Goal: Task Accomplishment & Management: Use online tool/utility

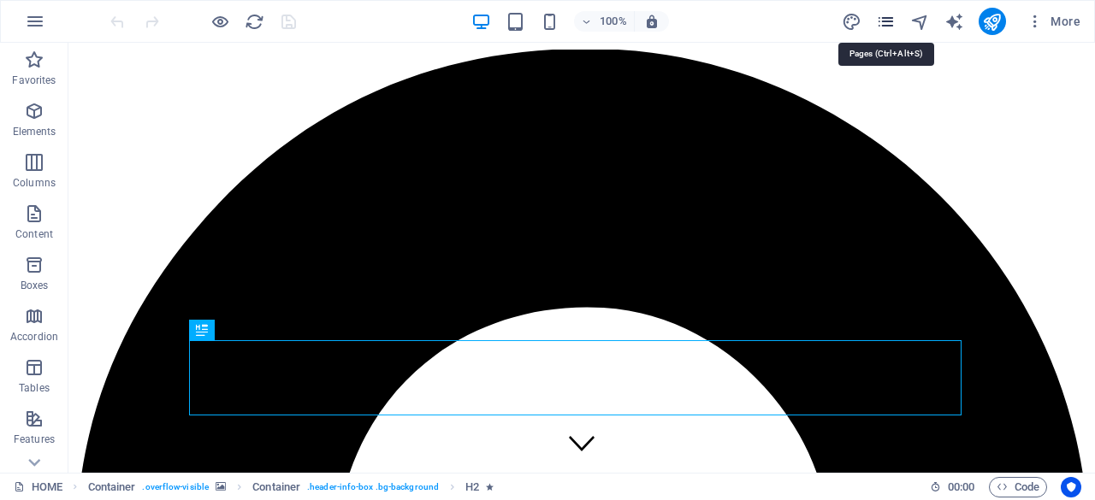
click at [884, 17] on icon "pages" at bounding box center [886, 22] width 20 height 20
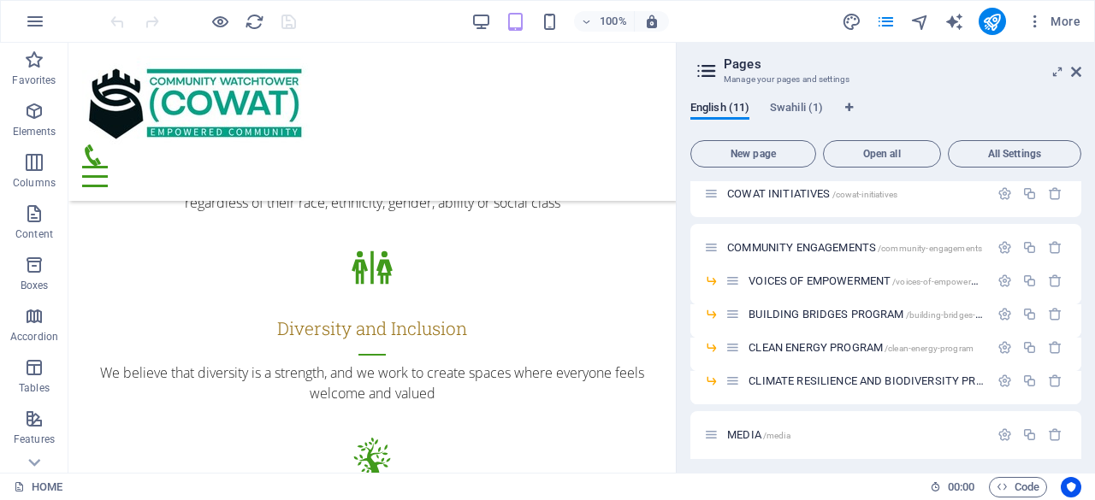
scroll to position [2431, 0]
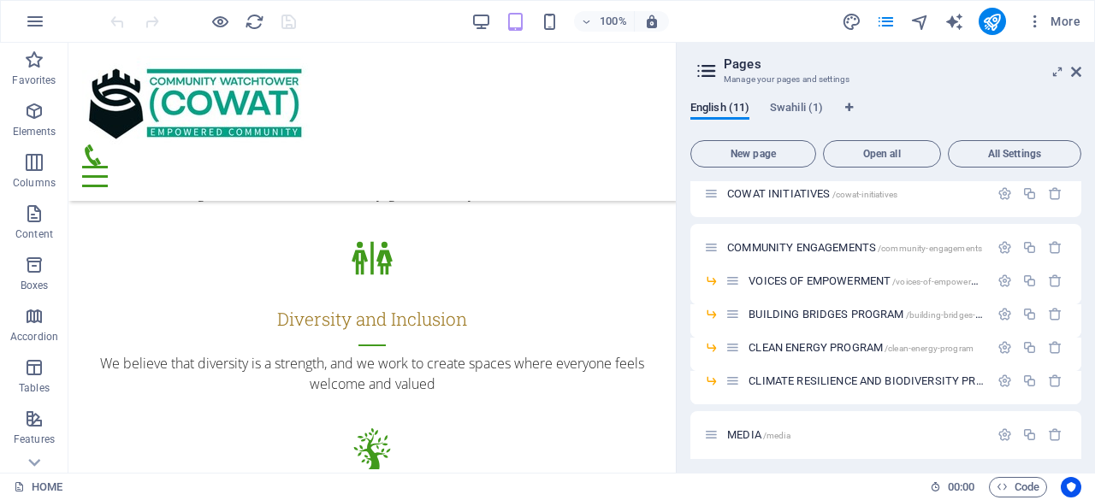
drag, startPoint x: 667, startPoint y: 358, endPoint x: 802, endPoint y: 257, distance: 168.7
click at [734, 215] on div "COWAT INITIATIVES /cowat-initiatives" at bounding box center [885, 193] width 391 height 47
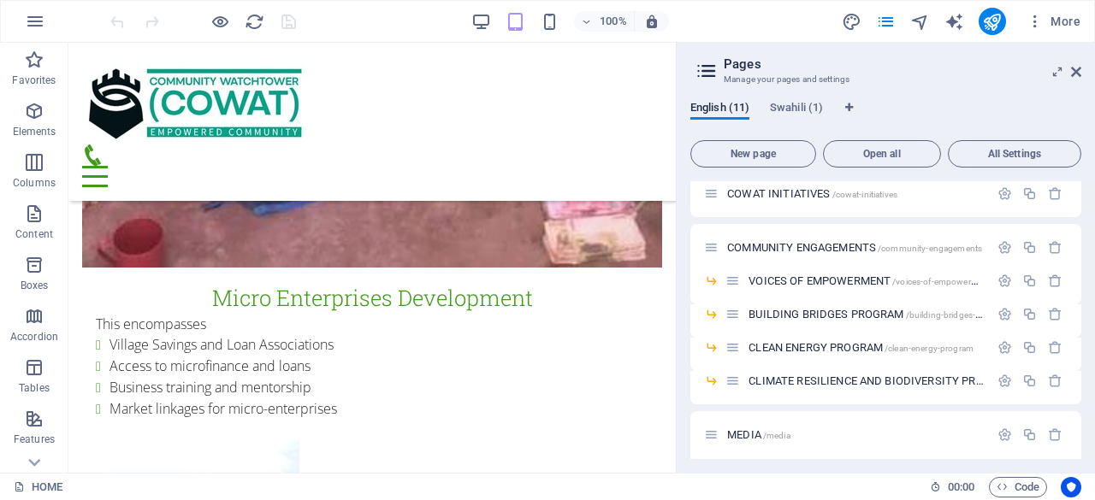
scroll to position [5096, 0]
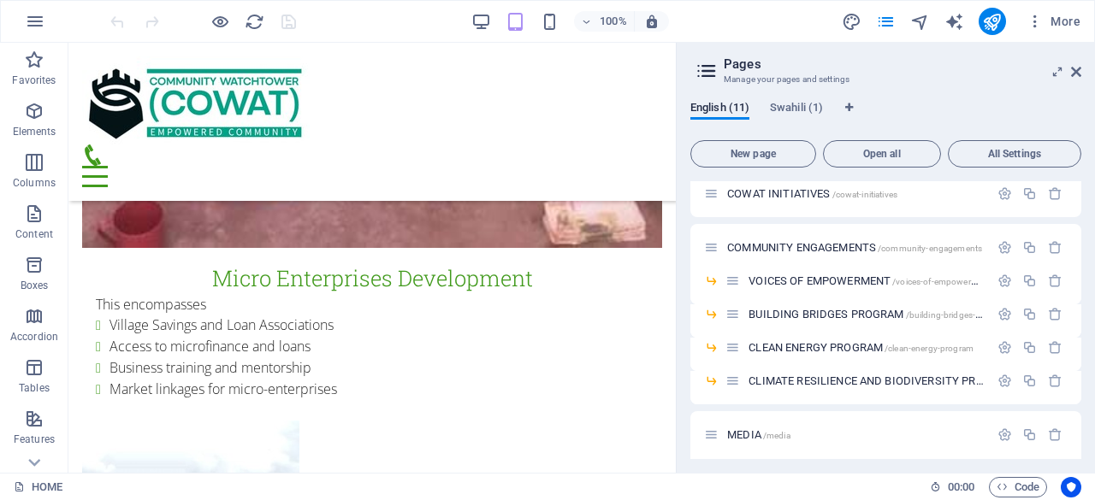
drag, startPoint x: 668, startPoint y: 213, endPoint x: 759, endPoint y: 412, distance: 219.3
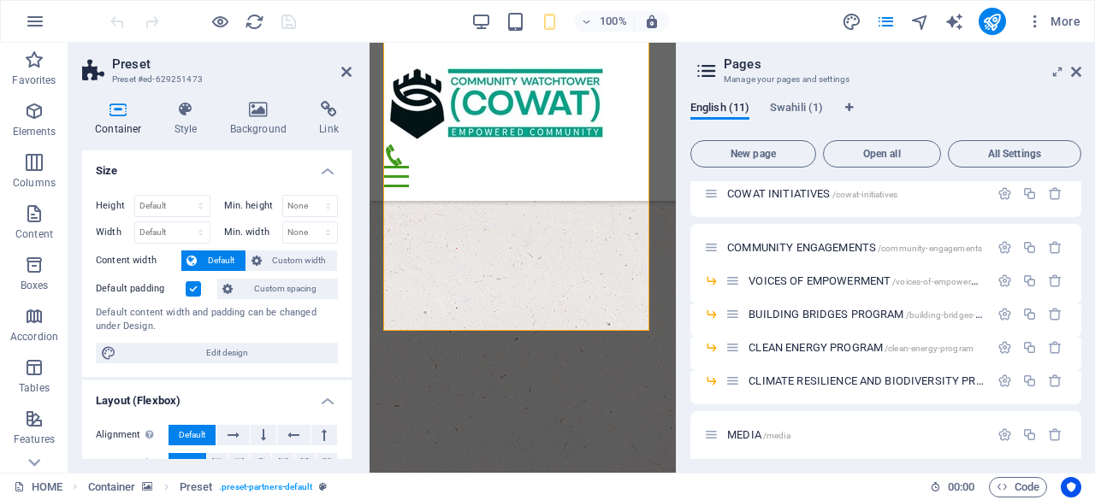
scroll to position [9434, 0]
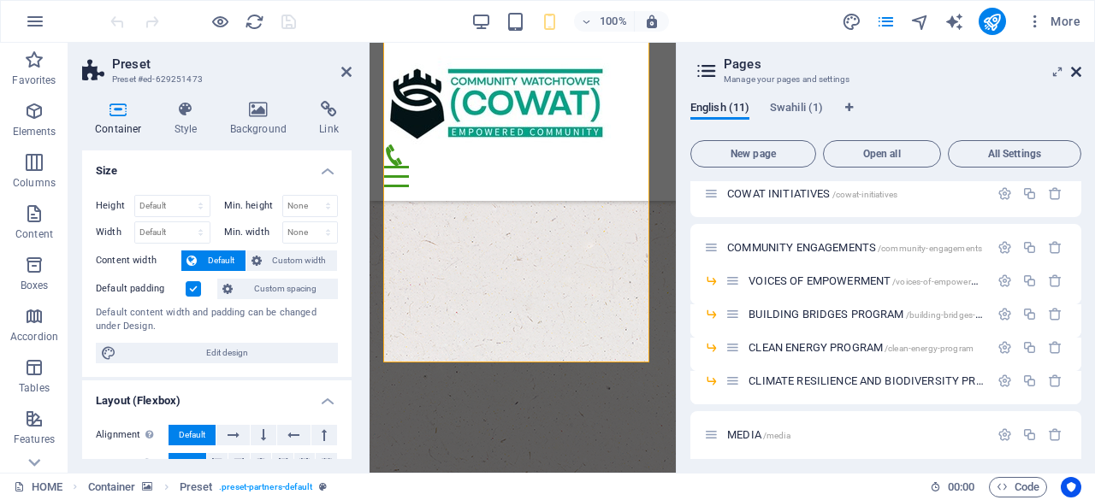
click at [1077, 68] on icon at bounding box center [1076, 72] width 10 height 14
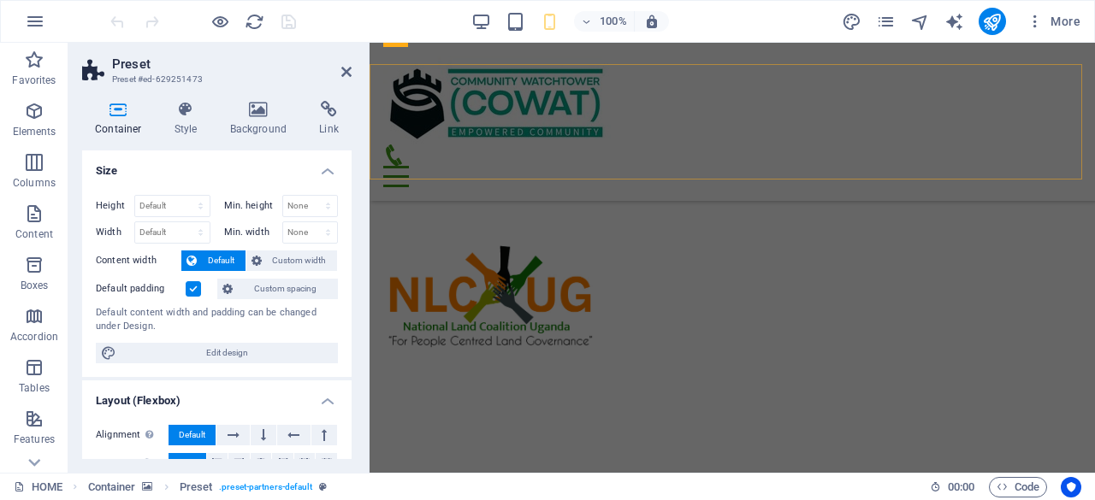
scroll to position [4542, 0]
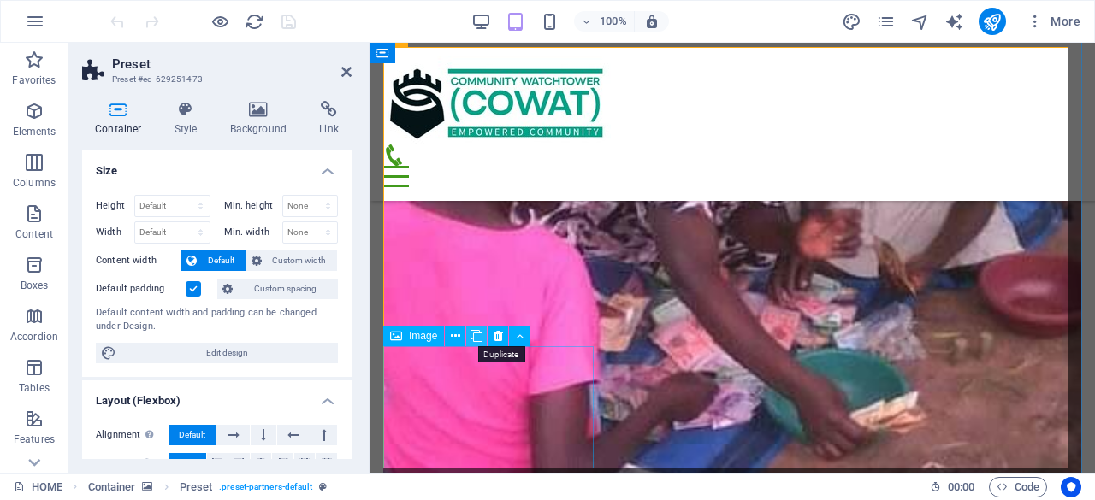
click at [478, 336] on icon at bounding box center [476, 337] width 12 height 18
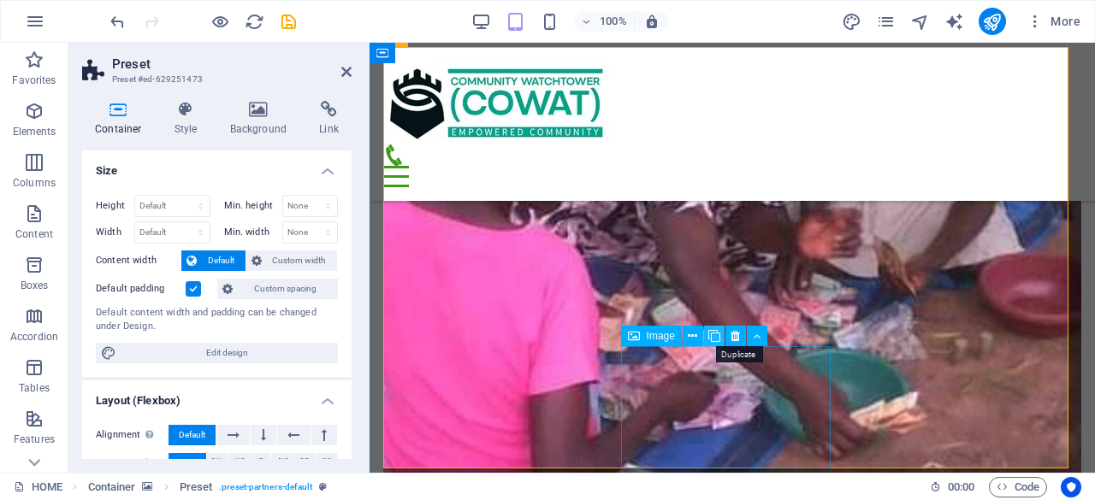
click at [715, 338] on icon at bounding box center [714, 337] width 12 height 18
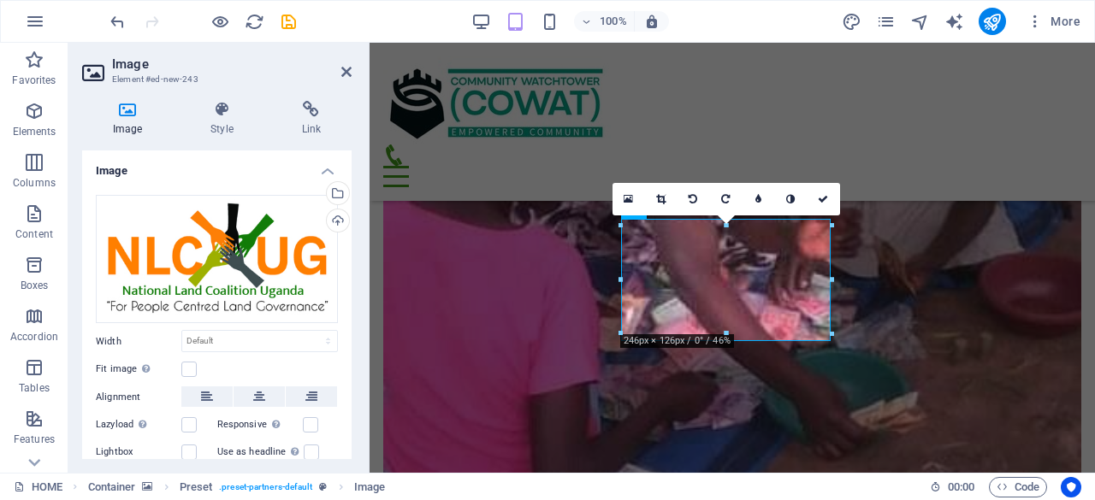
scroll to position [4670, 0]
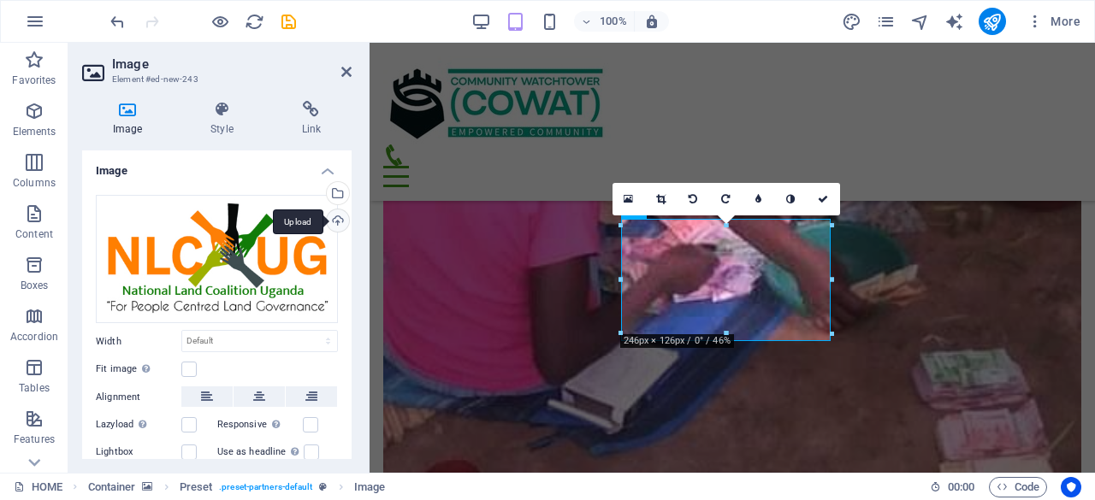
click at [335, 215] on div "Upload" at bounding box center [336, 223] width 26 height 26
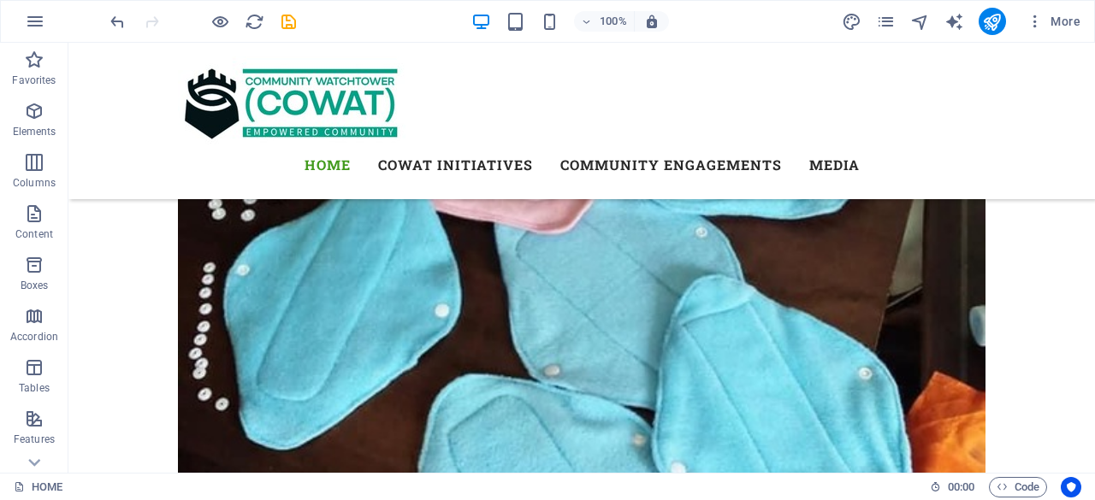
scroll to position [4589, 0]
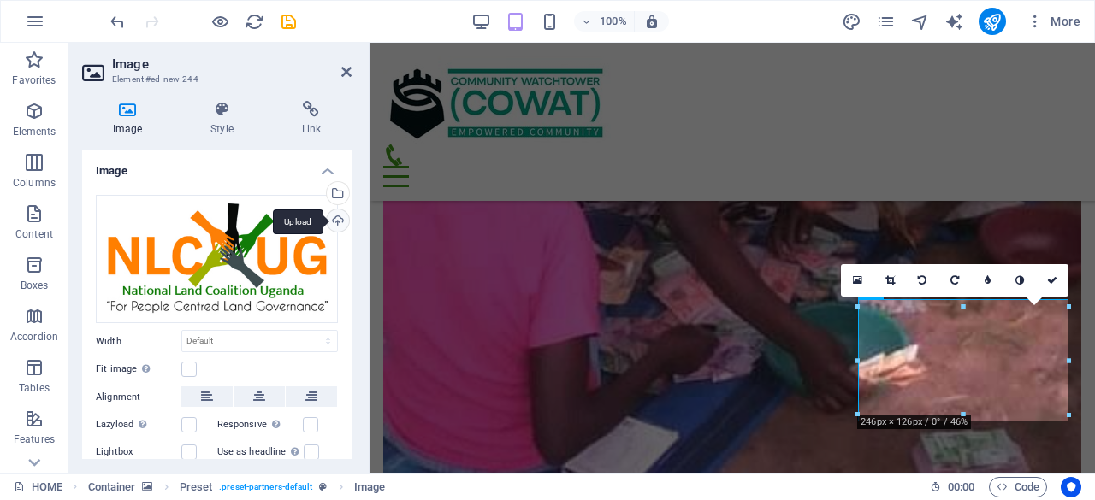
click at [334, 219] on div "Upload" at bounding box center [336, 223] width 26 height 26
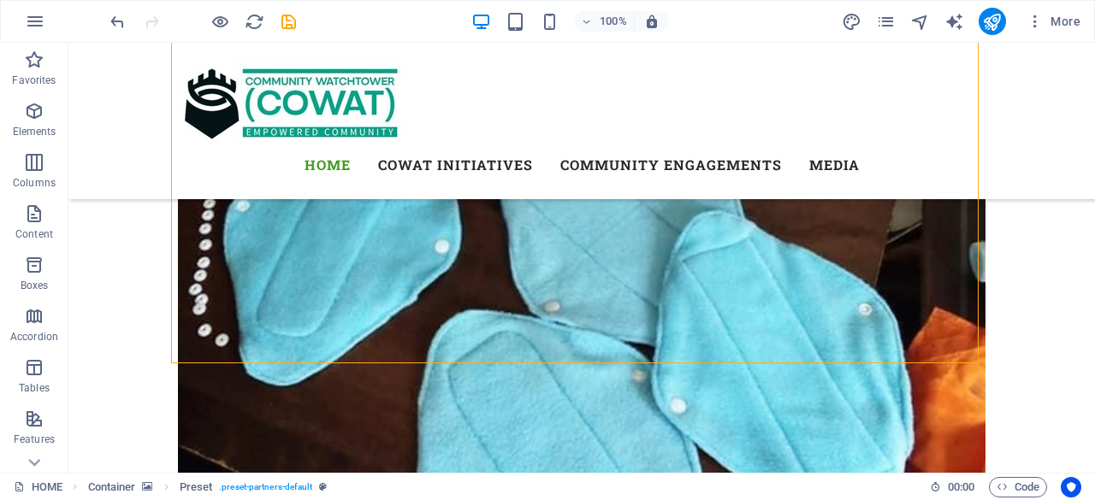
scroll to position [4670, 0]
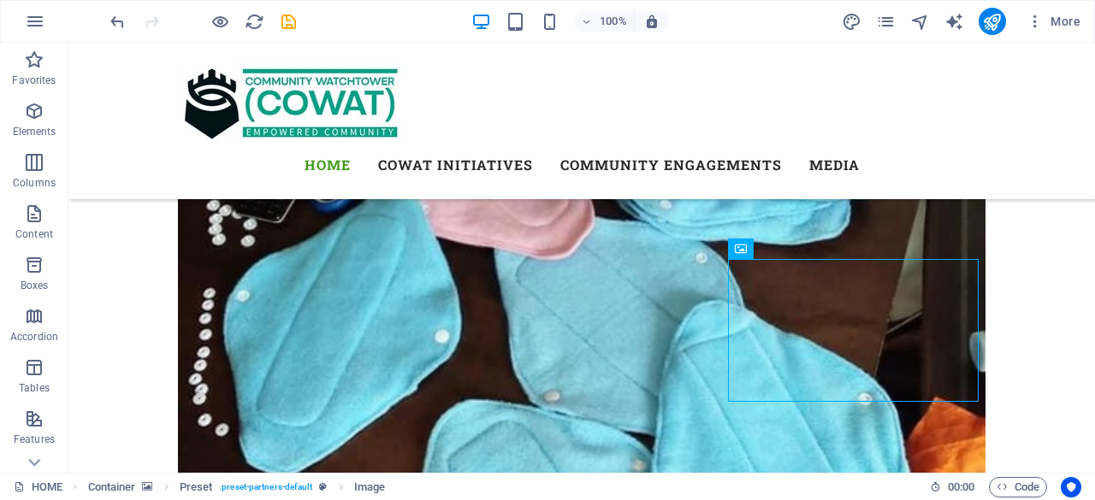
scroll to position [4546, 0]
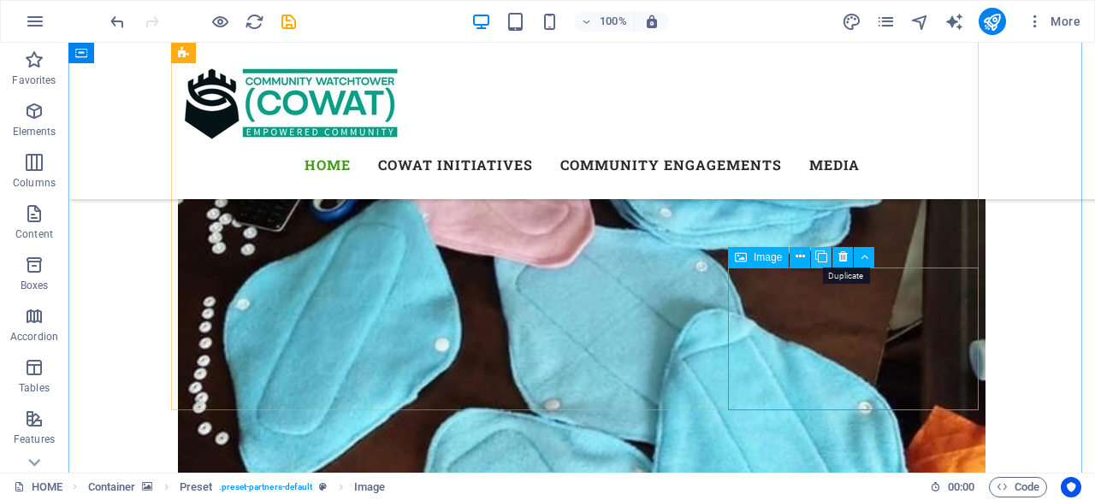
click at [823, 257] on icon at bounding box center [821, 257] width 12 height 18
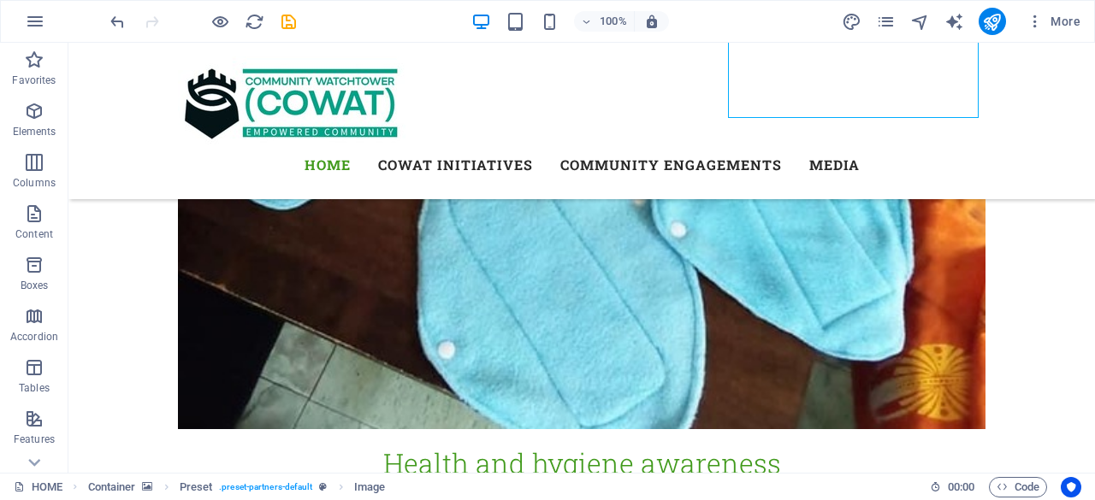
scroll to position [4856, 0]
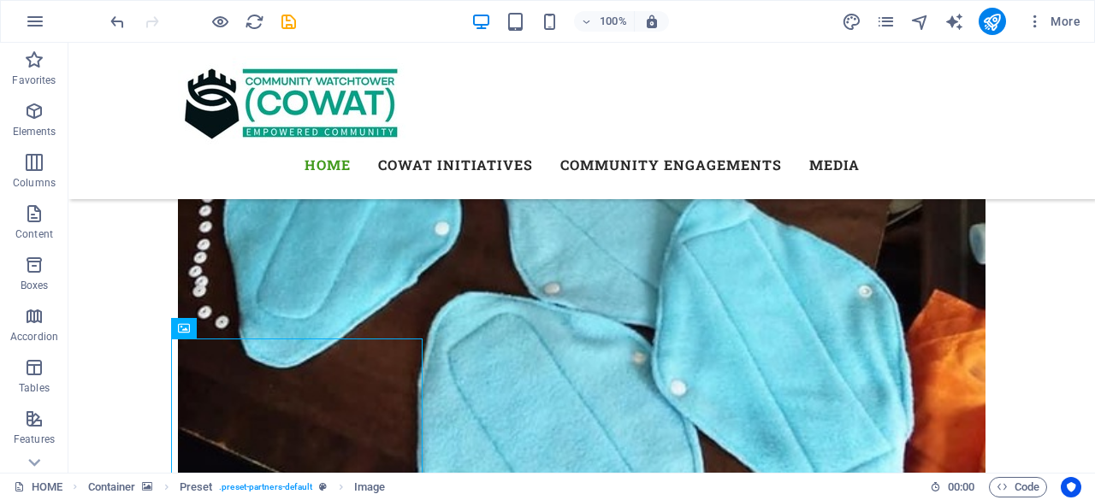
scroll to position [4707, 0]
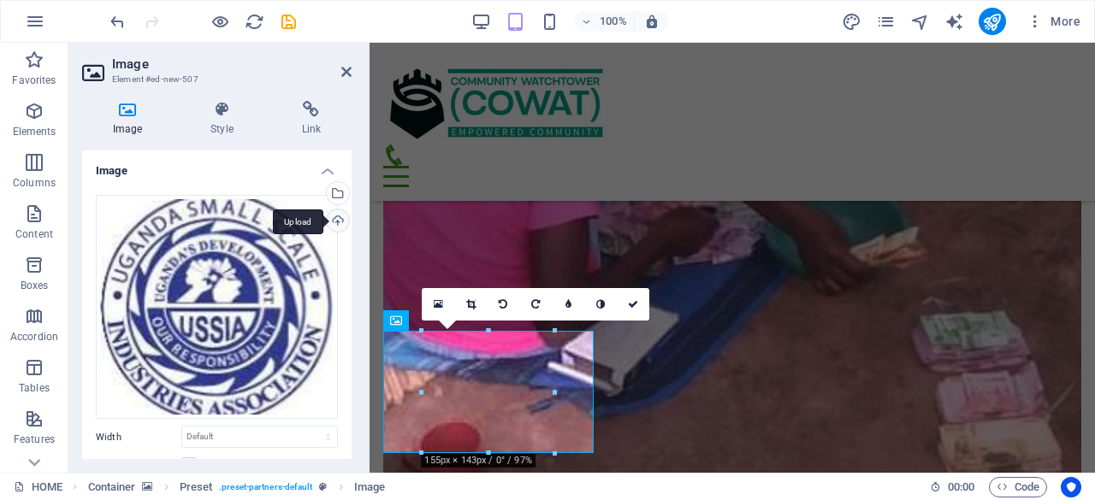
click at [335, 220] on div "Upload" at bounding box center [336, 223] width 26 height 26
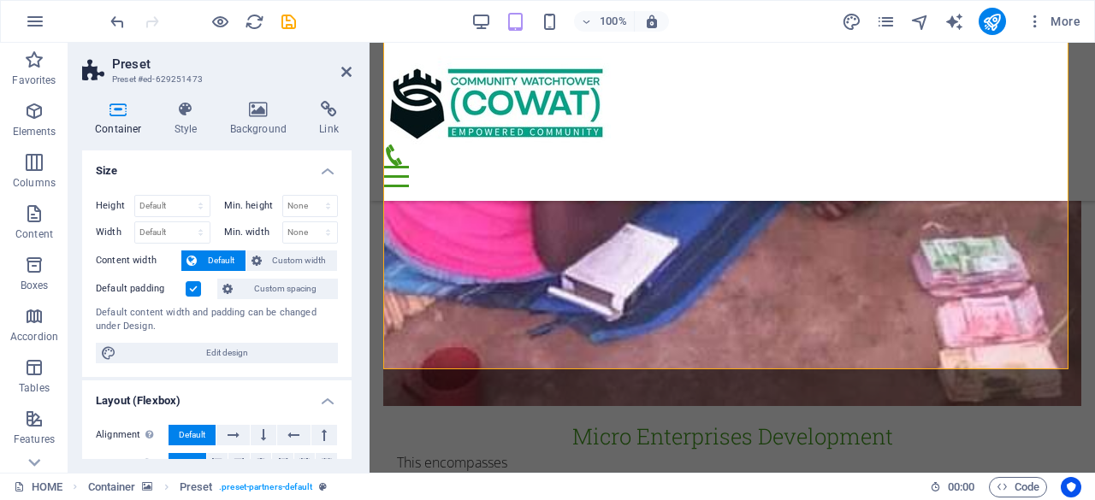
scroll to position [4791, 0]
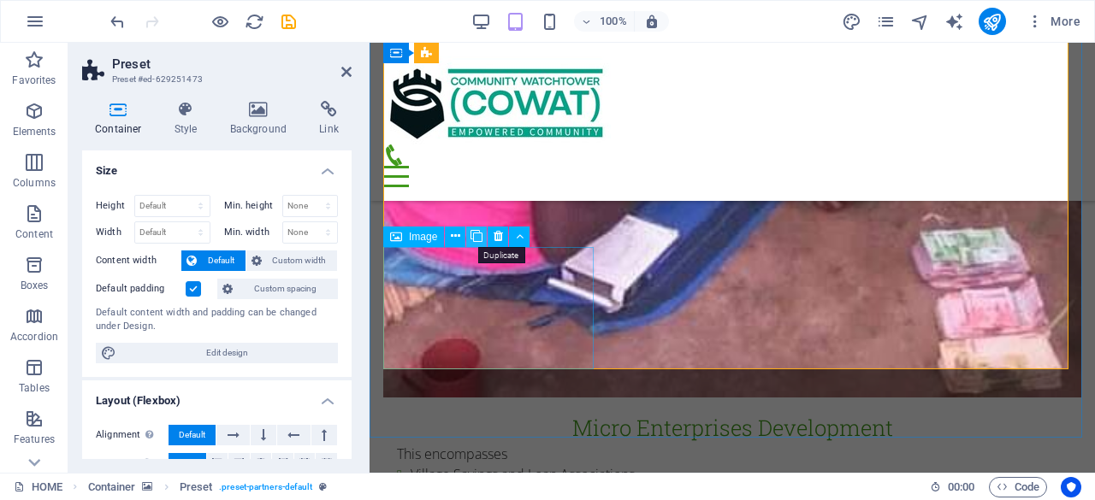
click at [477, 230] on icon at bounding box center [476, 236] width 12 height 18
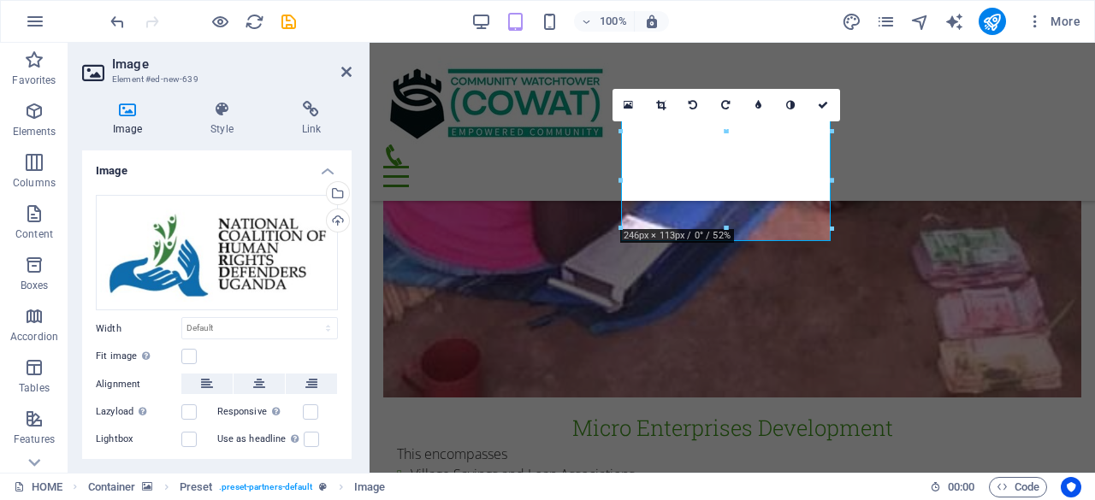
scroll to position [4919, 0]
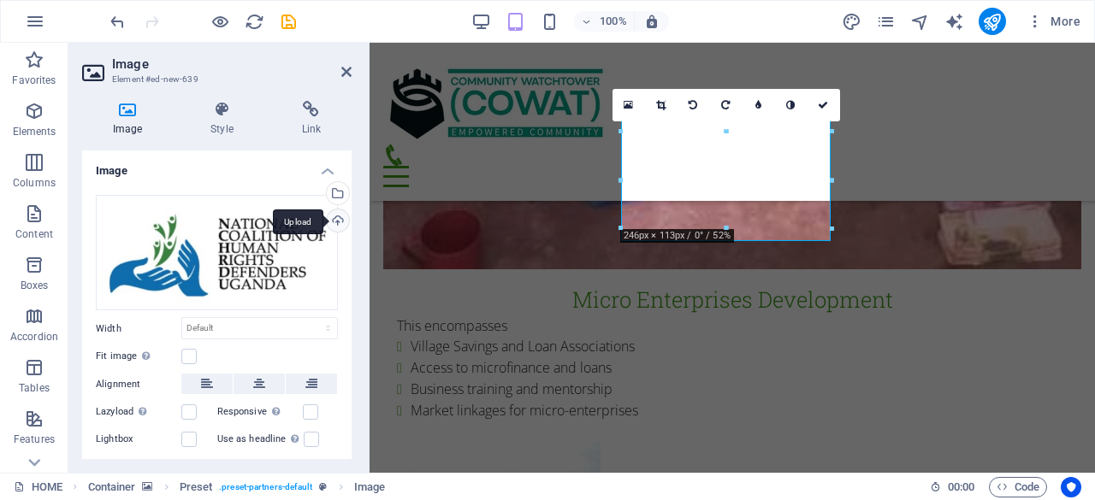
click at [333, 220] on div "Upload" at bounding box center [336, 223] width 26 height 26
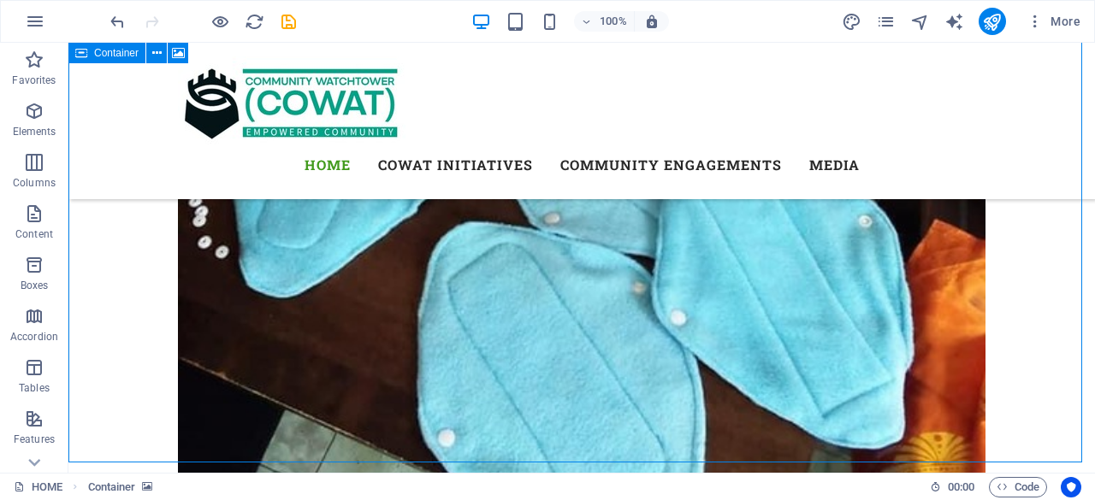
scroll to position [4680, 0]
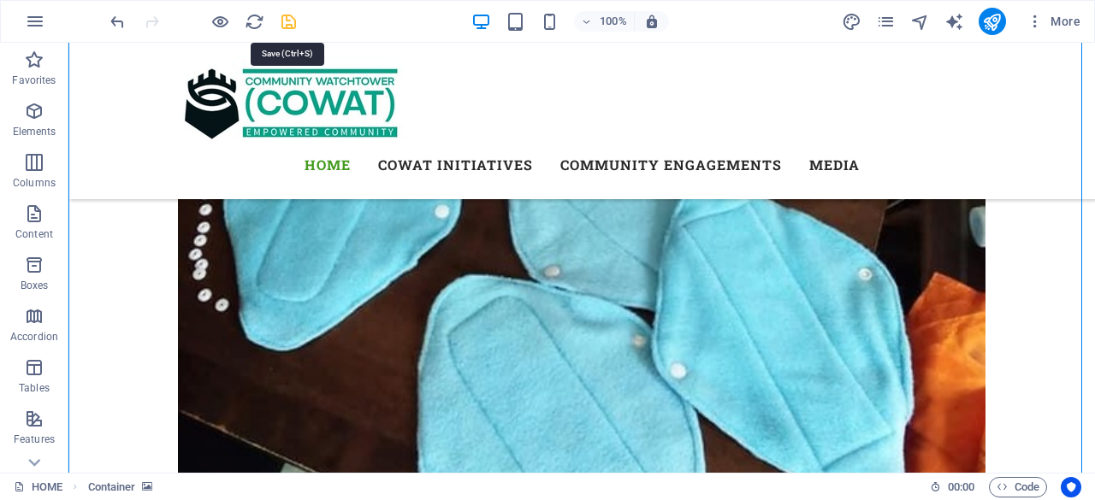
click at [291, 20] on icon "save" at bounding box center [289, 22] width 20 height 20
checkbox input "false"
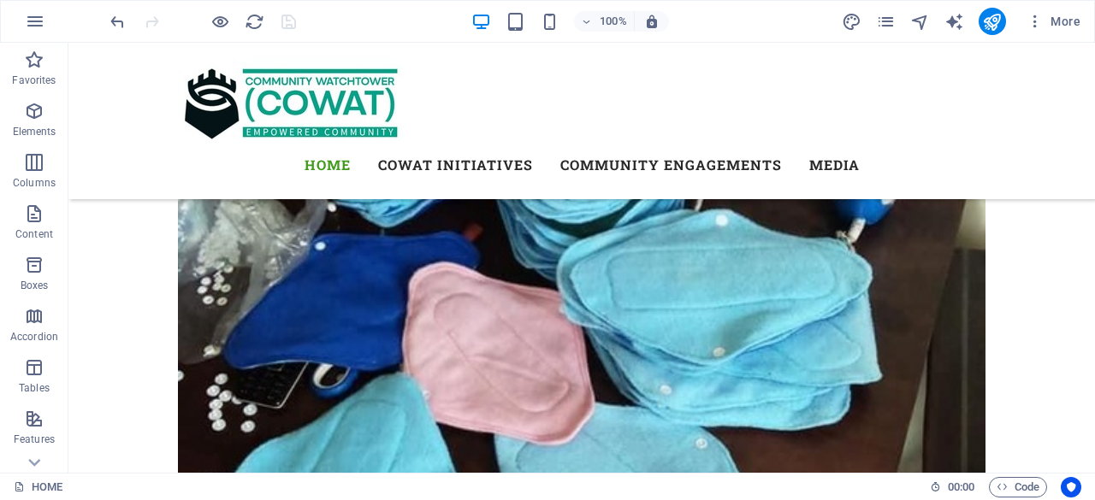
scroll to position [4334, 0]
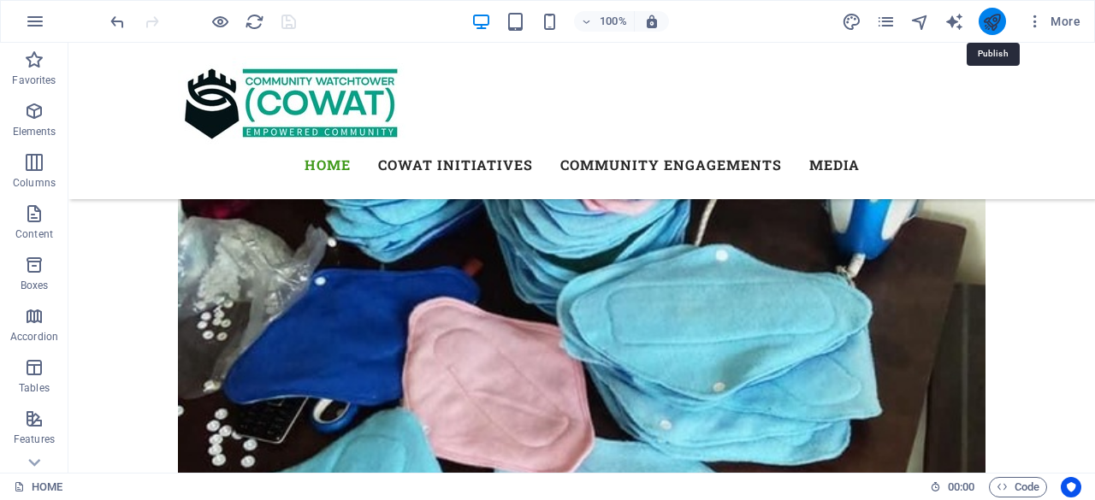
click at [999, 25] on icon "publish" at bounding box center [992, 22] width 20 height 20
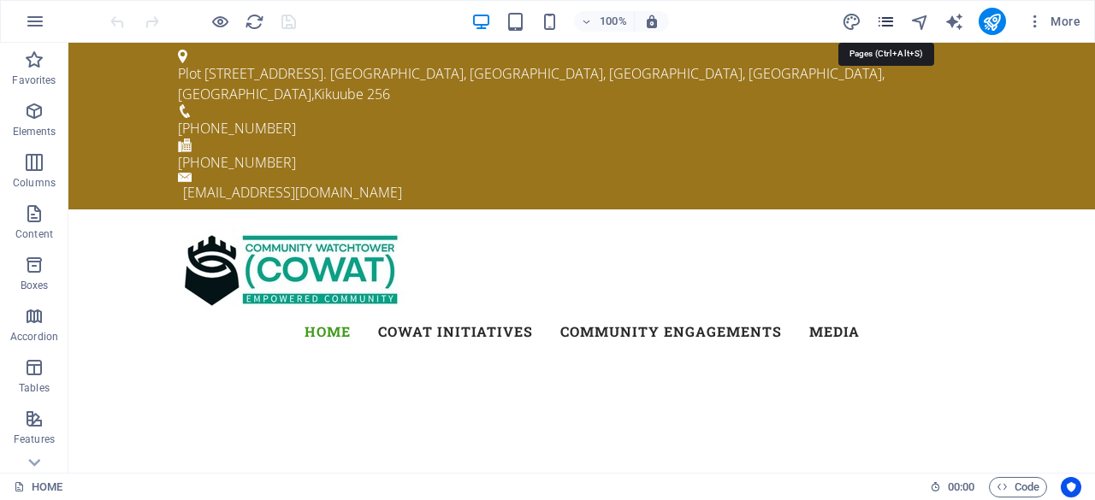
click at [885, 16] on icon "pages" at bounding box center [886, 22] width 20 height 20
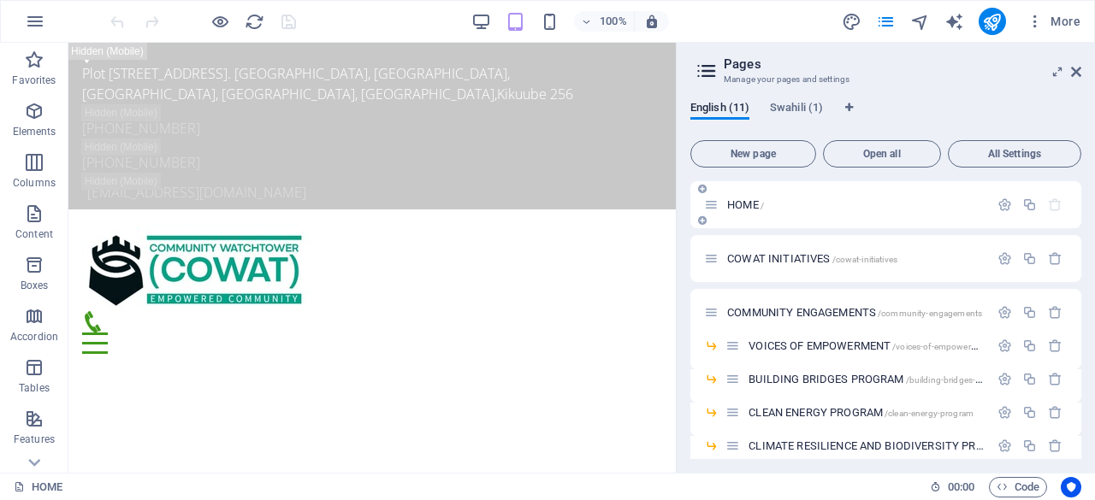
click at [810, 203] on p "HOME /" at bounding box center [855, 204] width 257 height 11
click at [1078, 66] on icon at bounding box center [1076, 72] width 10 height 14
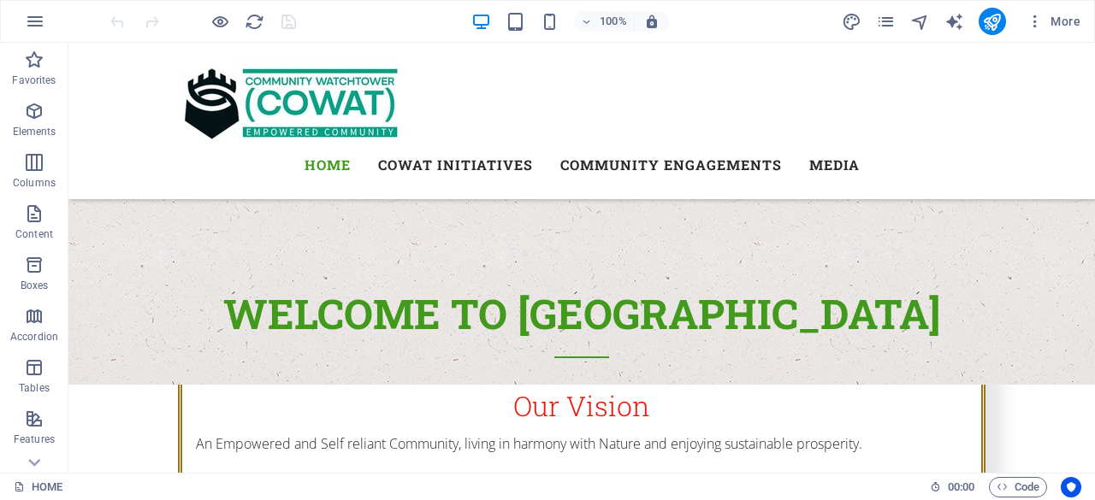
scroll to position [561, 0]
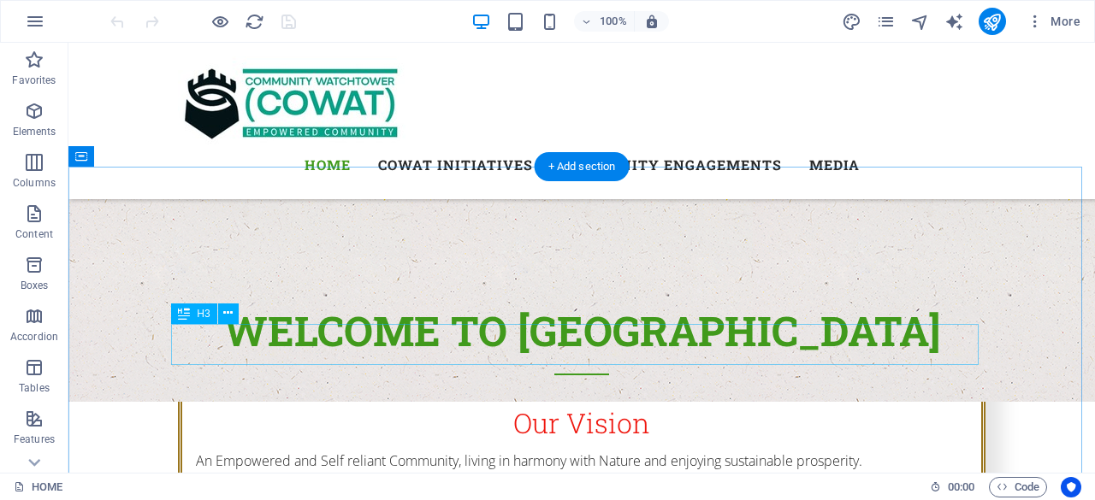
click at [233, 318] on button at bounding box center [228, 314] width 21 height 21
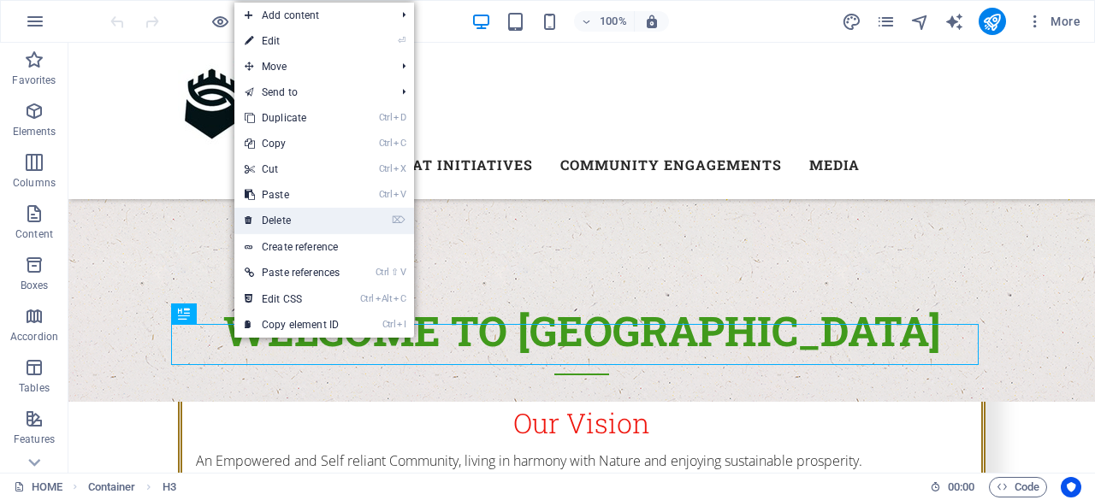
click at [275, 219] on link "⌦ Delete" at bounding box center [291, 221] width 115 height 26
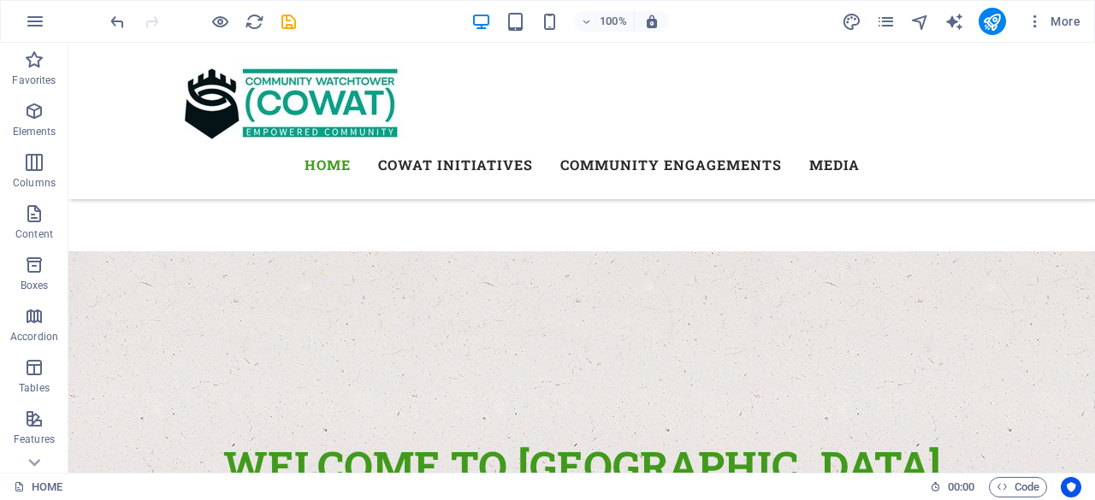
scroll to position [434, 0]
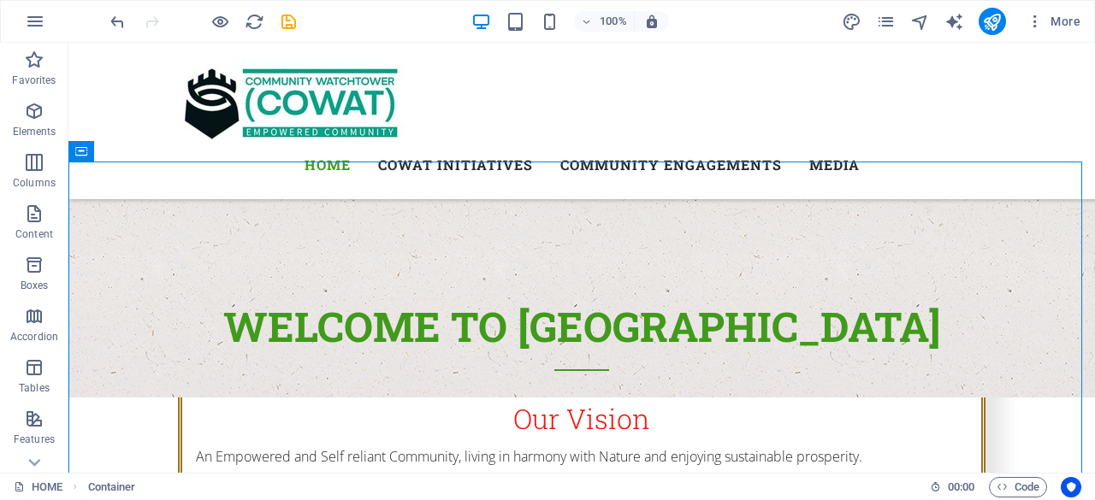
scroll to position [592, 0]
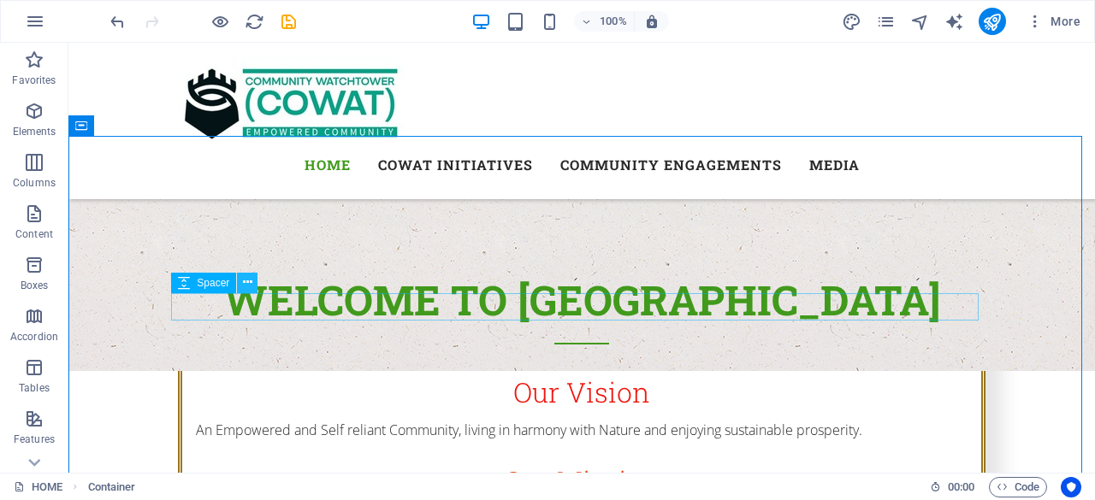
click at [251, 283] on icon at bounding box center [247, 283] width 9 height 18
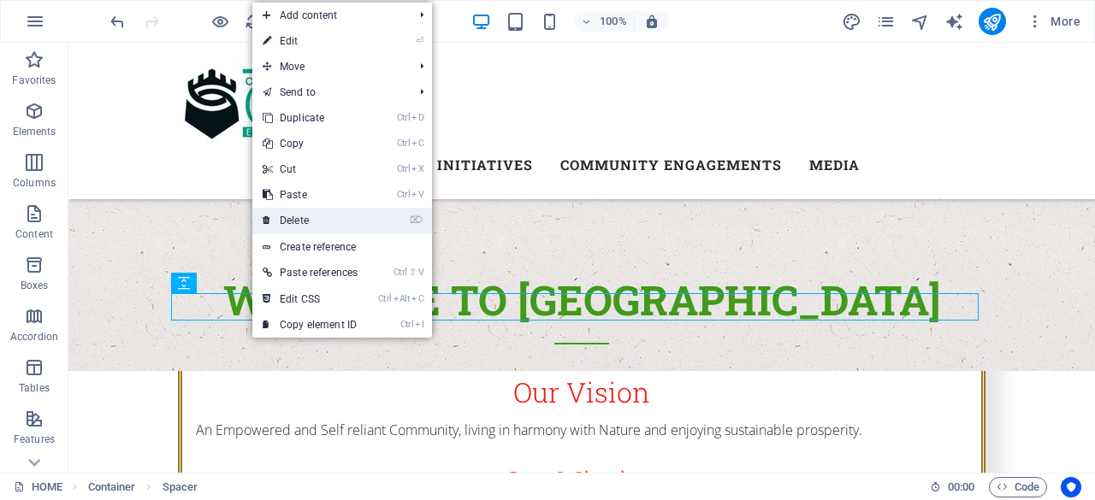
click at [290, 216] on link "⌦ Delete" at bounding box center [309, 221] width 115 height 26
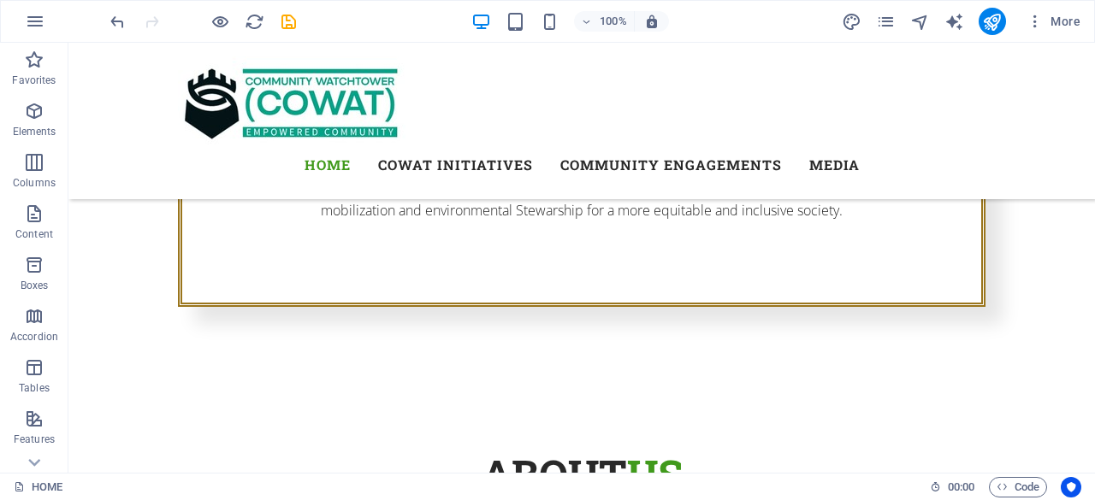
scroll to position [931, 0]
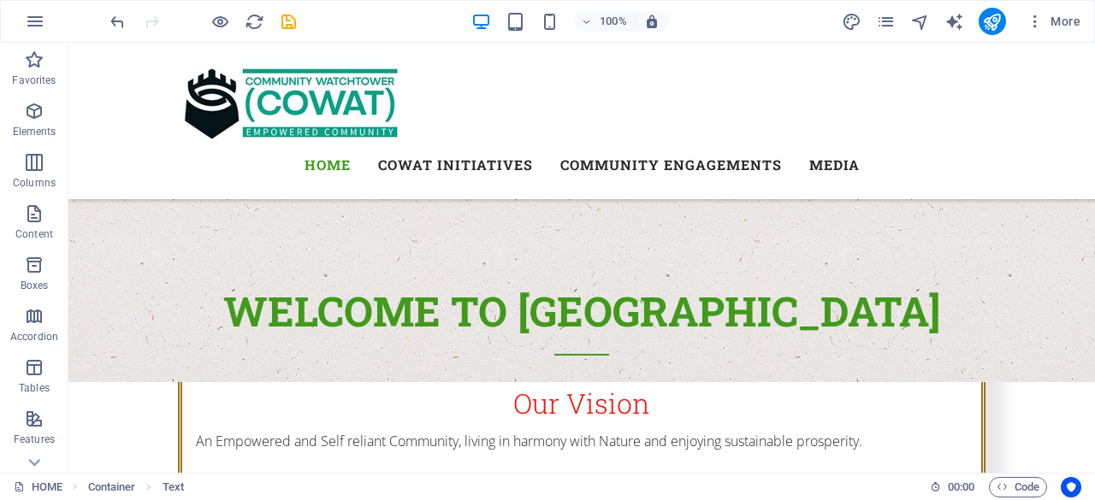
scroll to position [633, 0]
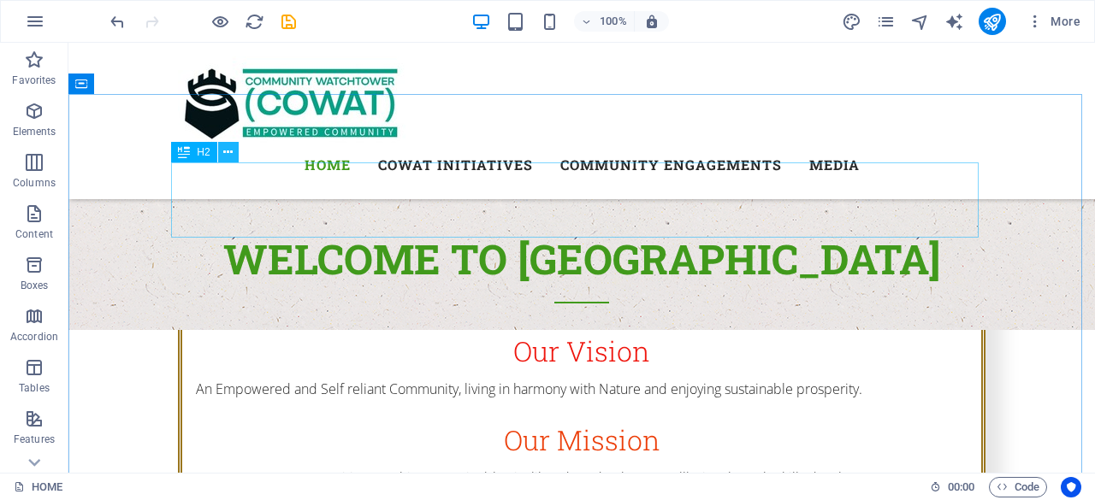
click at [228, 151] on icon at bounding box center [227, 153] width 9 height 18
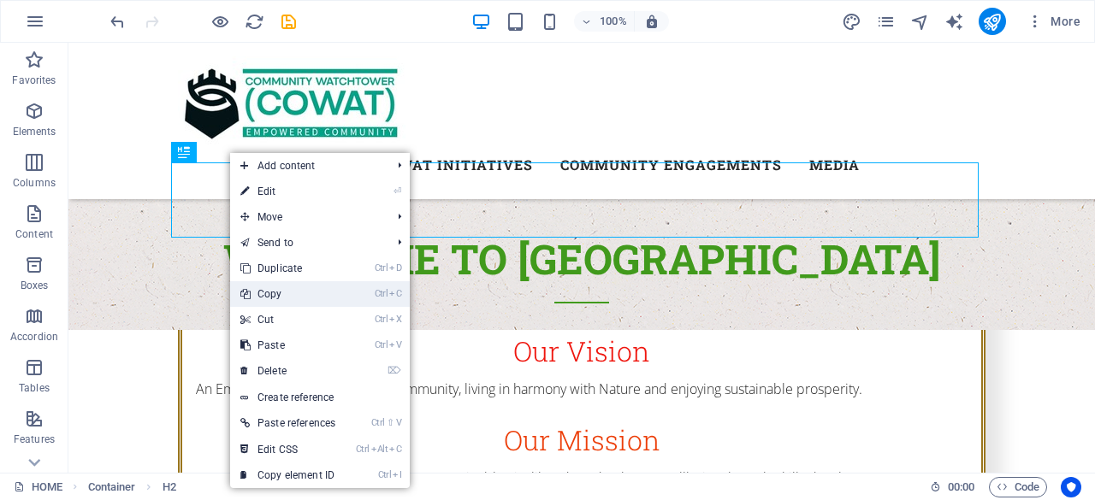
click at [286, 292] on link "Ctrl C Copy" at bounding box center [287, 294] width 115 height 26
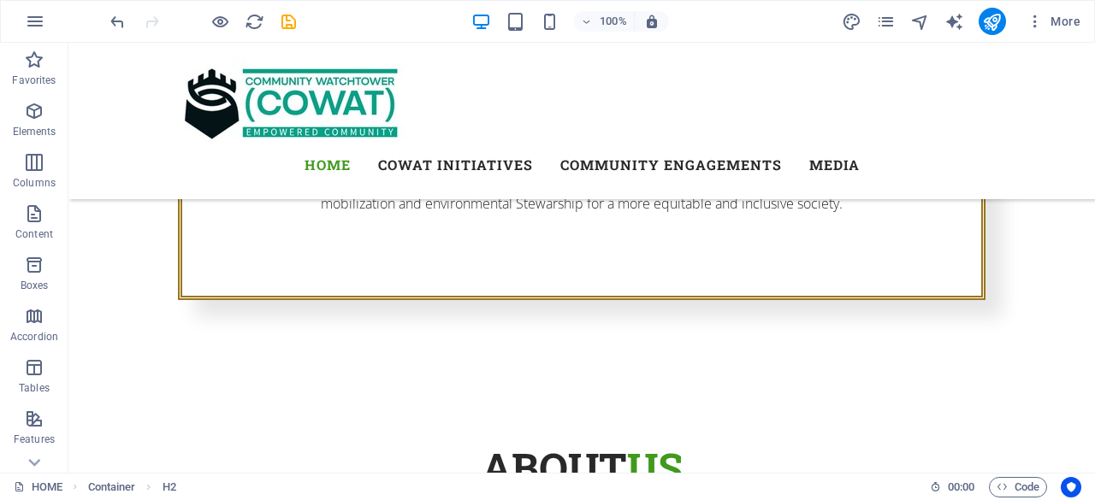
scroll to position [954, 0]
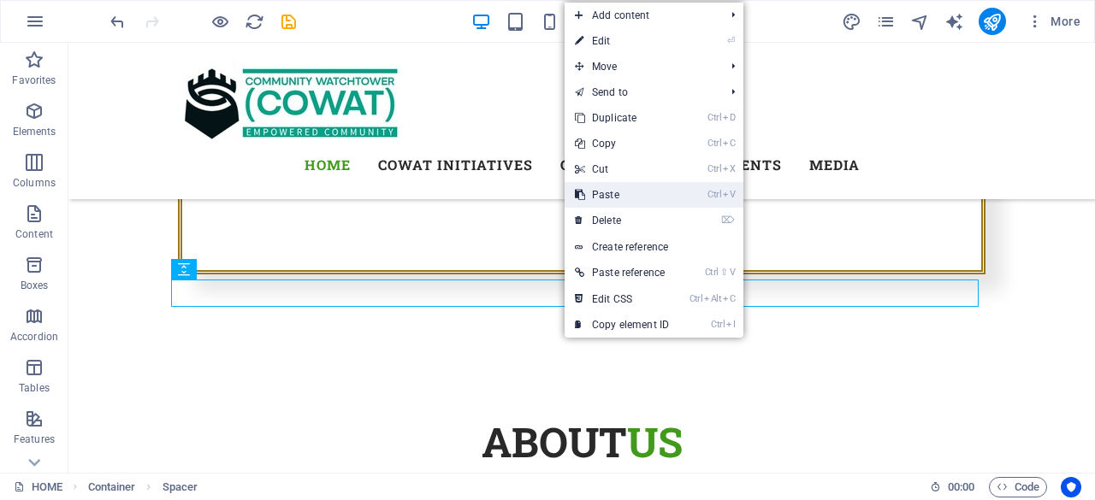
click at [601, 195] on link "Ctrl V Paste" at bounding box center [621, 195] width 115 height 26
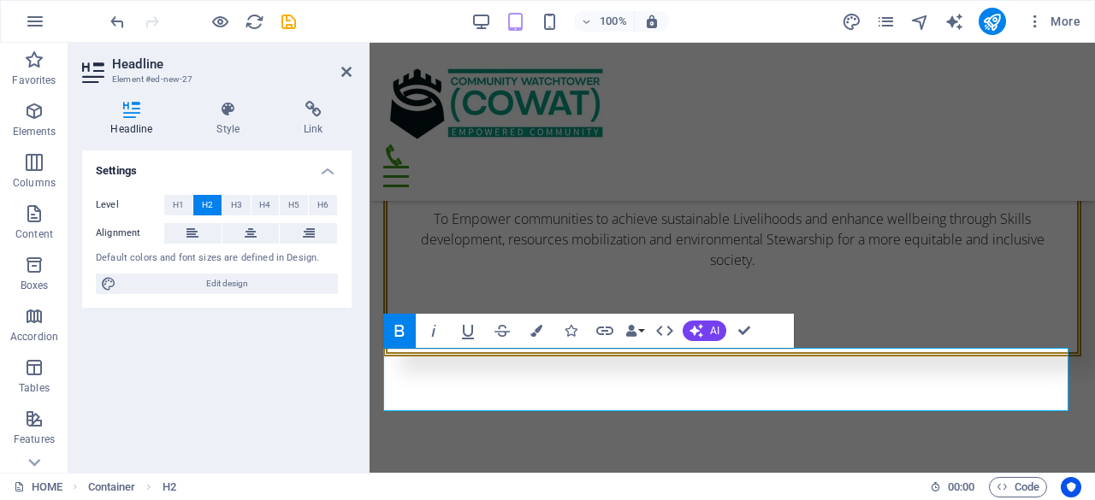
scroll to position [1019, 0]
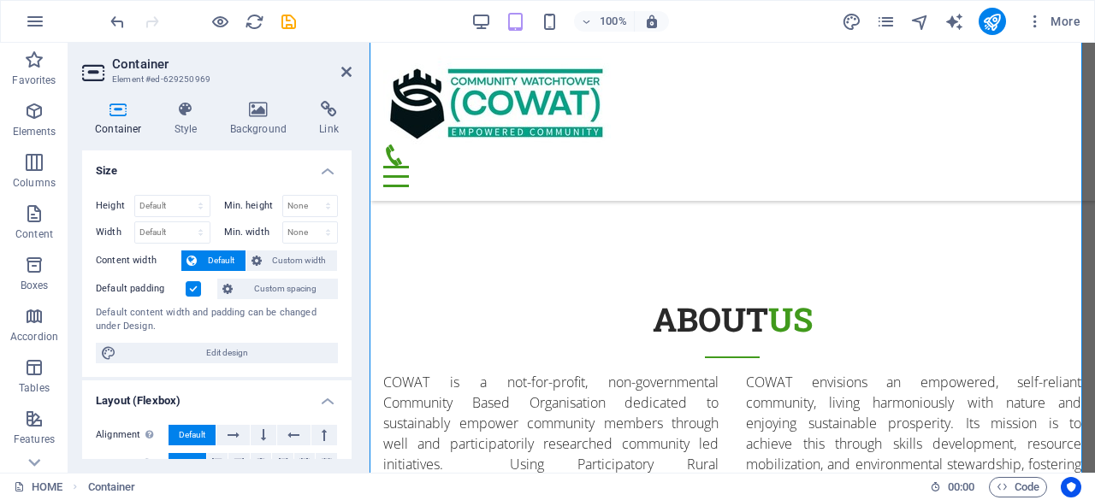
scroll to position [1179, 0]
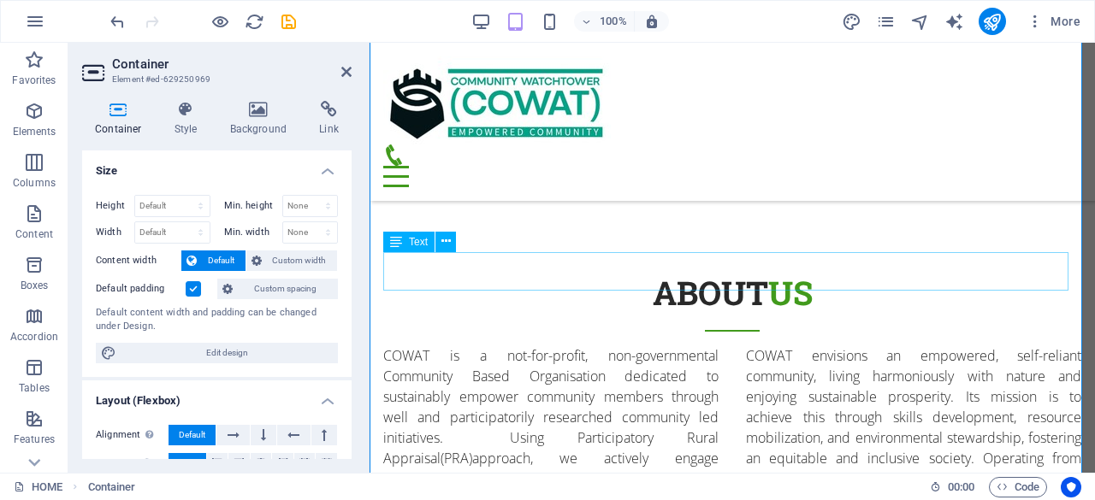
click at [448, 241] on icon at bounding box center [445, 242] width 9 height 18
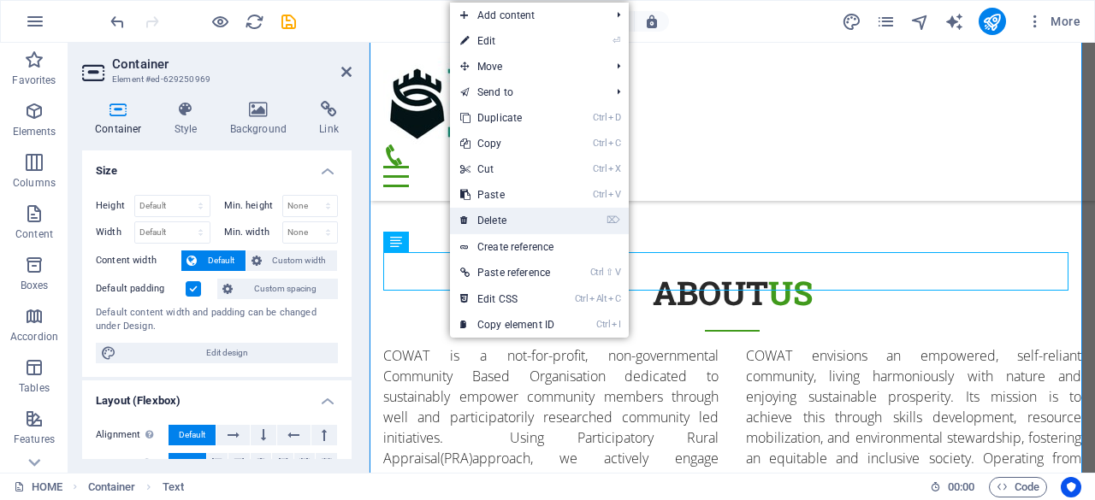
click at [486, 216] on link "⌦ Delete" at bounding box center [507, 221] width 115 height 26
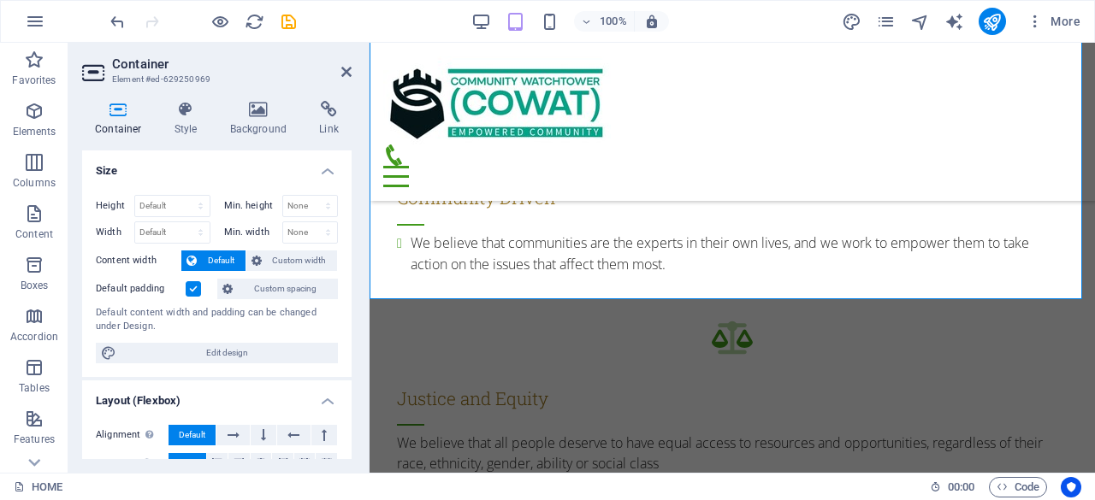
scroll to position [1904, 0]
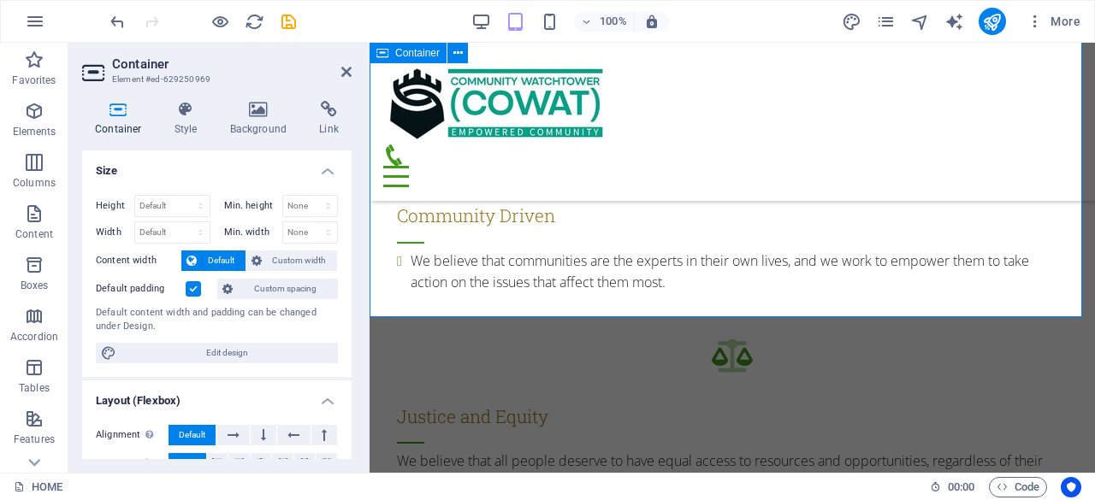
drag, startPoint x: 352, startPoint y: 280, endPoint x: 355, endPoint y: 292, distance: 12.5
click at [355, 292] on div "Container Style Background Link Size Height Default px rem % vh vw Min. height …" at bounding box center [216, 280] width 297 height 386
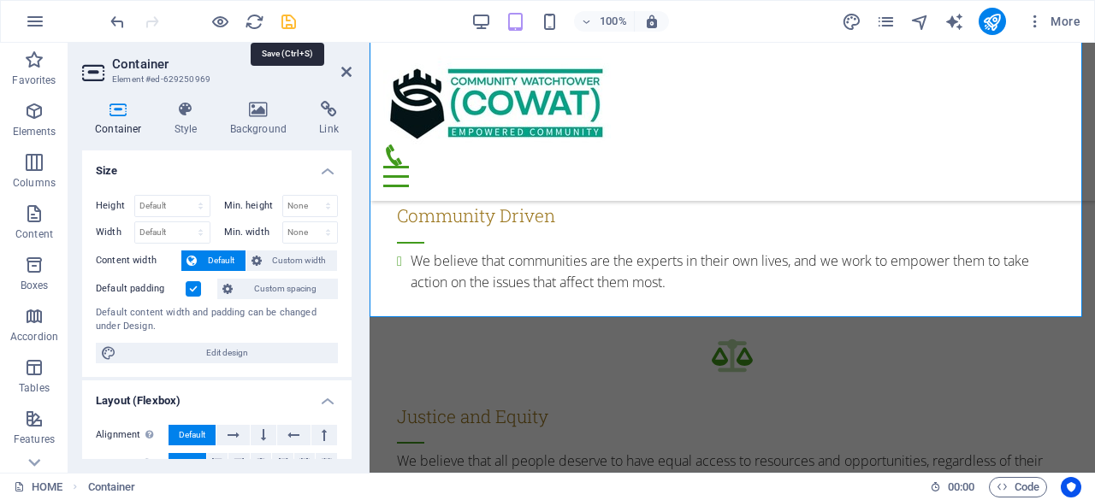
click at [291, 22] on icon "save" at bounding box center [289, 22] width 20 height 20
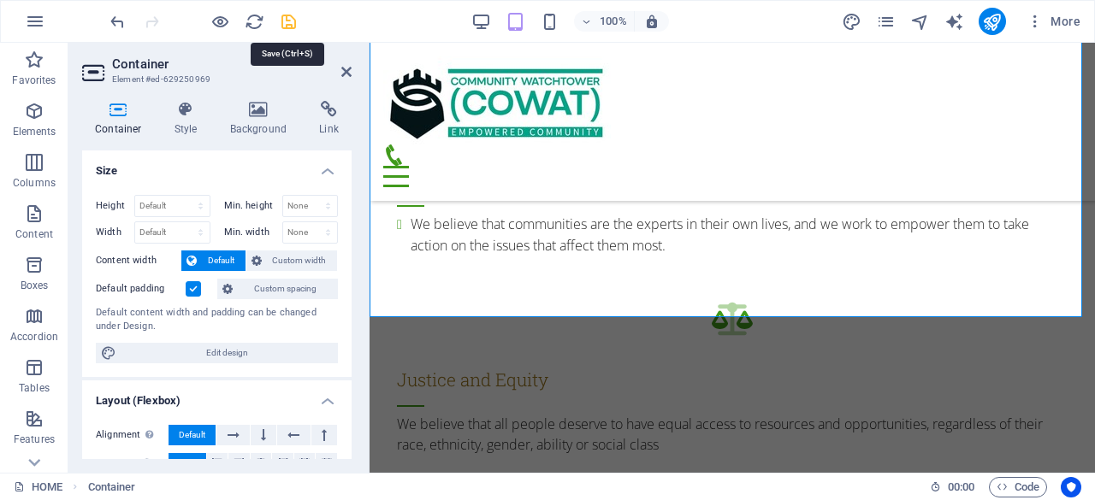
checkbox input "false"
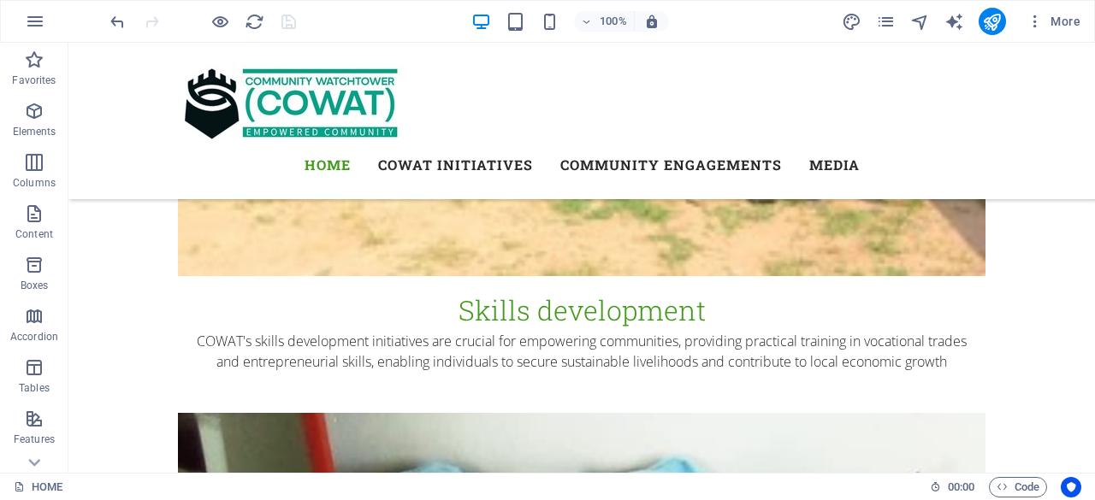
scroll to position [3866, 0]
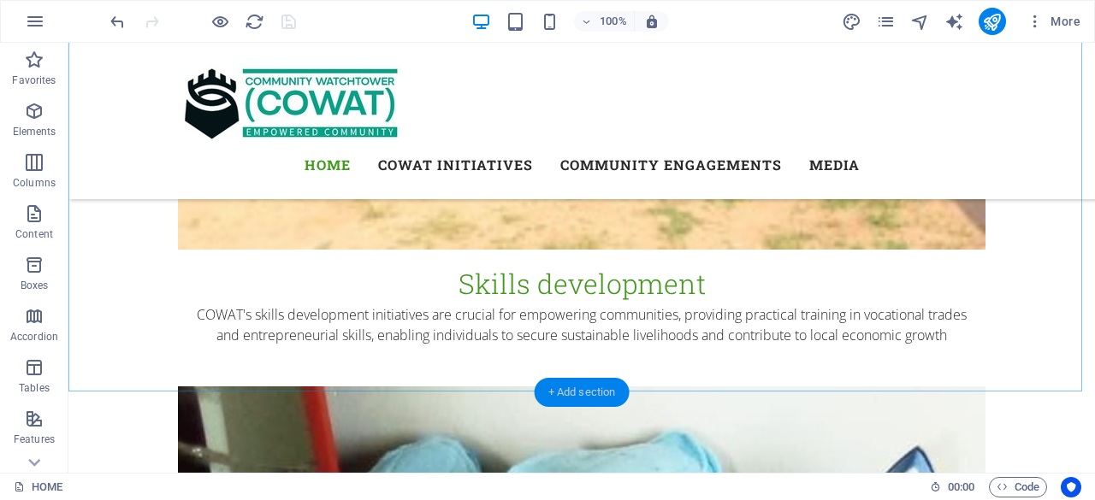
click at [564, 385] on div "+ Add section" at bounding box center [582, 392] width 95 height 29
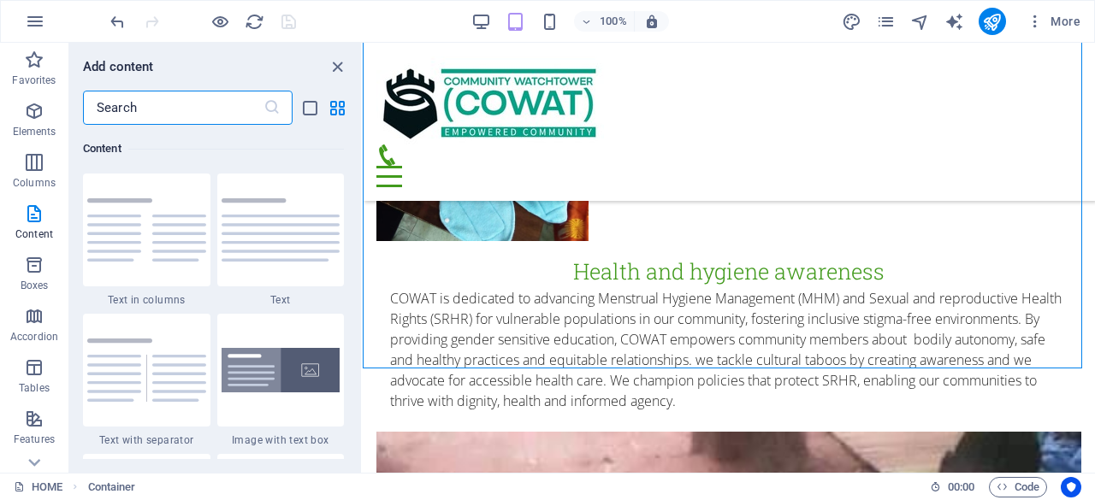
scroll to position [3914, 0]
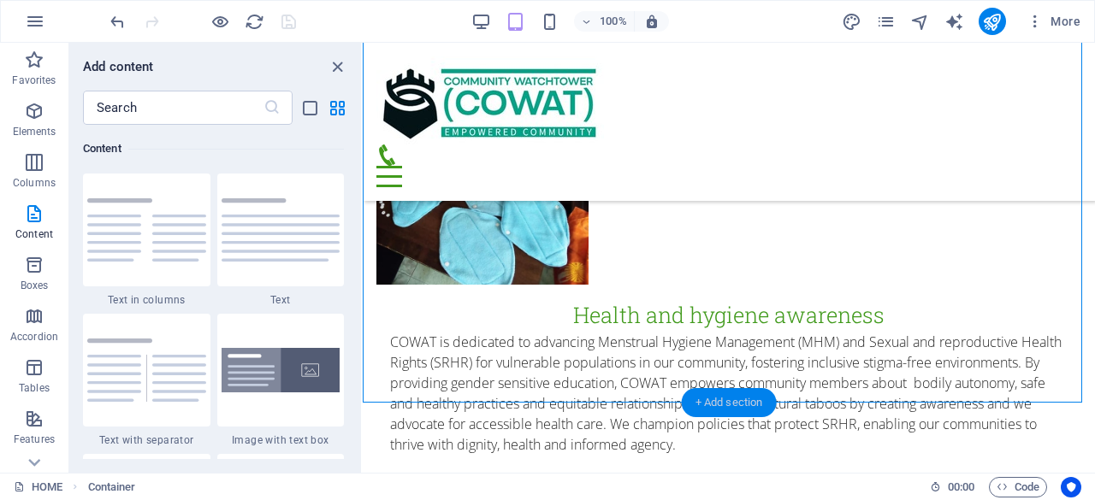
click at [749, 401] on div "+ Add section" at bounding box center [729, 402] width 95 height 29
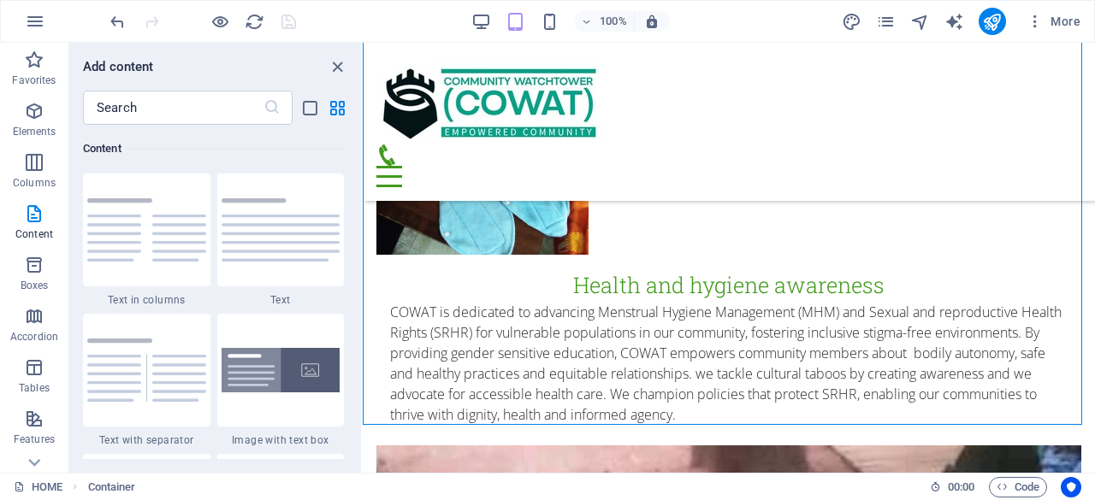
scroll to position [3988, 0]
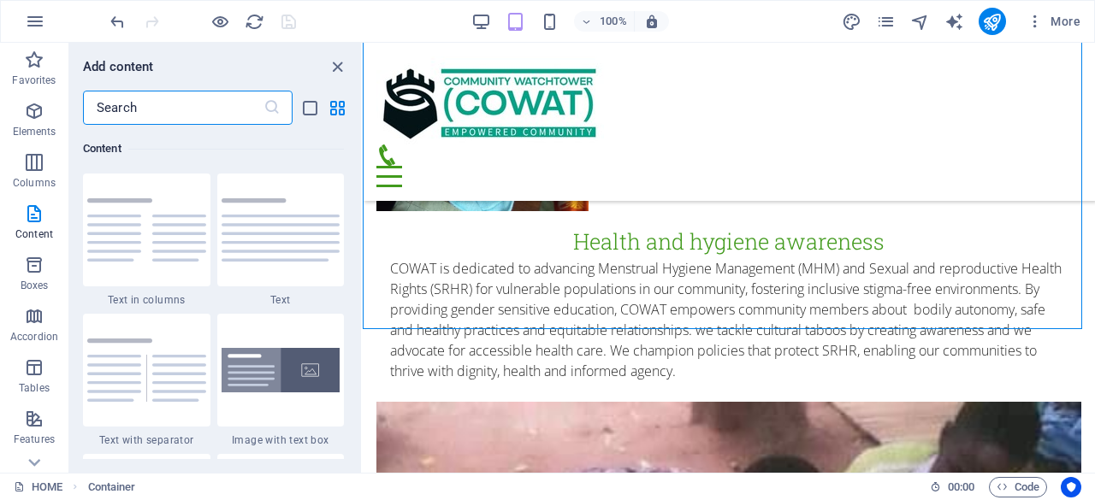
click at [188, 110] on input "text" at bounding box center [173, 108] width 180 height 34
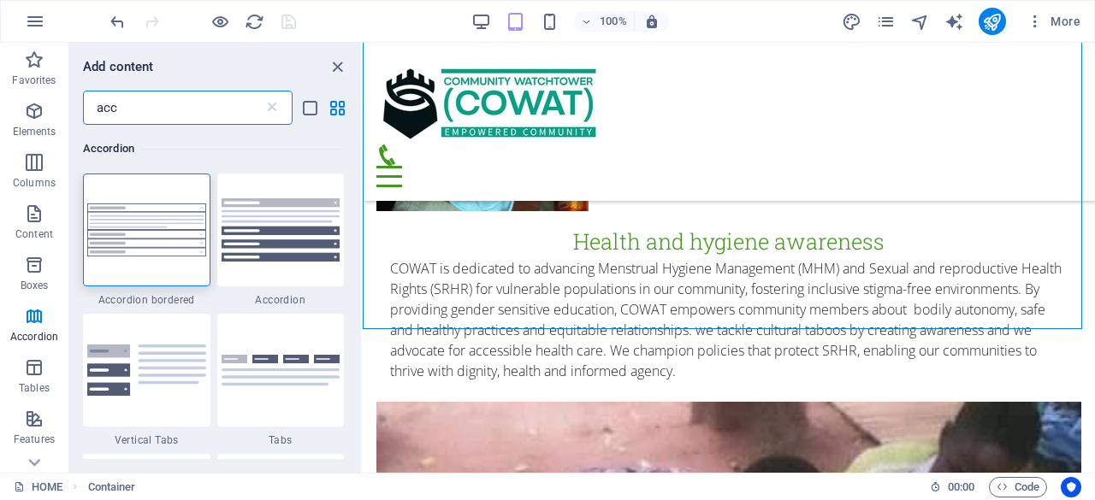
scroll to position [0, 0]
type input "acc"
click at [149, 222] on img at bounding box center [146, 230] width 119 height 53
click at [363, 222] on div "Drag here to replace the existing content. Press “Ctrl” if you want to create a…" at bounding box center [729, 258] width 732 height 430
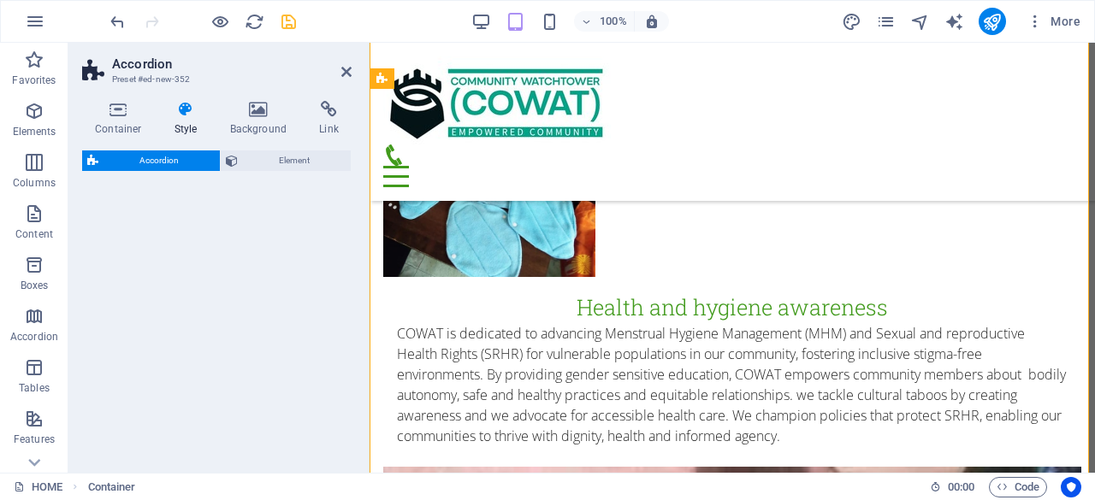
scroll to position [4422, 0]
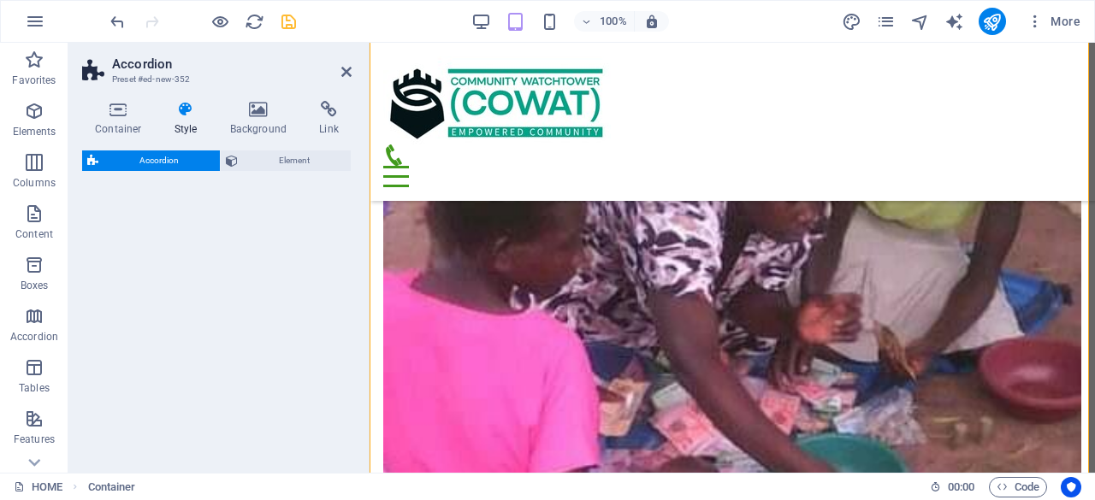
select select "rem"
select select "preset-accordion-v3-border"
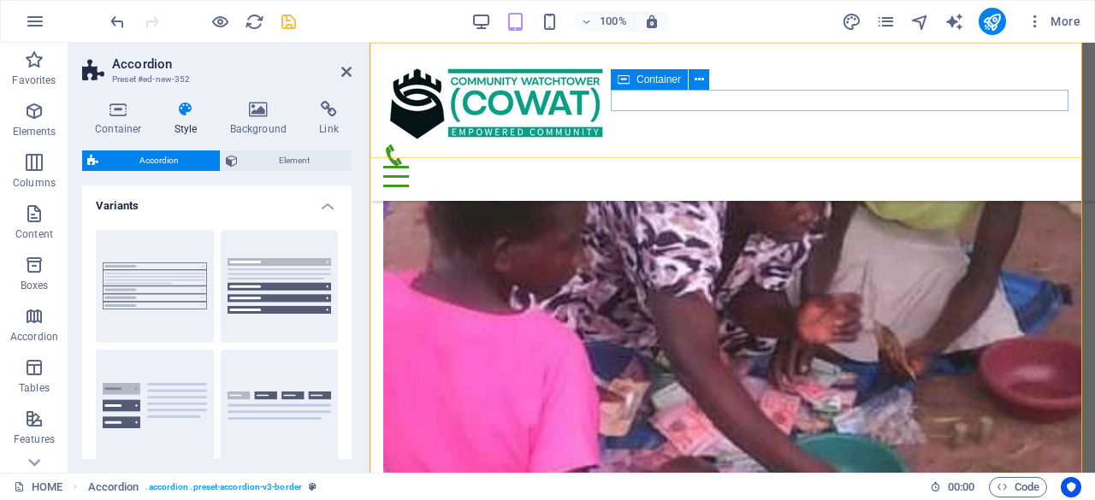
click at [954, 145] on div at bounding box center [732, 166] width 698 height 43
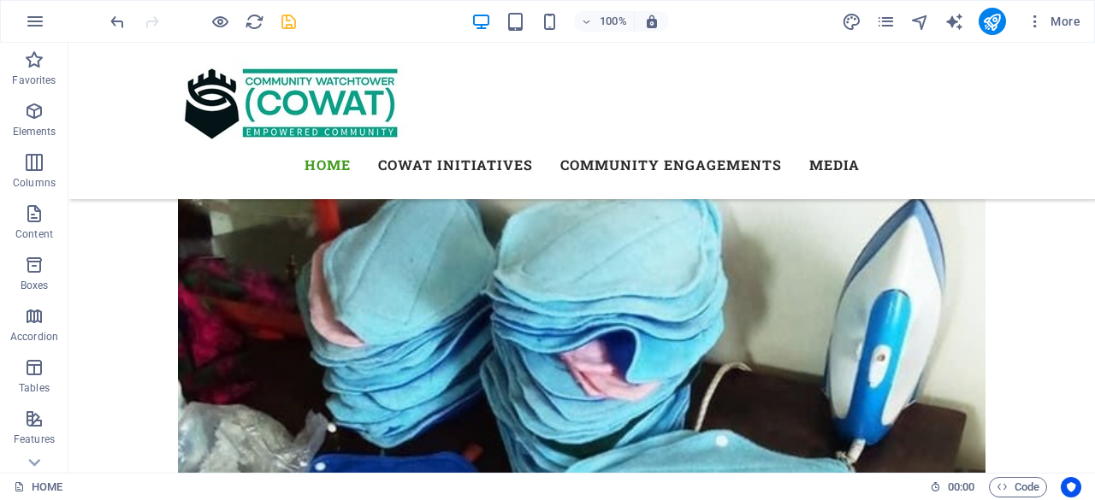
scroll to position [4107, 0]
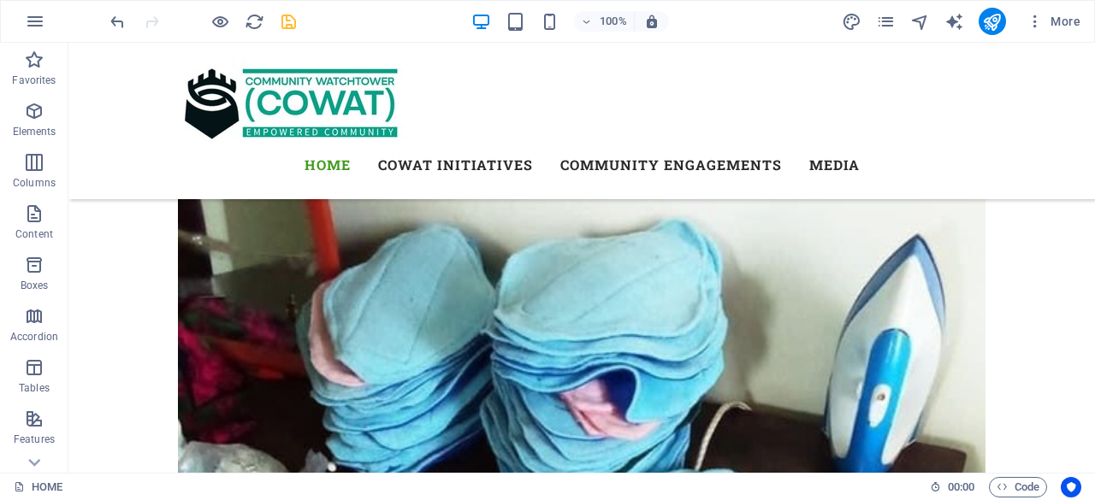
scroll to position [4068, 0]
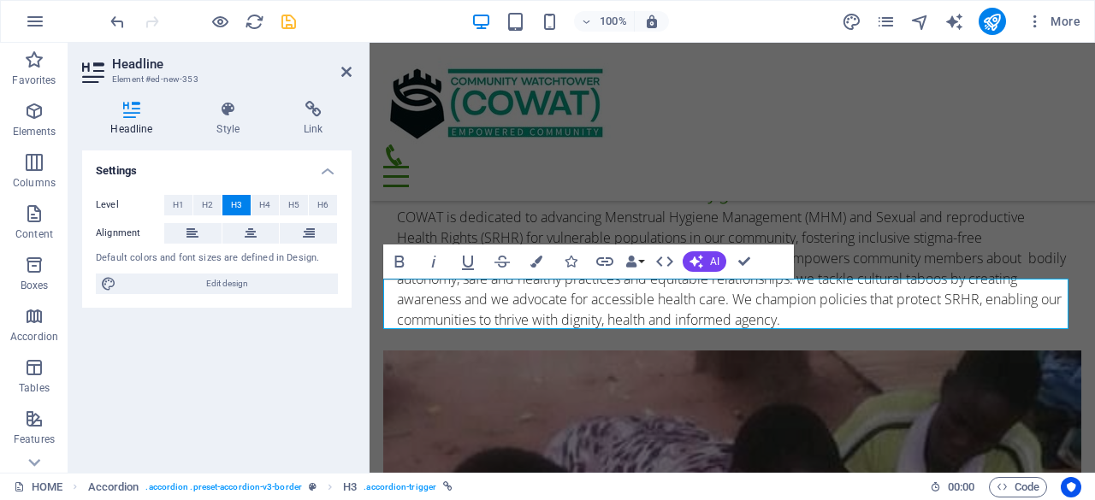
scroll to position [4170, 0]
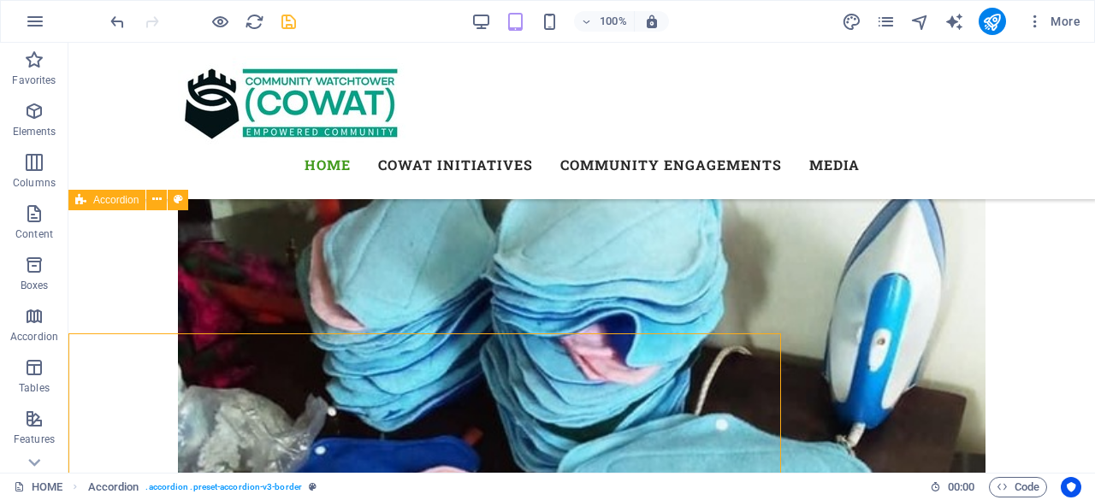
scroll to position [4047, 0]
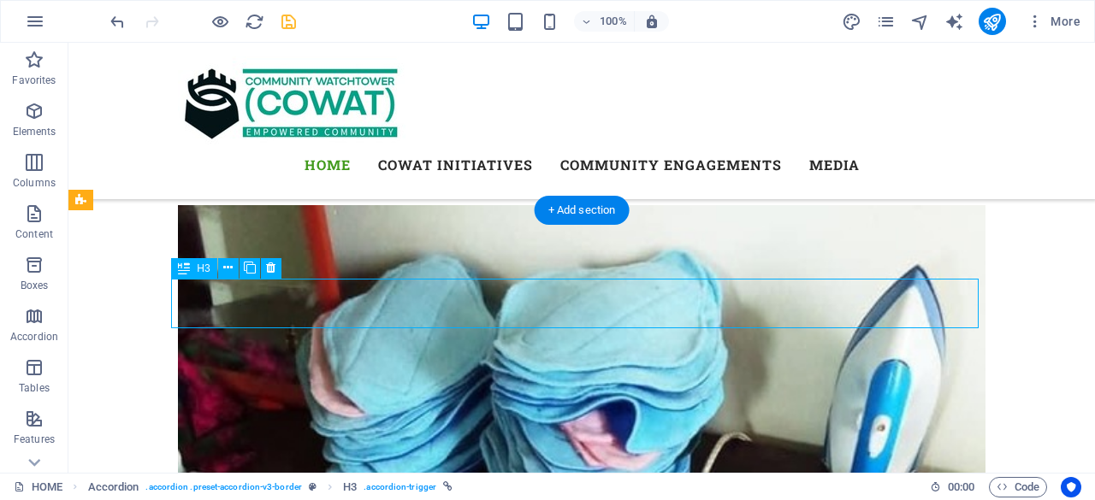
drag, startPoint x: 319, startPoint y: 303, endPoint x: 292, endPoint y: 304, distance: 27.4
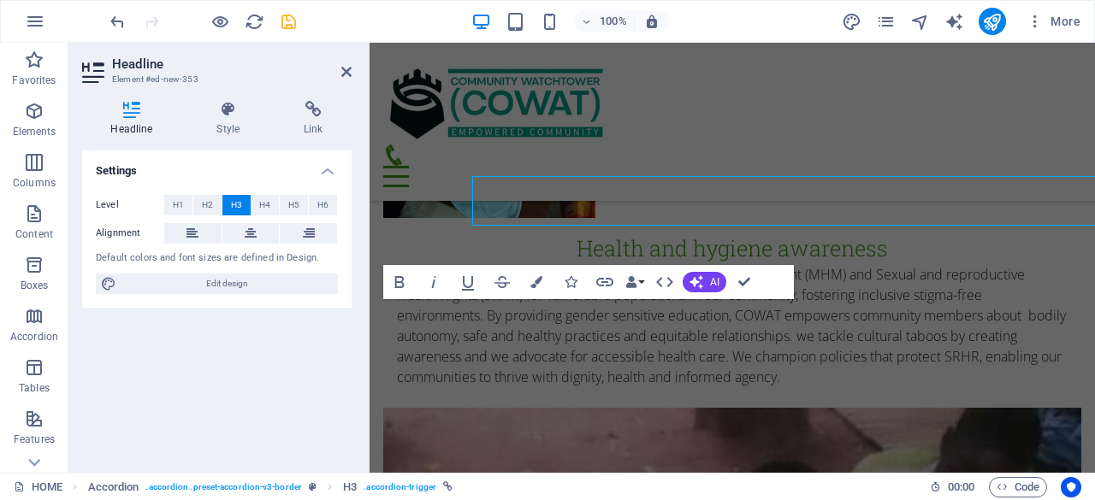
scroll to position [4150, 0]
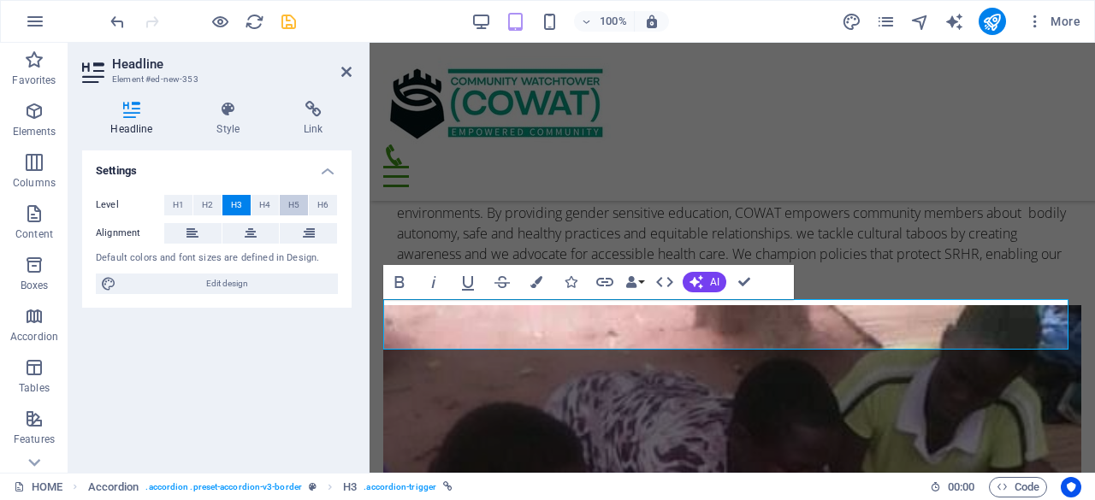
click at [298, 204] on span "H5" at bounding box center [293, 205] width 11 height 21
click at [324, 198] on span "H6" at bounding box center [322, 205] width 11 height 21
click at [323, 198] on span "H6" at bounding box center [322, 205] width 11 height 21
click at [290, 199] on span "H5" at bounding box center [293, 205] width 11 height 21
click at [263, 198] on span "H4" at bounding box center [264, 205] width 11 height 21
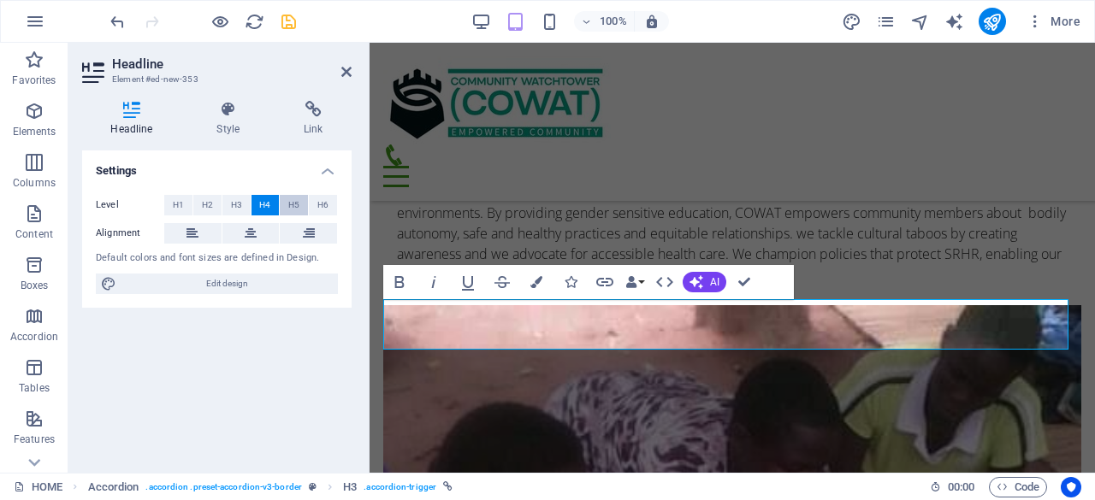
click at [288, 198] on span "H5" at bounding box center [293, 205] width 11 height 21
click at [248, 235] on icon at bounding box center [251, 233] width 12 height 21
click at [175, 200] on span "H1" at bounding box center [178, 205] width 11 height 21
drag, startPoint x: 786, startPoint y: 324, endPoint x: 639, endPoint y: 330, distance: 147.2
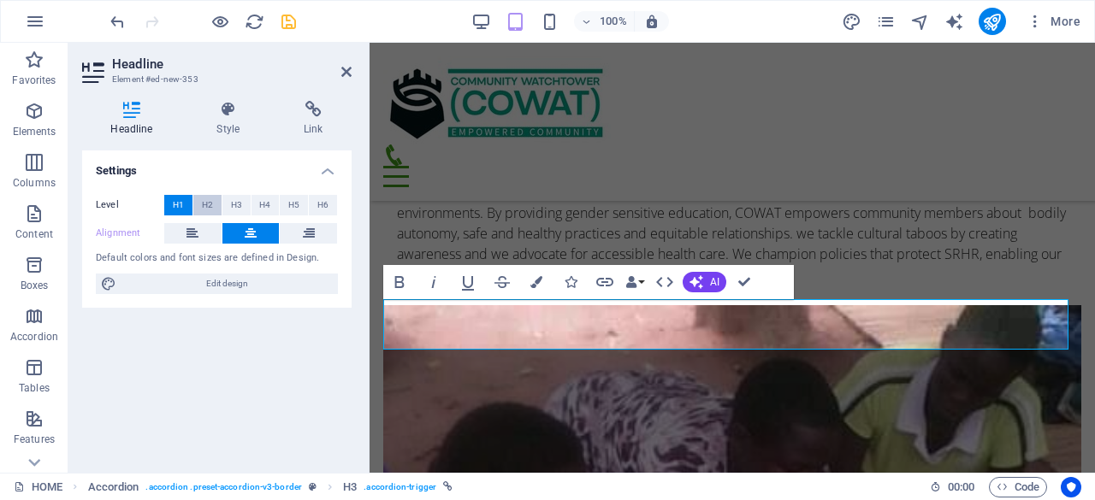
click at [206, 201] on span "H2" at bounding box center [207, 205] width 11 height 21
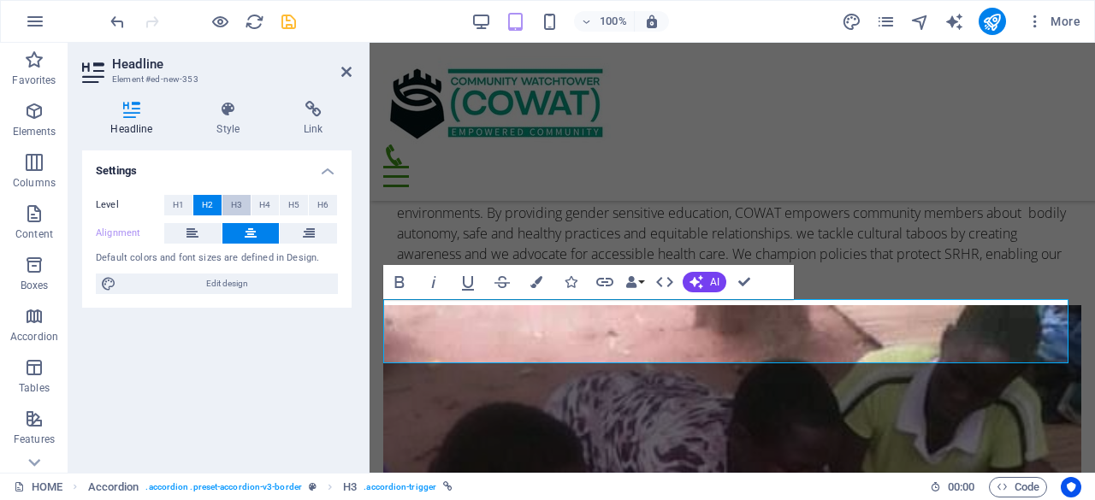
click at [237, 198] on span "H3" at bounding box center [236, 205] width 11 height 21
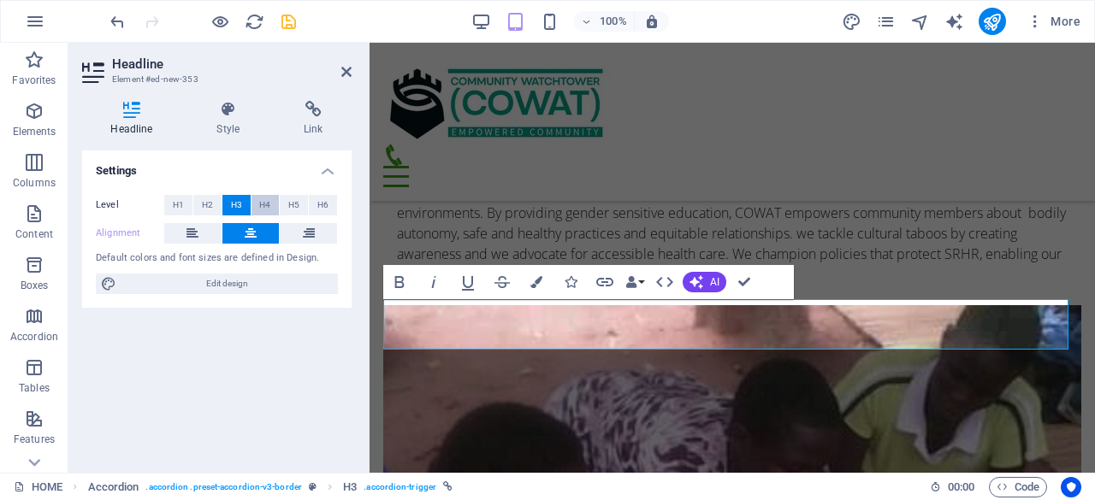
click at [268, 197] on span "H4" at bounding box center [264, 205] width 11 height 21
click at [180, 200] on span "H1" at bounding box center [178, 205] width 11 height 21
click at [209, 199] on span "H2" at bounding box center [207, 205] width 11 height 21
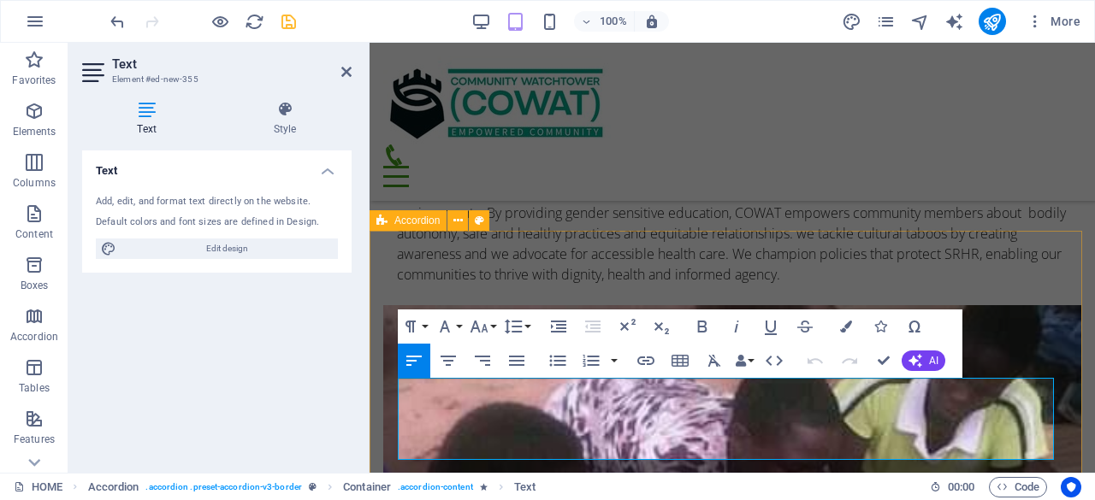
drag, startPoint x: 901, startPoint y: 451, endPoint x: 373, endPoint y: 386, distance: 531.7
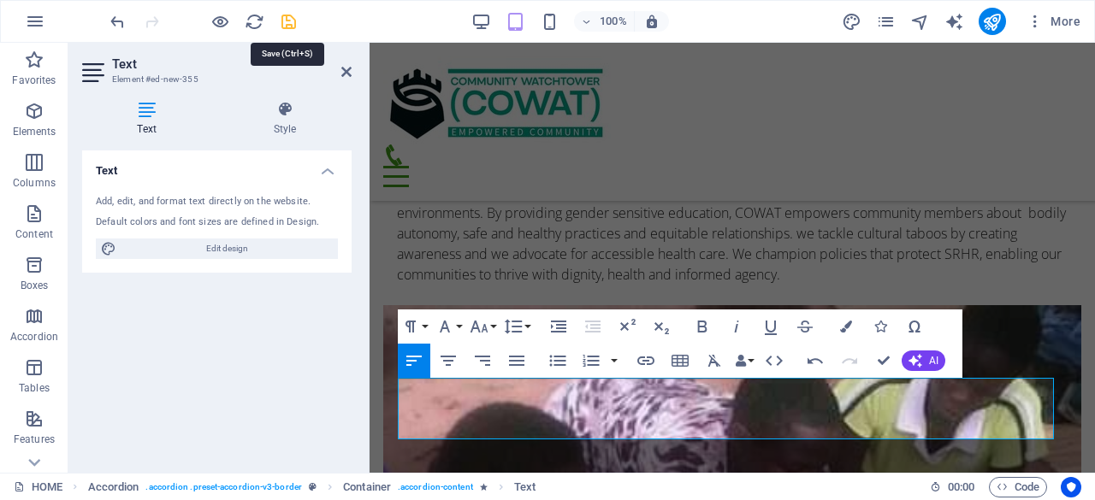
click at [286, 16] on icon "save" at bounding box center [289, 22] width 20 height 20
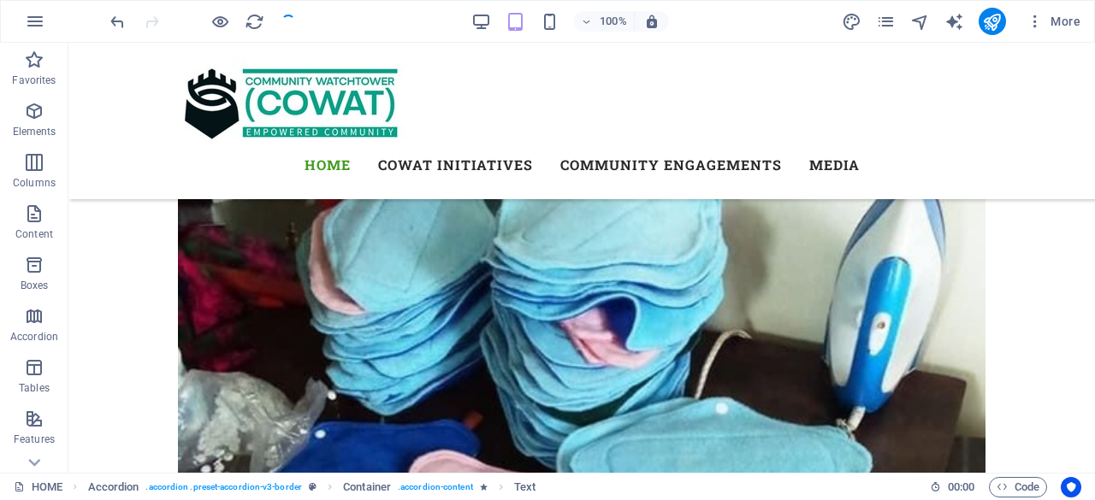
scroll to position [4047, 0]
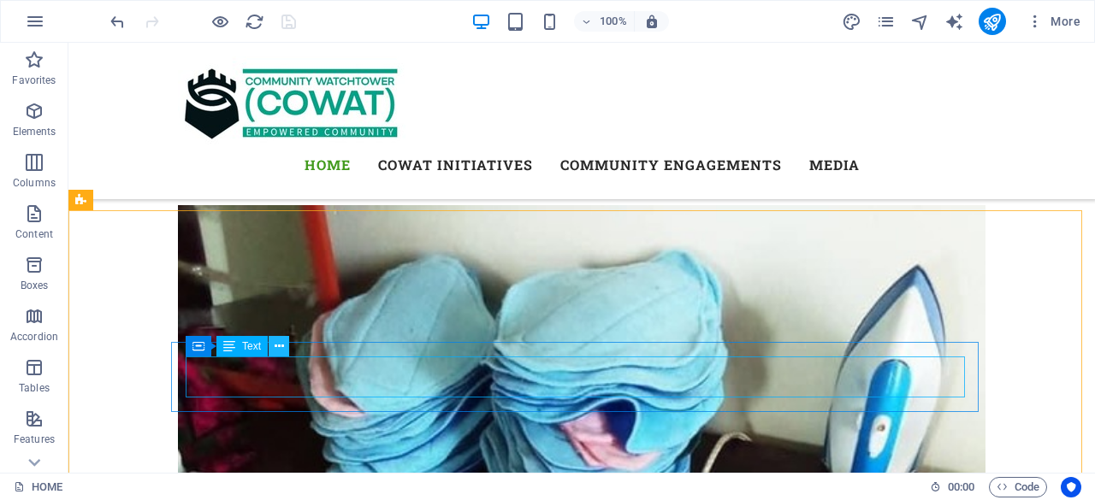
click at [284, 340] on button at bounding box center [279, 346] width 21 height 21
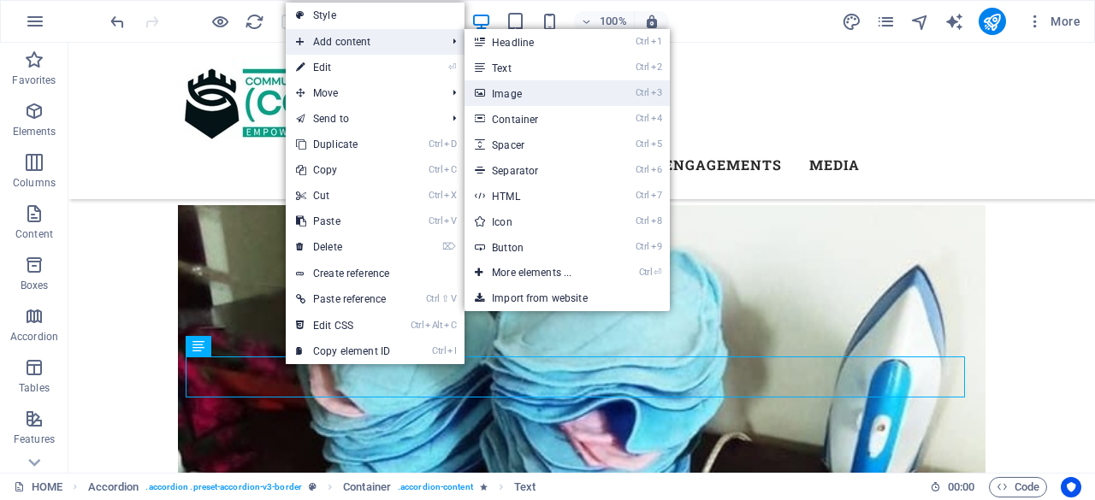
click at [490, 92] on link "Ctrl 3 Image" at bounding box center [534, 93] width 141 height 26
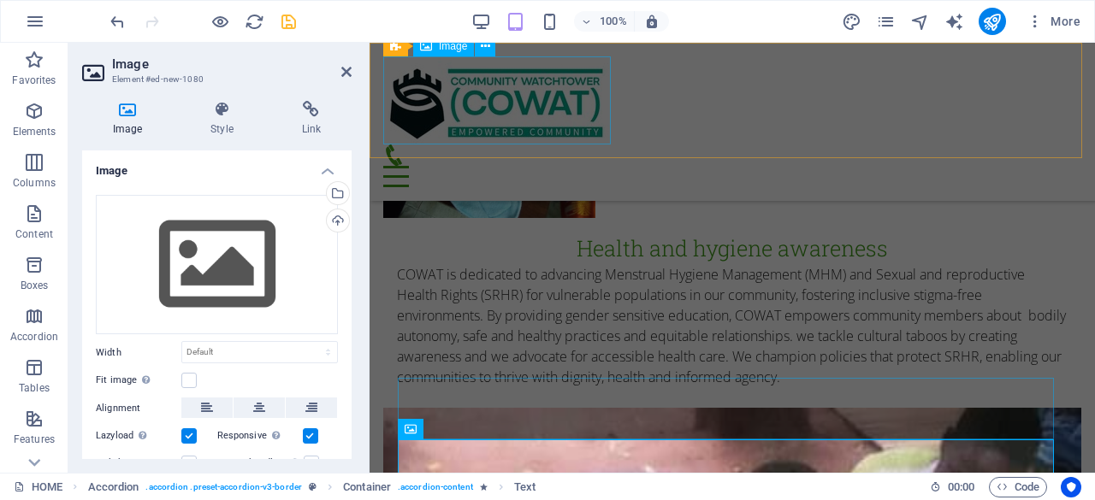
scroll to position [4150, 0]
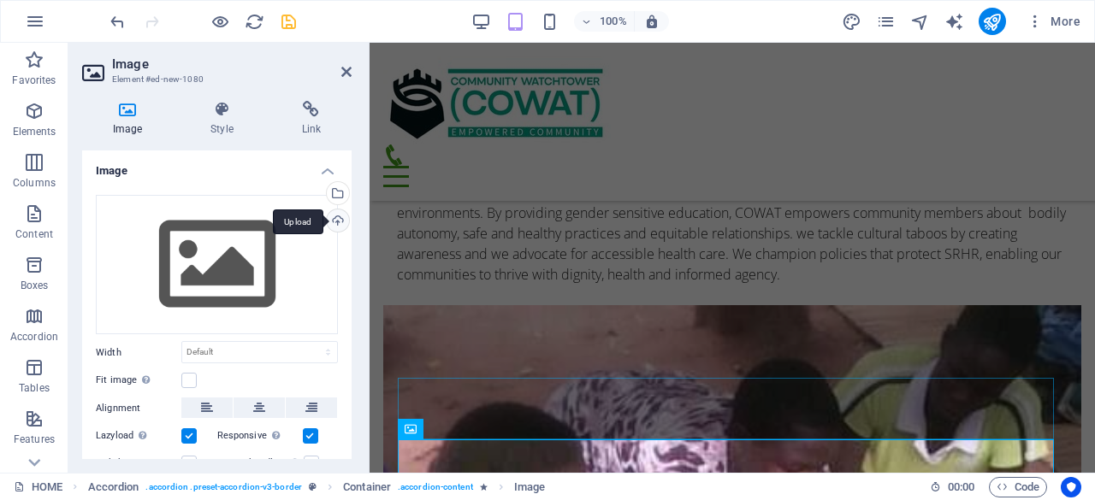
click at [337, 221] on div "Upload" at bounding box center [336, 223] width 26 height 26
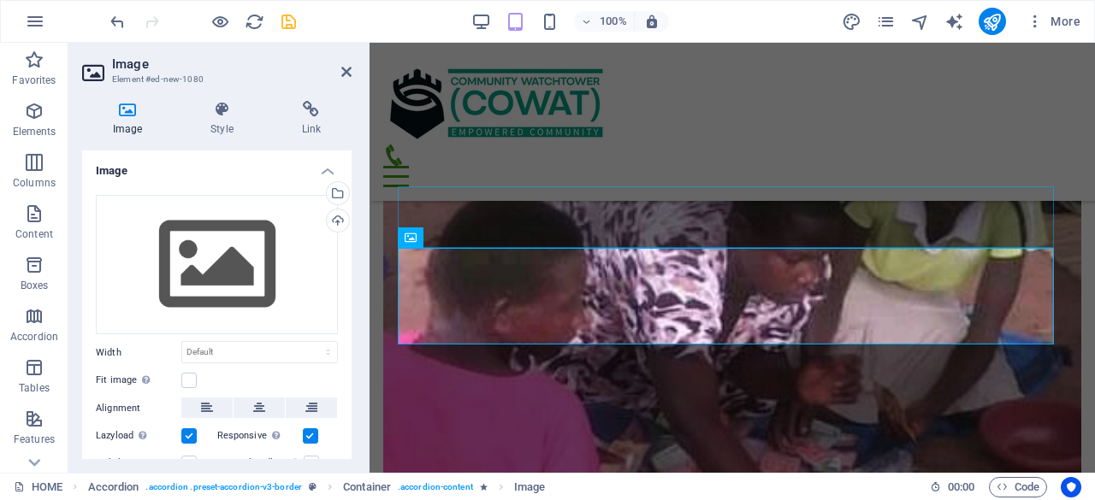
scroll to position [4341, 0]
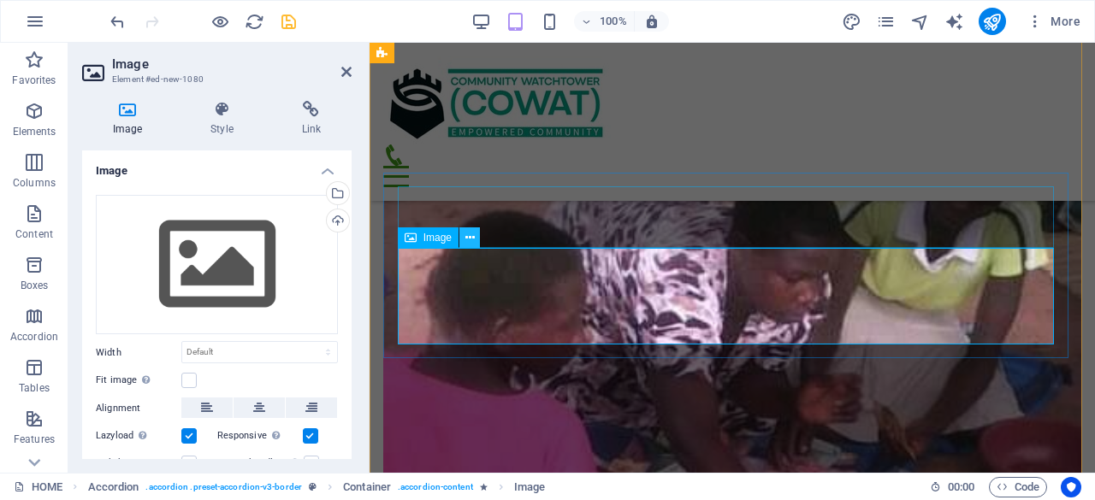
click at [474, 244] on icon at bounding box center [469, 238] width 9 height 18
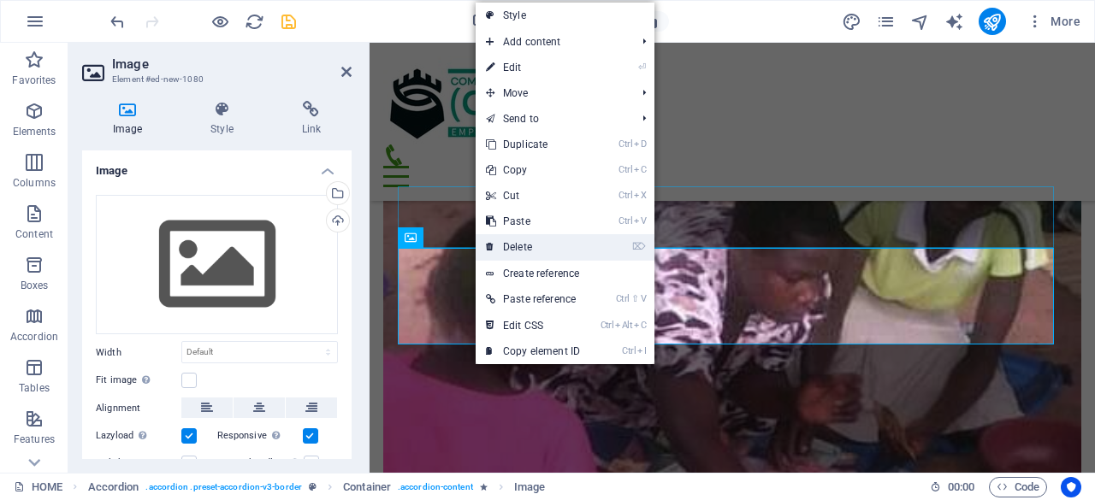
click at [508, 244] on link "⌦ Delete" at bounding box center [533, 247] width 115 height 26
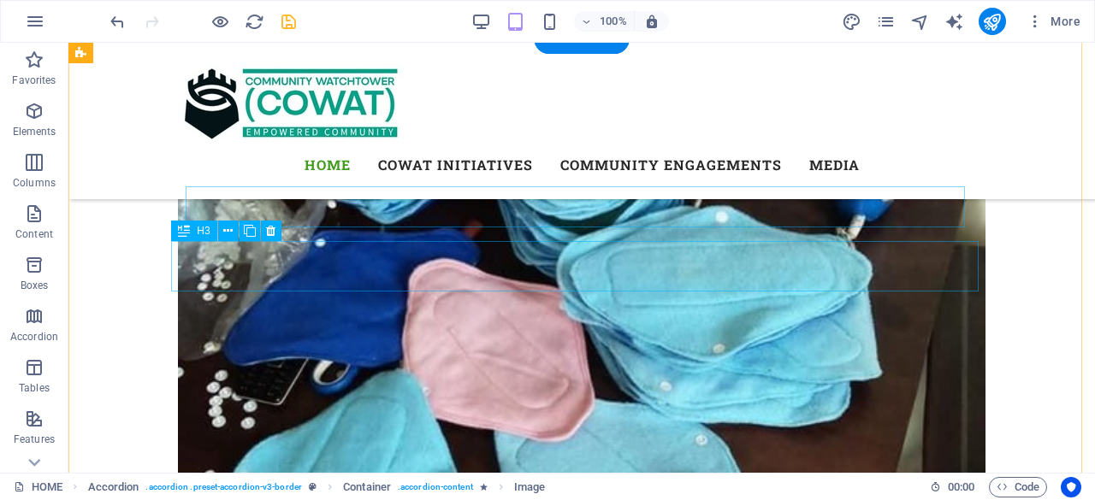
scroll to position [4218, 0]
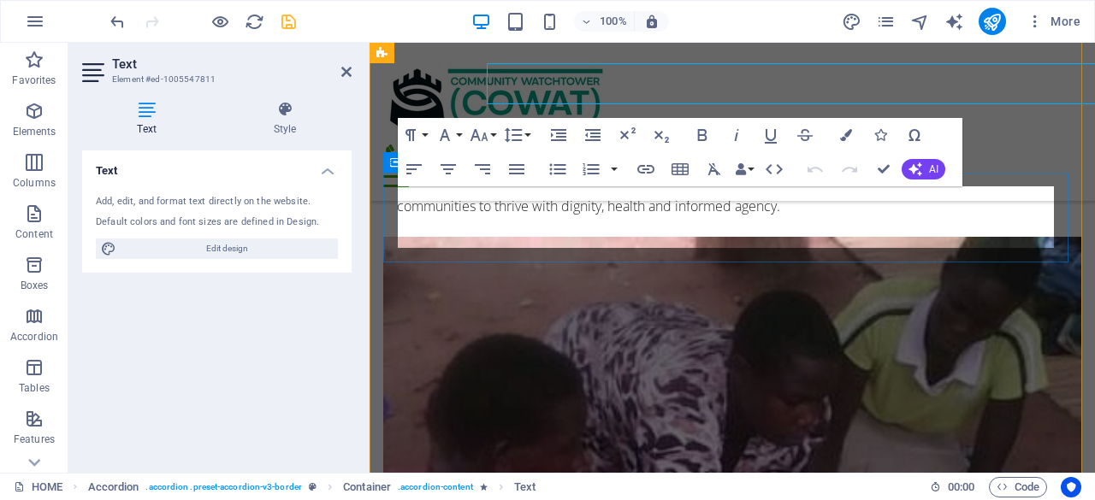
scroll to position [4341, 0]
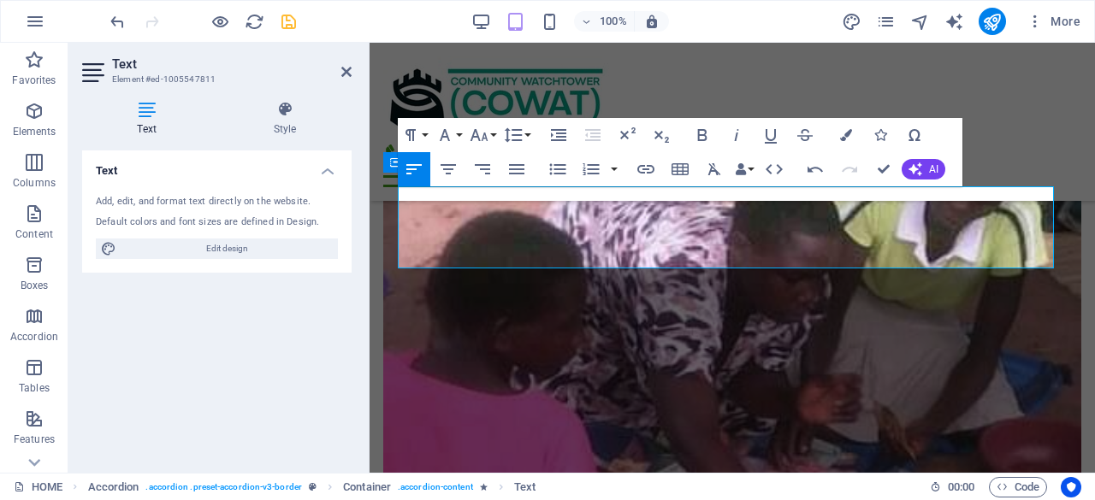
click at [349, 62] on h2 "Text" at bounding box center [231, 63] width 239 height 15
click at [347, 69] on icon at bounding box center [346, 72] width 10 height 14
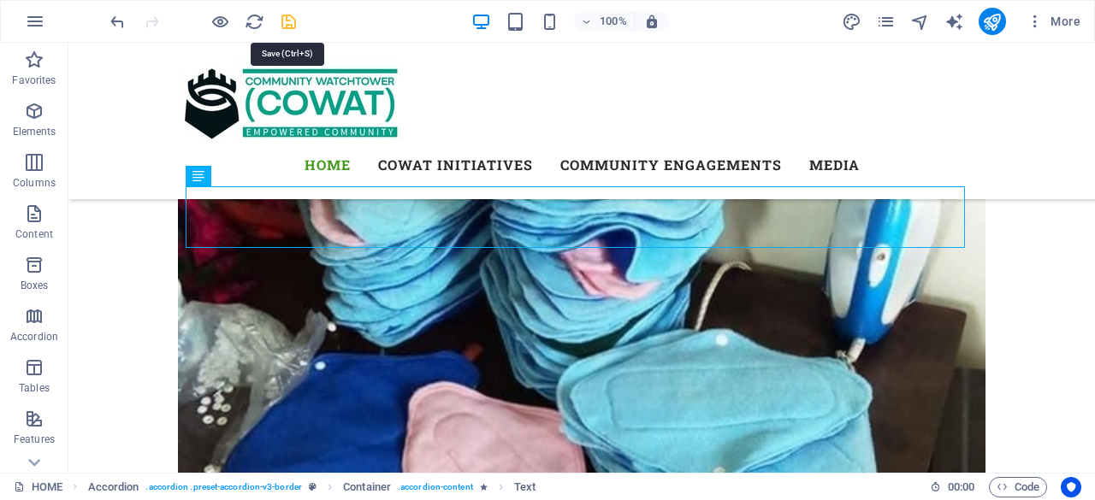
click at [288, 14] on icon "save" at bounding box center [289, 22] width 20 height 20
checkbox input "false"
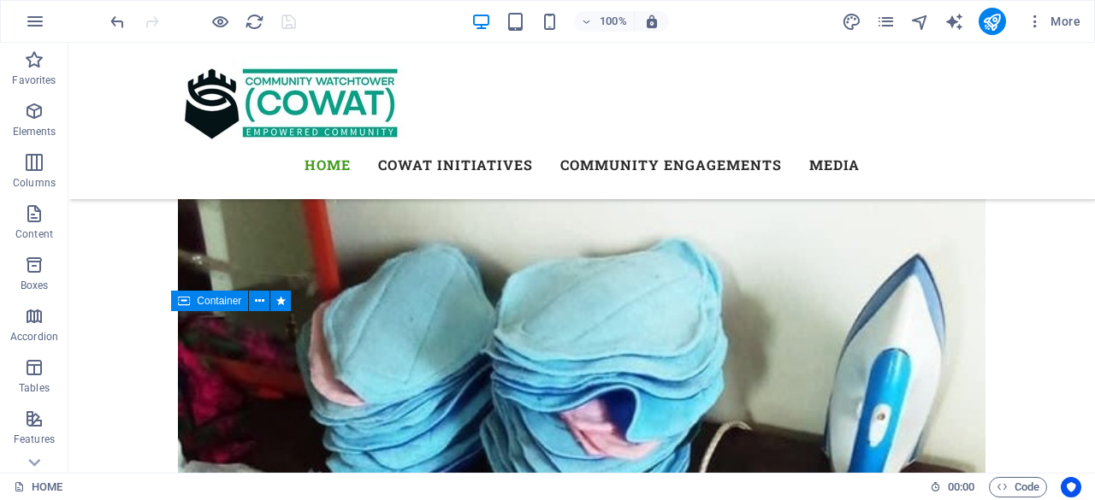
scroll to position [4078, 0]
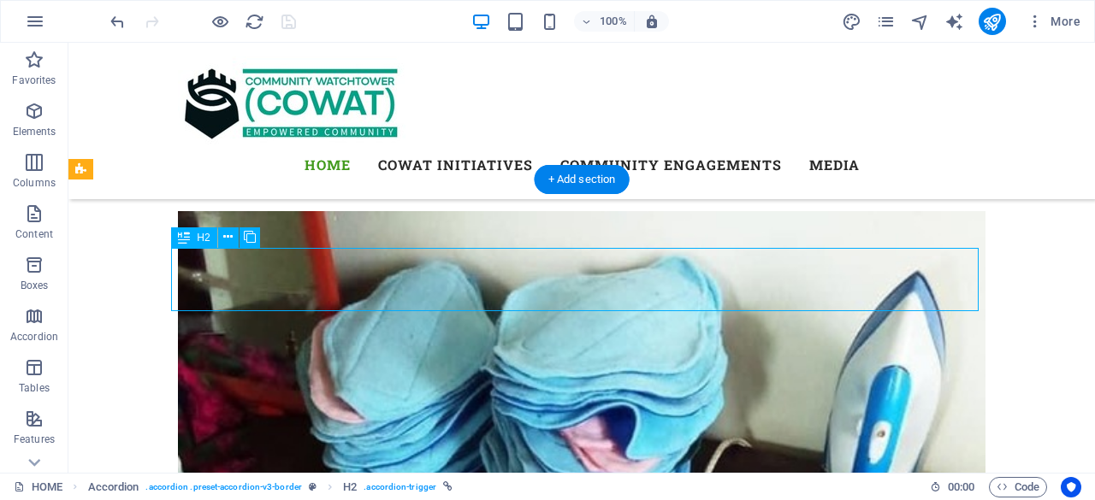
scroll to position [4201, 0]
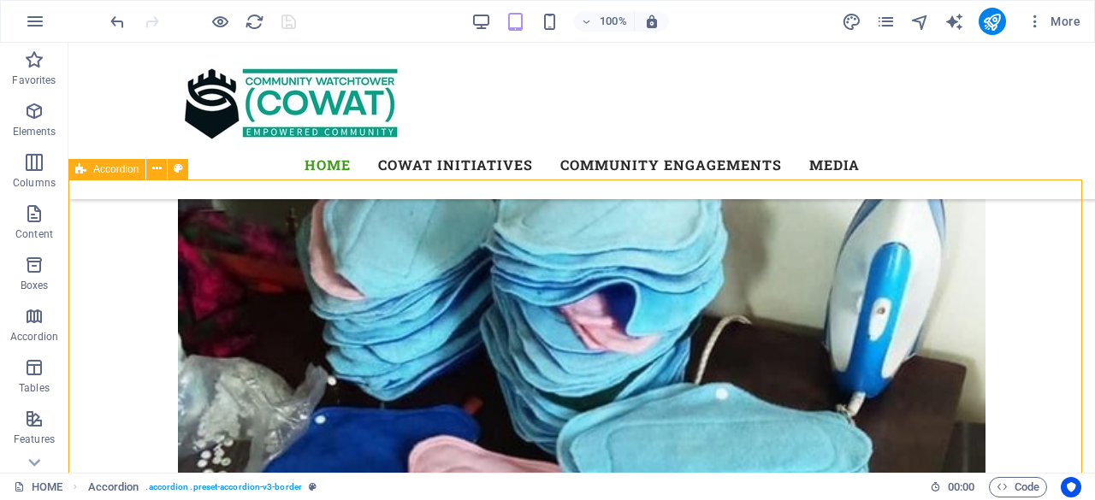
scroll to position [4078, 0]
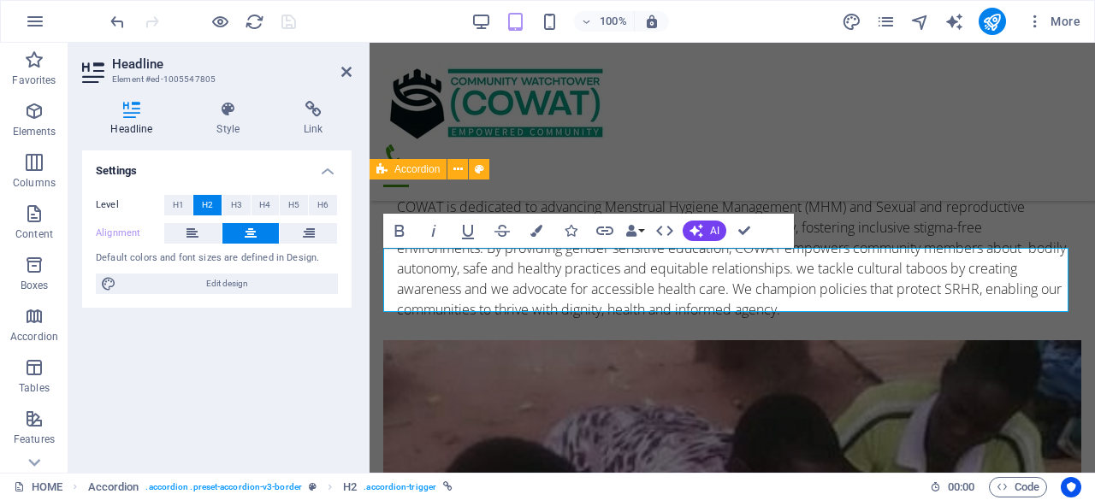
scroll to position [4201, 0]
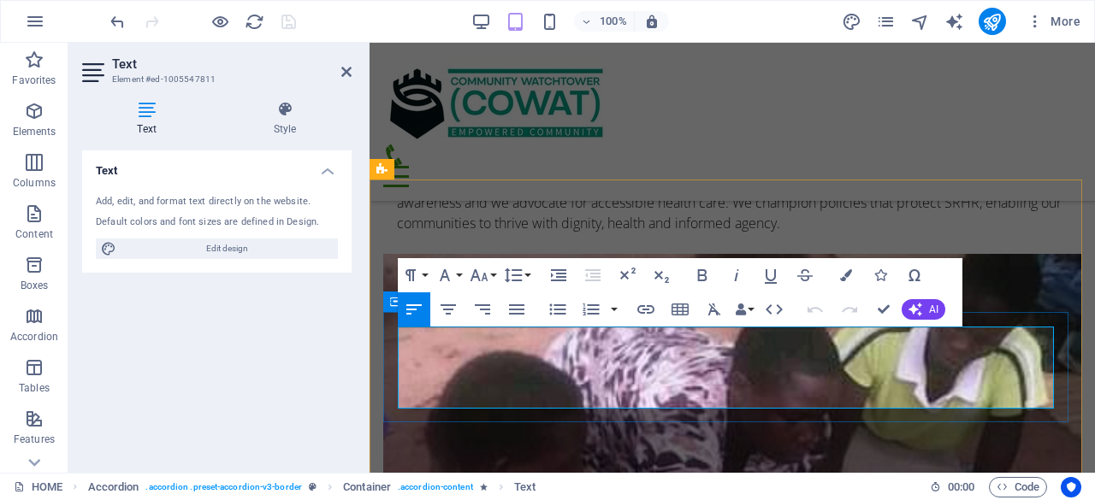
click at [35, 25] on icon "button" at bounding box center [35, 21] width 21 height 21
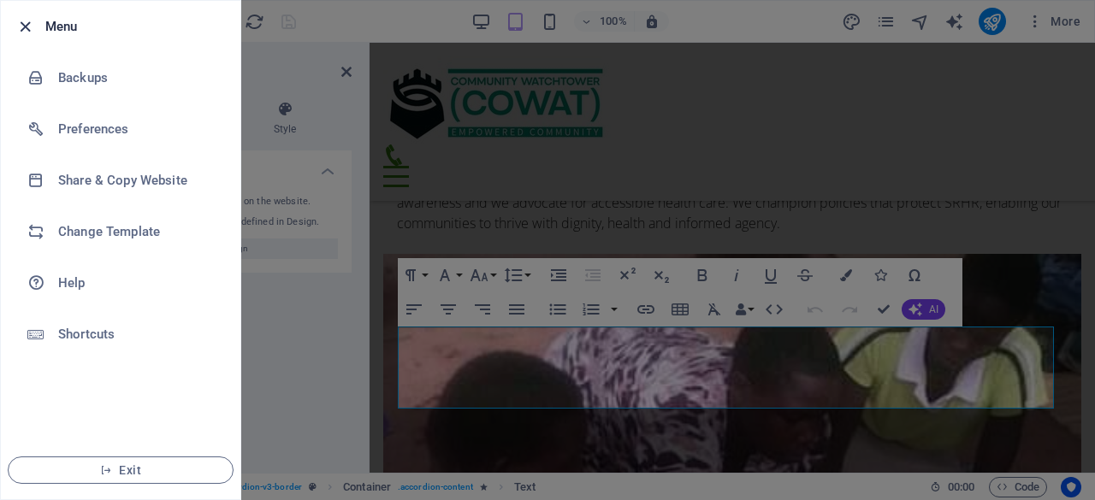
click at [24, 22] on icon "button" at bounding box center [25, 27] width 20 height 20
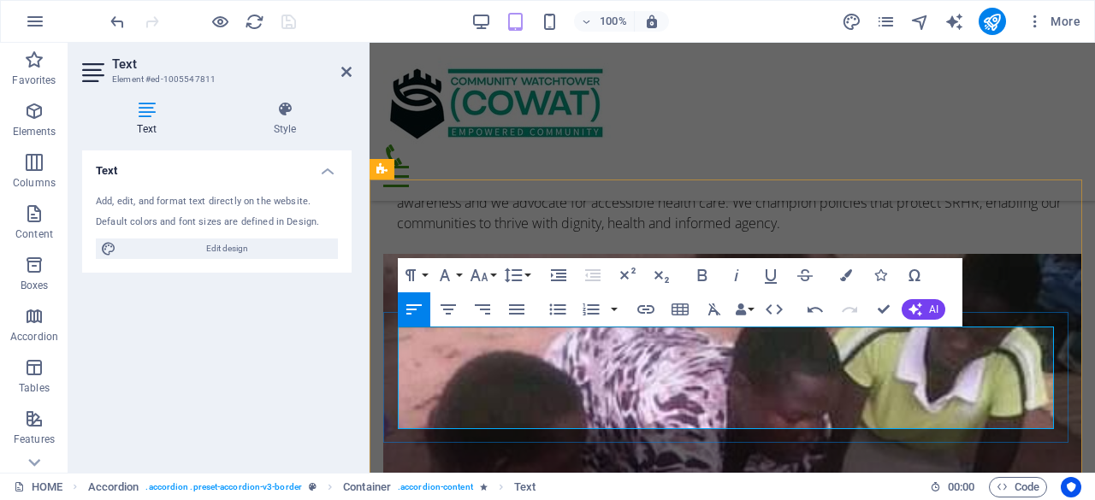
drag, startPoint x: 505, startPoint y: 405, endPoint x: 1019, endPoint y: 225, distance: 544.5
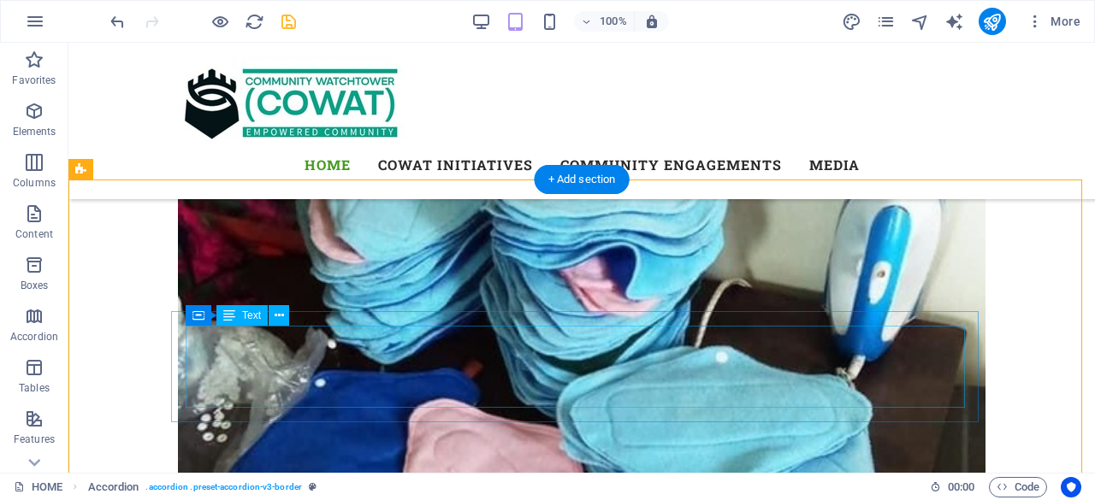
scroll to position [4078, 0]
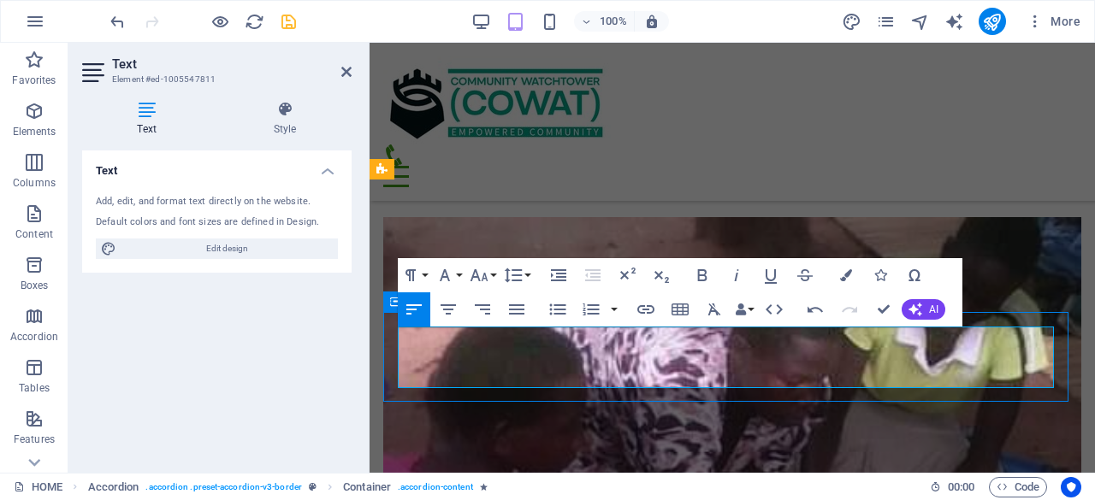
scroll to position [4078, 0]
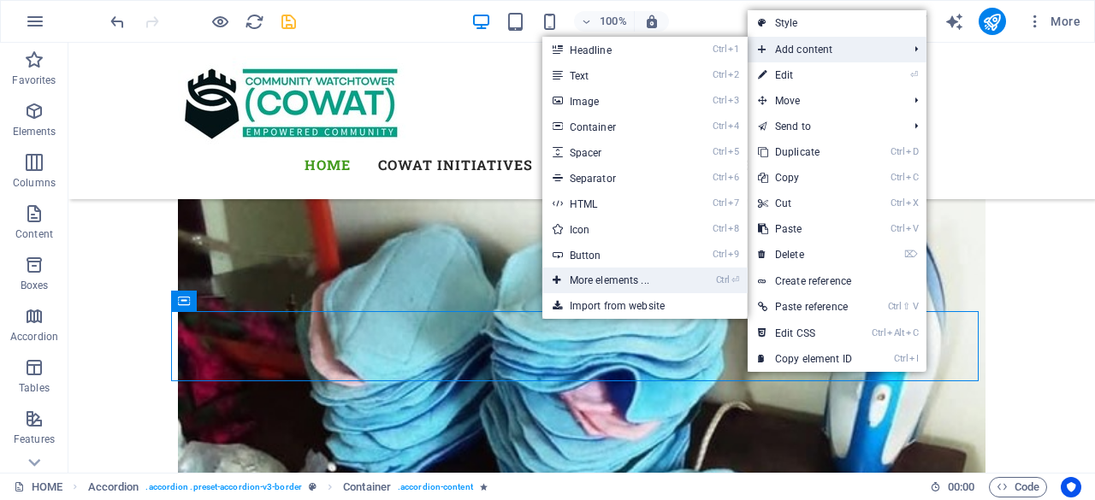
click at [636, 276] on link "Ctrl ⏎ More elements ..." at bounding box center [612, 281] width 141 height 26
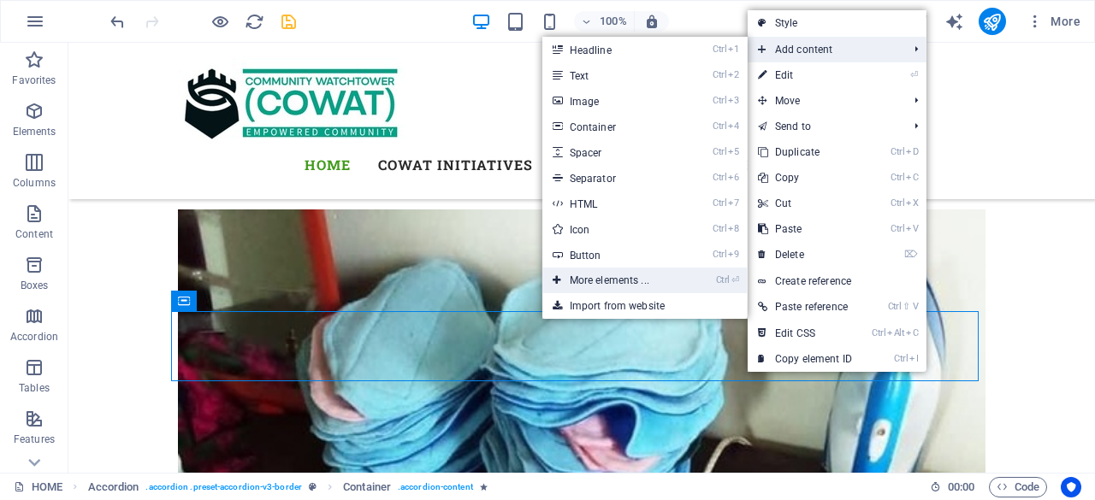
scroll to position [4138, 0]
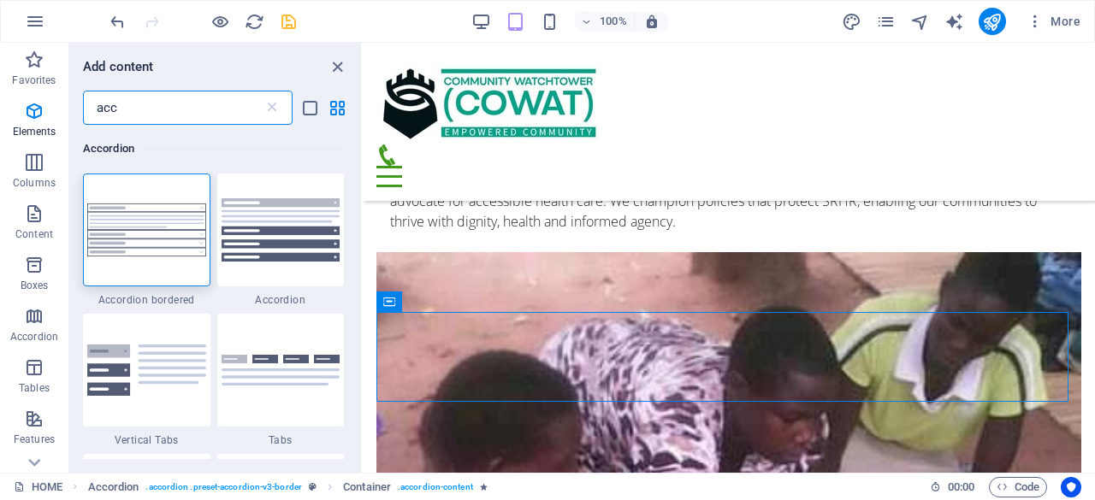
click at [157, 100] on input "acc" at bounding box center [173, 108] width 180 height 34
type input "a"
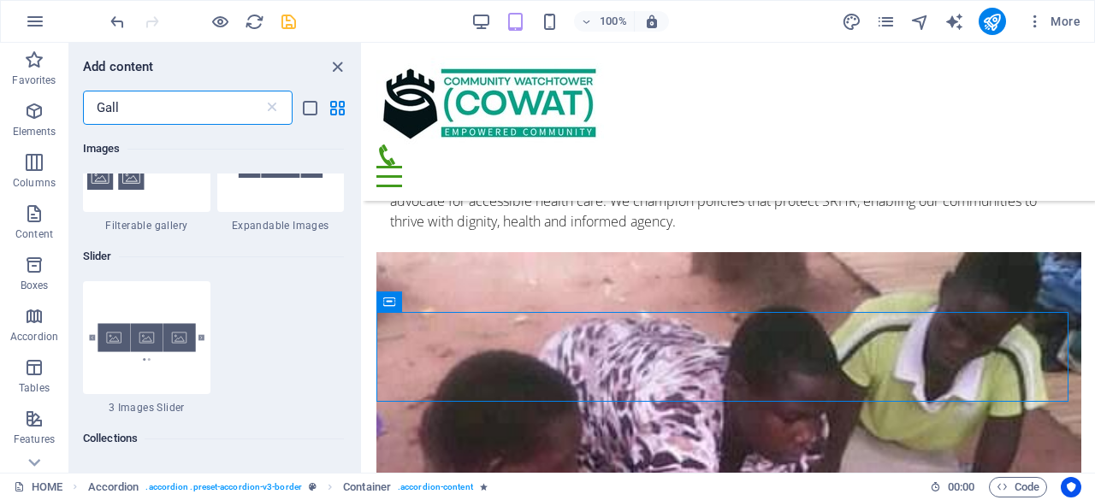
scroll to position [638, 0]
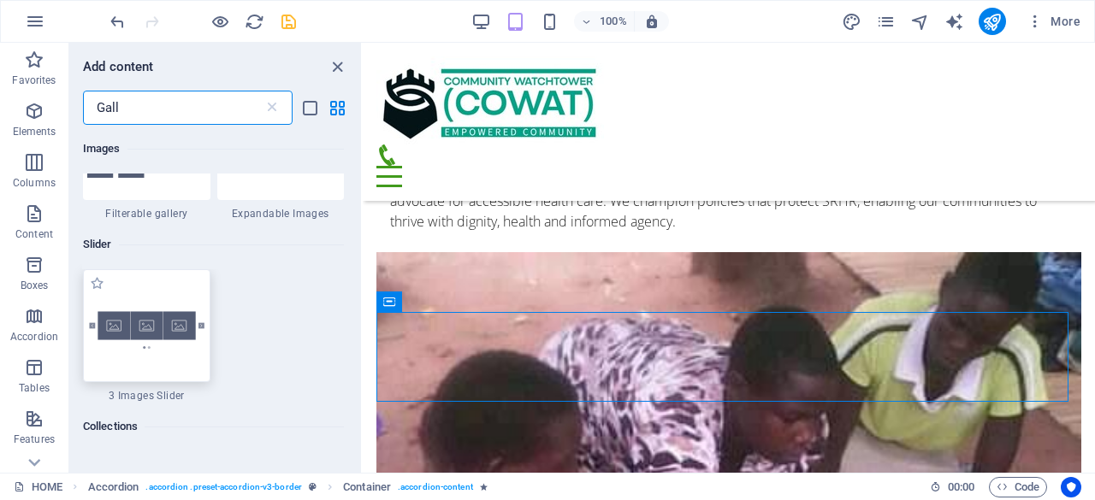
type input "Gall"
click at [154, 334] on img at bounding box center [146, 326] width 119 height 79
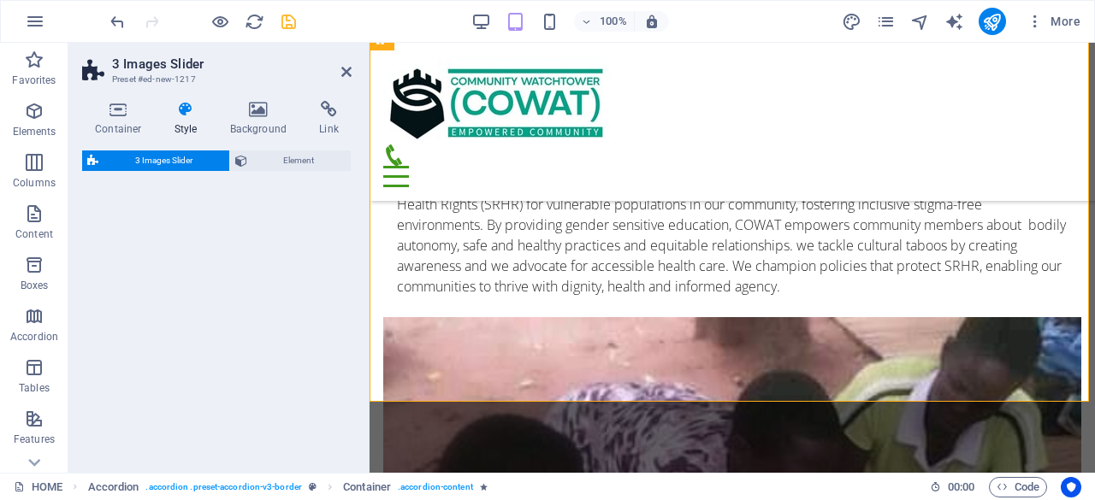
select select "rem"
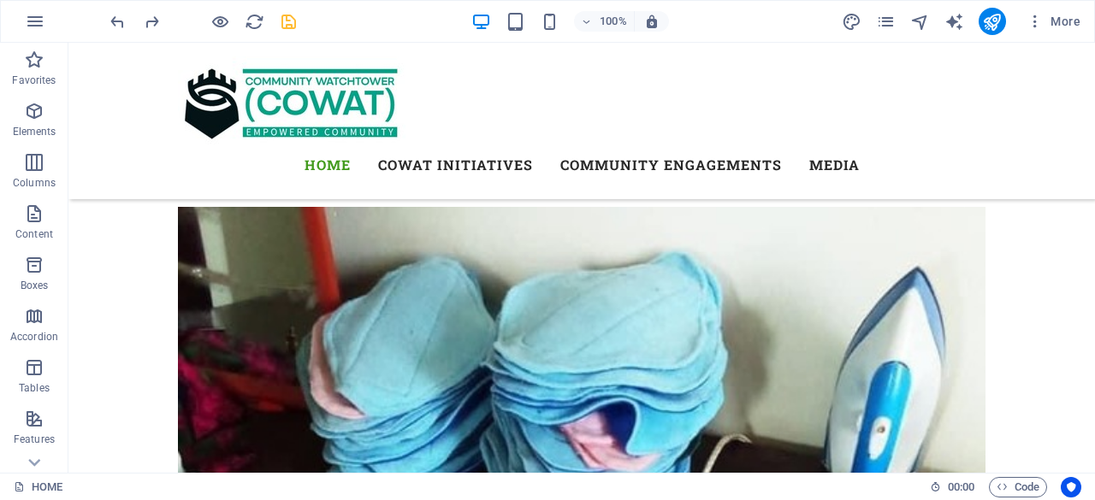
scroll to position [4094, 0]
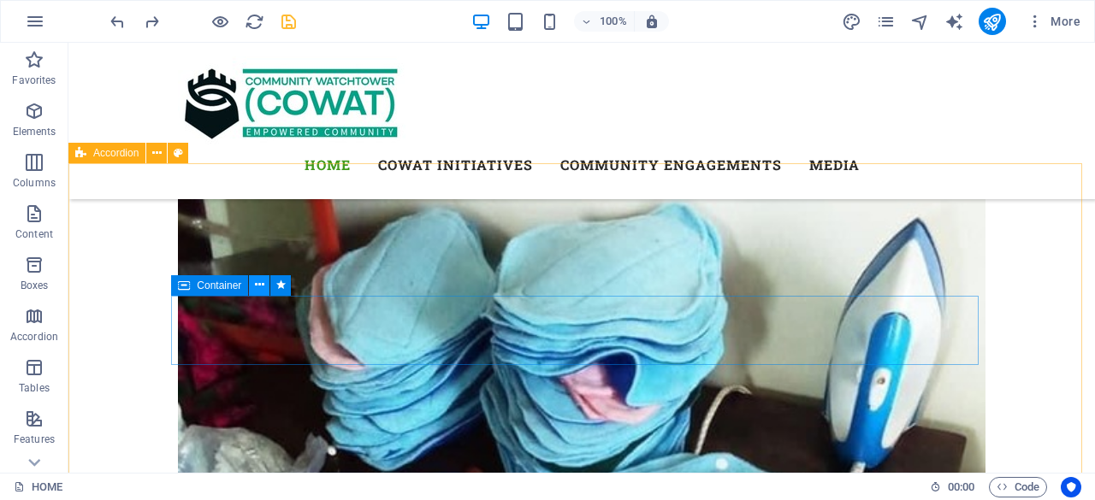
click at [258, 282] on icon at bounding box center [259, 285] width 9 height 18
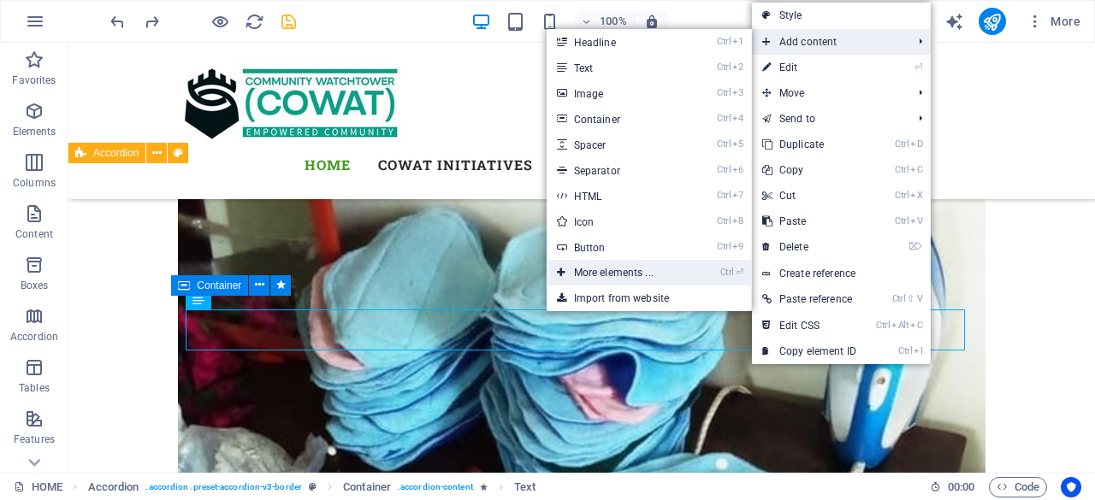
click at [657, 269] on link "Ctrl ⏎ More elements ..." at bounding box center [617, 273] width 141 height 26
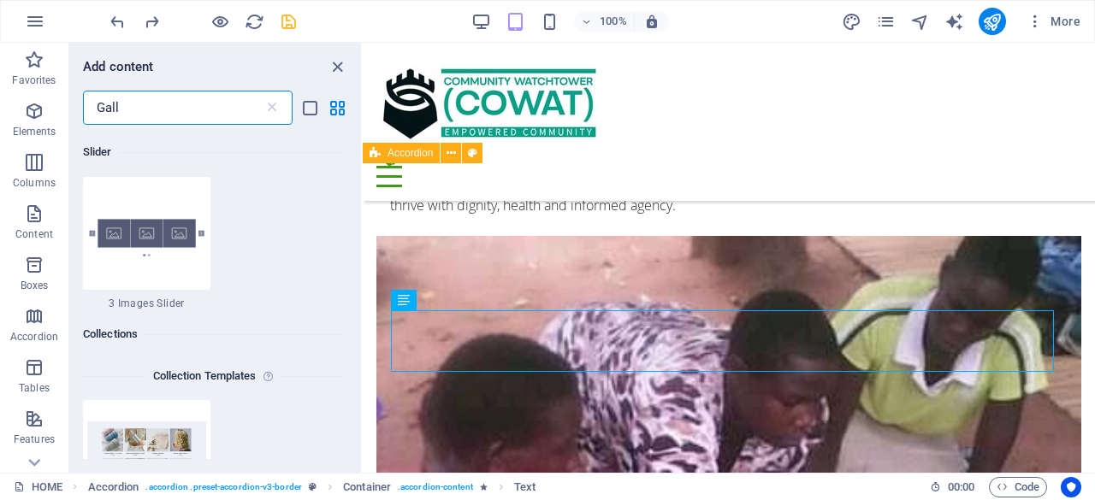
scroll to position [723, 0]
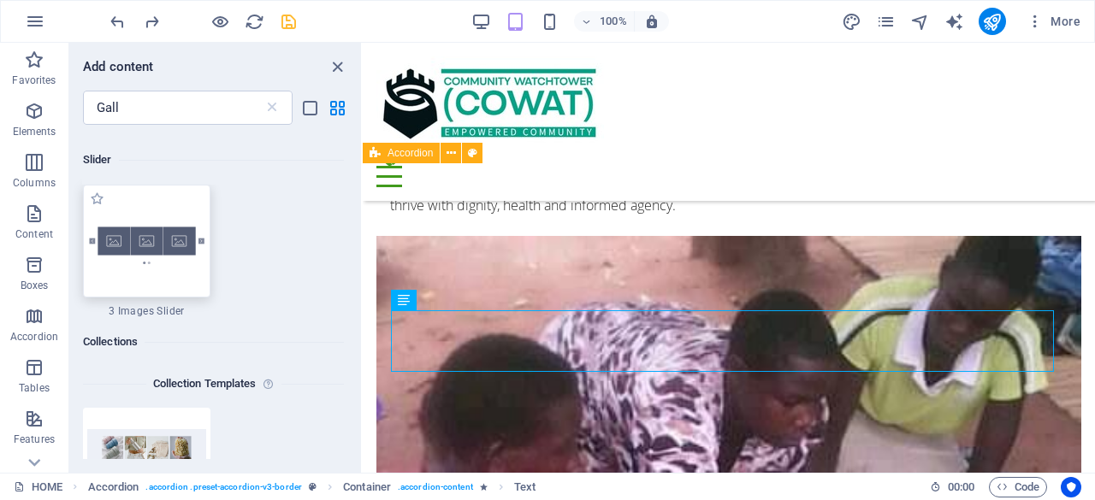
click at [163, 253] on img at bounding box center [146, 241] width 119 height 79
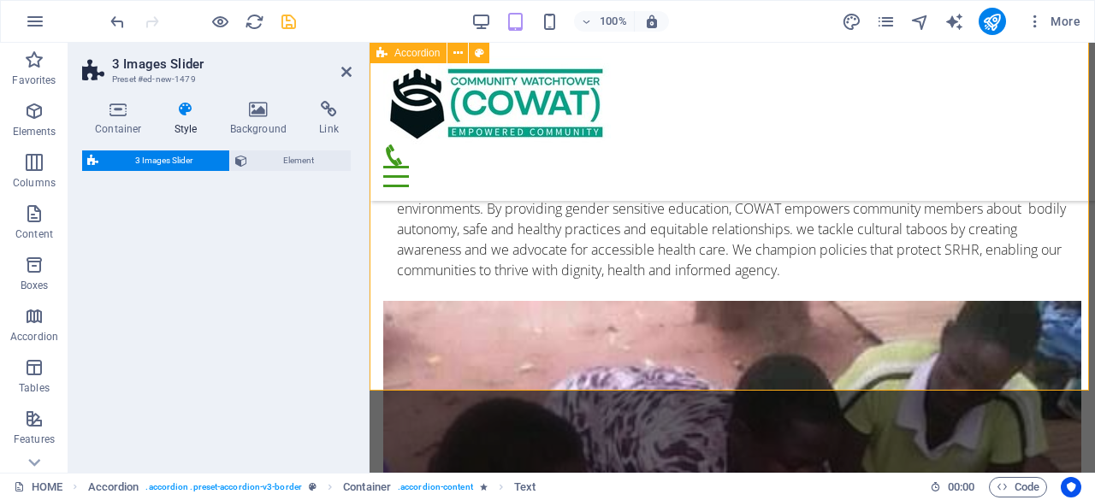
select select "rem"
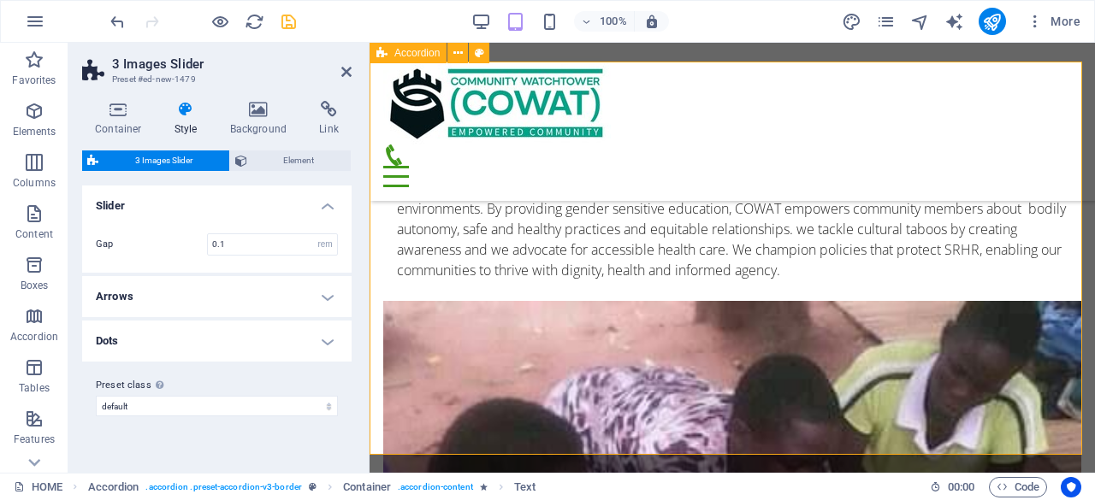
scroll to position [5093, 0]
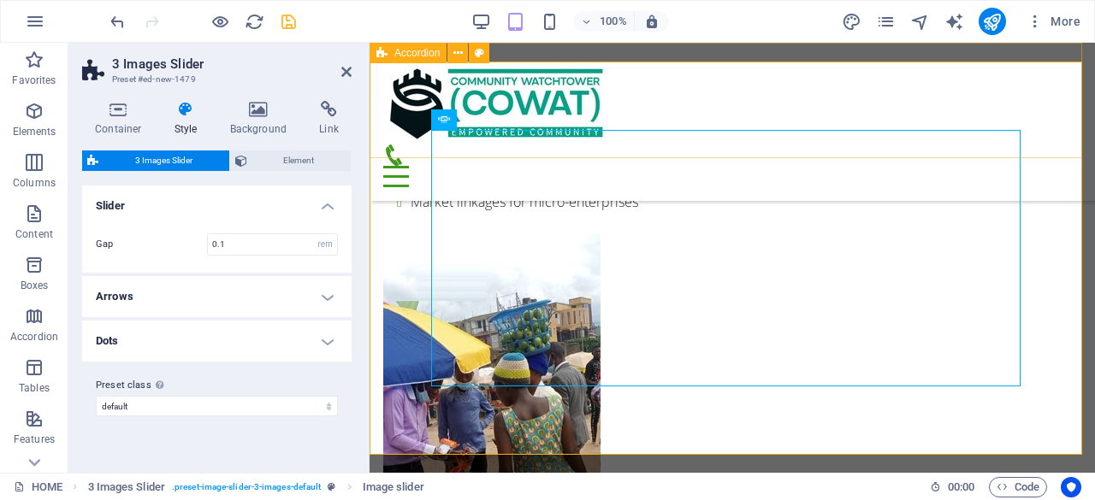
click at [1062, 132] on div "HOME COWAT INITIATIVES COMMUNITY ENGAGEMENTS VOICES OF EMPOWERMENT BUILDING BRI…" at bounding box center [731, 122] width 725 height 158
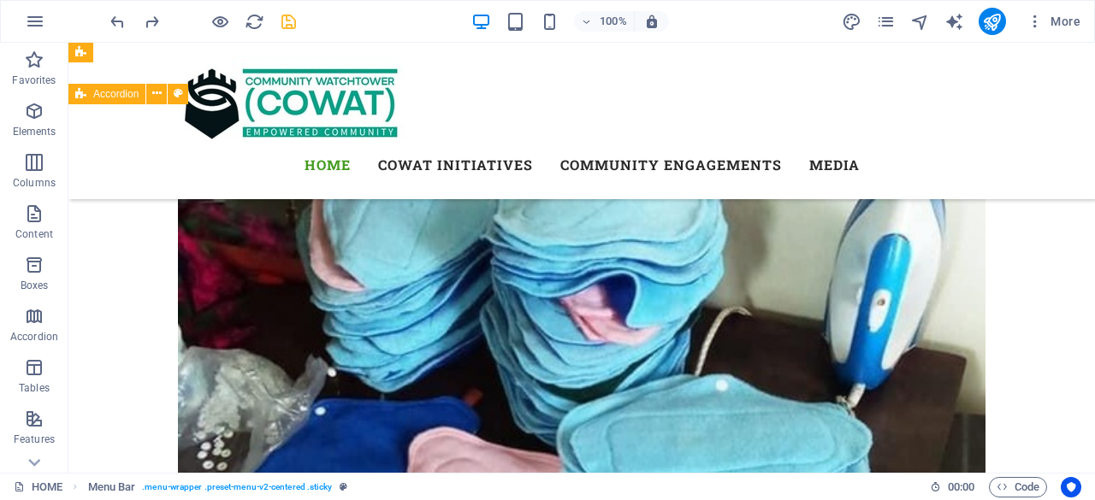
scroll to position [4124, 0]
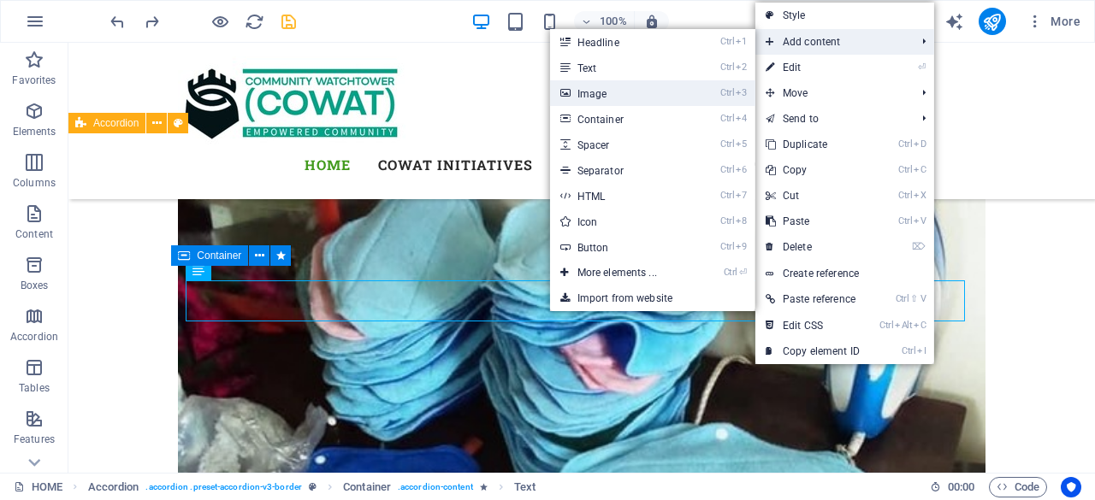
click at [633, 92] on link "Ctrl 3 Image" at bounding box center [620, 93] width 141 height 26
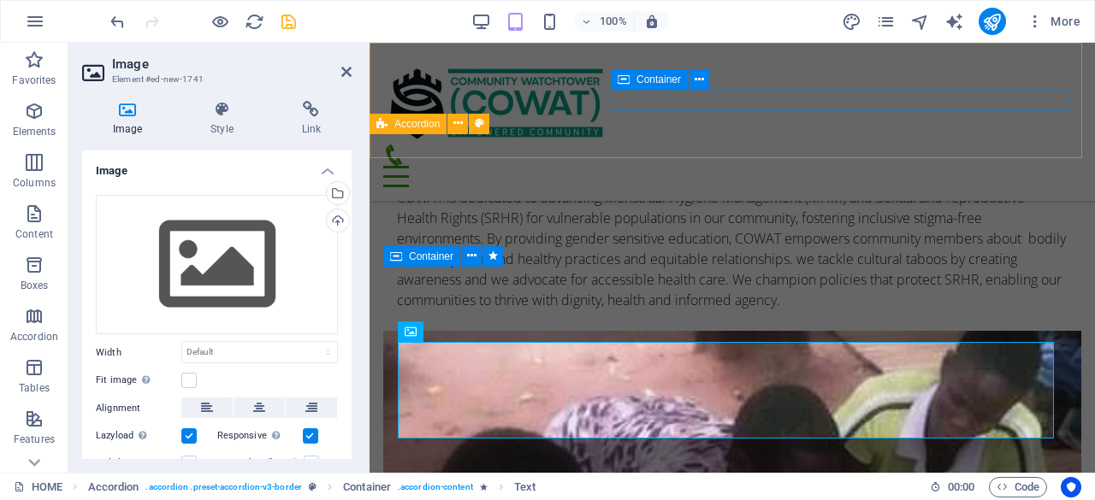
scroll to position [4247, 0]
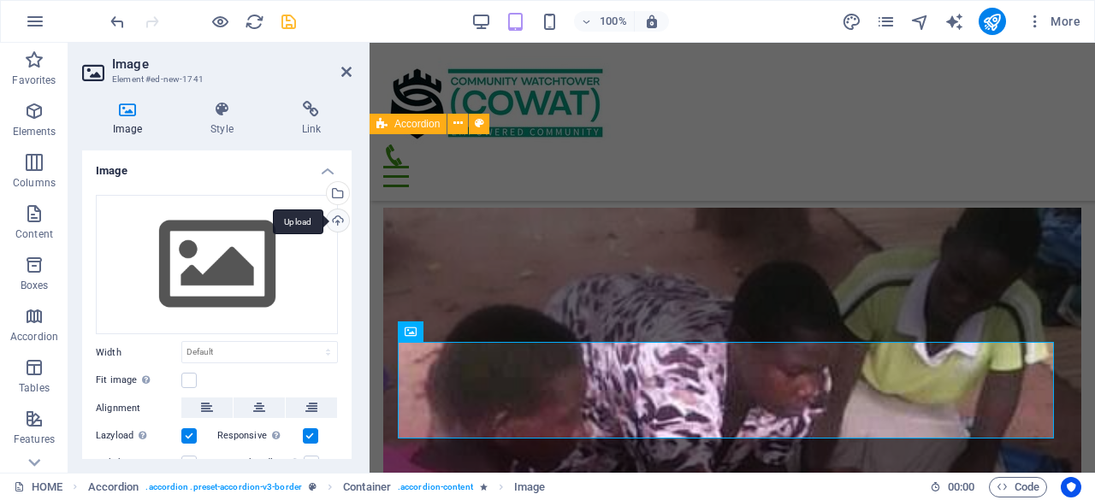
click at [335, 214] on div "Upload" at bounding box center [336, 223] width 26 height 26
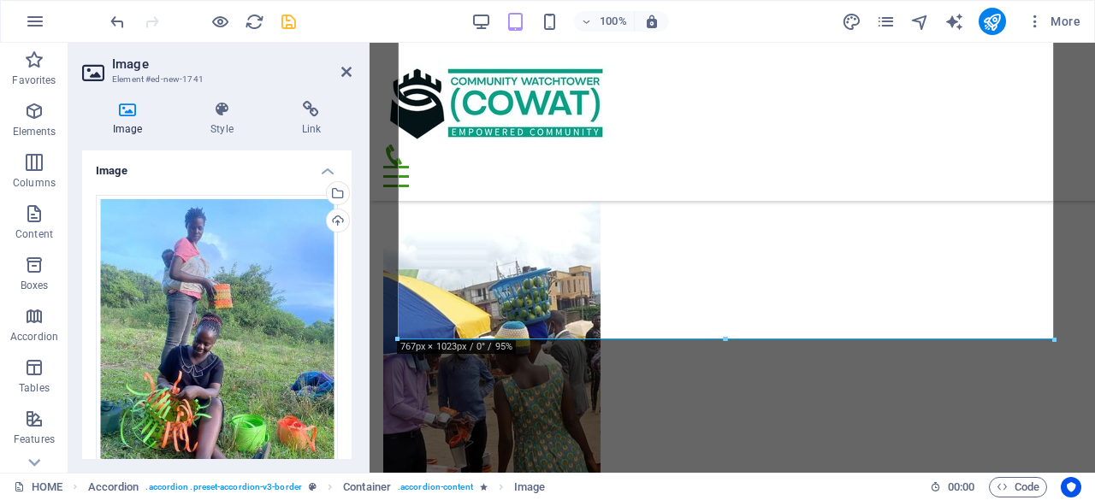
scroll to position [5103, 0]
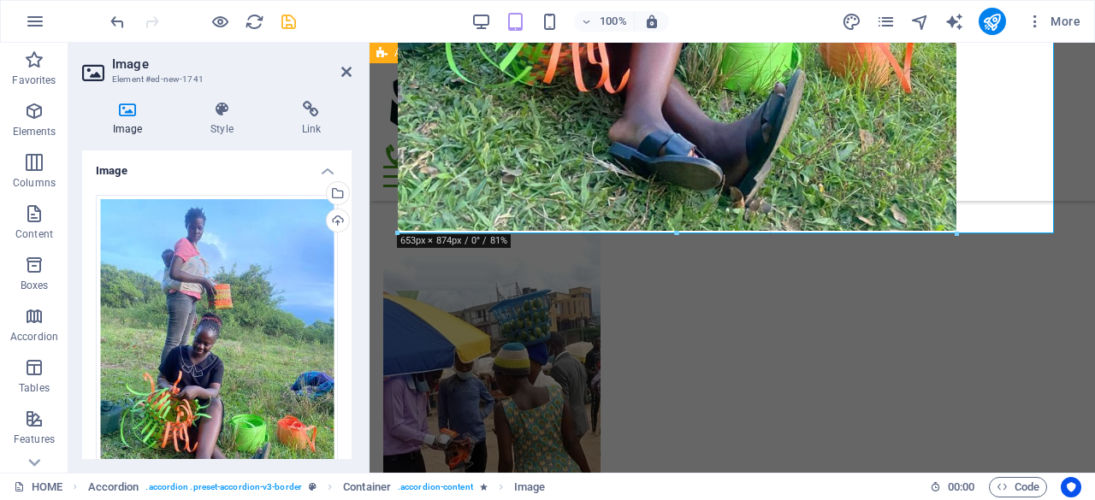
drag, startPoint x: 1054, startPoint y: 362, endPoint x: 548, endPoint y: 195, distance: 532.3
type input "653"
select select "px"
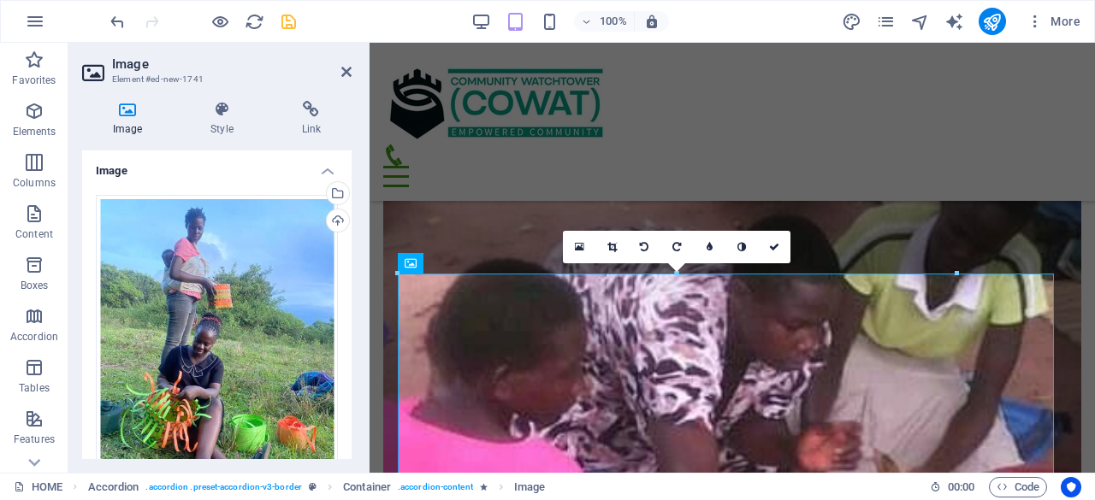
scroll to position [4337, 0]
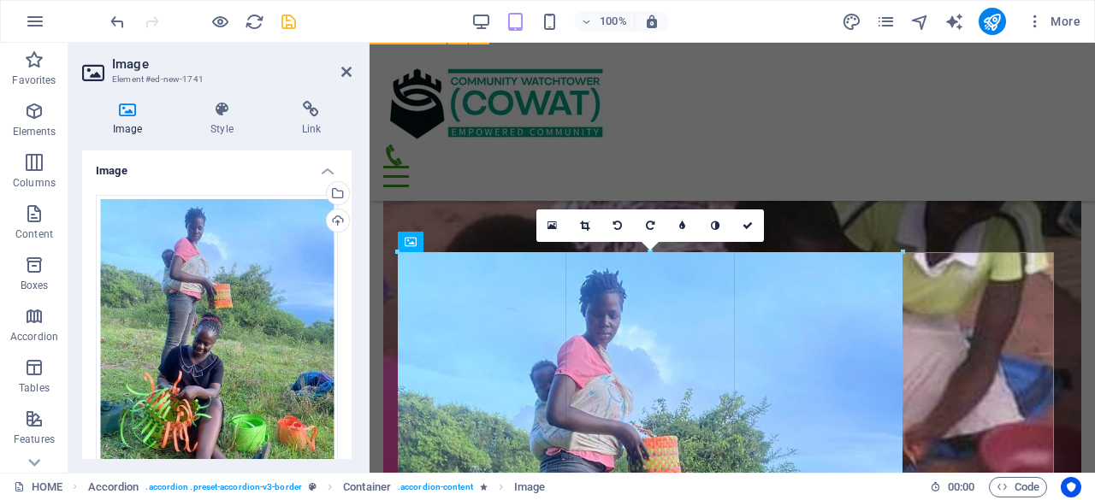
drag, startPoint x: 397, startPoint y: 251, endPoint x: 174, endPoint y: 278, distance: 224.9
type input "590"
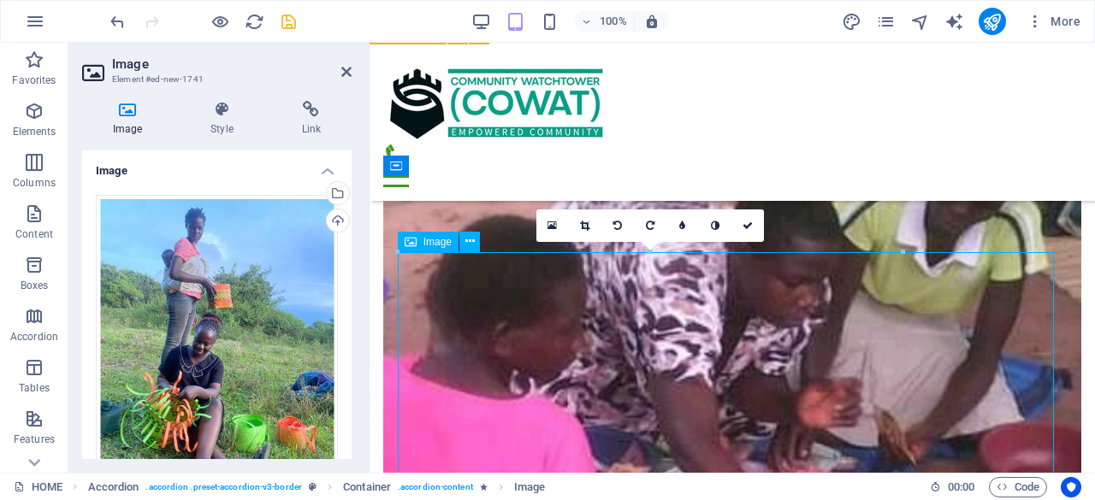
drag, startPoint x: 660, startPoint y: 327, endPoint x: 777, endPoint y: 334, distance: 116.6
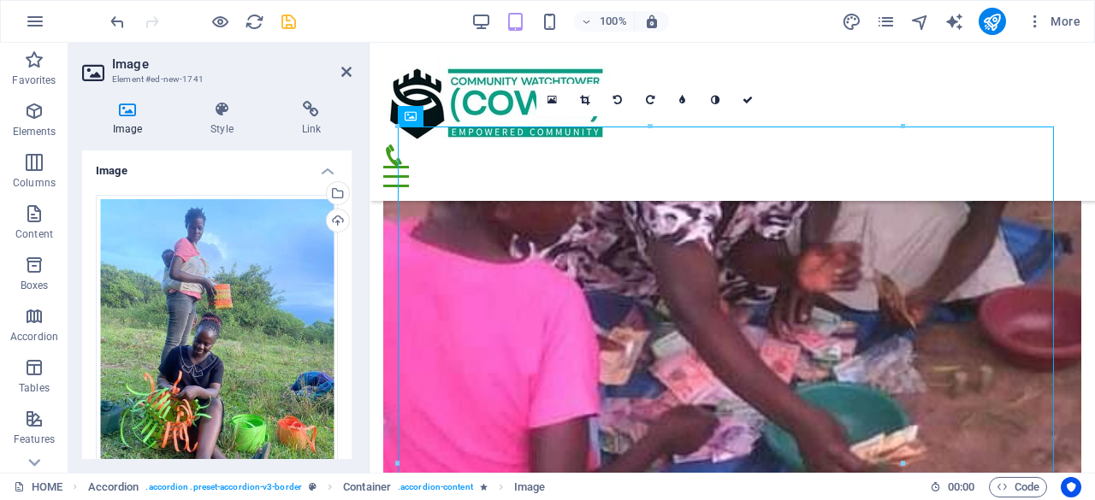
scroll to position [4463, 0]
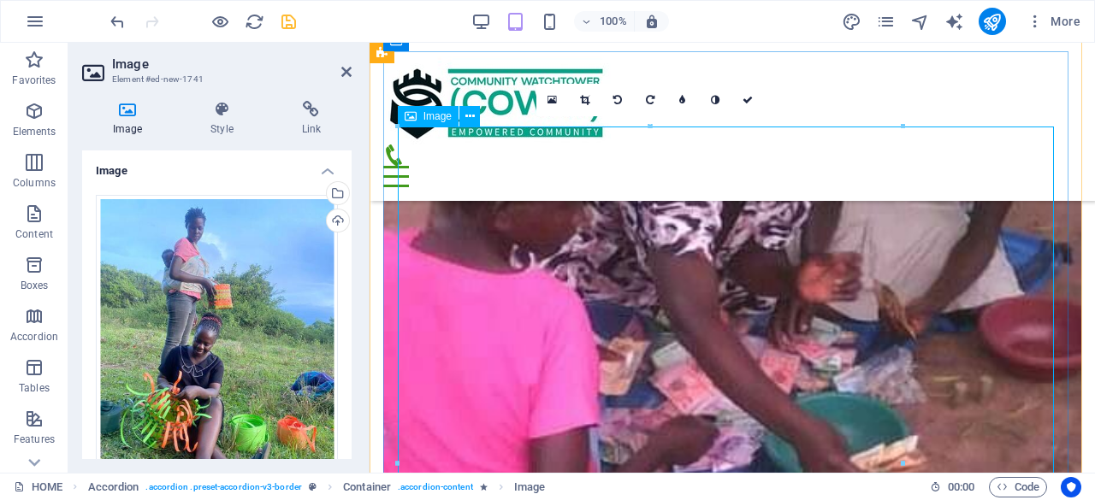
click at [231, 119] on h4 "Style" at bounding box center [225, 119] width 91 height 36
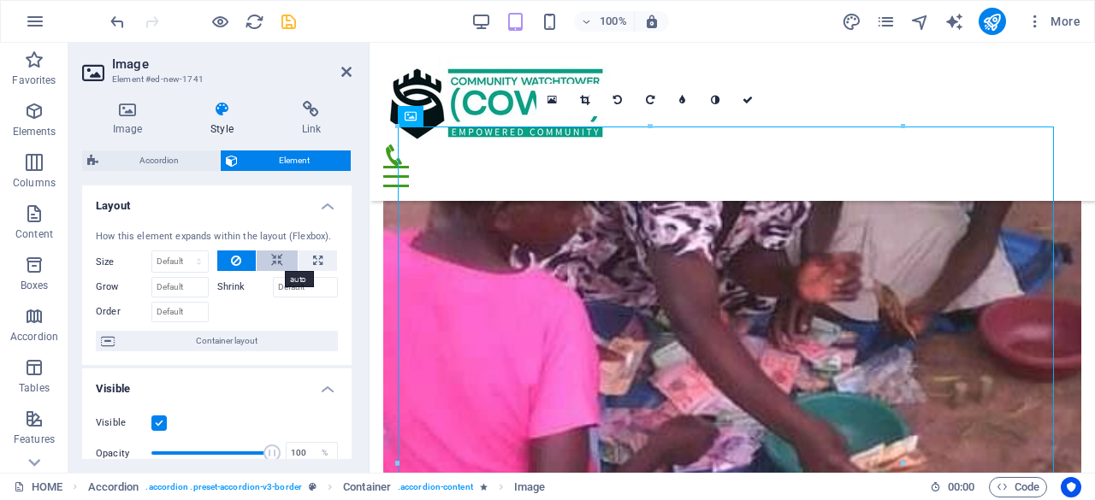
click at [279, 257] on icon at bounding box center [277, 261] width 12 height 21
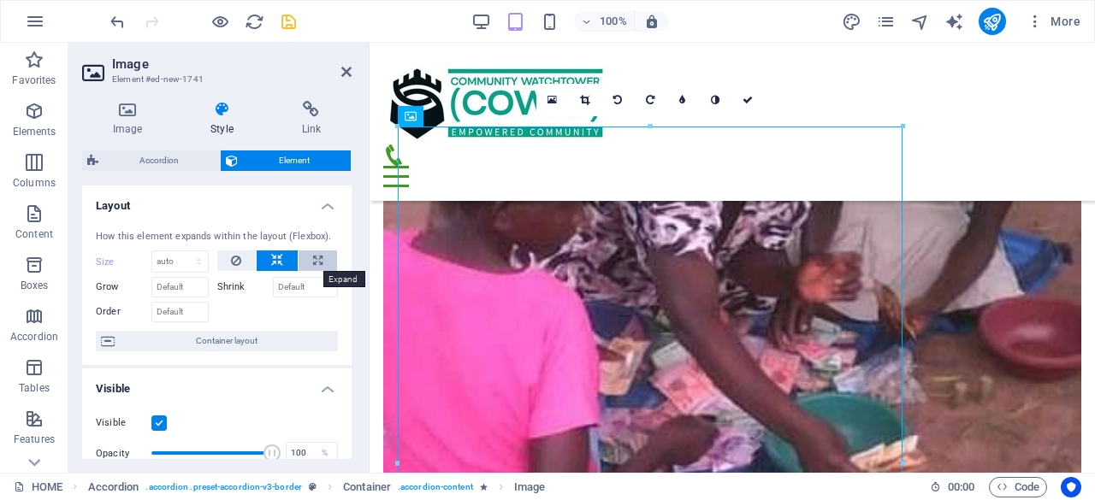
click at [315, 256] on icon at bounding box center [317, 261] width 9 height 21
type input "100"
select select "%"
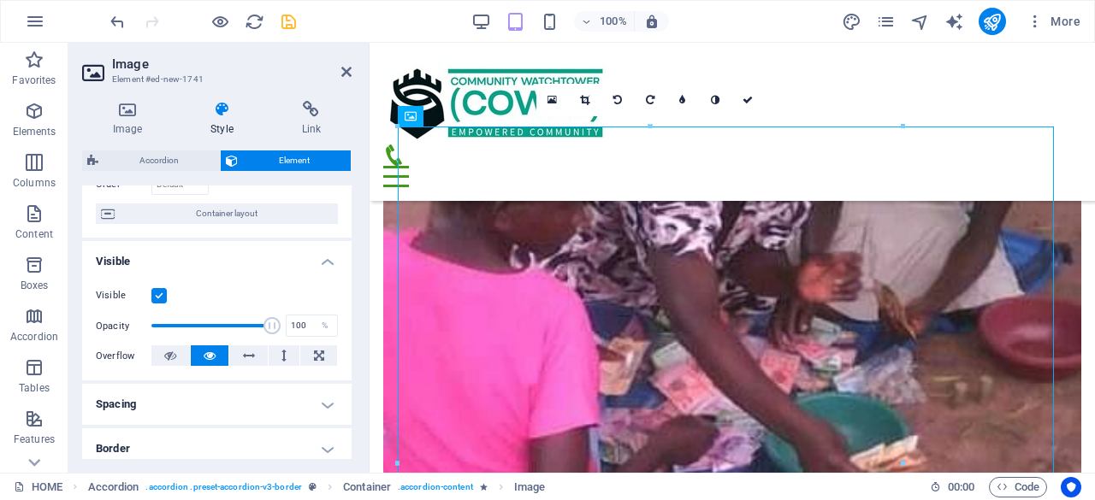
scroll to position [130, 0]
click at [318, 353] on icon at bounding box center [319, 353] width 10 height 21
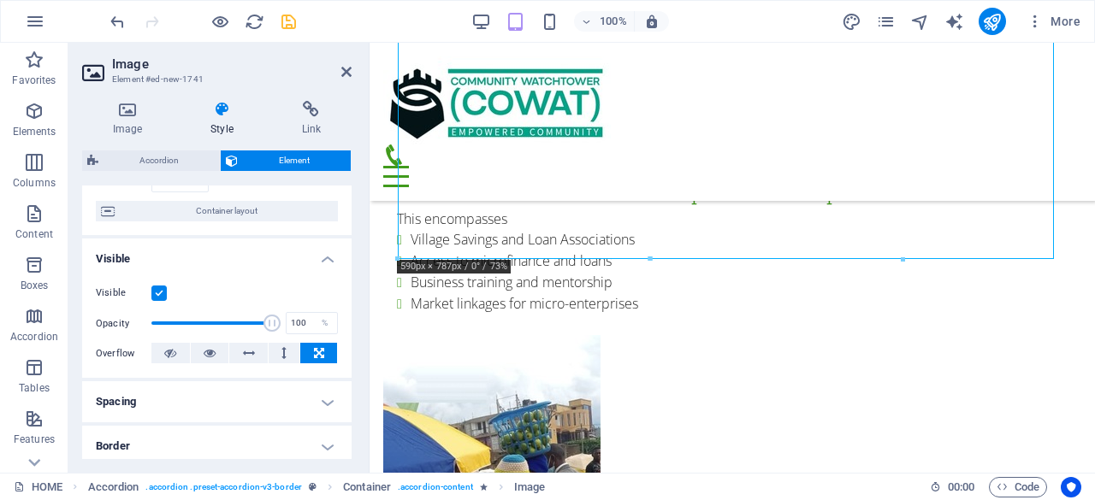
scroll to position [4992, 0]
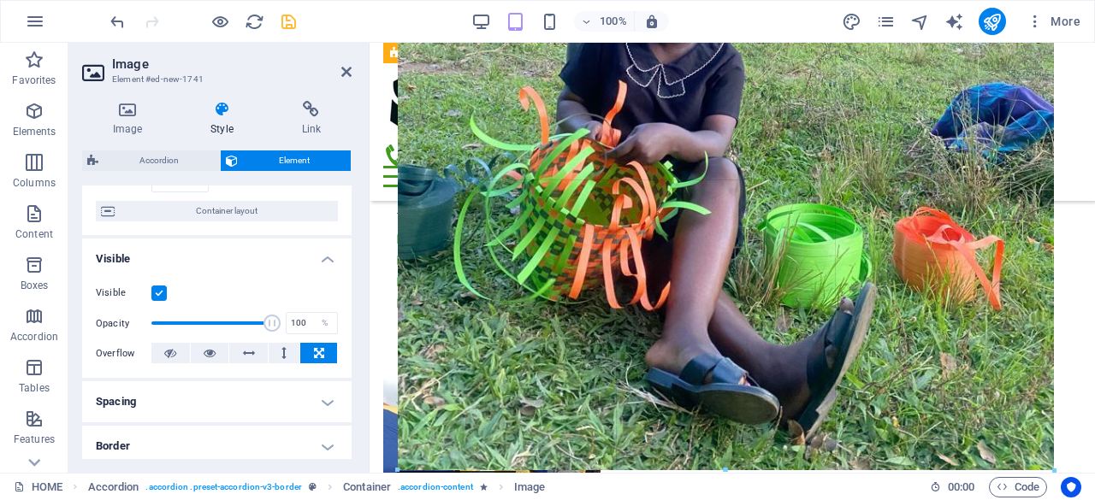
drag, startPoint x: 901, startPoint y: 269, endPoint x: 1049, endPoint y: 298, distance: 150.8
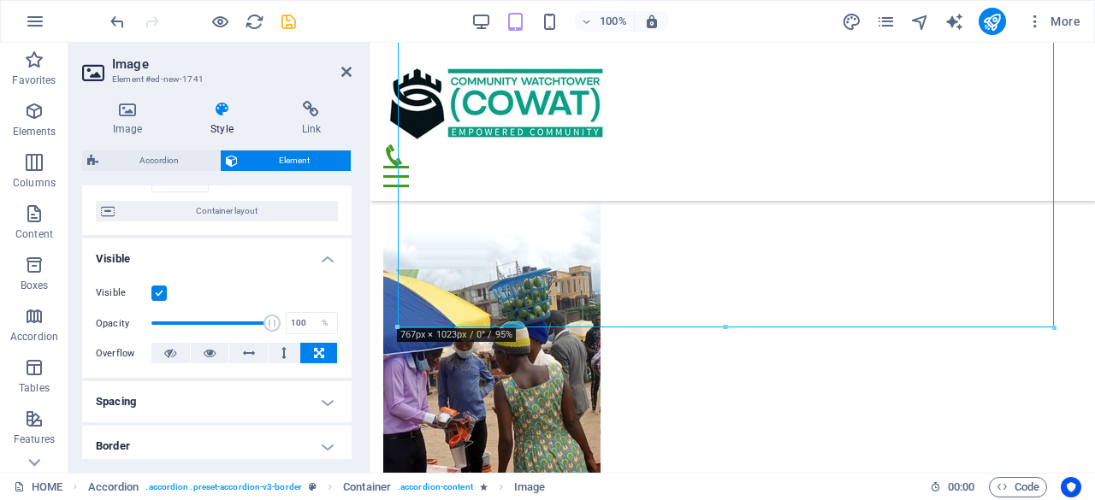
scroll to position [5137, 0]
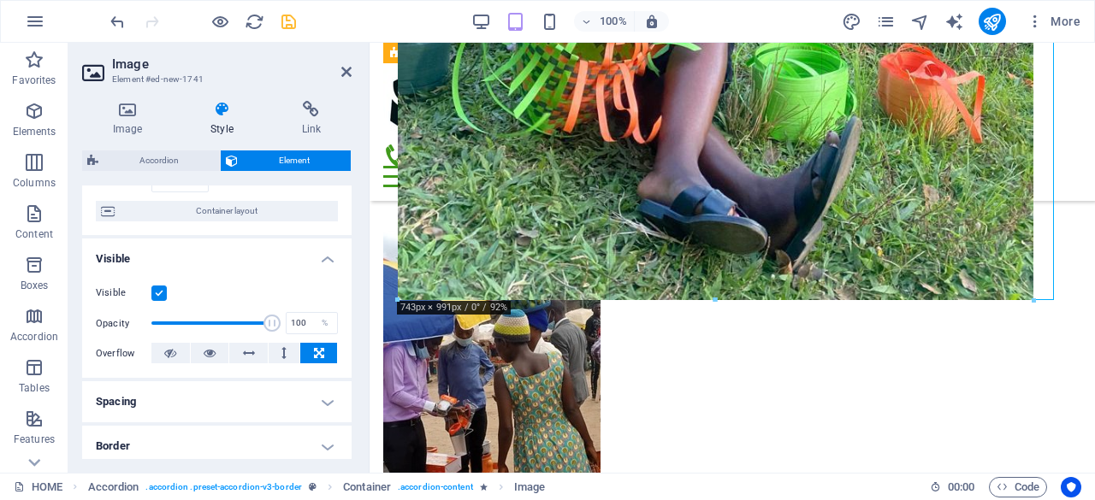
drag, startPoint x: 395, startPoint y: 324, endPoint x: 424, endPoint y: 296, distance: 40.5
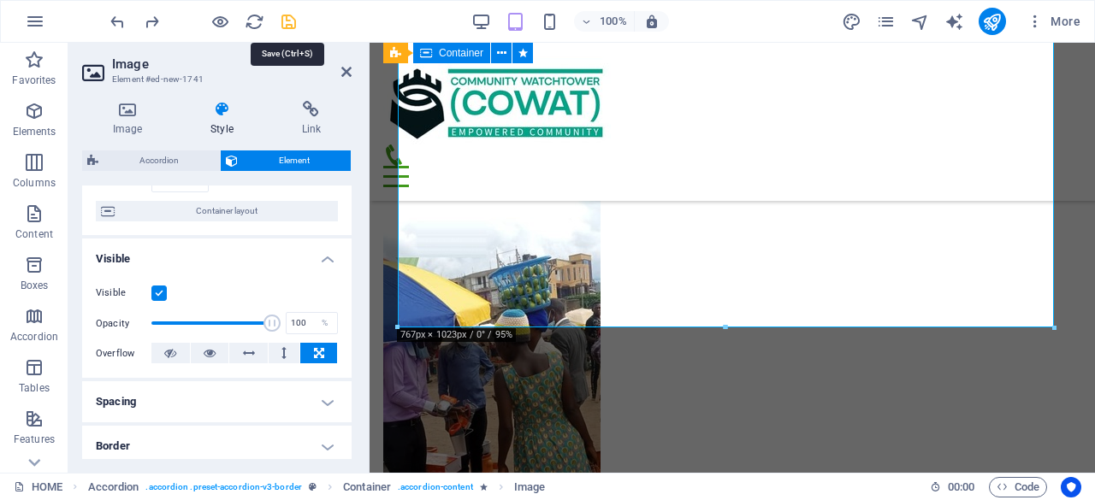
click at [287, 14] on icon "save" at bounding box center [289, 22] width 20 height 20
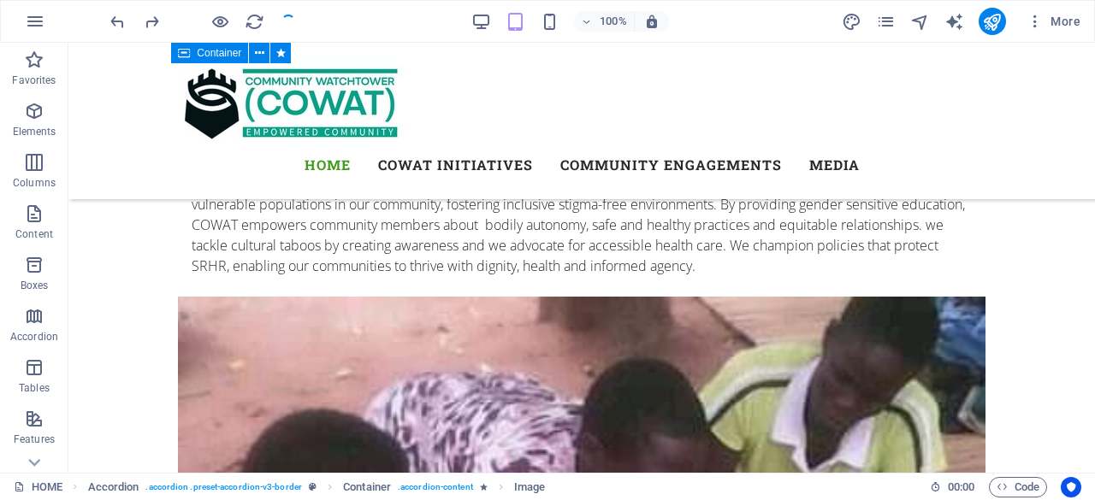
checkbox input "false"
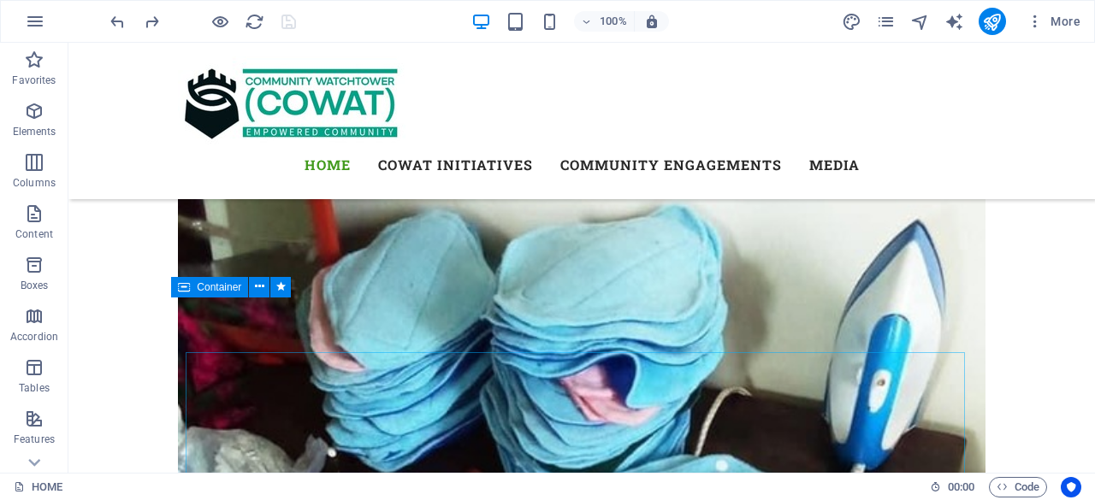
scroll to position [4103, 0]
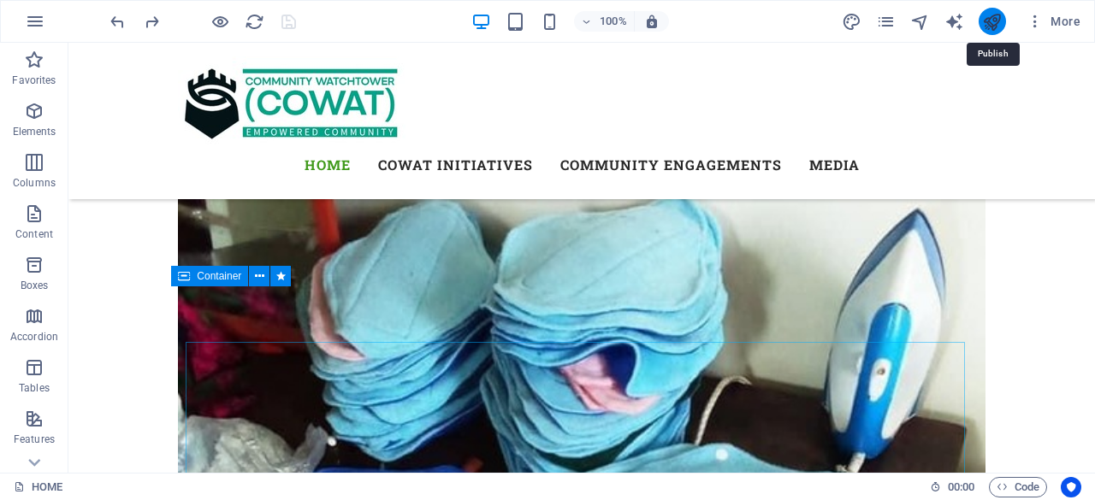
click at [994, 29] on icon "publish" at bounding box center [992, 22] width 20 height 20
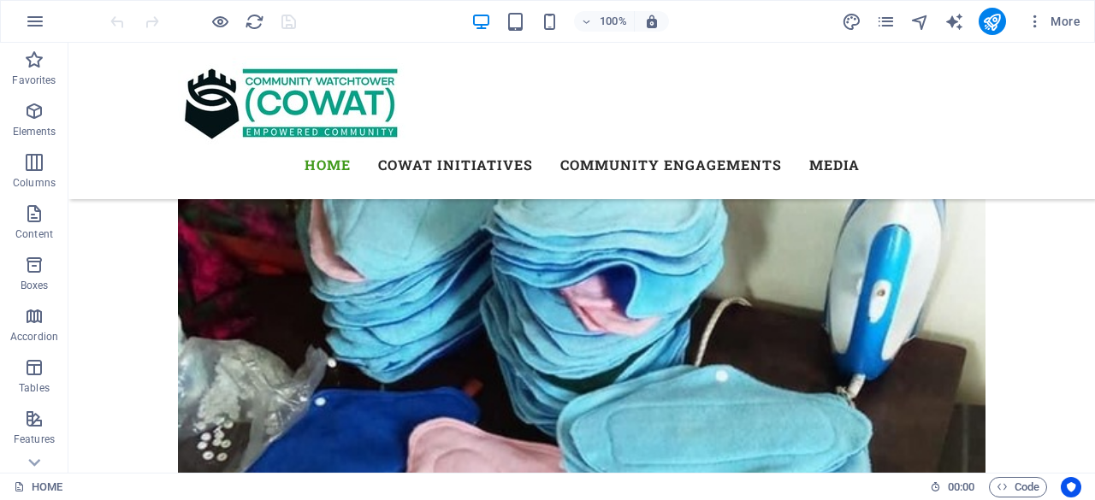
scroll to position [4115, 0]
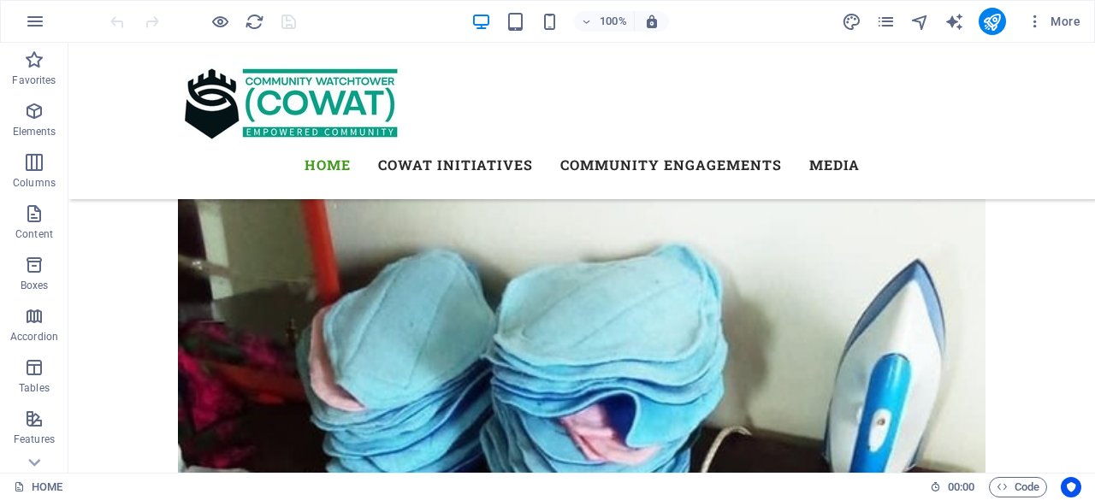
scroll to position [4042, 0]
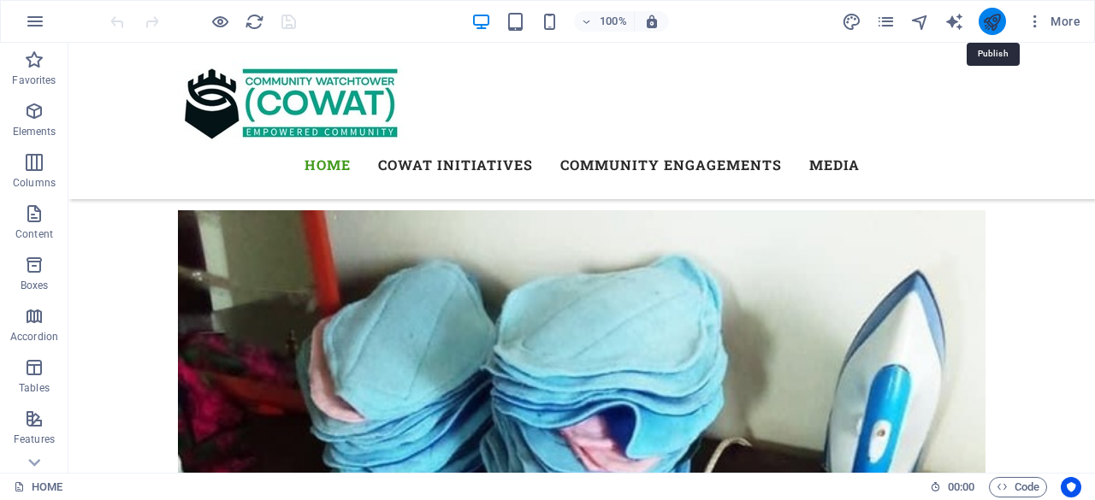
click at [986, 14] on icon "publish" at bounding box center [992, 22] width 20 height 20
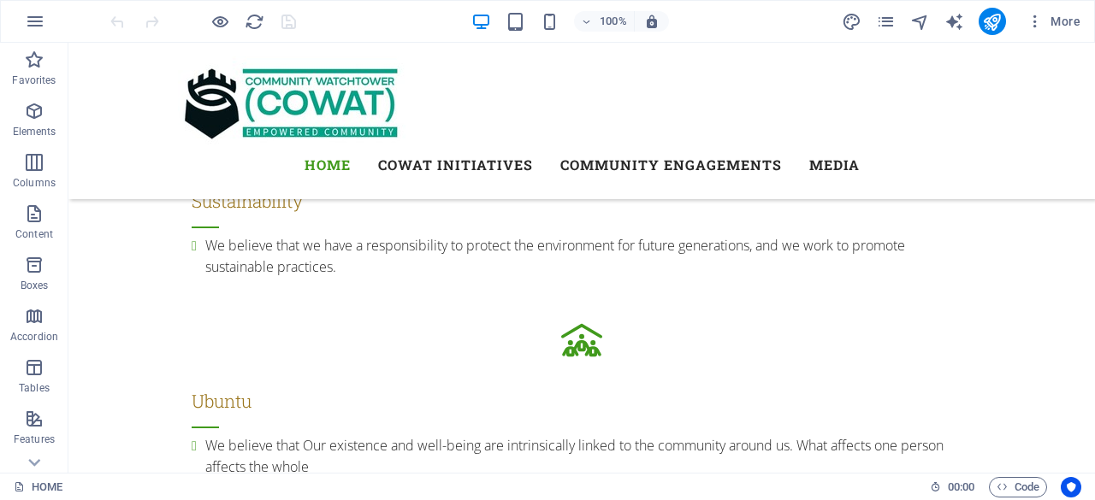
scroll to position [2396, 0]
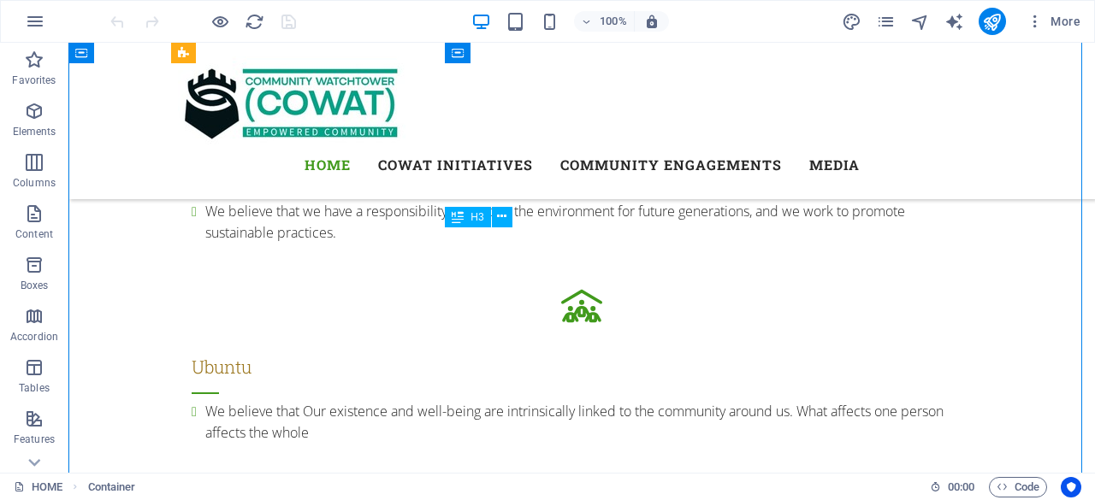
drag, startPoint x: 645, startPoint y: 348, endPoint x: 588, endPoint y: 342, distance: 56.8
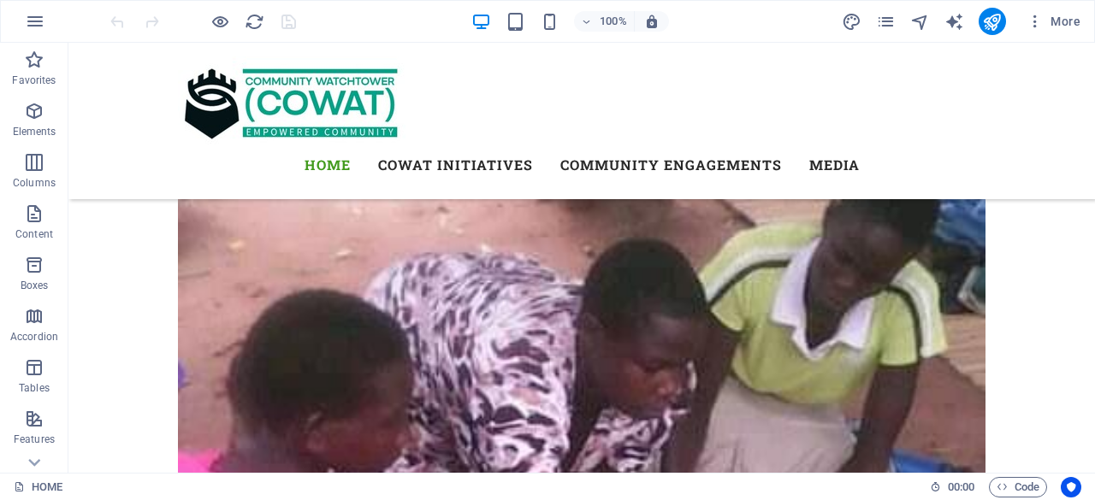
scroll to position [5276, 0]
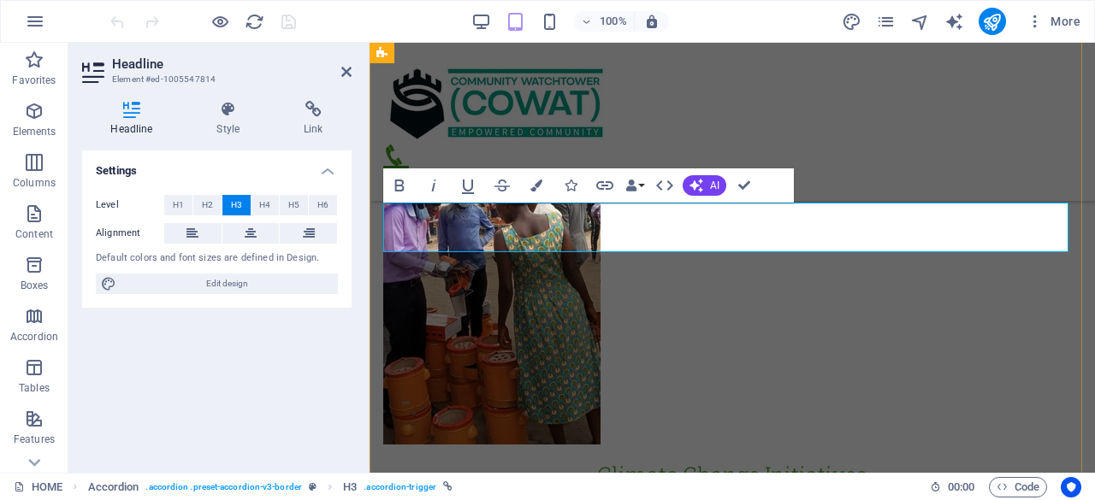
drag, startPoint x: 653, startPoint y: 227, endPoint x: 409, endPoint y: 226, distance: 244.6
drag, startPoint x: 656, startPoint y: 230, endPoint x: 388, endPoint y: 233, distance: 267.7
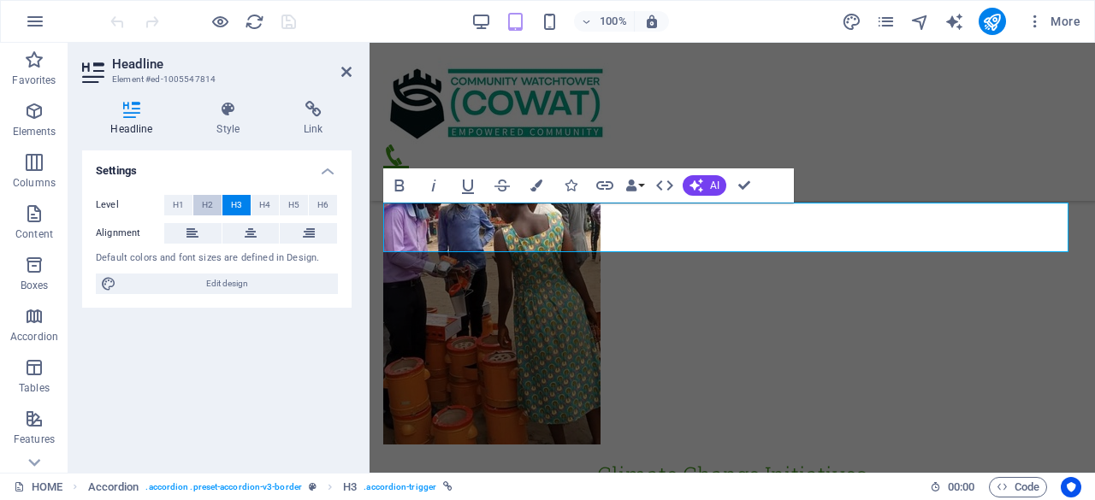
click at [205, 198] on span "H2" at bounding box center [207, 205] width 11 height 21
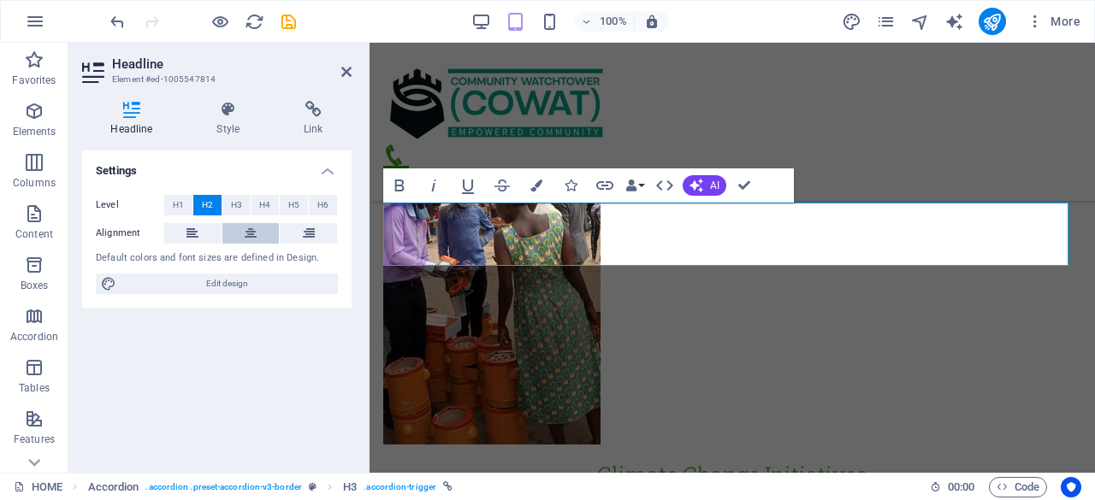
click at [250, 229] on icon at bounding box center [251, 233] width 12 height 21
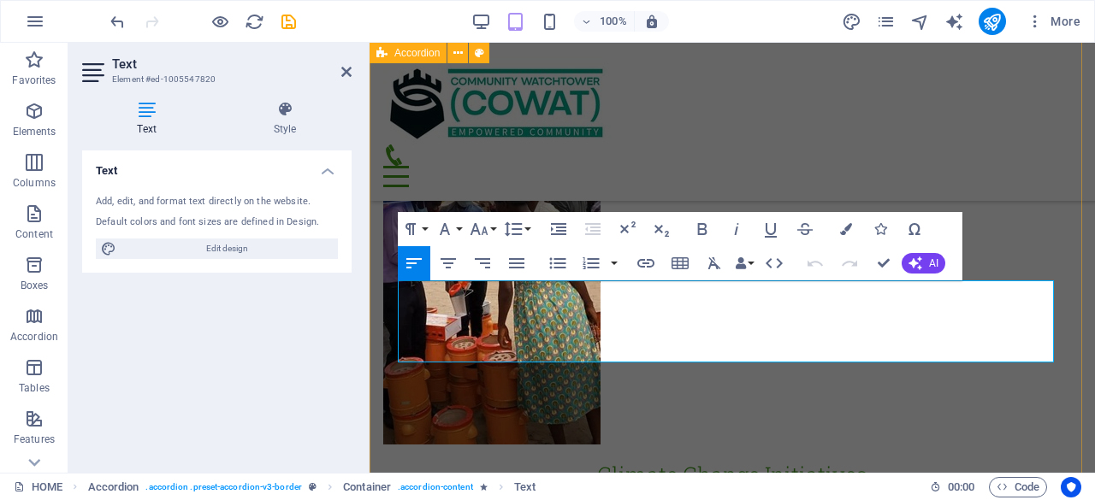
drag, startPoint x: 907, startPoint y: 352, endPoint x: 375, endPoint y: 288, distance: 535.8
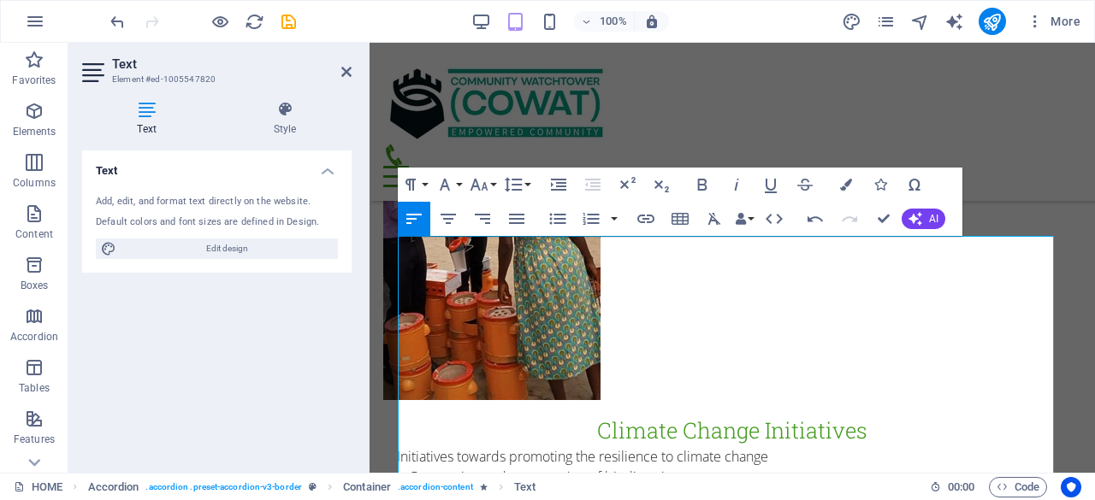
scroll to position [5366, 0]
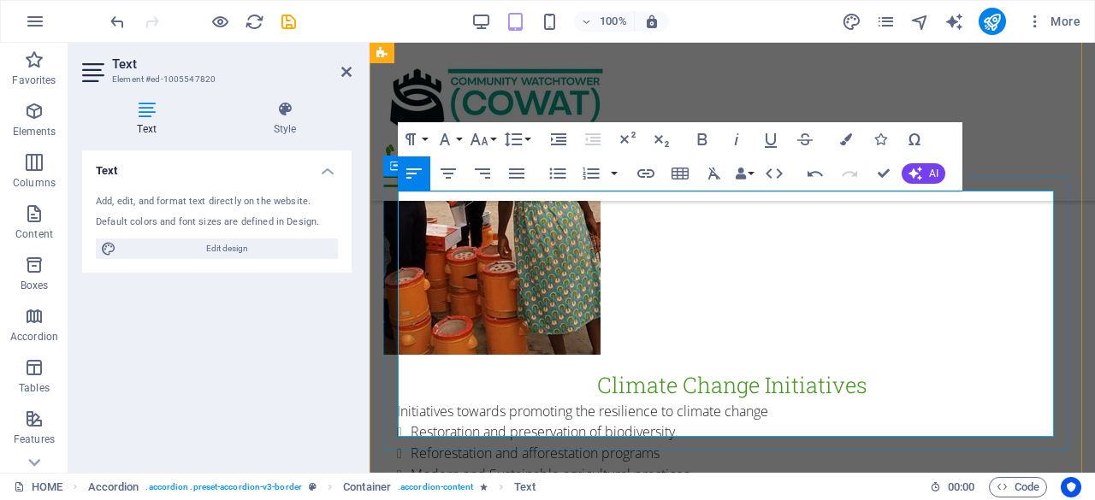
drag, startPoint x: 942, startPoint y: 423, endPoint x: 388, endPoint y: 200, distance: 596.7
click at [515, 168] on icon "button" at bounding box center [516, 173] width 15 height 10
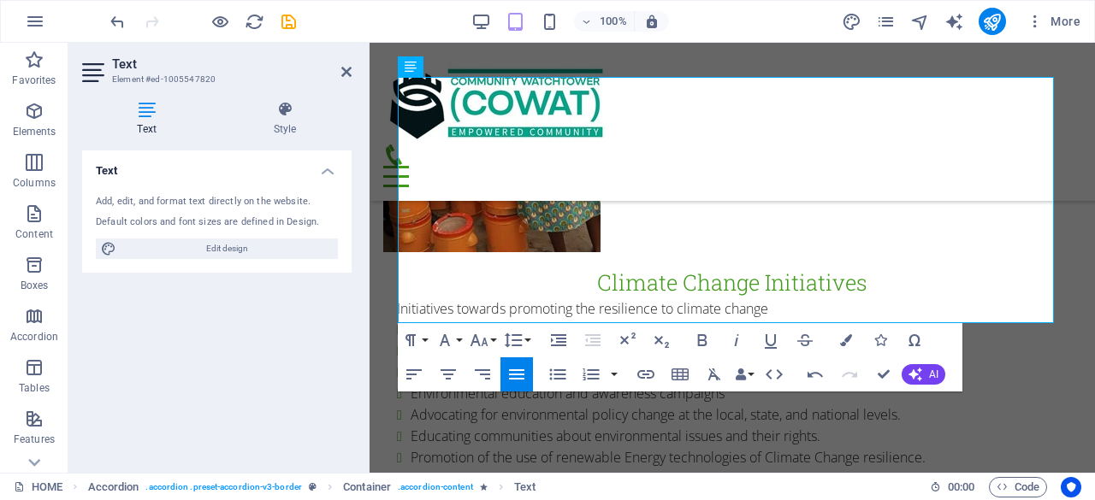
scroll to position [5480, 0]
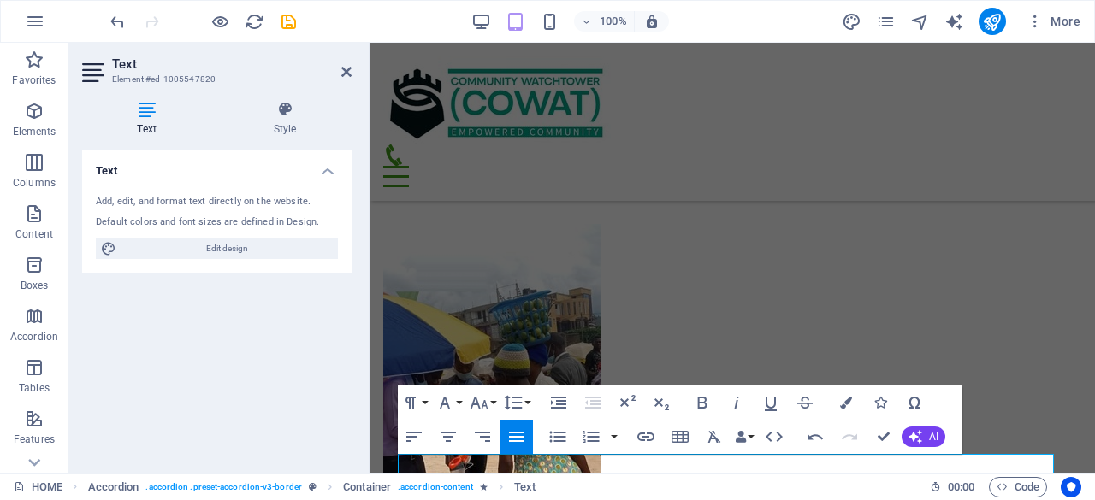
click at [357, 304] on div "Text Style Text Add, edit, and format text directly on the website. Default col…" at bounding box center [216, 280] width 297 height 386
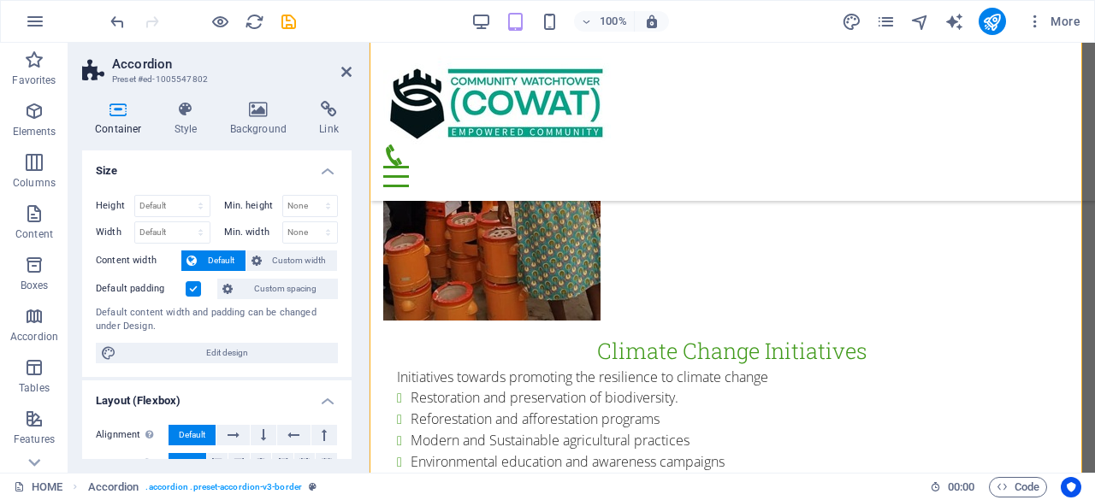
scroll to position [5423, 0]
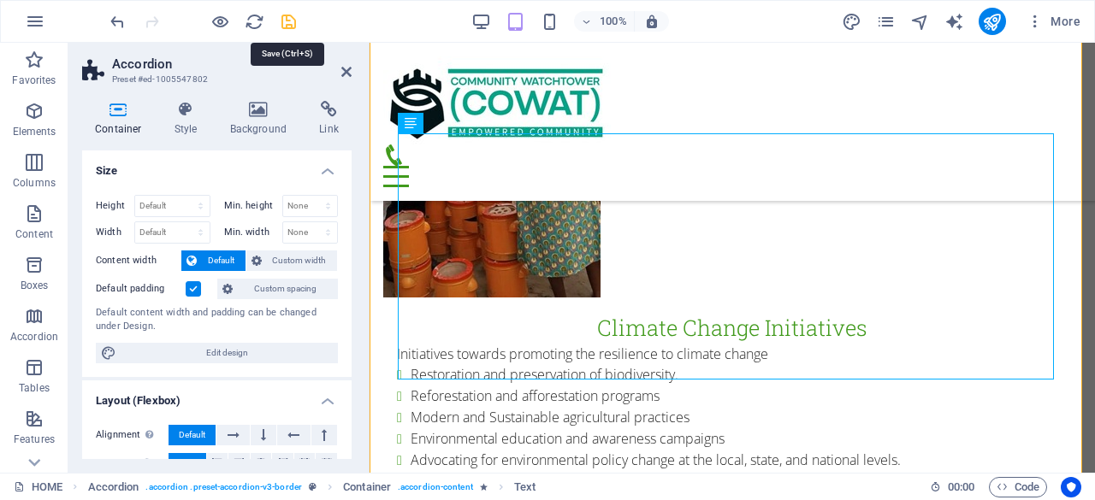
click at [292, 16] on icon "save" at bounding box center [289, 22] width 20 height 20
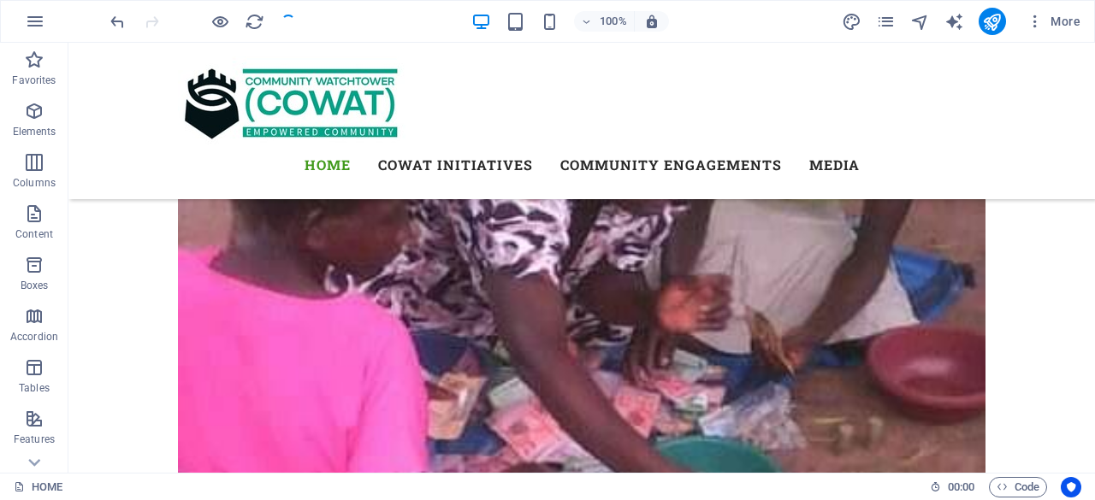
scroll to position [5300, 0]
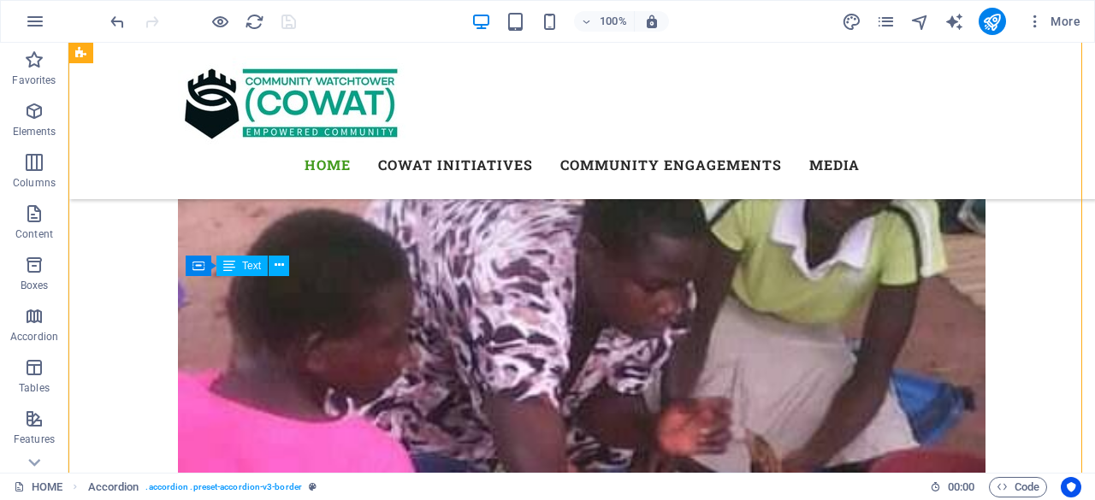
drag, startPoint x: 1088, startPoint y: 329, endPoint x: 753, endPoint y: 354, distance: 336.2
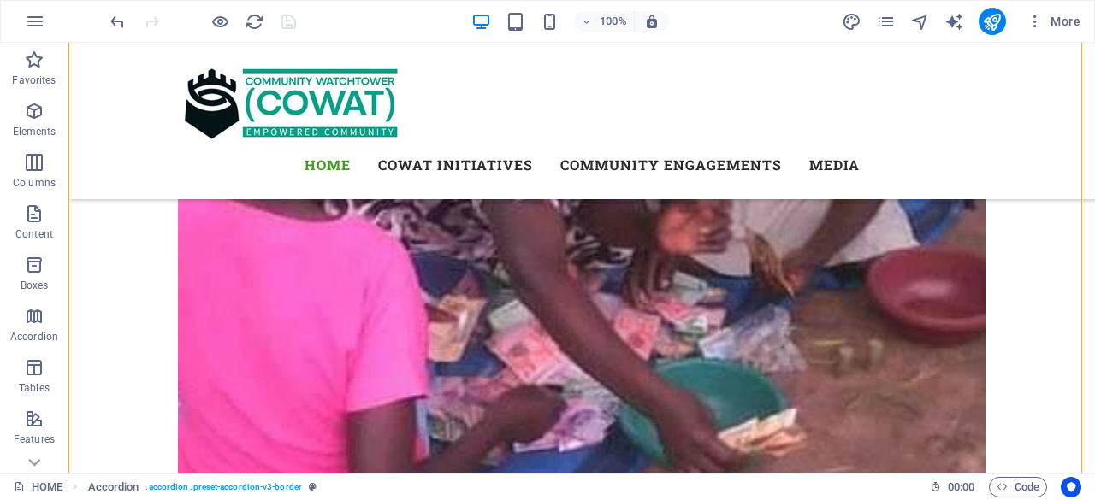
scroll to position [5513, 0]
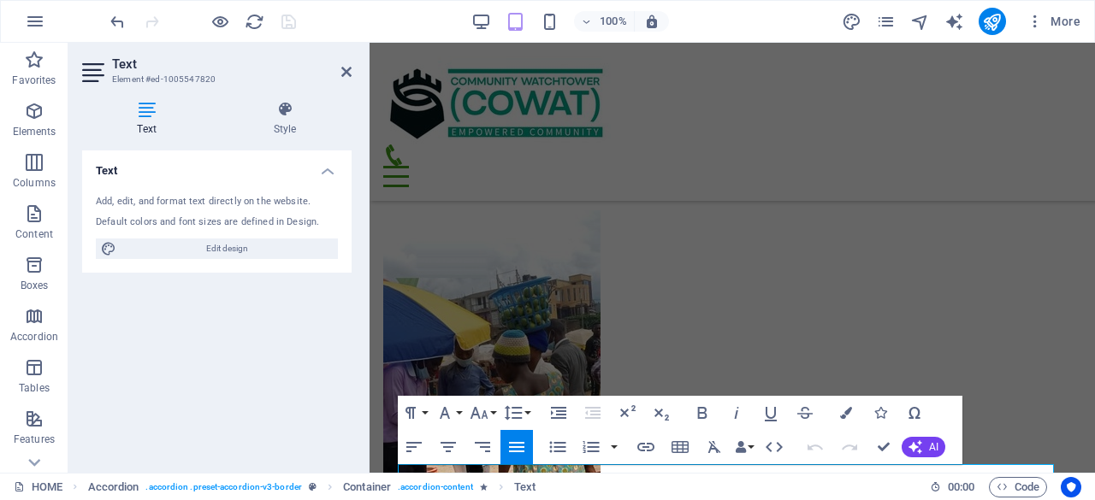
scroll to position [4740, 0]
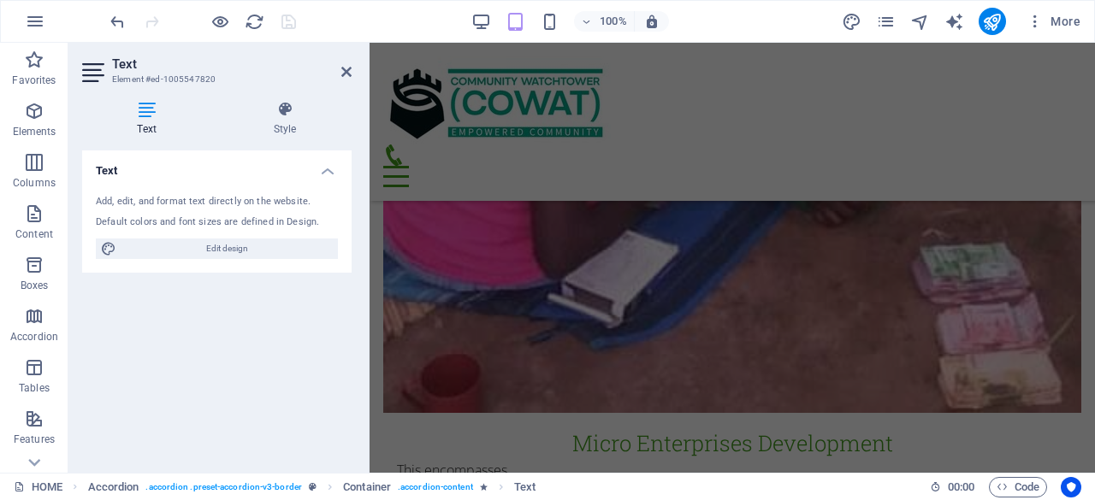
drag, startPoint x: 718, startPoint y: 260, endPoint x: 308, endPoint y: 321, distance: 415.0
click at [308, 321] on div "Text Add, edit, and format text directly on the website. Default colors and fon…" at bounding box center [216, 305] width 269 height 309
click at [325, 351] on div "Text Add, edit, and format text directly on the website. Default colors and fon…" at bounding box center [216, 305] width 269 height 309
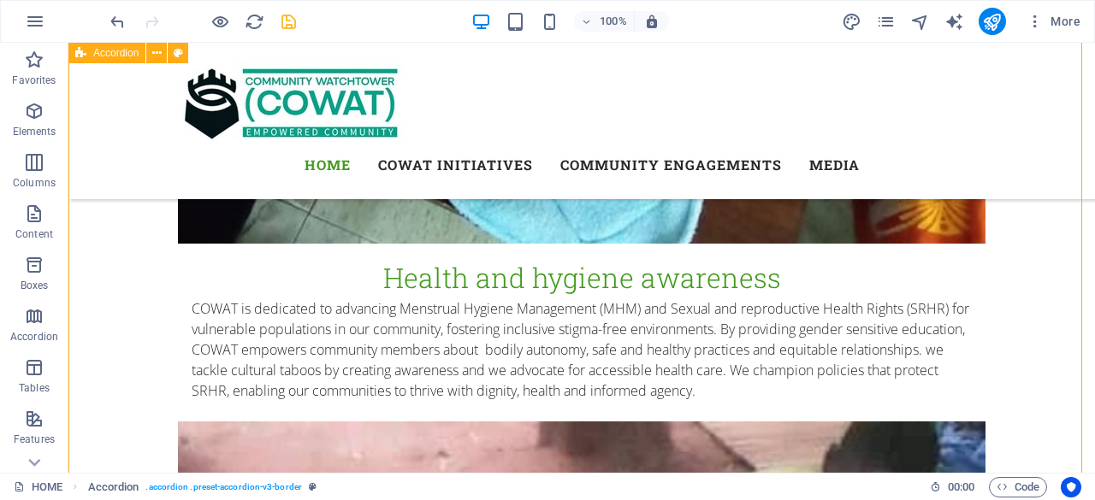
scroll to position [5421, 0]
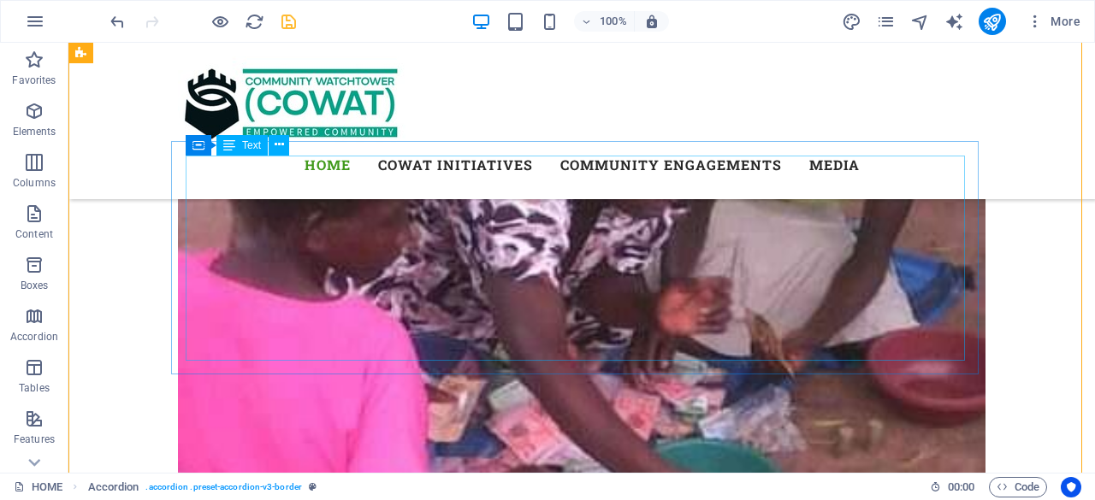
drag, startPoint x: 1088, startPoint y: 334, endPoint x: 759, endPoint y: 346, distance: 329.5
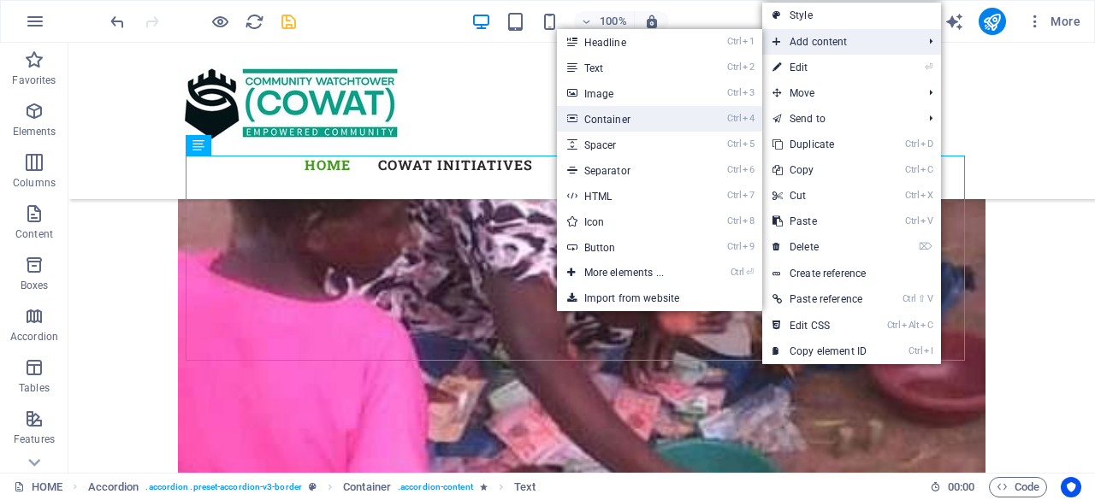
click at [641, 106] on link "Ctrl 4 Container" at bounding box center [627, 119] width 141 height 26
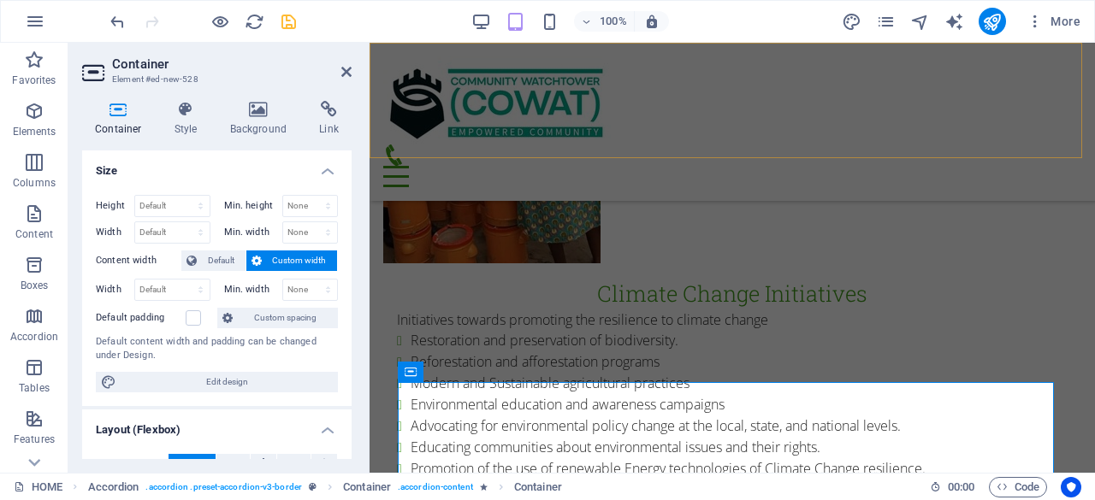
scroll to position [5492, 0]
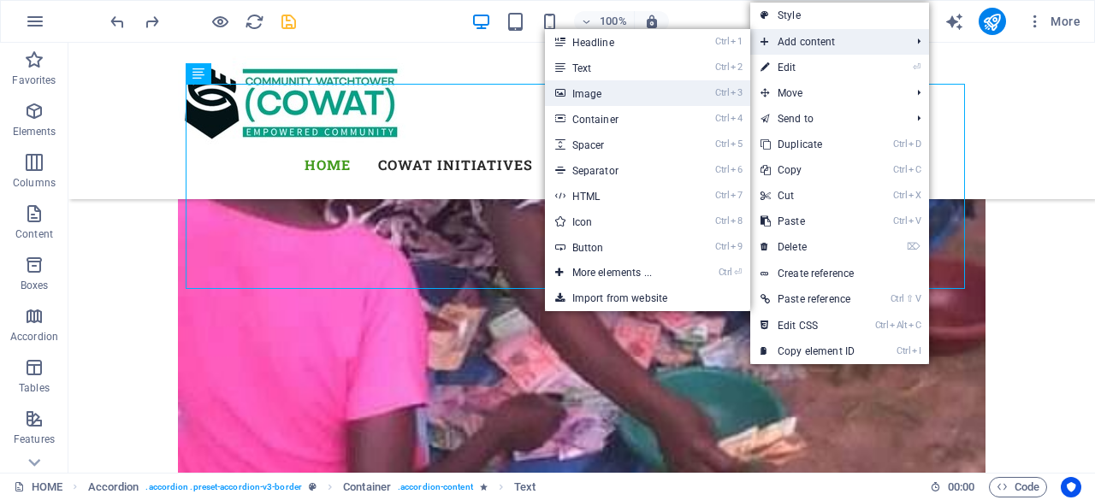
click at [641, 93] on link "Ctrl 3 Image" at bounding box center [615, 93] width 141 height 26
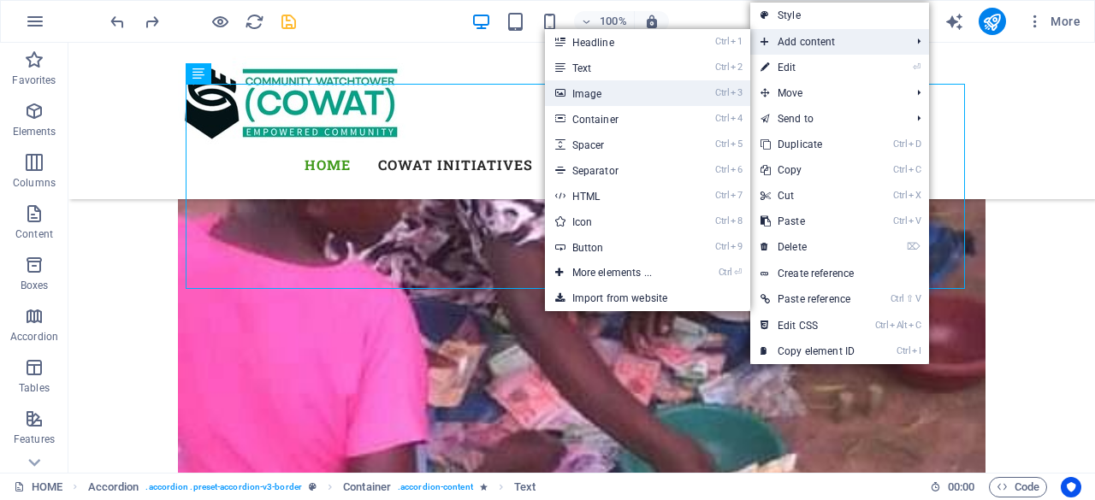
scroll to position [5473, 0]
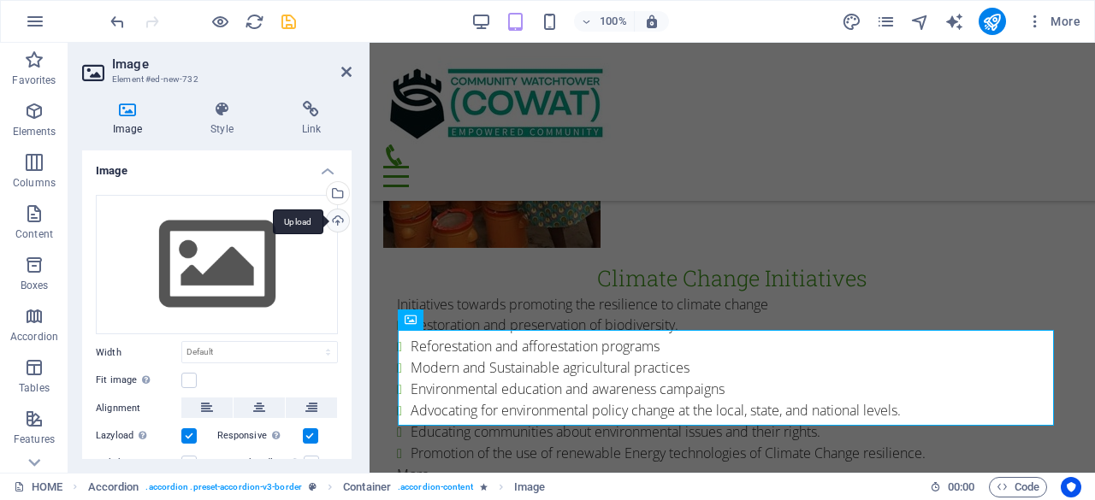
click at [339, 219] on div "Upload" at bounding box center [336, 223] width 26 height 26
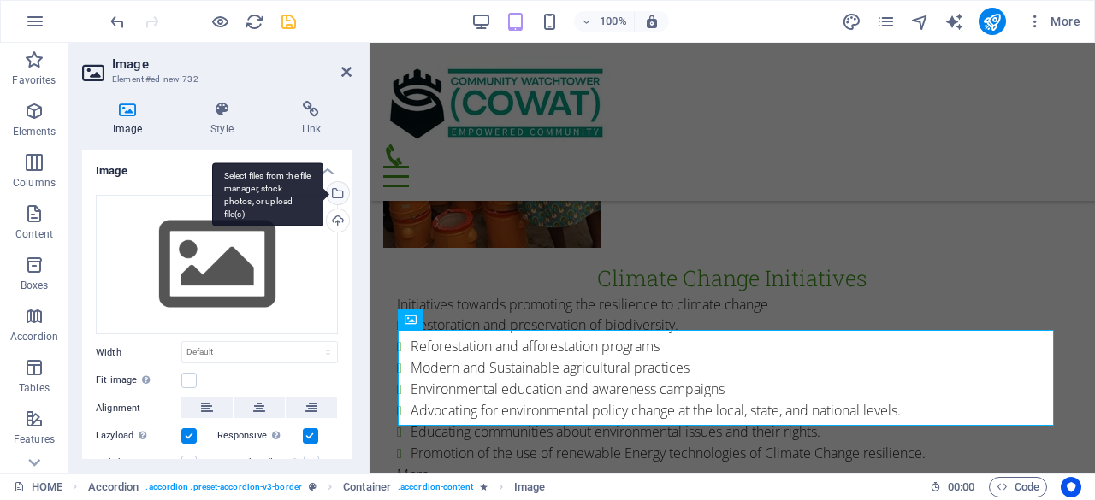
click at [337, 189] on div "Select files from the file manager, stock photos, or upload file(s)" at bounding box center [336, 195] width 26 height 26
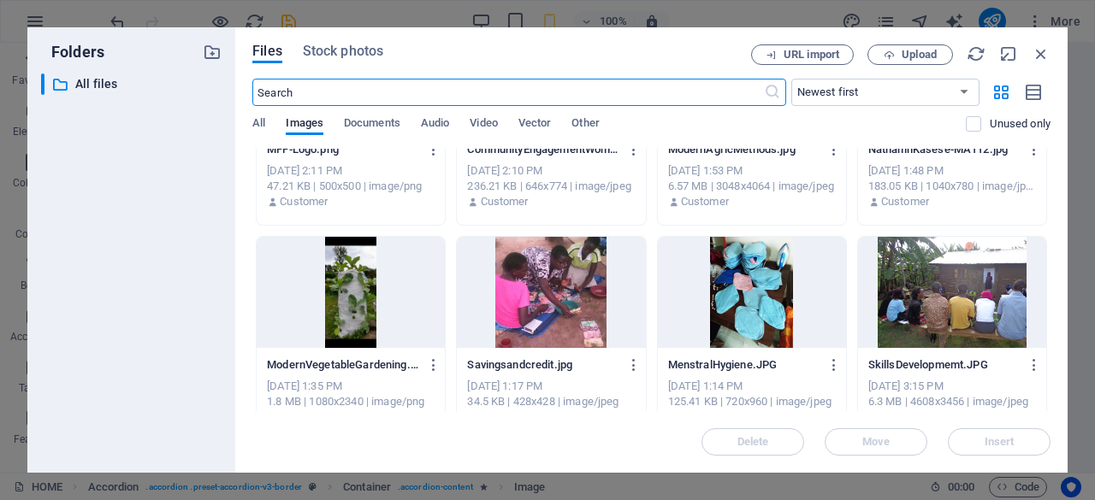
scroll to position [3161, 0]
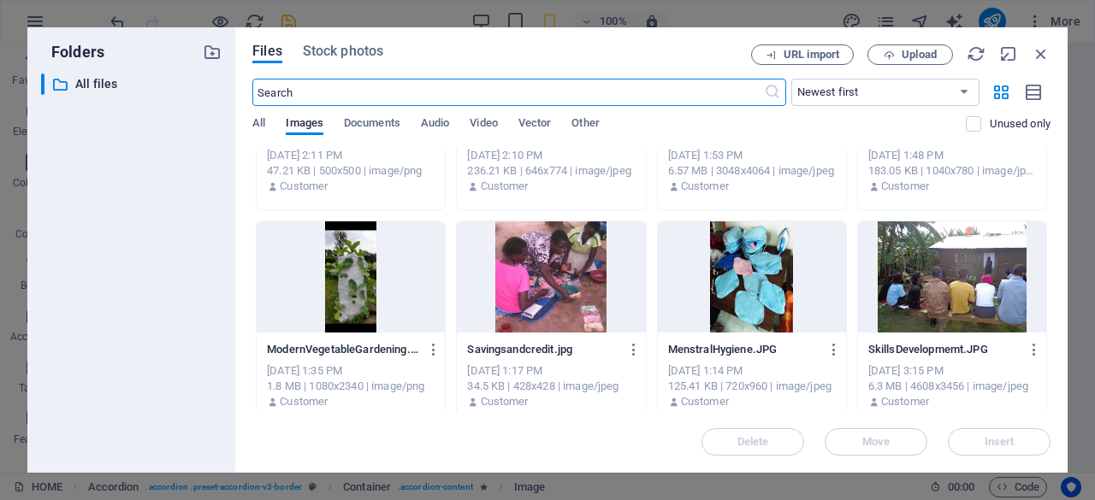
click at [759, 281] on div at bounding box center [752, 277] width 188 height 111
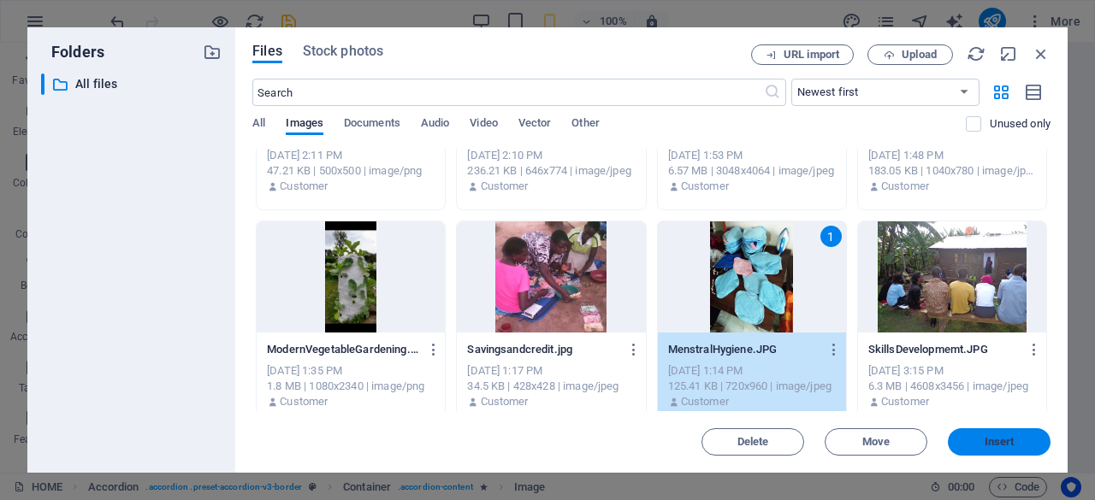
click at [990, 442] on span "Insert" at bounding box center [999, 442] width 30 height 10
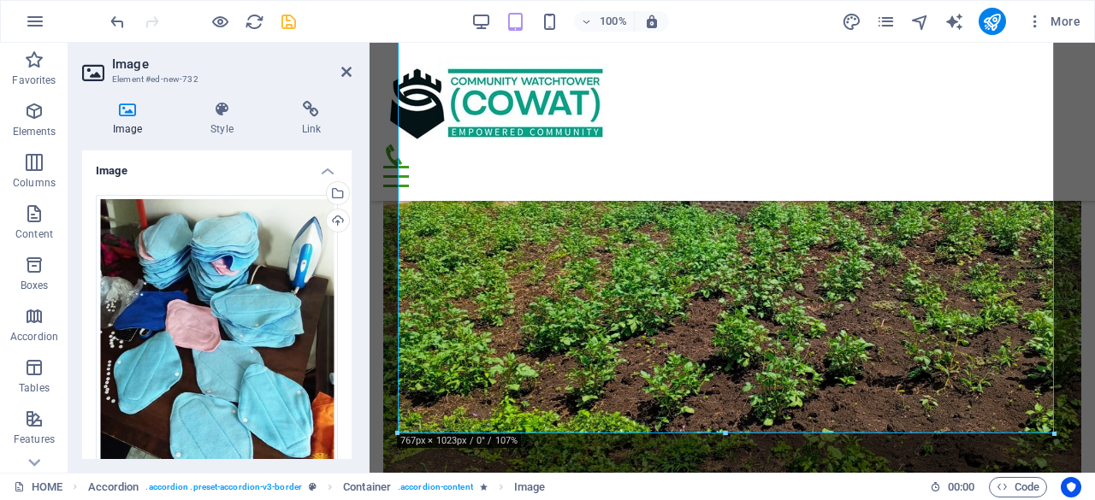
scroll to position [6207, 0]
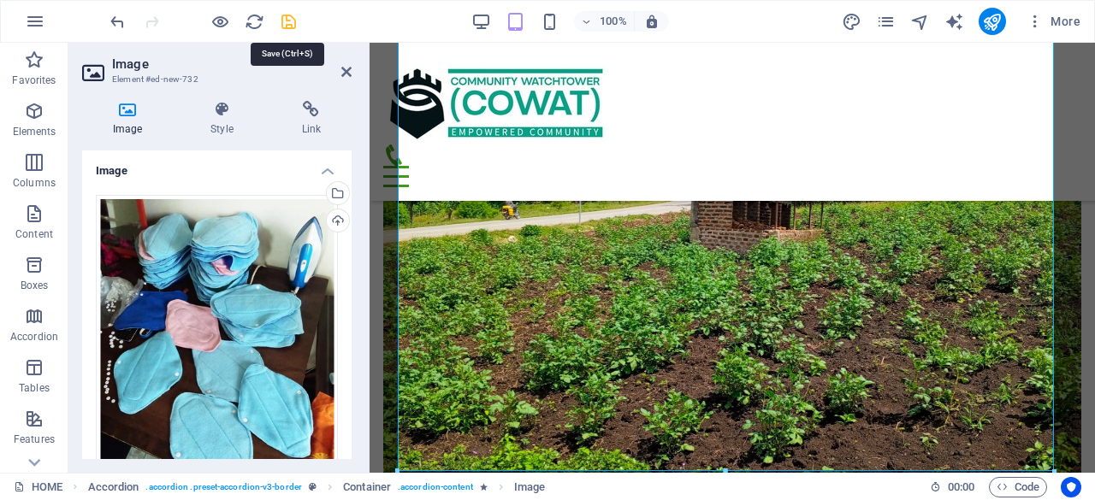
click at [287, 15] on icon "save" at bounding box center [289, 22] width 20 height 20
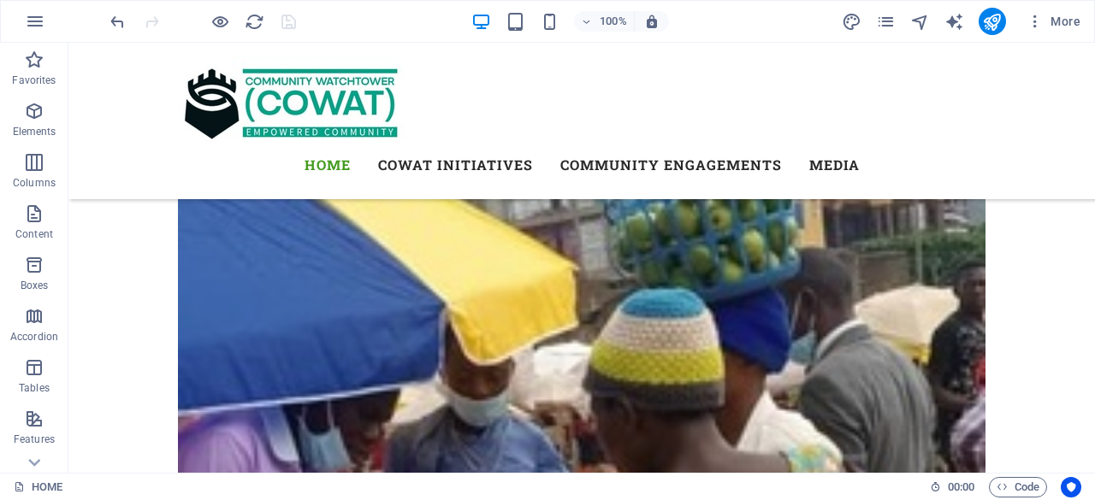
scroll to position [6554, 0]
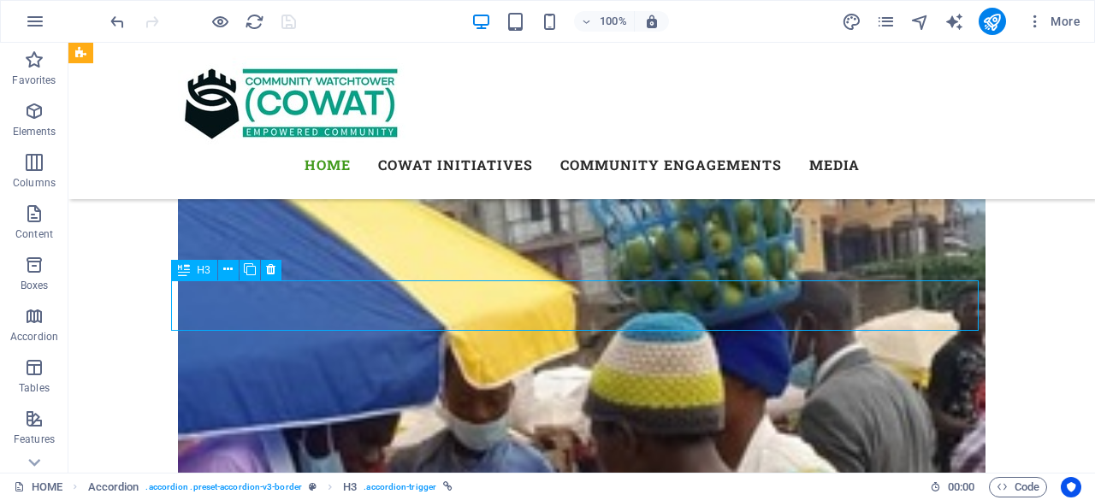
scroll to position [6575, 0]
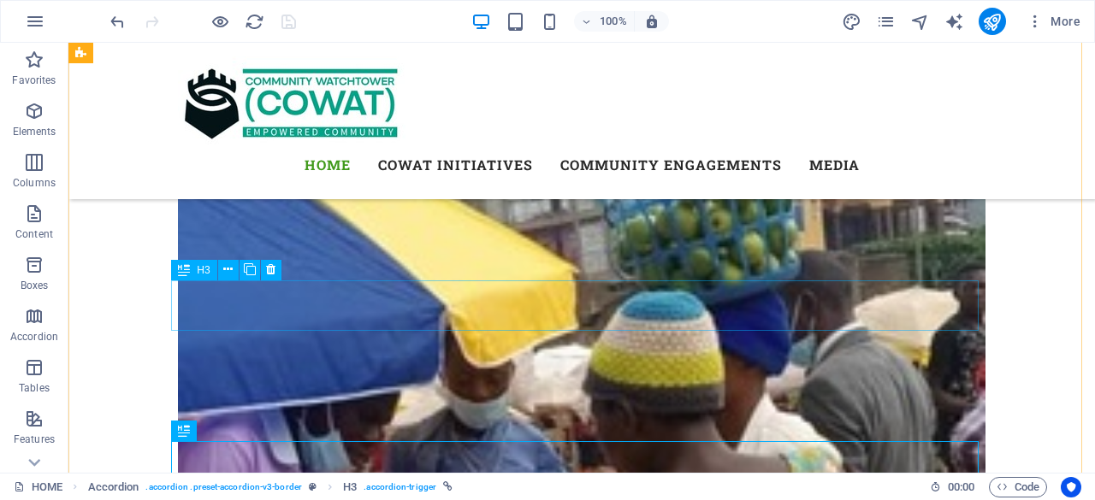
scroll to position [6554, 0]
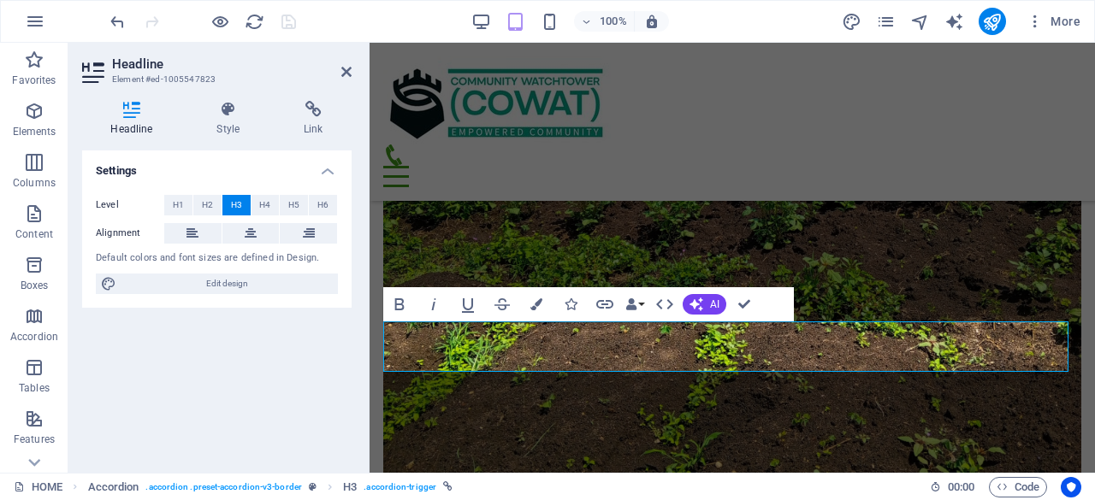
scroll to position [6421, 0]
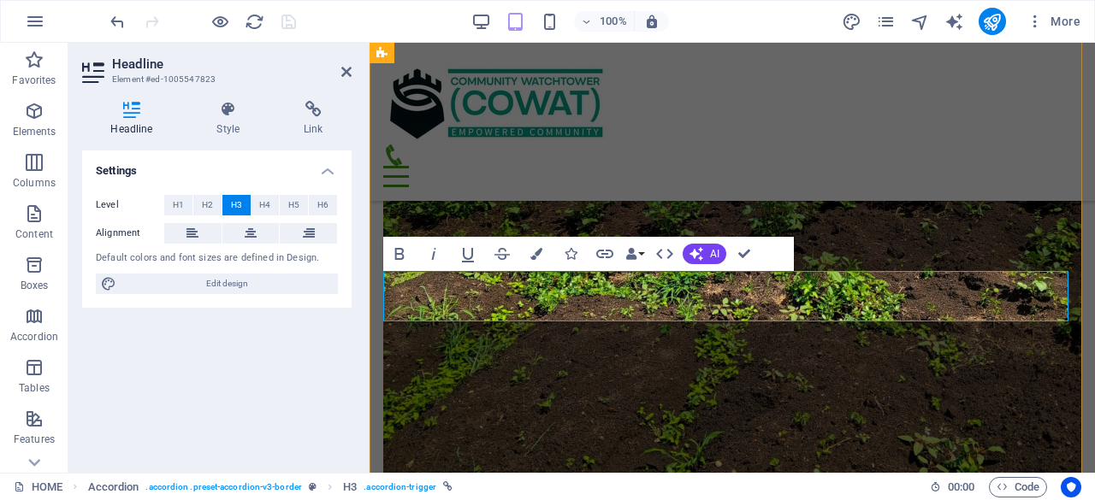
drag, startPoint x: 599, startPoint y: 298, endPoint x: 393, endPoint y: 303, distance: 206.2
click at [251, 227] on icon at bounding box center [251, 233] width 12 height 21
click at [209, 196] on span "H2" at bounding box center [207, 205] width 11 height 21
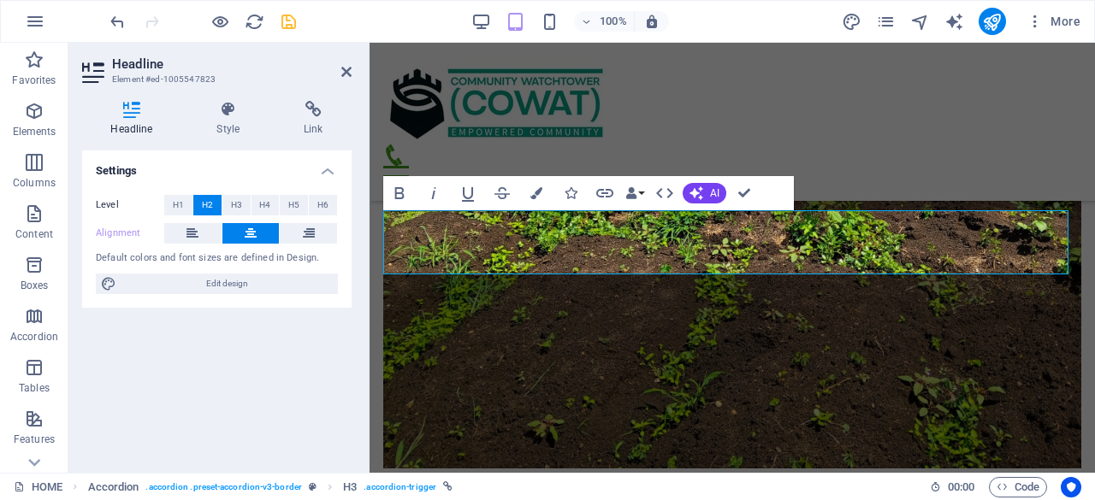
scroll to position [6494, 0]
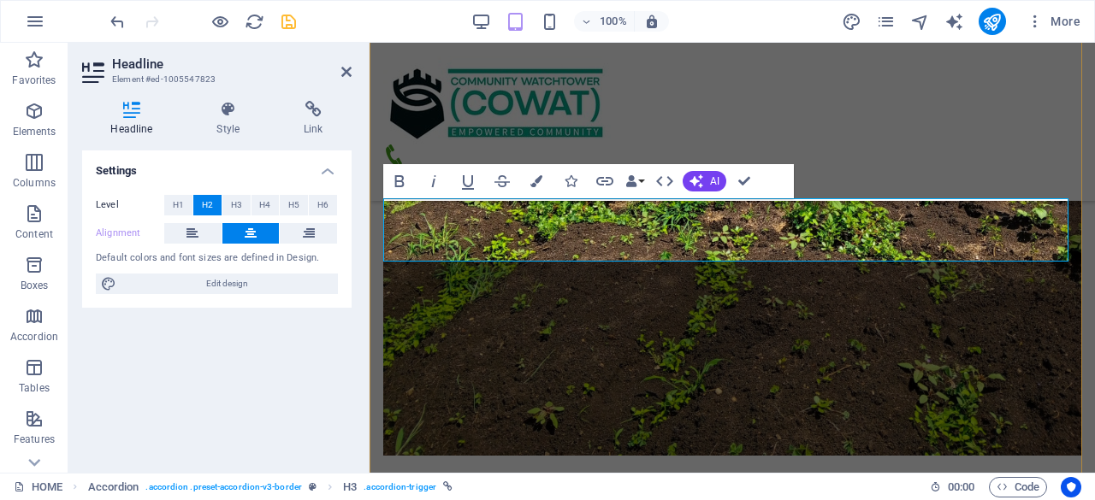
drag, startPoint x: 839, startPoint y: 223, endPoint x: 583, endPoint y: 239, distance: 256.2
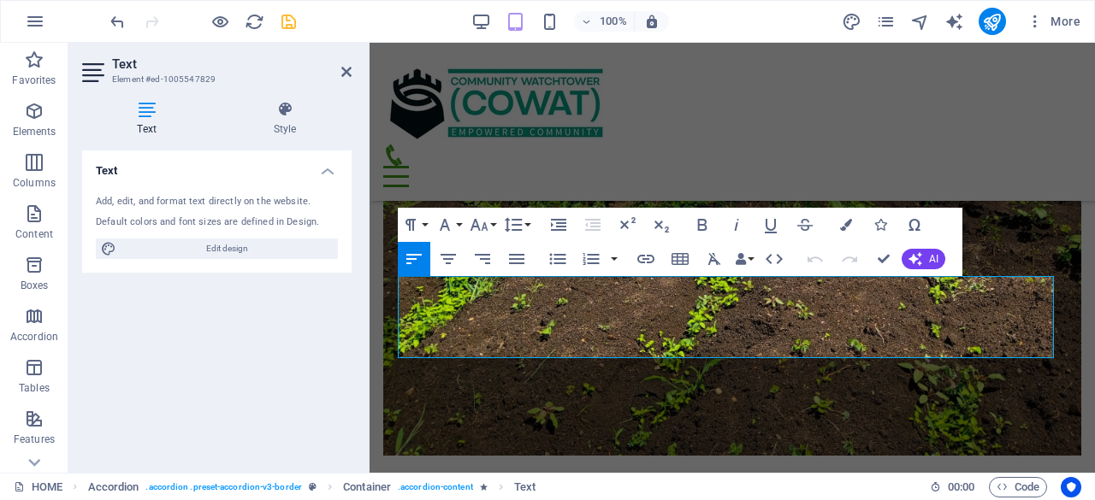
drag, startPoint x: 906, startPoint y: 352, endPoint x: 720, endPoint y: 329, distance: 186.9
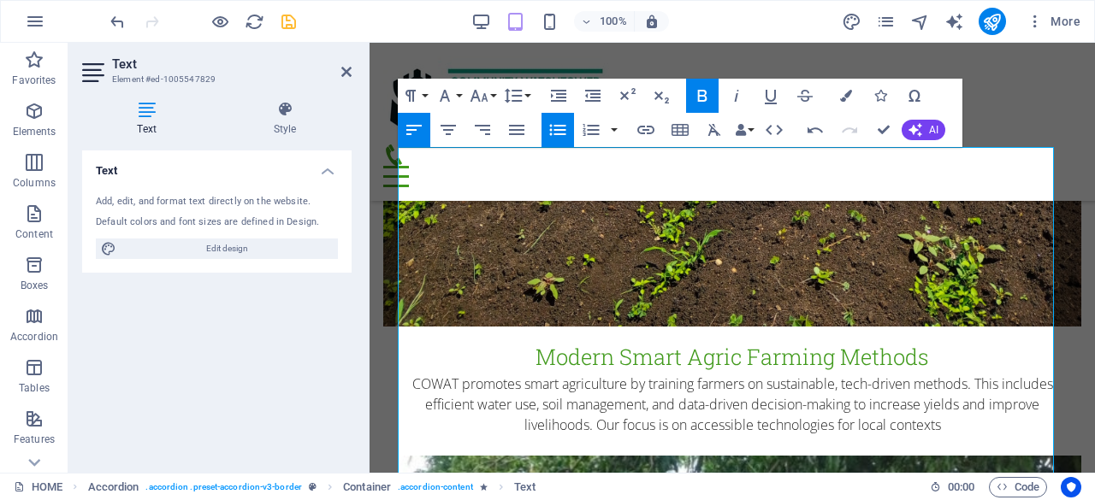
scroll to position [6609, 0]
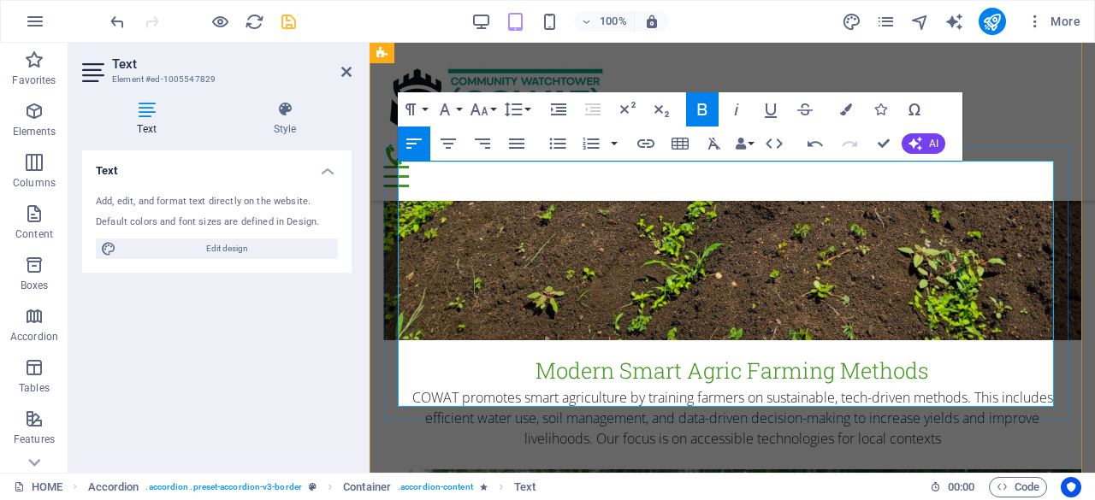
click at [552, 143] on icon "button" at bounding box center [557, 143] width 21 height 21
click at [553, 141] on icon "button" at bounding box center [557, 143] width 21 height 21
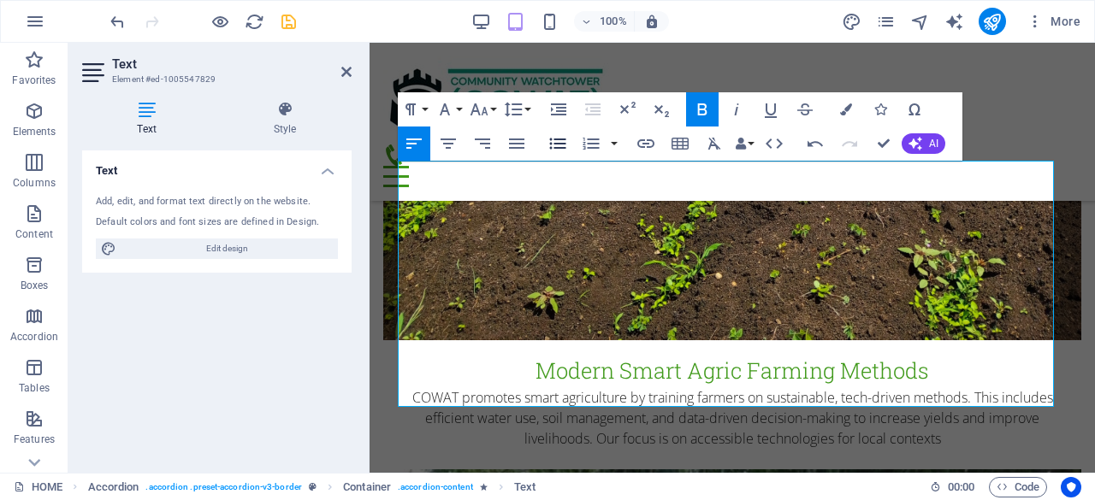
click at [559, 137] on icon "button" at bounding box center [557, 143] width 21 height 21
click at [554, 138] on icon "button" at bounding box center [557, 143] width 21 height 21
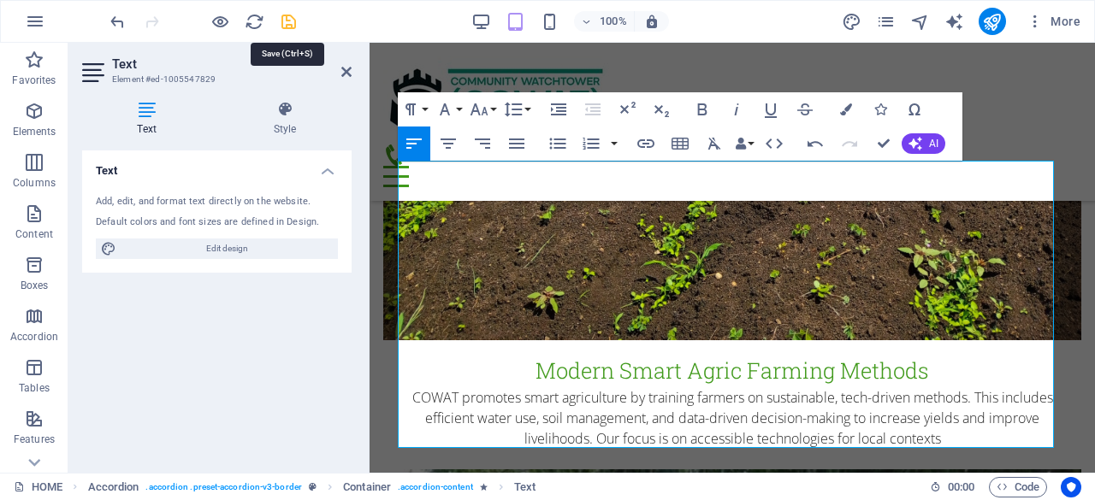
click at [289, 21] on icon "save" at bounding box center [289, 22] width 20 height 20
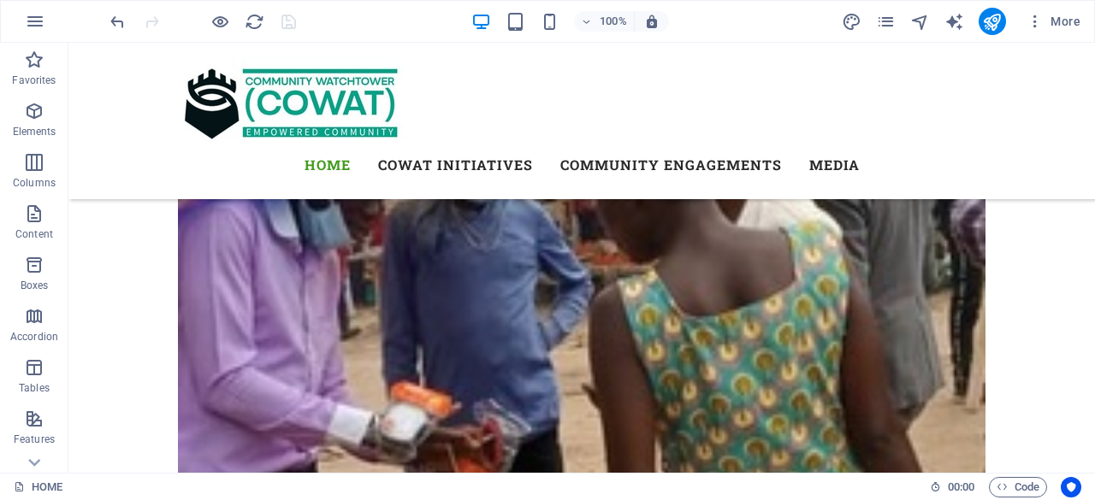
scroll to position [6845, 0]
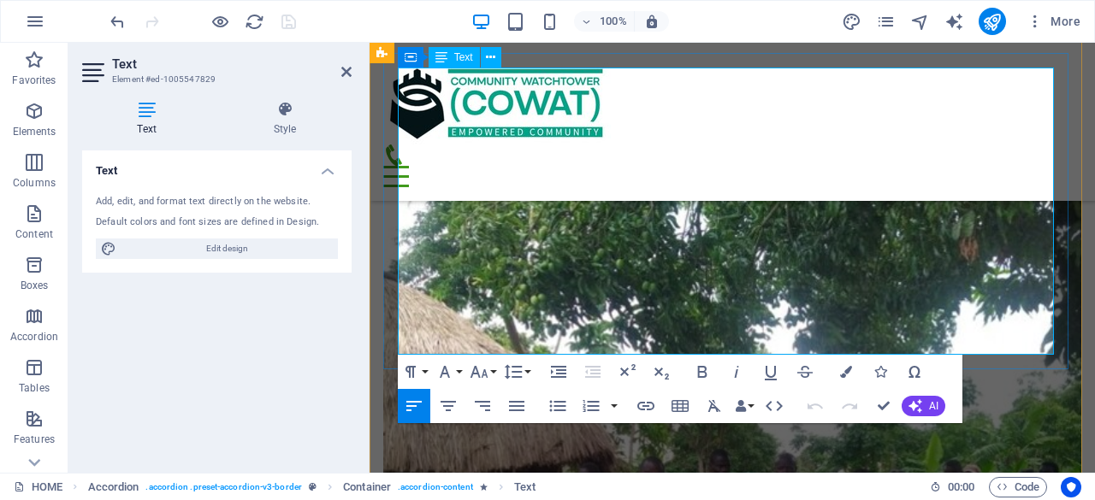
scroll to position [6703, 0]
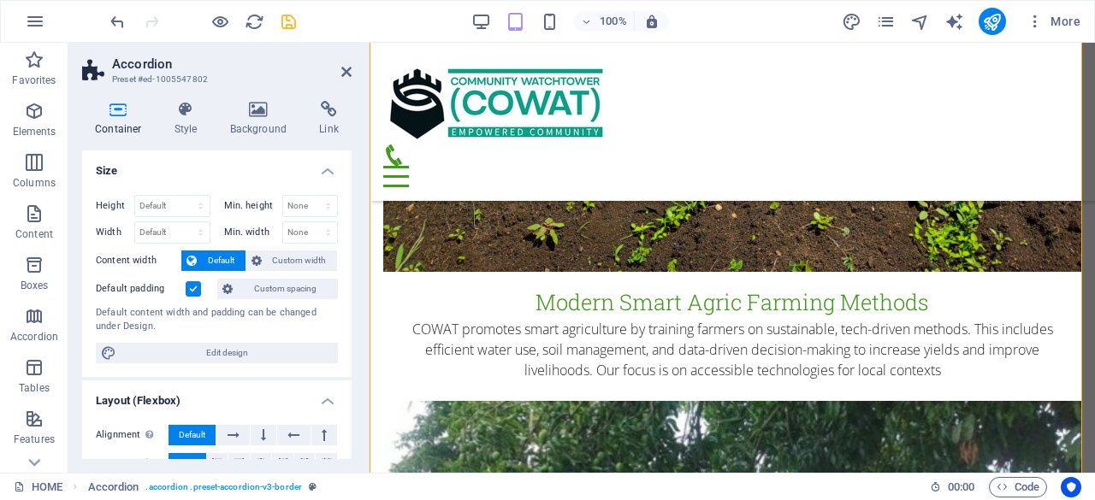
scroll to position [6691, 0]
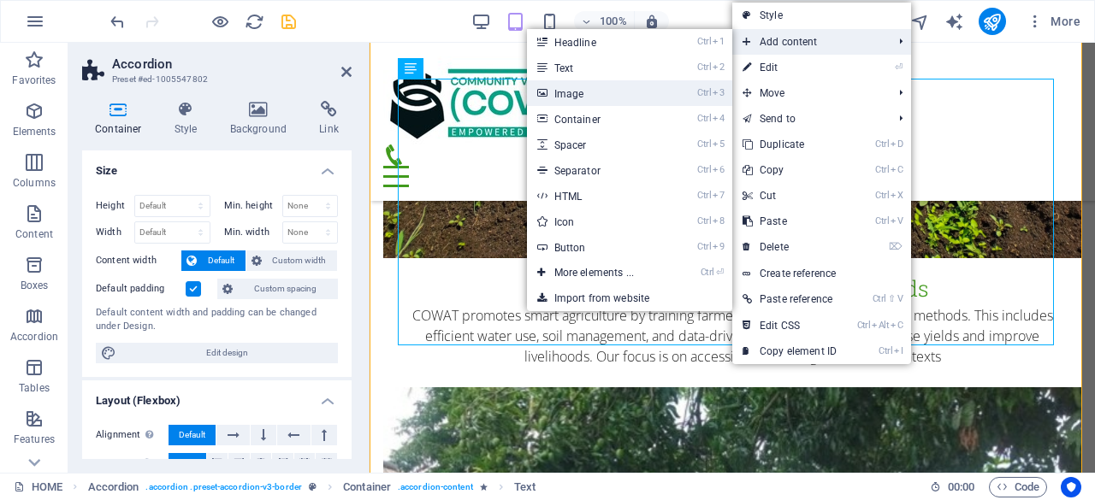
click at [594, 93] on link "Ctrl 3 Image" at bounding box center [597, 93] width 141 height 26
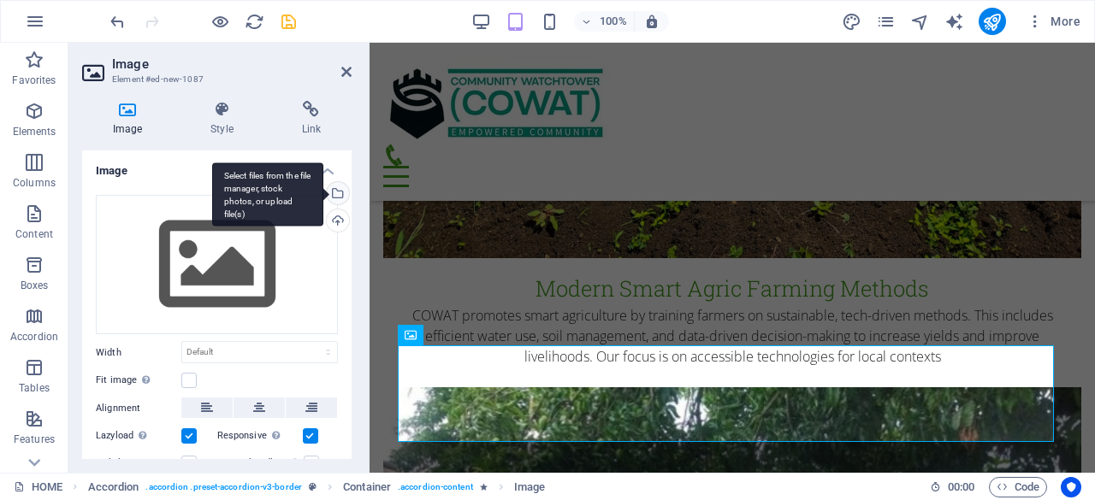
click at [323, 192] on div "Select files from the file manager, stock photos, or upload file(s)" at bounding box center [267, 194] width 111 height 64
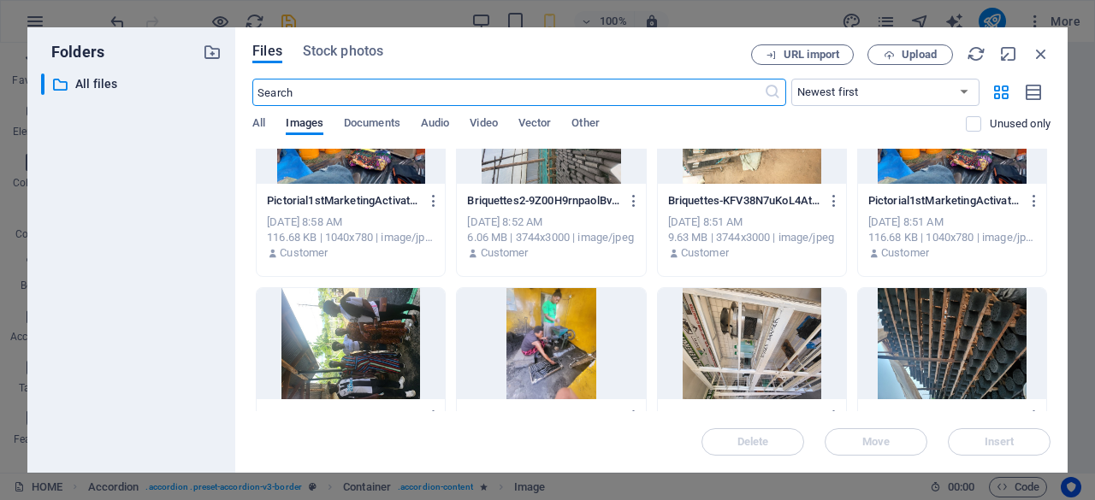
scroll to position [2246, 0]
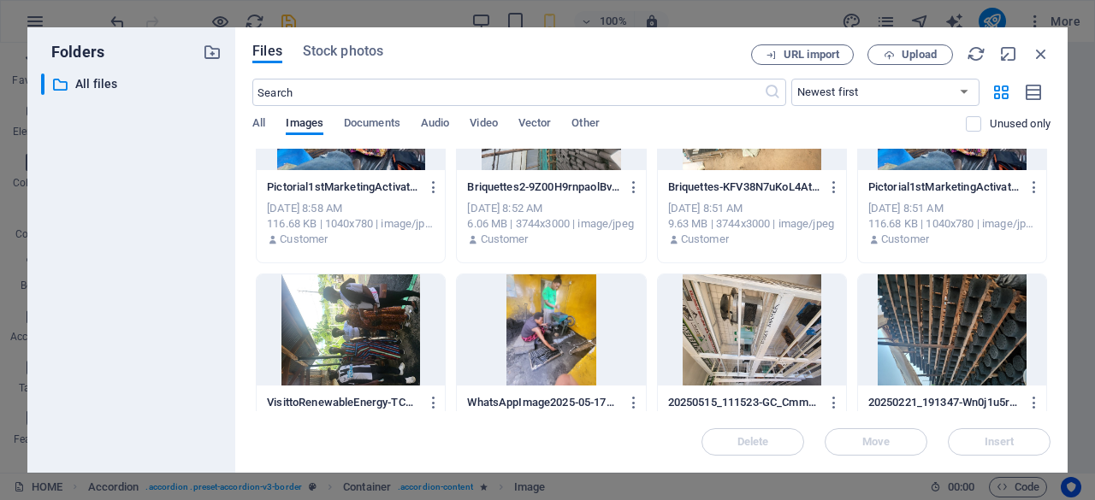
drag, startPoint x: 1094, startPoint y: 432, endPoint x: 1094, endPoint y: 452, distance: 20.5
click at [1094, 452] on div "Folders ​ All files All files Files Stock photos URL import Upload ​ Newest fir…" at bounding box center [547, 250] width 1095 height 500
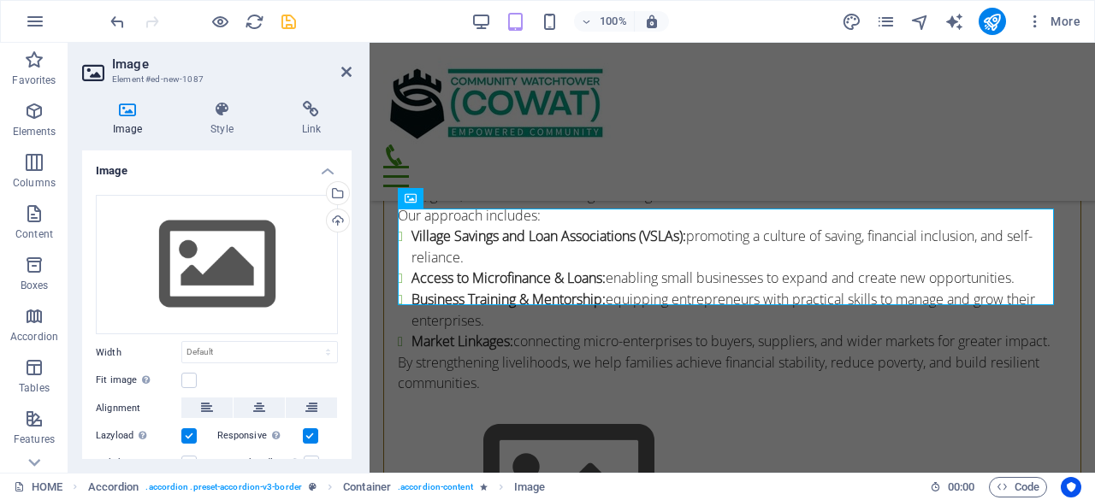
scroll to position [6828, 0]
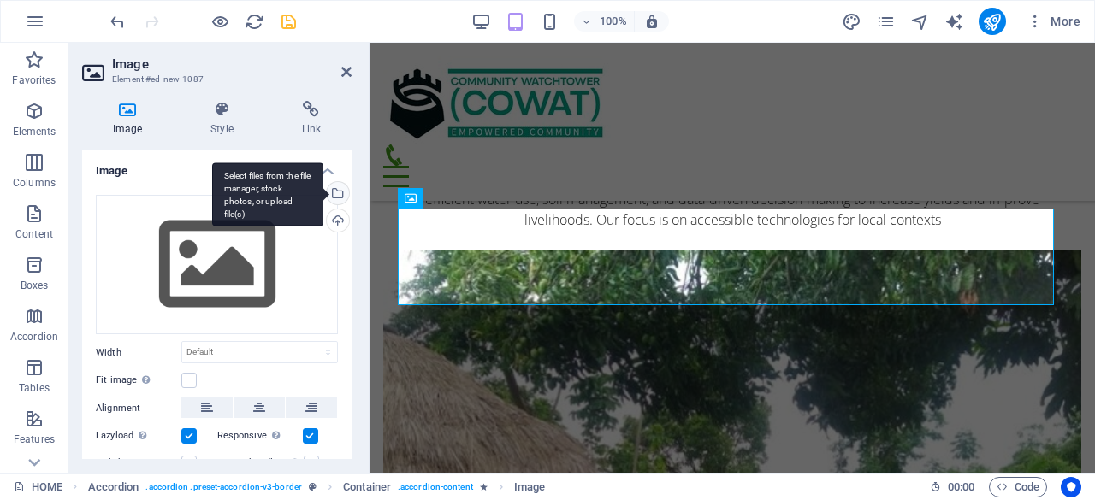
click at [336, 192] on div "Select files from the file manager, stock photos, or upload file(s)" at bounding box center [336, 195] width 26 height 26
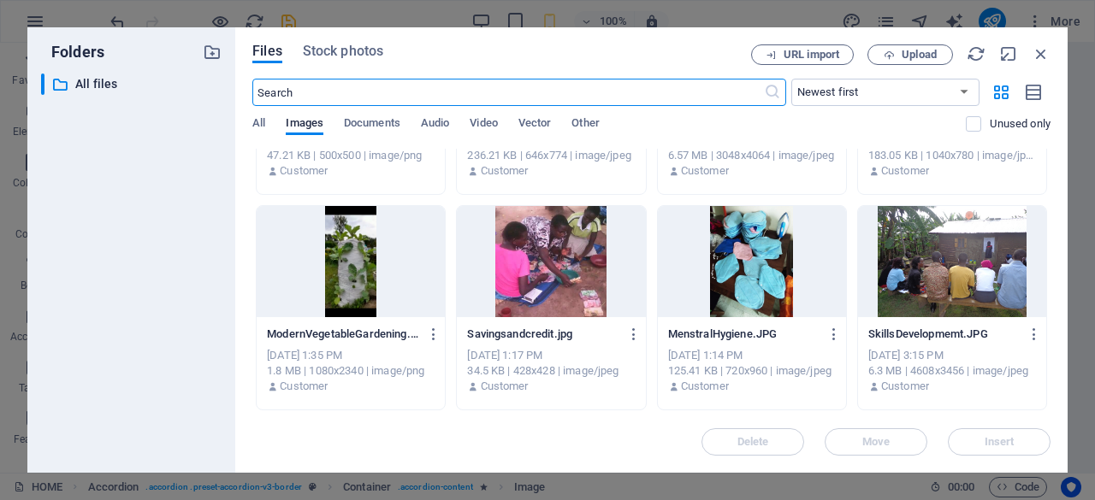
scroll to position [3169, 0]
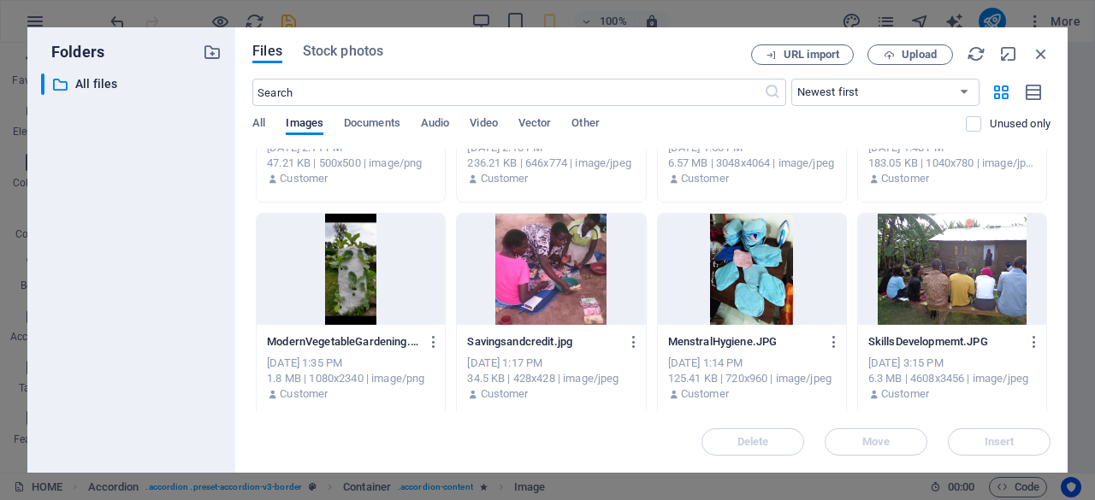
drag, startPoint x: 1050, startPoint y: 387, endPoint x: 1053, endPoint y: 396, distance: 8.9
click at [1053, 396] on div "Files Stock photos URL import Upload ​ Newest first Oldest first Name (A-Z) Nam…" at bounding box center [651, 250] width 832 height 446
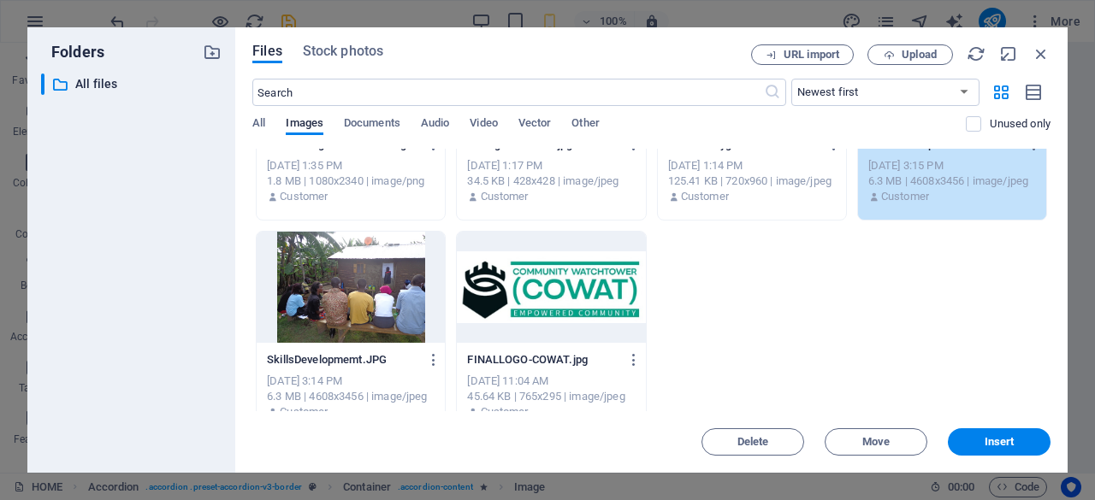
scroll to position [3390, 0]
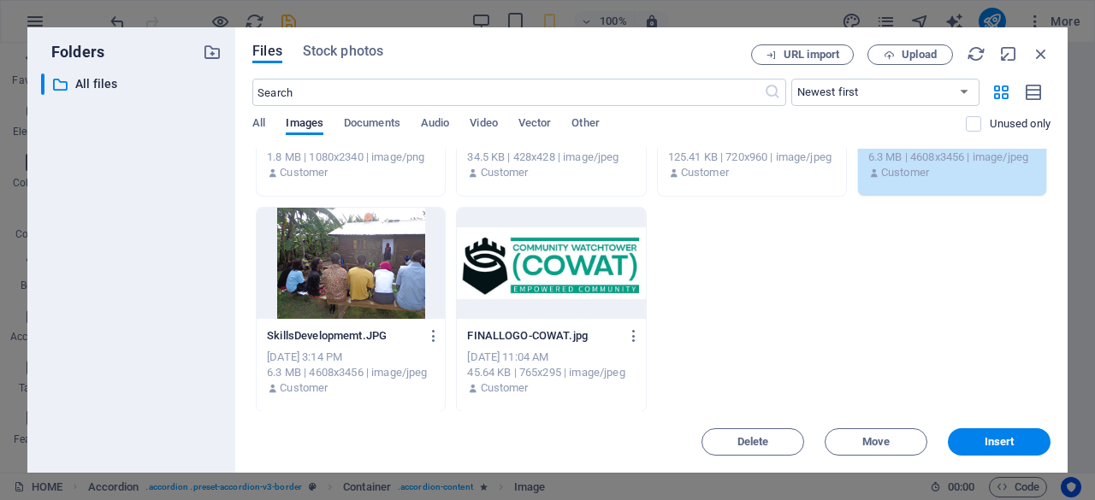
click at [369, 266] on div at bounding box center [351, 263] width 188 height 111
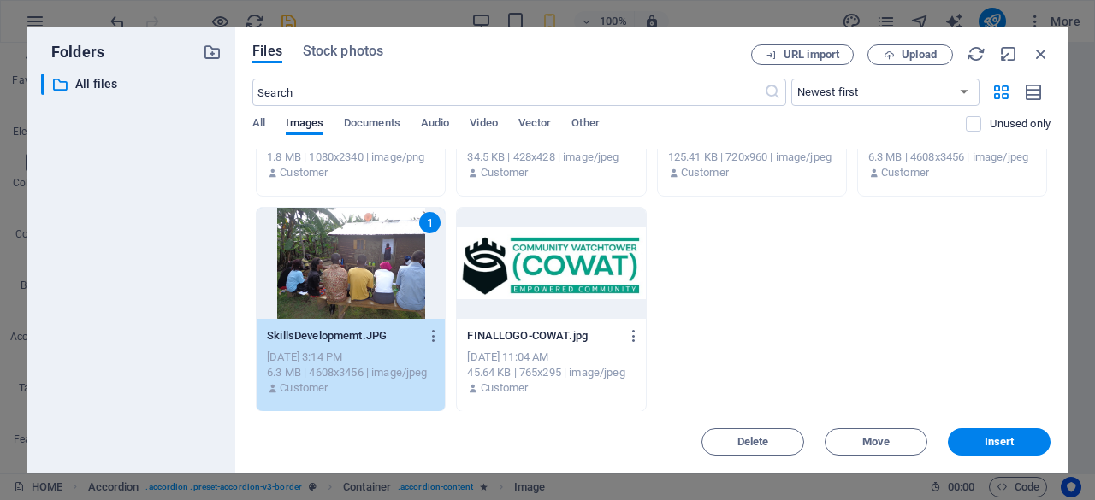
click at [369, 266] on div "1" at bounding box center [351, 263] width 188 height 111
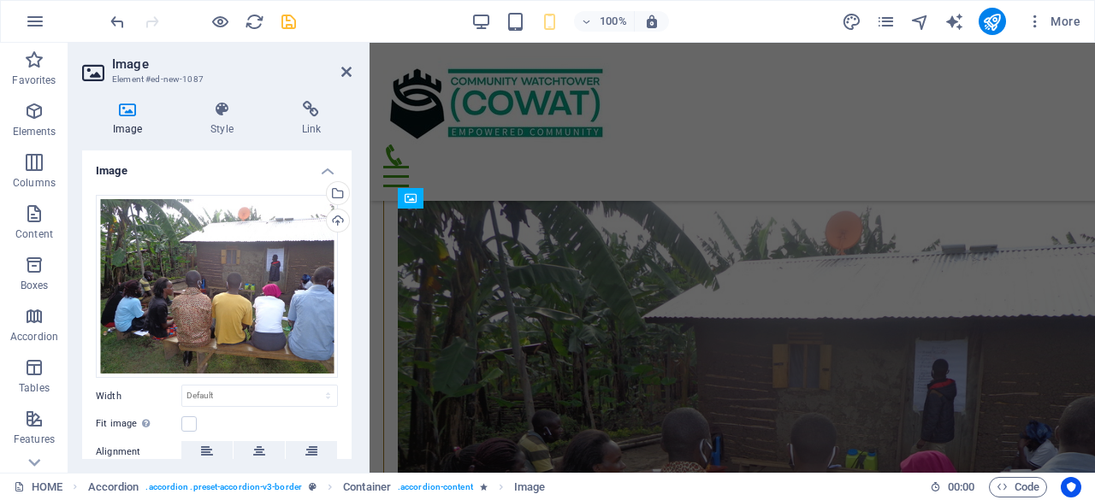
scroll to position [6828, 0]
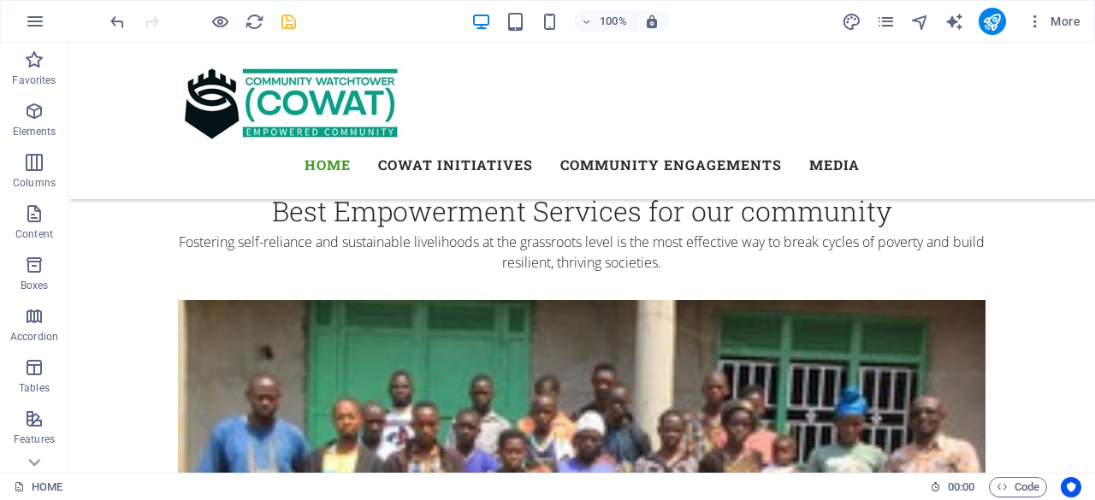
scroll to position [3305, 0]
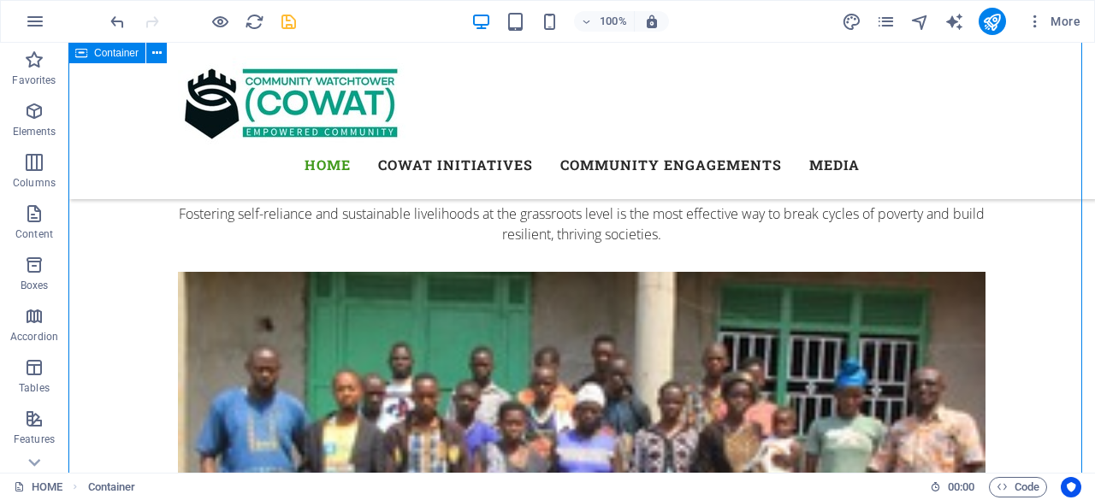
drag, startPoint x: 1066, startPoint y: 211, endPoint x: 1069, endPoint y: 222, distance: 11.6
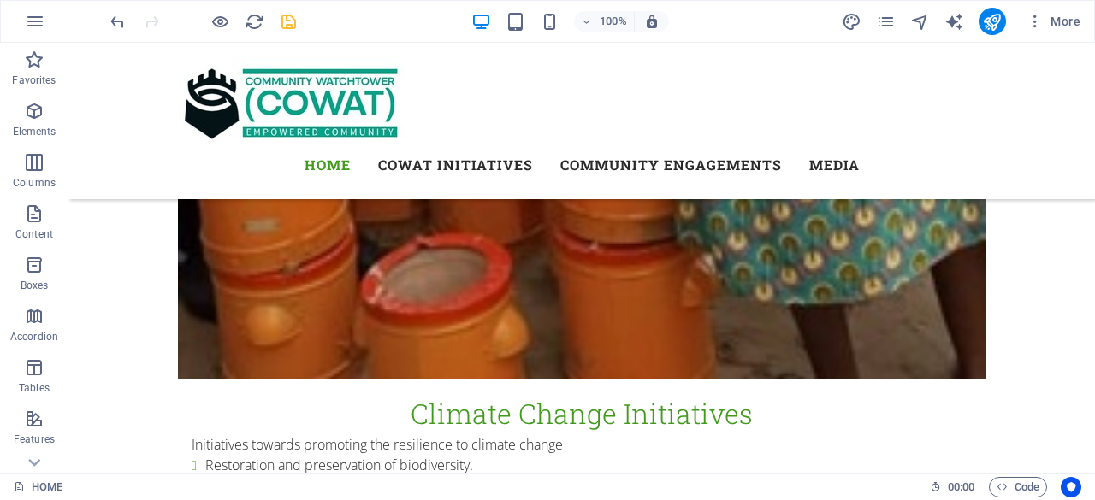
scroll to position [7484, 0]
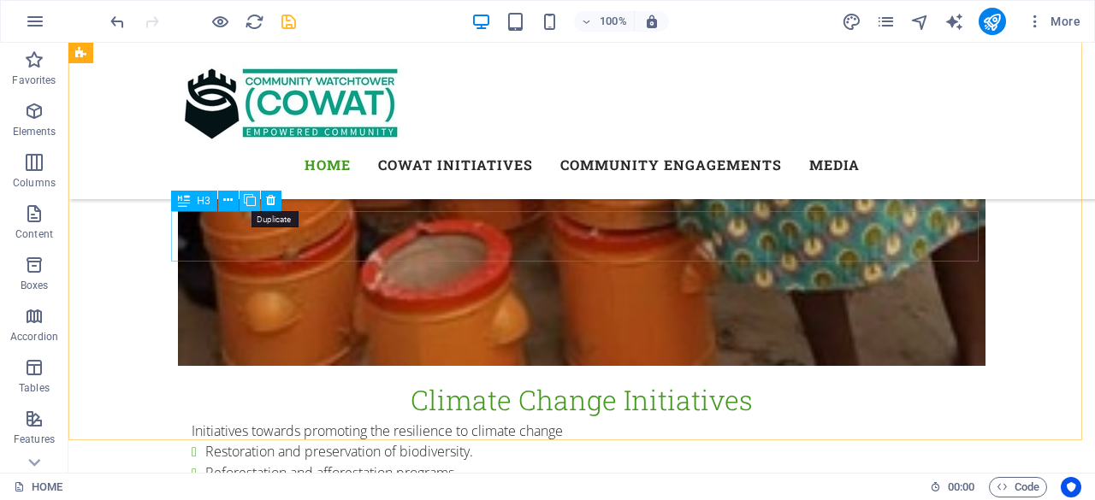
click at [248, 201] on icon at bounding box center [250, 201] width 12 height 18
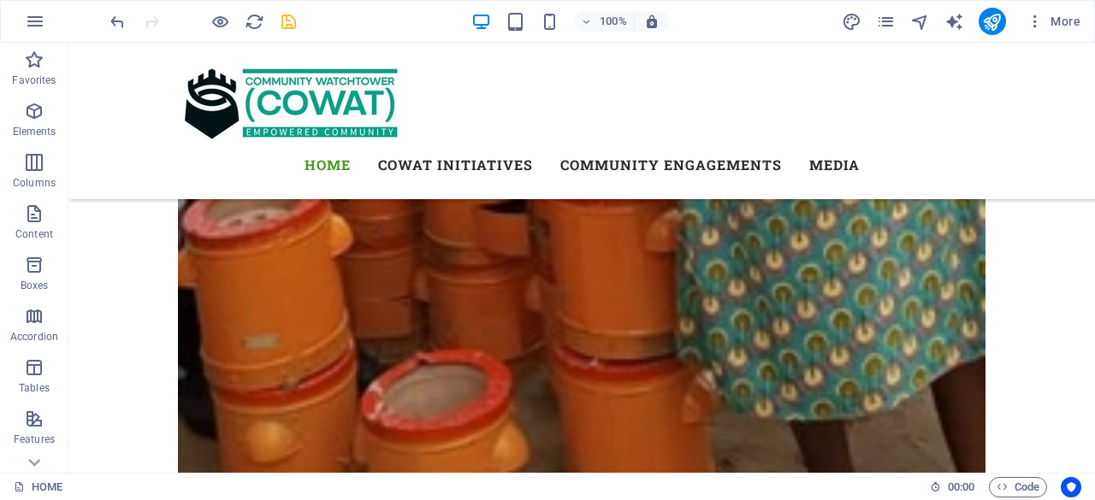
scroll to position [7369, 0]
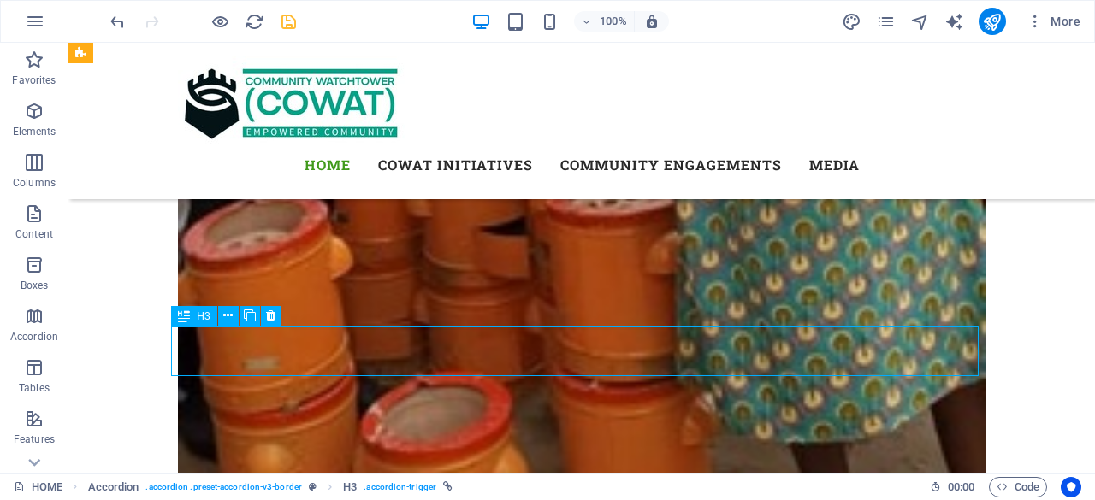
scroll to position [7309, 0]
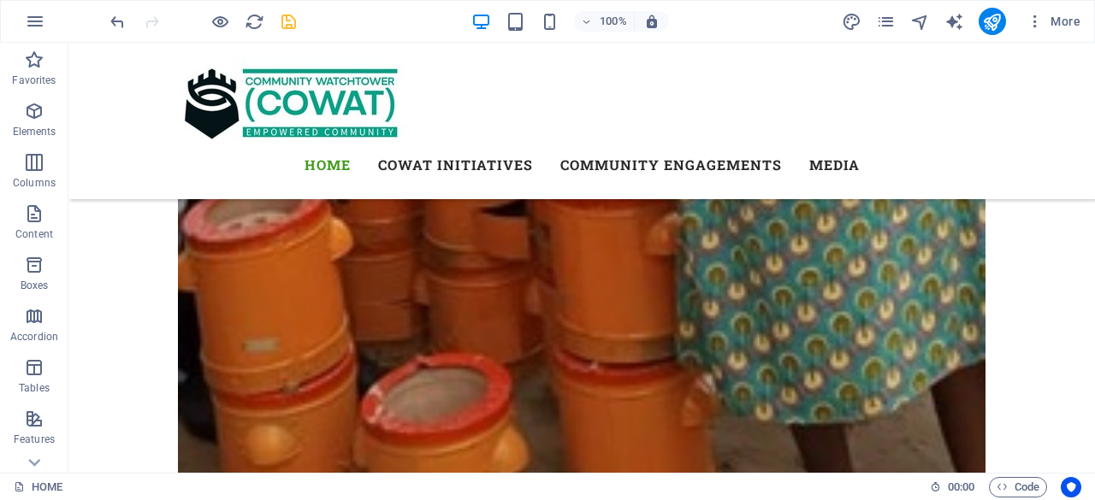
scroll to position [7352, 0]
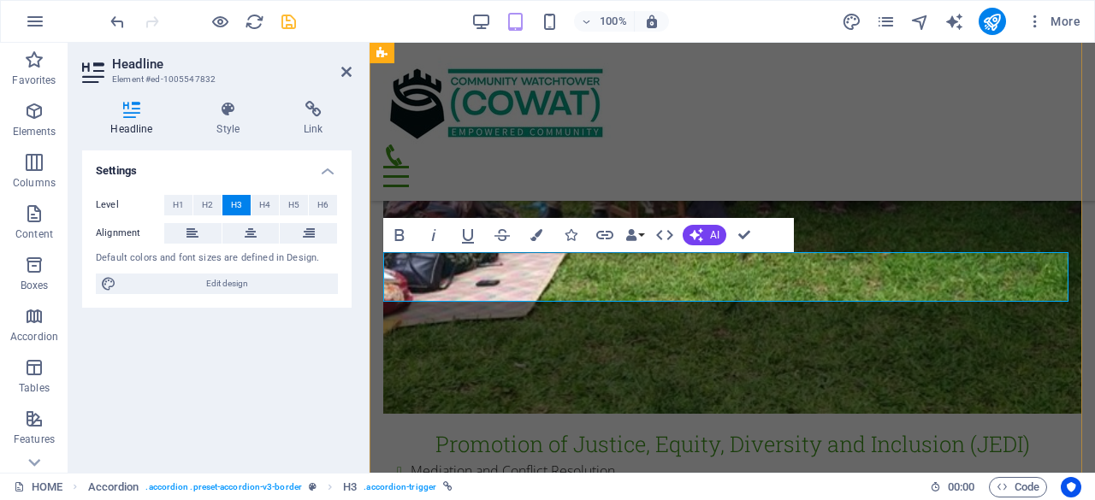
drag, startPoint x: 568, startPoint y: 275, endPoint x: 391, endPoint y: 269, distance: 177.1
click at [205, 201] on span "H2" at bounding box center [207, 205] width 11 height 21
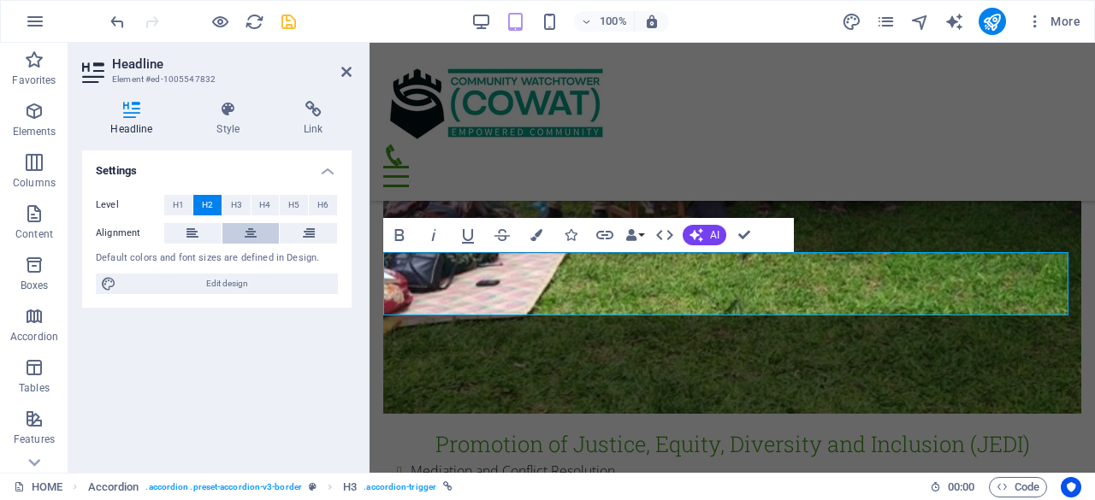
click at [256, 227] on icon at bounding box center [251, 233] width 12 height 21
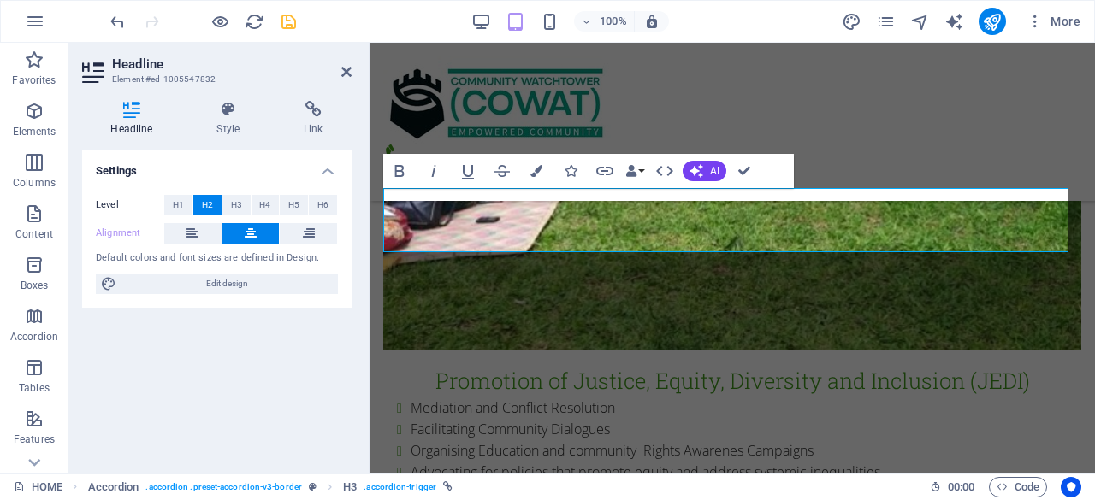
scroll to position [7370, 0]
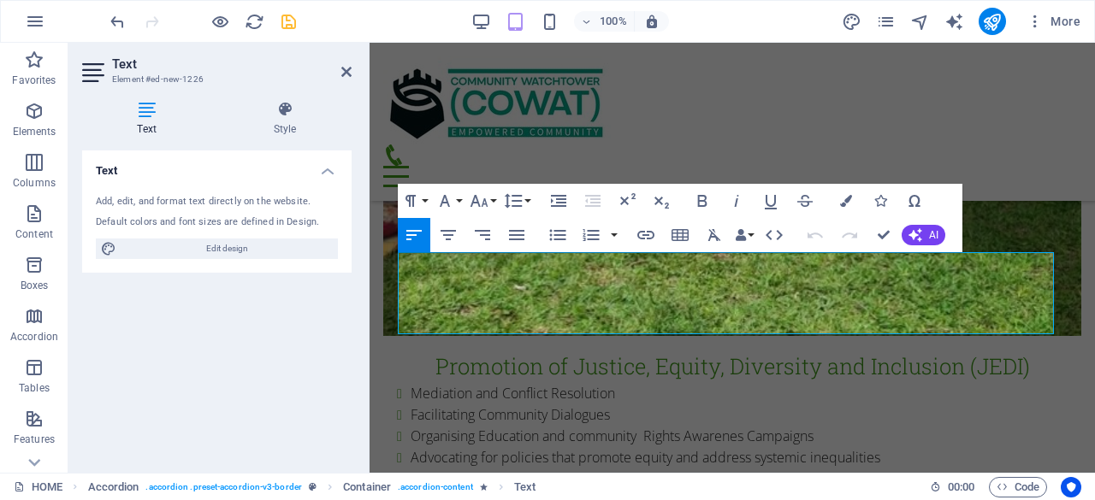
drag, startPoint x: 902, startPoint y: 320, endPoint x: 736, endPoint y: 307, distance: 167.3
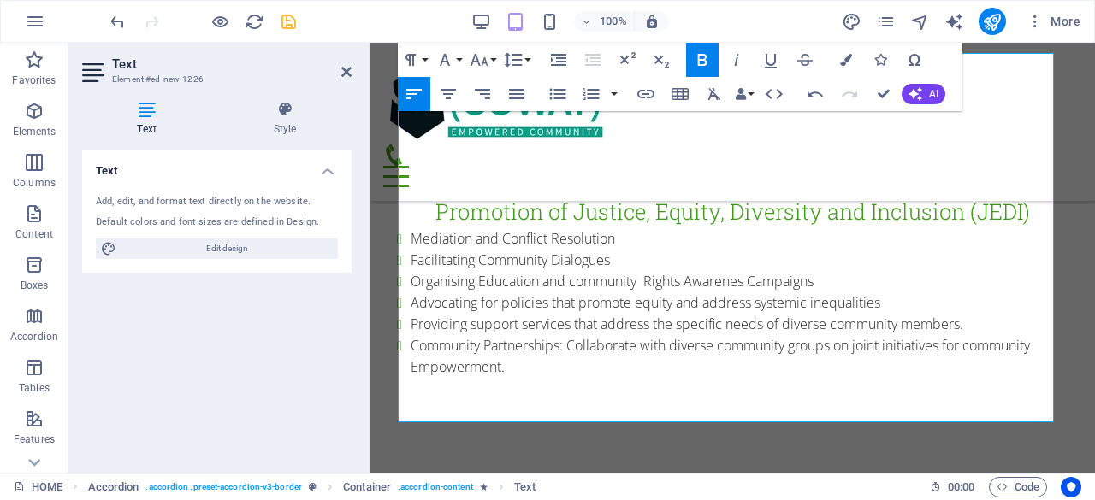
scroll to position [7569, 0]
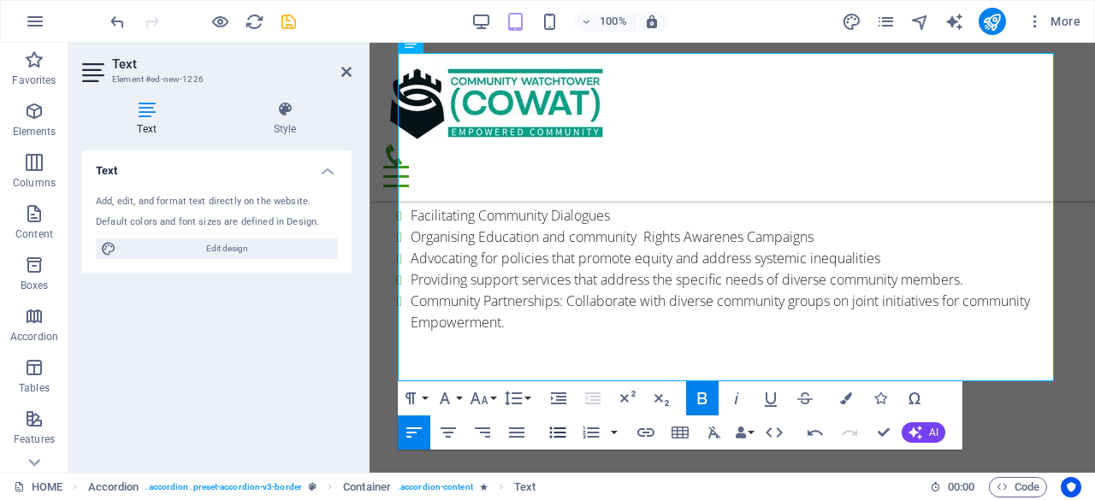
click at [558, 430] on icon "button" at bounding box center [557, 432] width 21 height 21
click at [558, 431] on icon "button" at bounding box center [557, 432] width 21 height 21
click at [558, 430] on icon "button" at bounding box center [557, 432] width 21 height 21
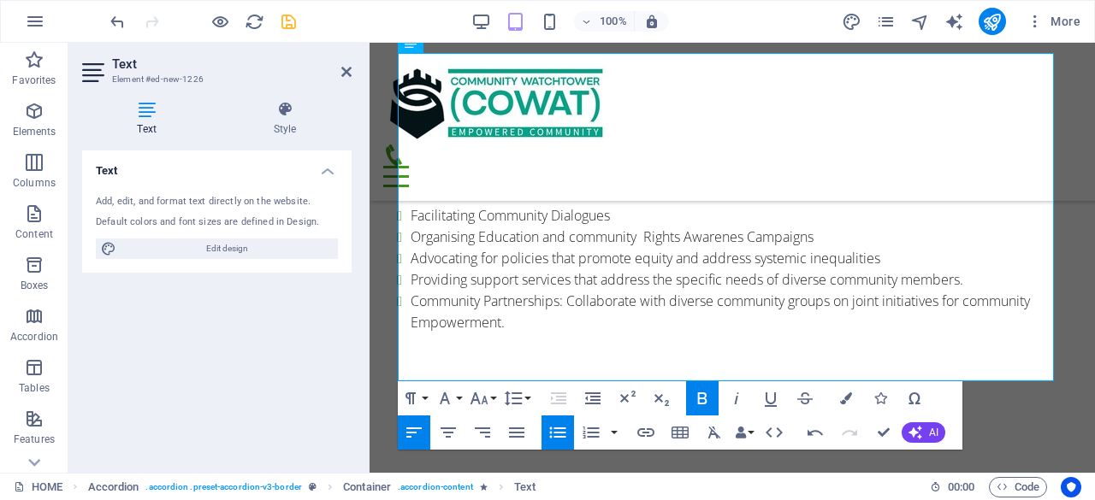
scroll to position [7465, 0]
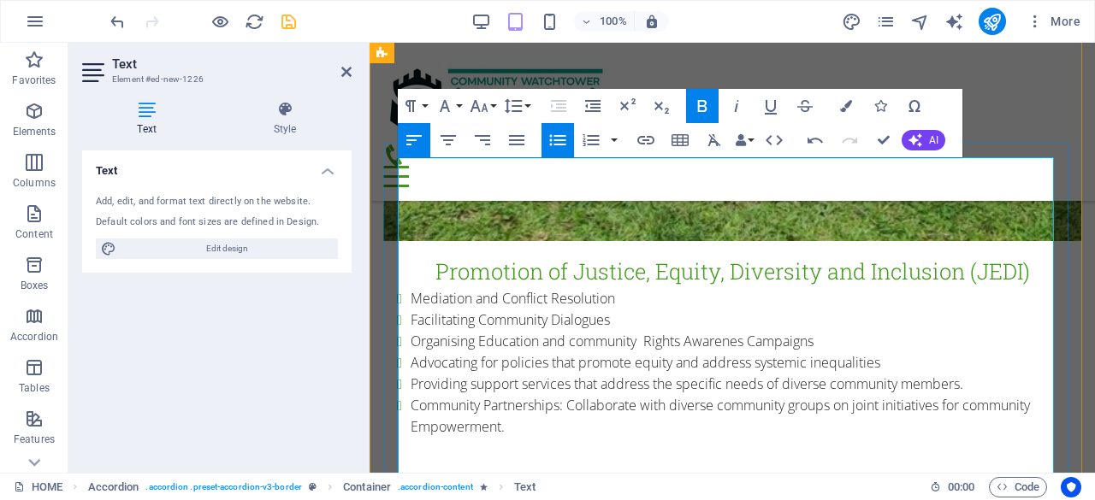
click at [552, 140] on icon "button" at bounding box center [557, 140] width 21 height 21
click at [555, 140] on icon "button" at bounding box center [557, 139] width 16 height 11
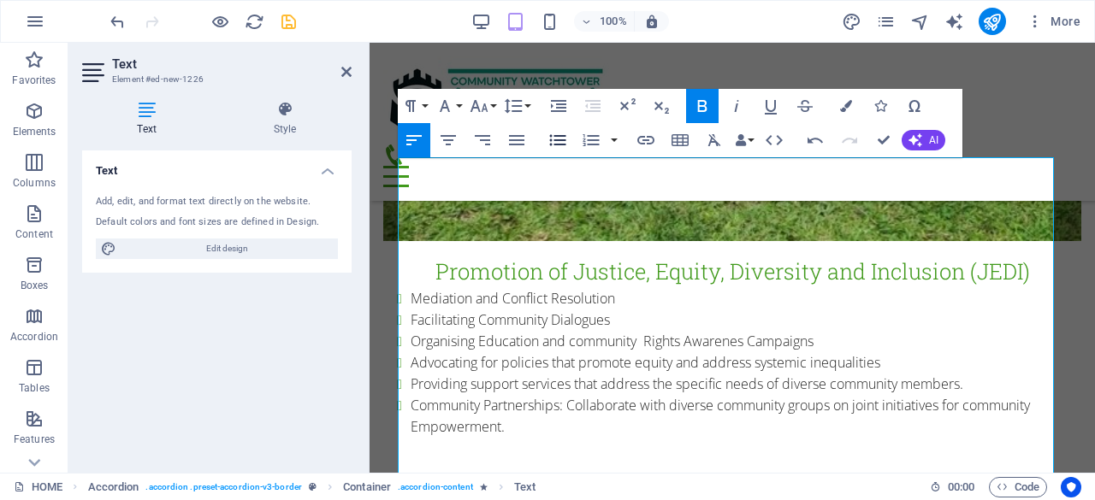
click at [556, 139] on icon "button" at bounding box center [557, 140] width 21 height 21
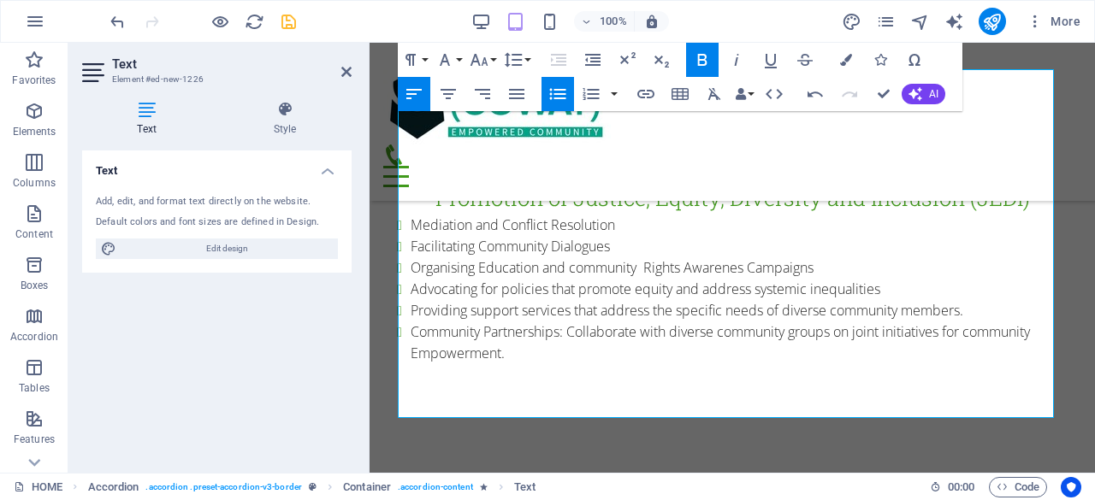
scroll to position [7610, 0]
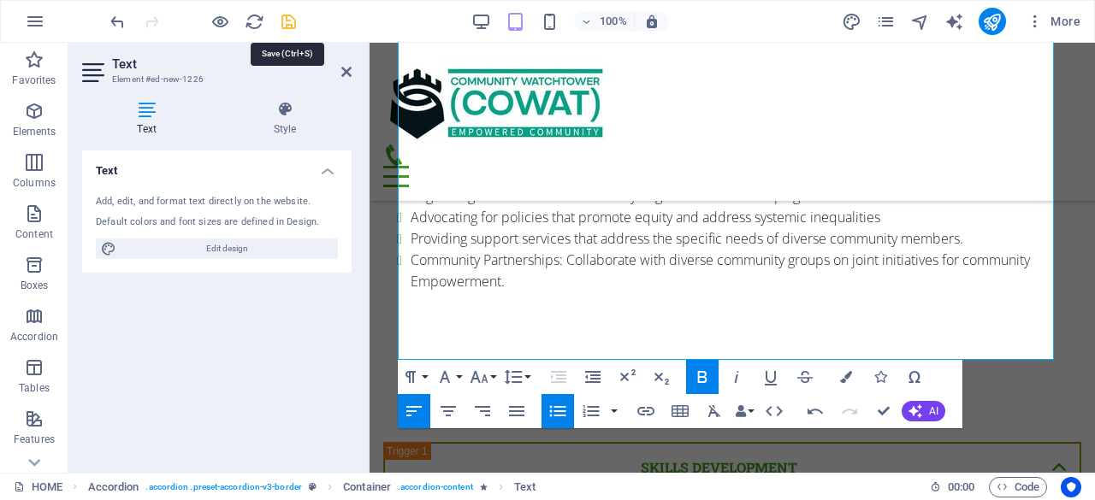
click at [286, 18] on icon "save" at bounding box center [289, 22] width 20 height 20
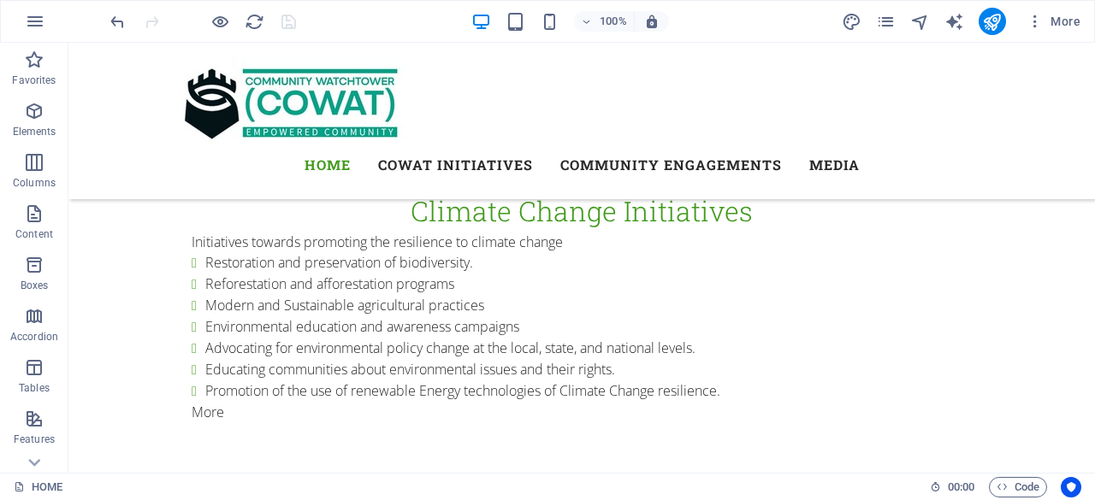
scroll to position [7688, 0]
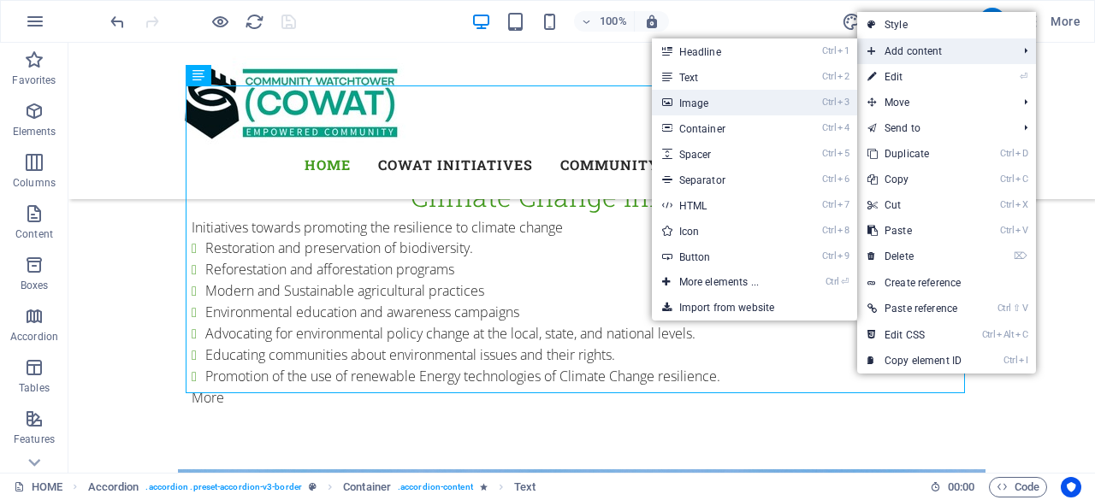
click at [731, 103] on link "Ctrl 3 Image" at bounding box center [722, 103] width 141 height 26
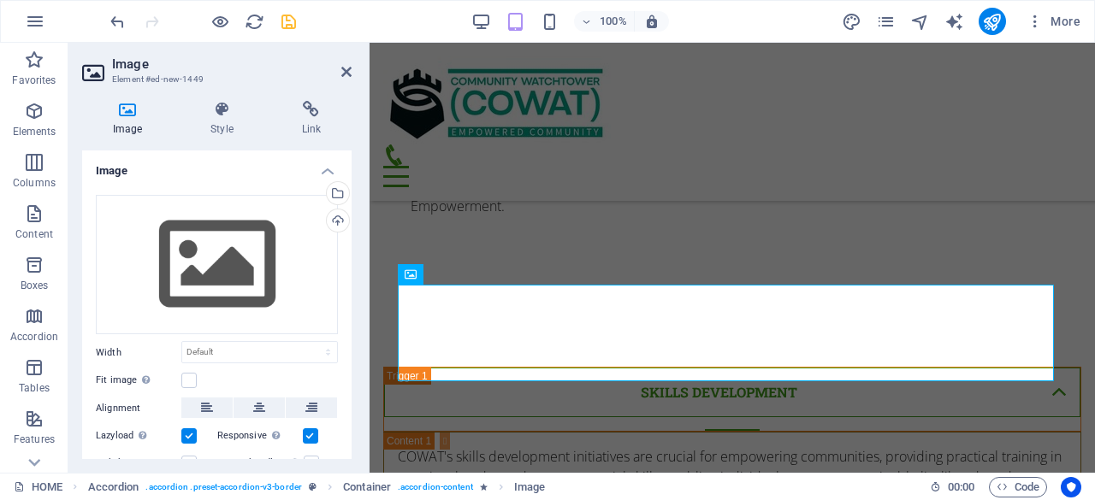
scroll to position [7744, 0]
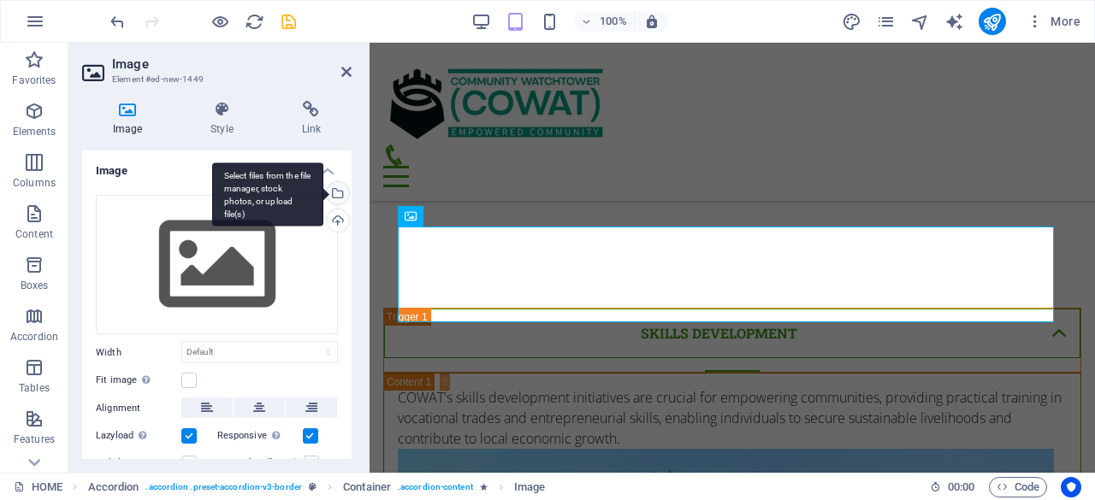
click at [336, 196] on div "Select files from the file manager, stock photos, or upload file(s)" at bounding box center [336, 195] width 26 height 26
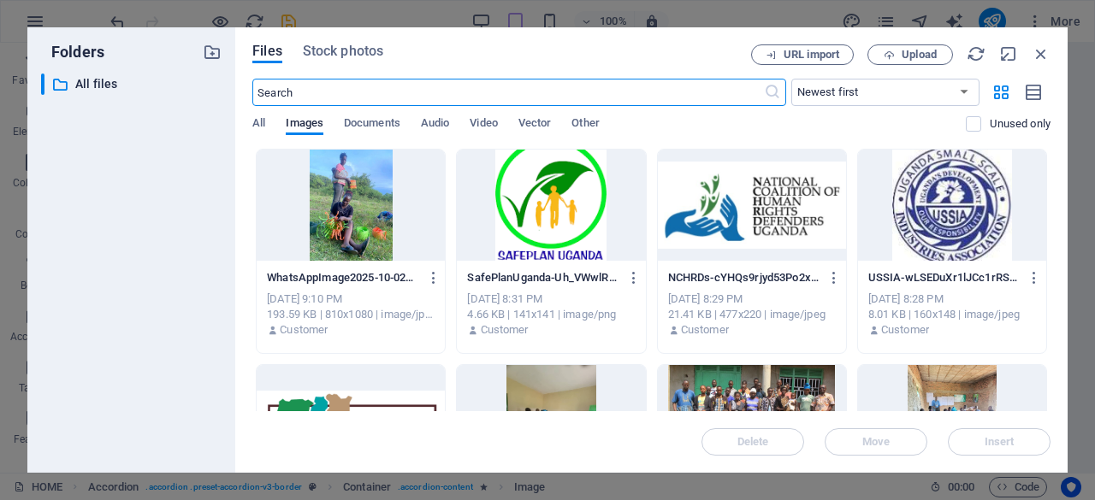
scroll to position [11644, 0]
drag, startPoint x: 1050, startPoint y: 168, endPoint x: 1055, endPoint y: 214, distance: 45.6
click at [1055, 214] on div "Files Stock photos URL import Upload ​ Newest first Oldest first Name (A-Z) Nam…" at bounding box center [651, 250] width 832 height 446
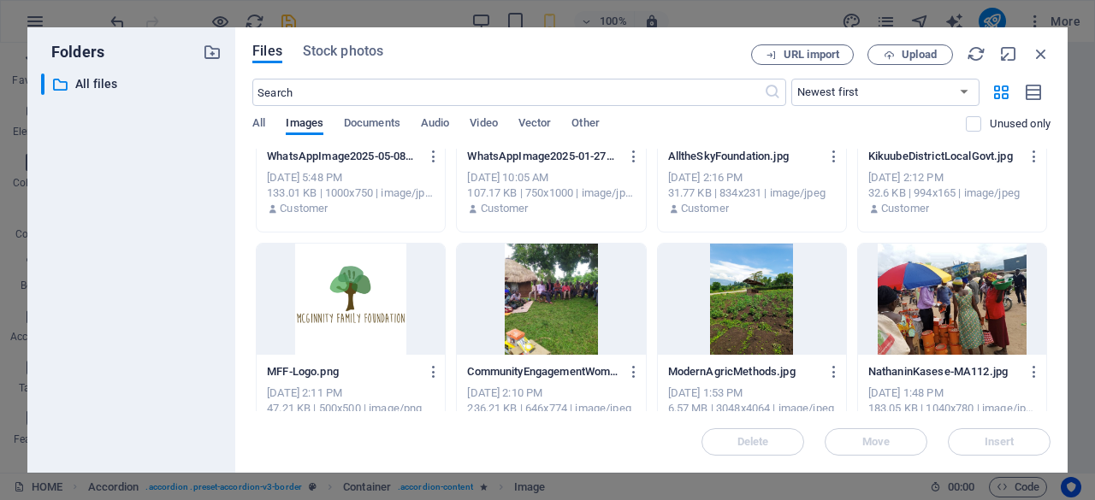
scroll to position [2947, 0]
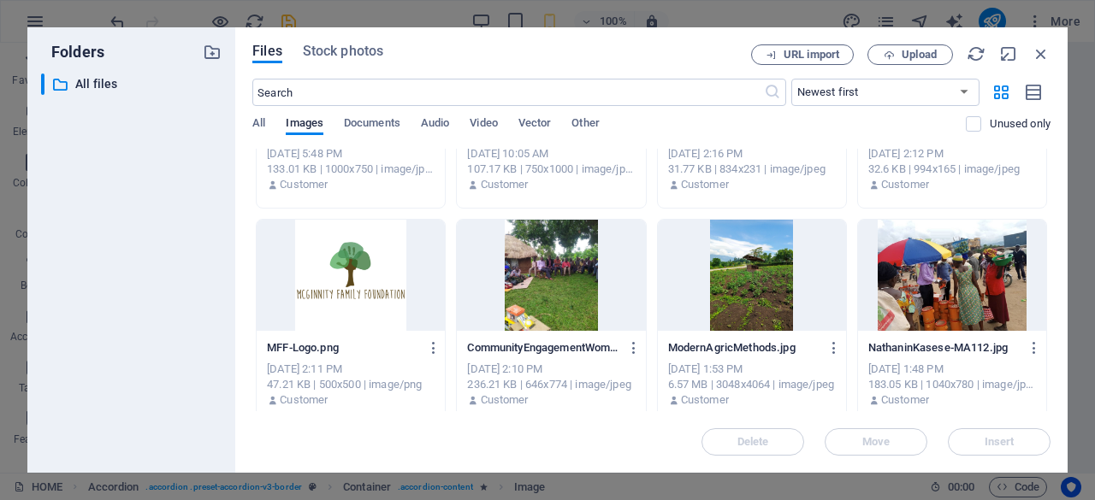
click at [955, 285] on div at bounding box center [952, 275] width 188 height 111
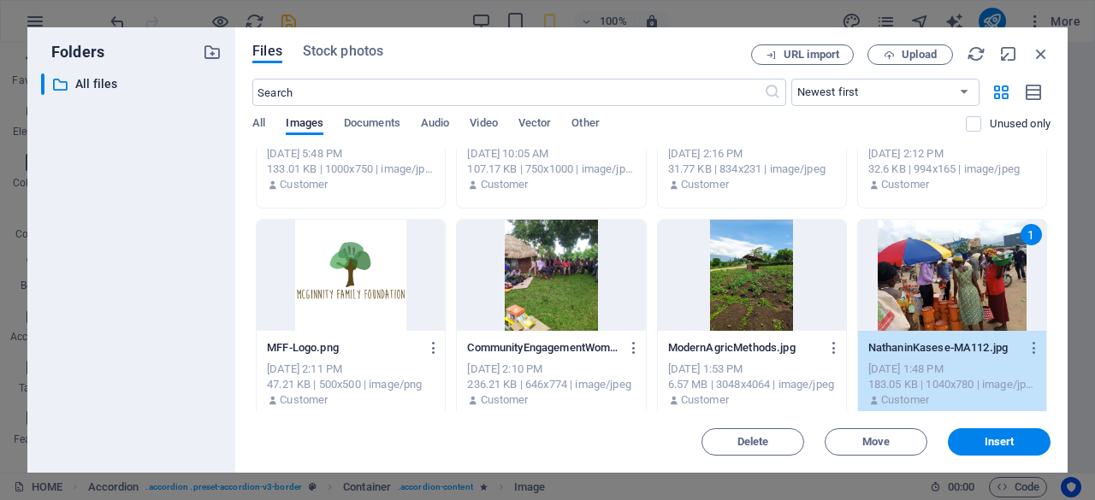
click at [955, 285] on div "1" at bounding box center [952, 275] width 188 height 111
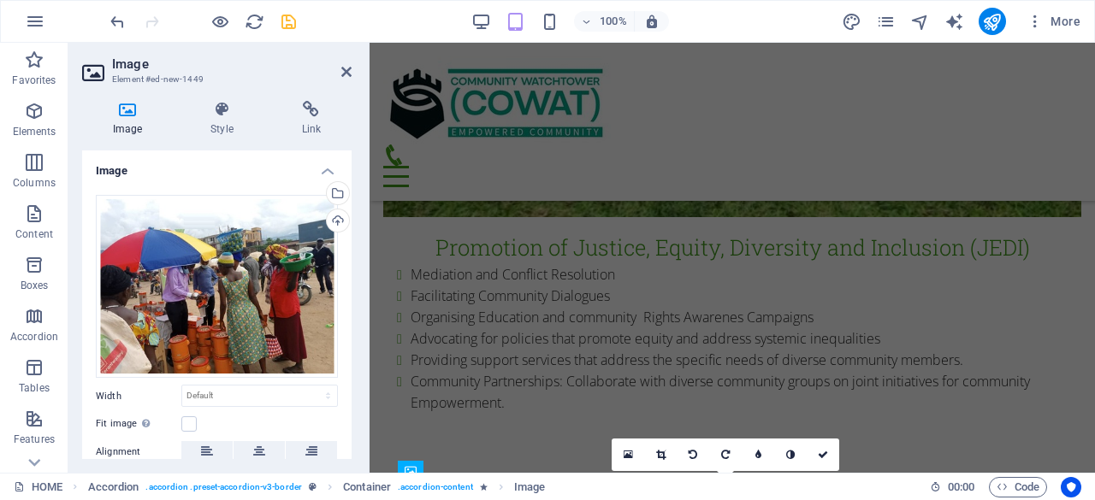
scroll to position [7474, 0]
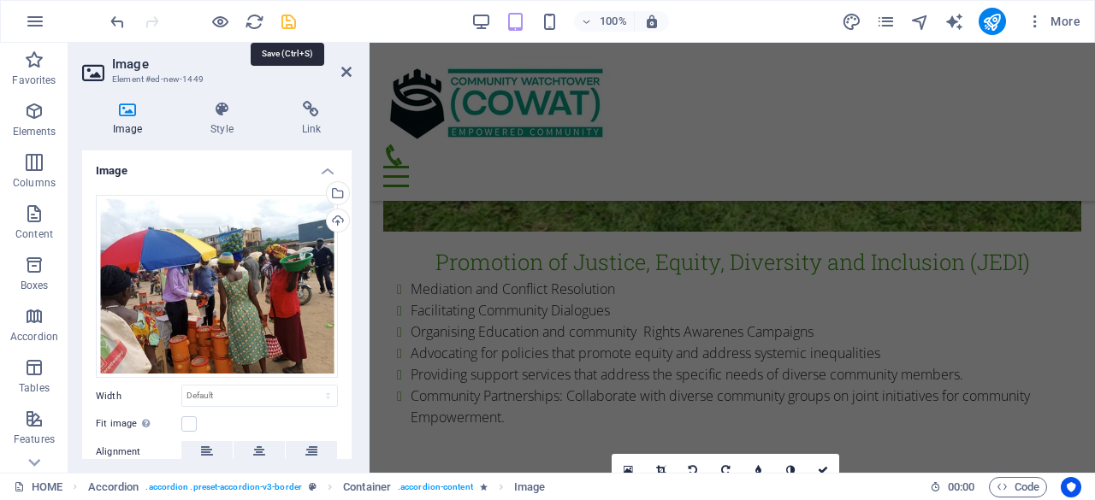
click at [290, 18] on icon "save" at bounding box center [289, 22] width 20 height 20
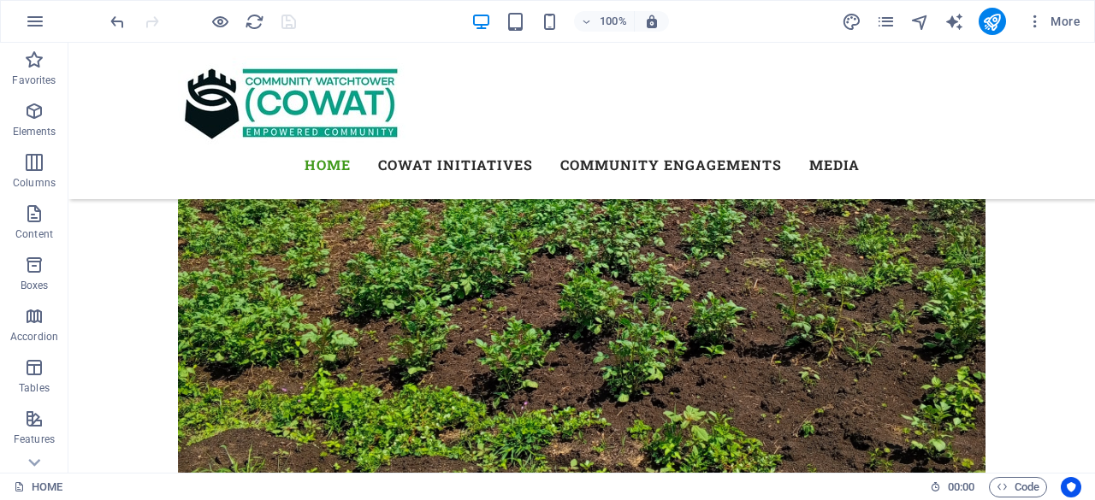
scroll to position [8414, 0]
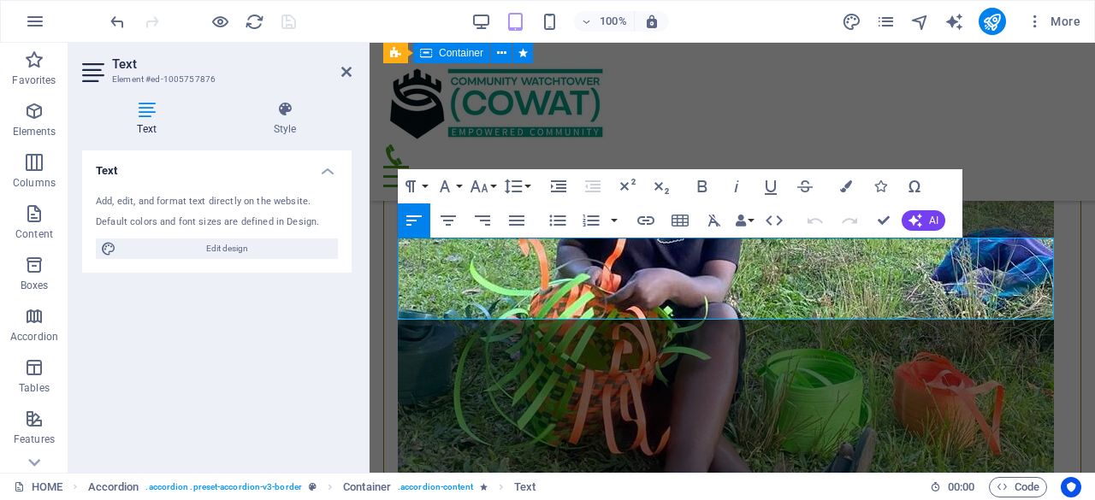
scroll to position [8304, 0]
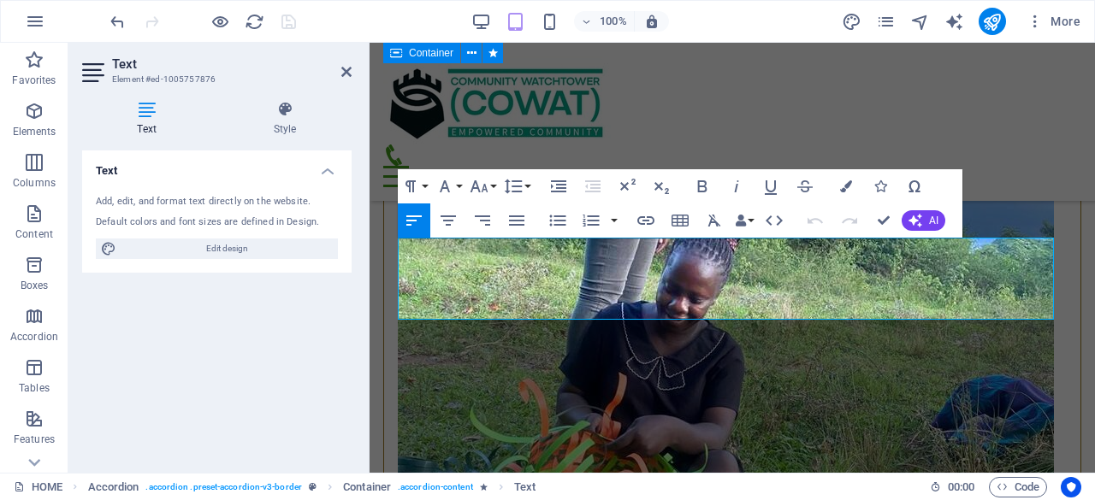
drag, startPoint x: 915, startPoint y: 310, endPoint x: 364, endPoint y: 240, distance: 555.1
click at [369, 240] on html "Plot 237, Block 19, Hoima- Kampala Highway. Kachungiro Village, Kinogozi Parish…" at bounding box center [731, 293] width 725 height 17109
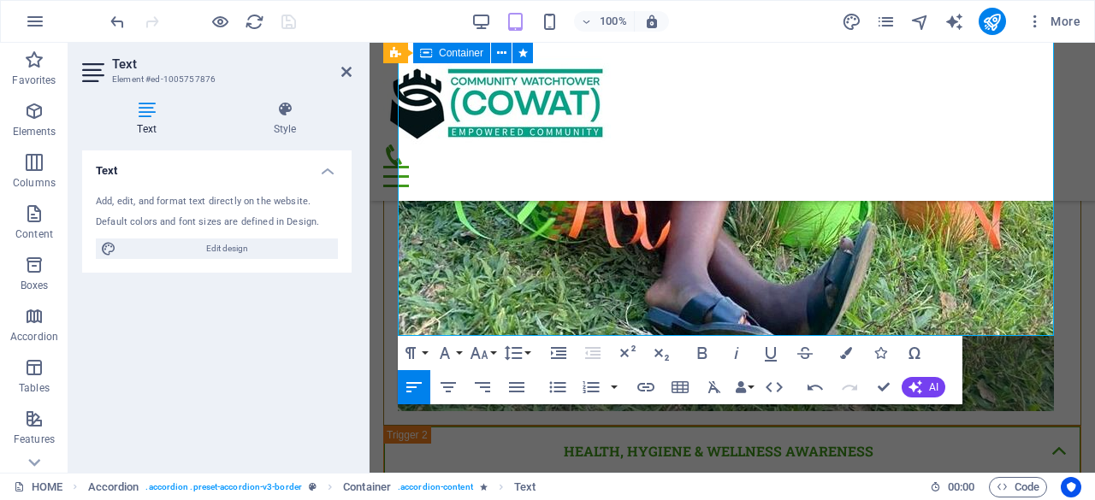
scroll to position [8672, 0]
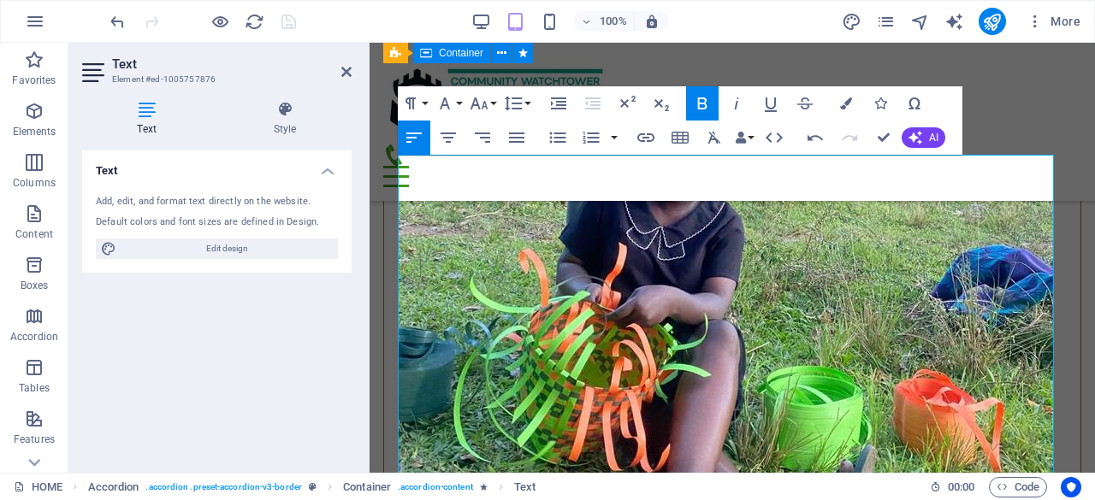
scroll to position [8387, 0]
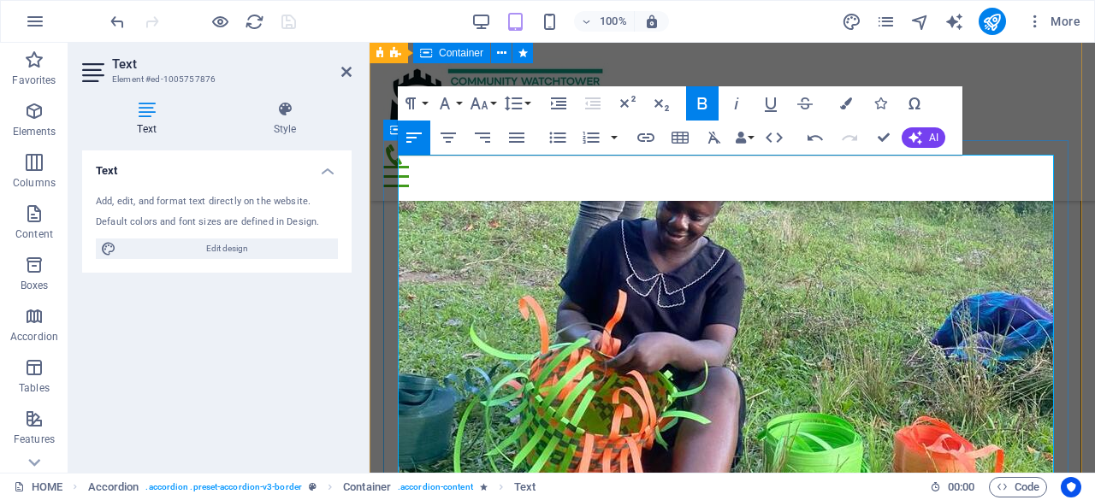
click at [556, 133] on icon "button" at bounding box center [557, 137] width 16 height 11
click at [552, 138] on icon "button" at bounding box center [557, 137] width 21 height 21
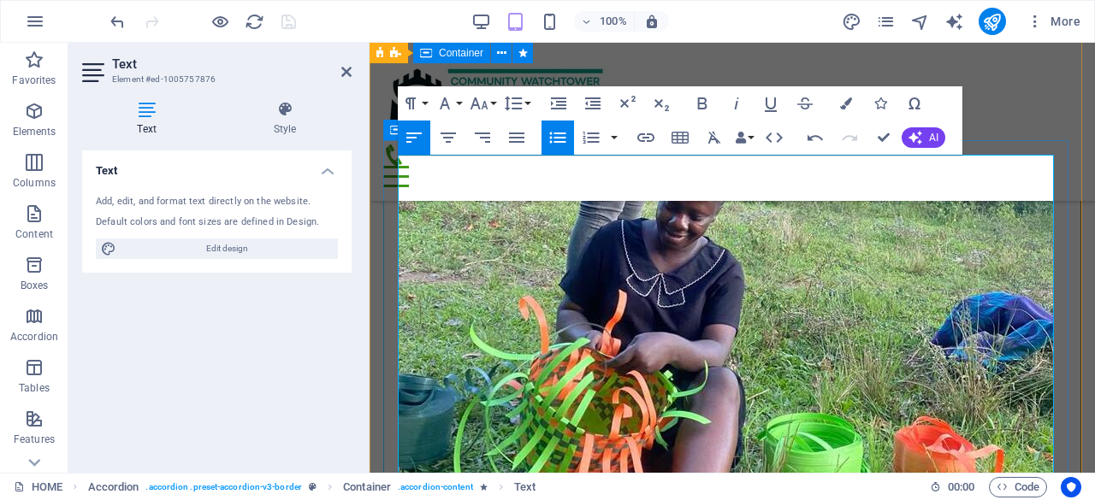
click at [558, 134] on icon "button" at bounding box center [557, 137] width 21 height 21
click at [524, 135] on icon "button" at bounding box center [516, 137] width 21 height 21
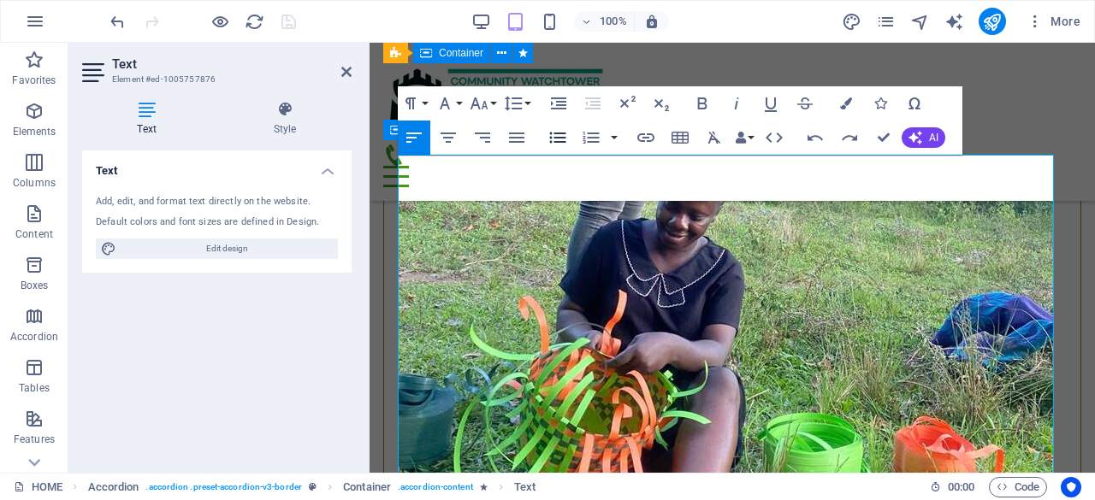
click at [558, 133] on icon "button" at bounding box center [557, 137] width 16 height 11
click at [521, 138] on icon "button" at bounding box center [516, 138] width 15 height 10
click at [556, 134] on icon "button" at bounding box center [557, 137] width 21 height 21
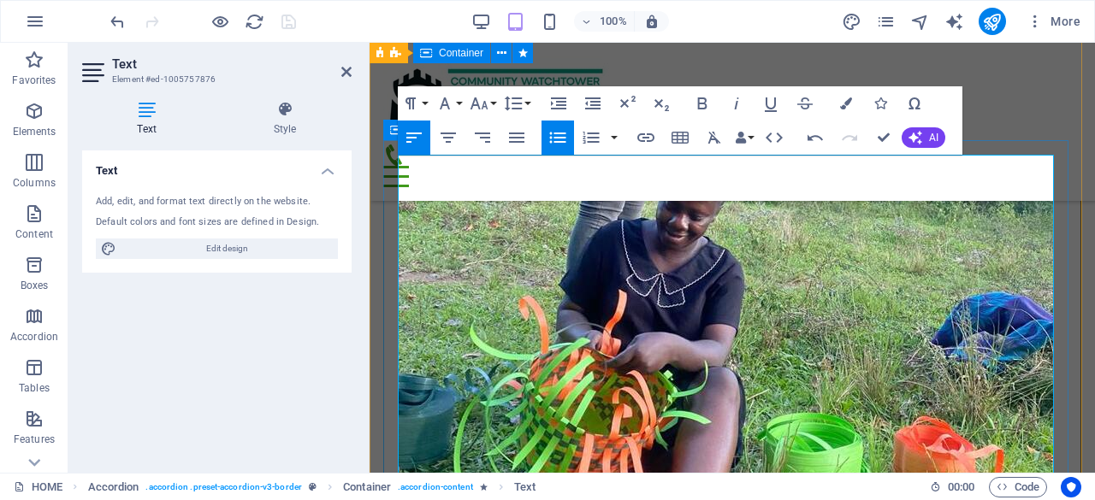
click at [559, 133] on icon "button" at bounding box center [557, 137] width 16 height 11
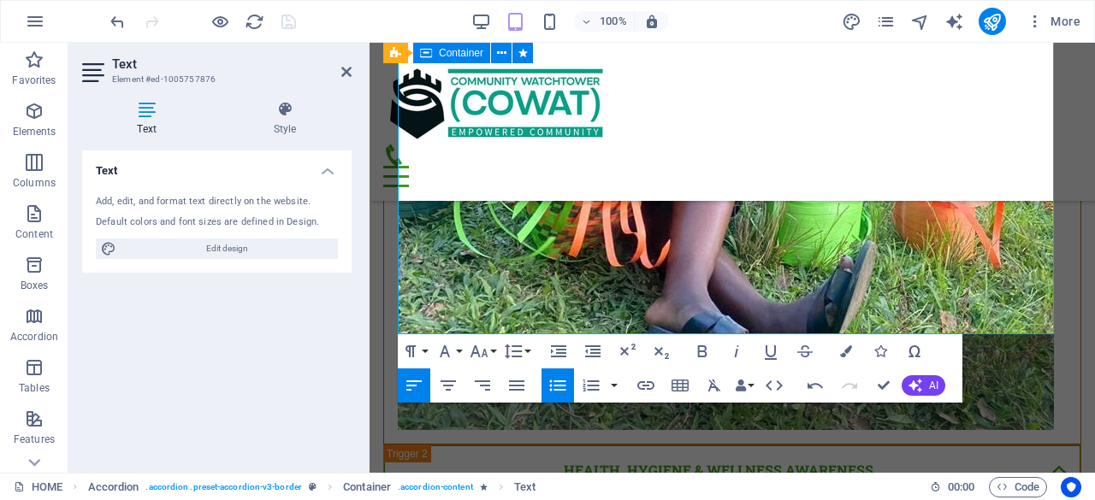
scroll to position [8622, 0]
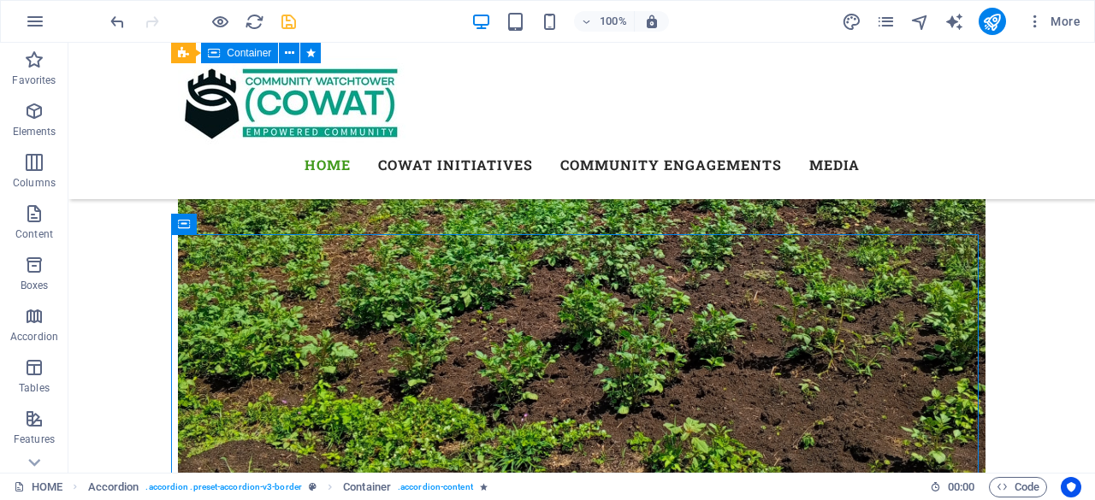
scroll to position [8480, 0]
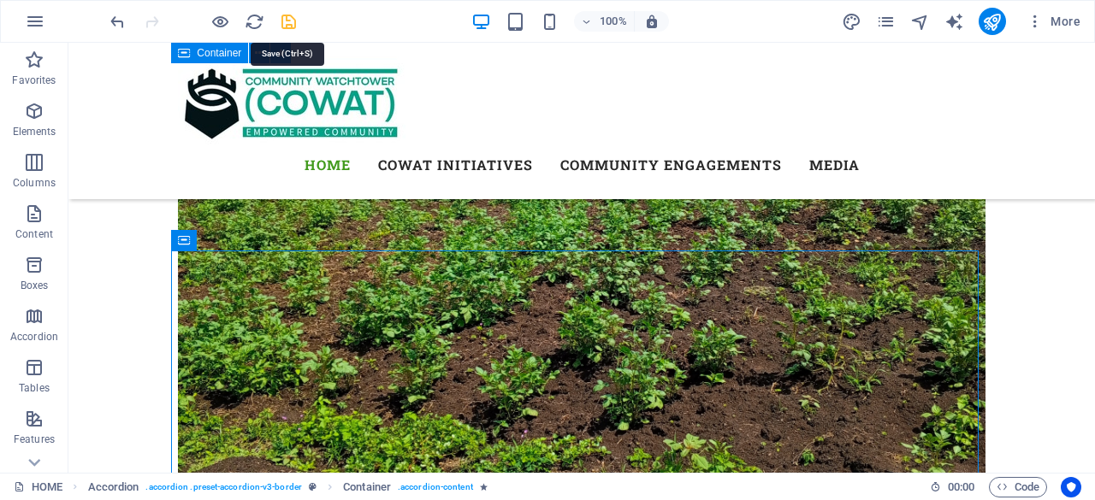
click at [290, 18] on icon "save" at bounding box center [289, 22] width 20 height 20
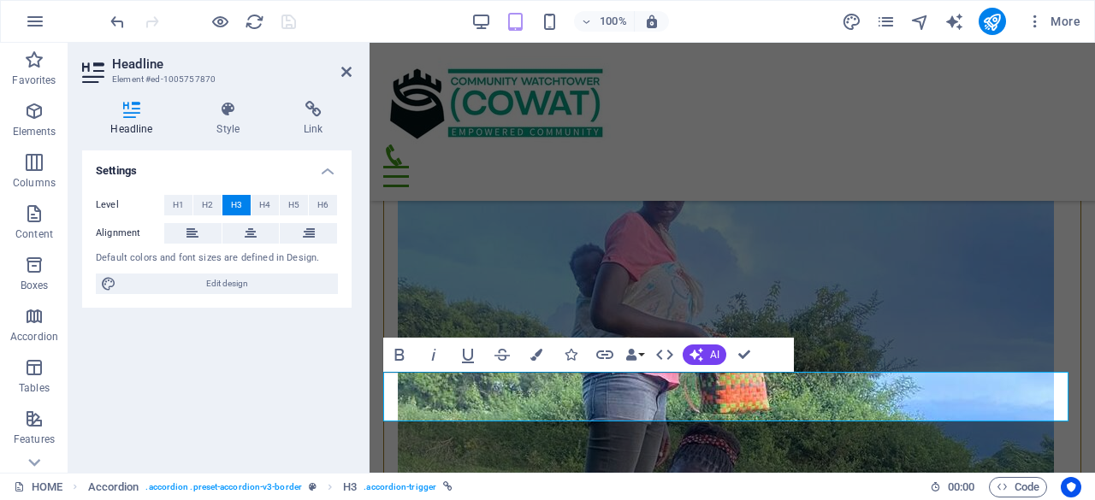
scroll to position [8105, 0]
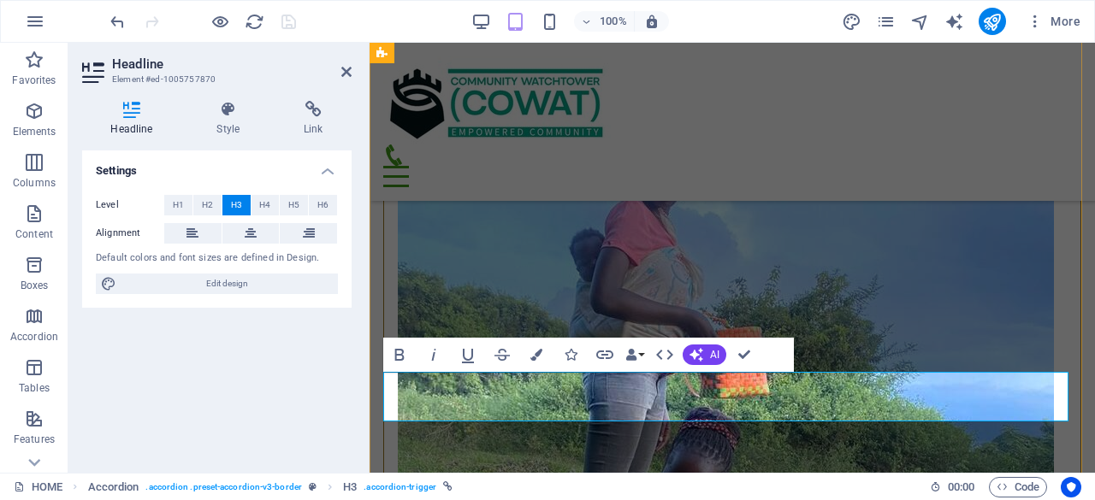
drag, startPoint x: 701, startPoint y: 399, endPoint x: 398, endPoint y: 396, distance: 303.6
click at [251, 232] on icon at bounding box center [251, 233] width 12 height 21
click at [209, 204] on span "H2" at bounding box center [207, 205] width 11 height 21
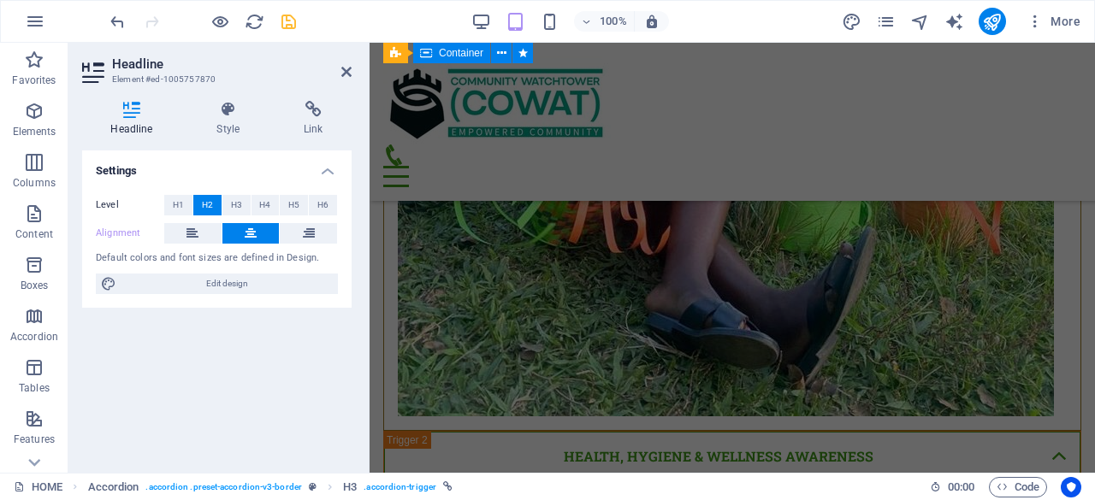
scroll to position [8667, 0]
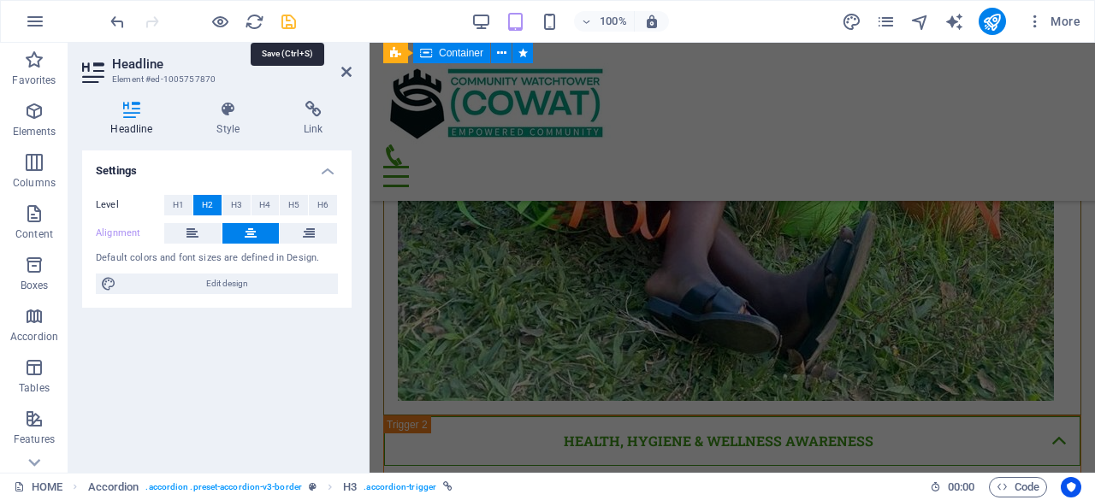
click at [285, 21] on icon "save" at bounding box center [289, 22] width 20 height 20
checkbox input "false"
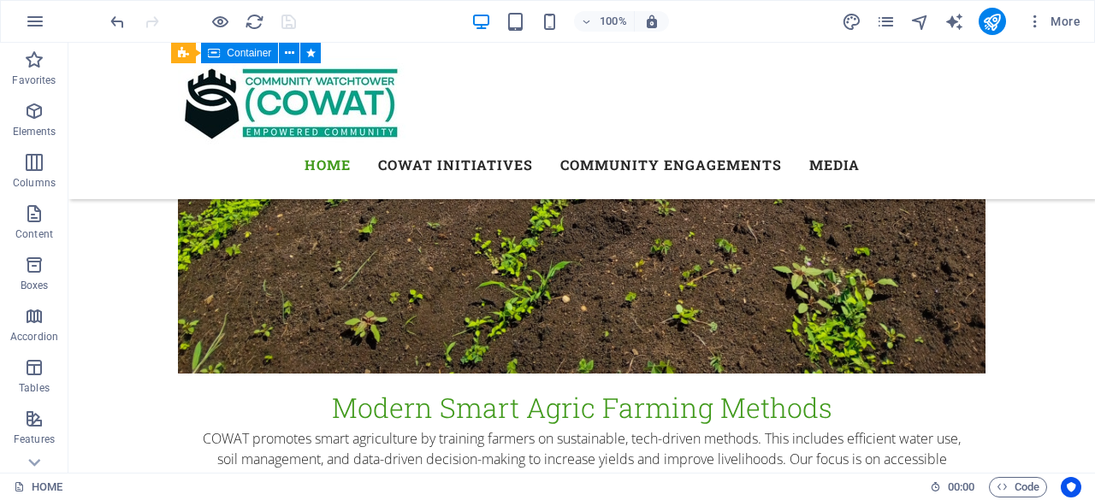
scroll to position [8877, 0]
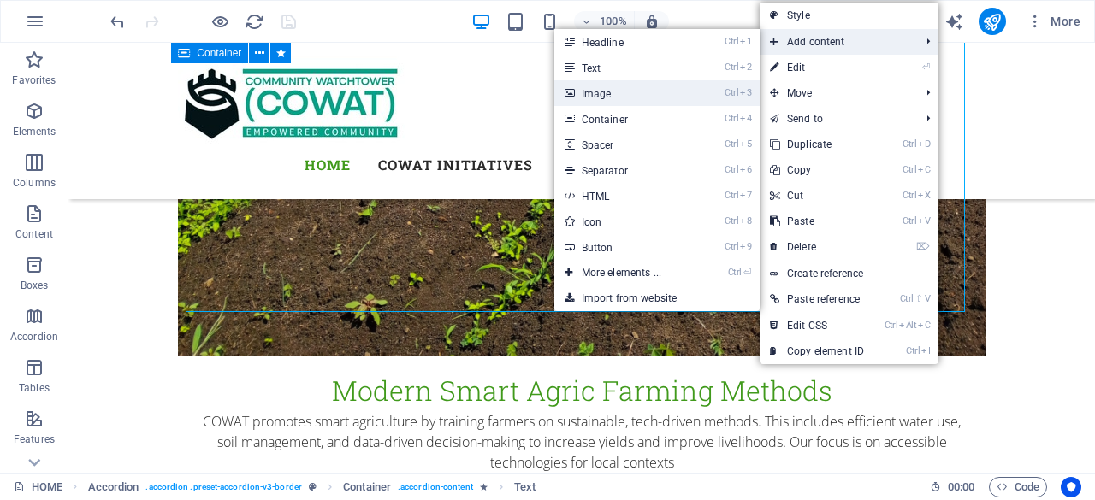
click at [655, 90] on link "Ctrl 3 Image" at bounding box center [624, 93] width 141 height 26
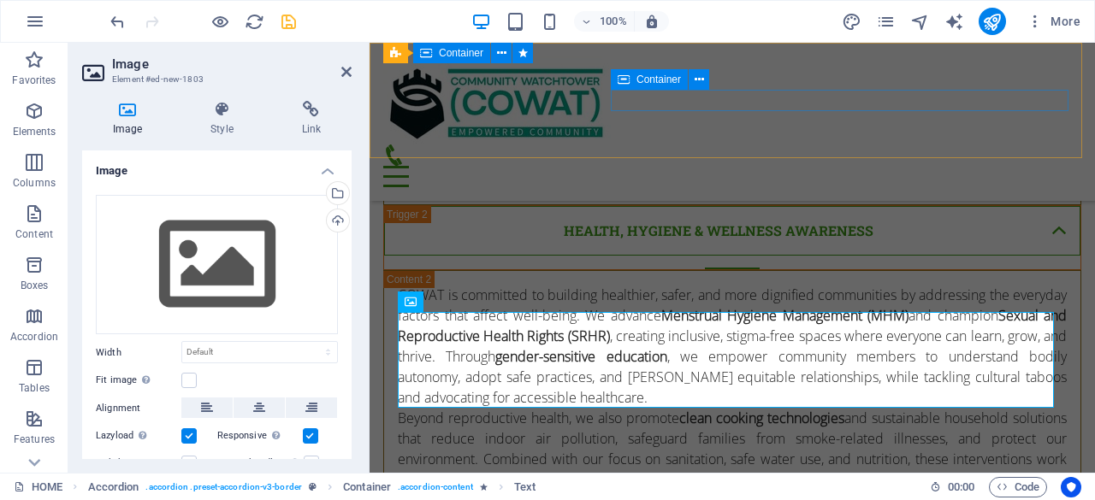
scroll to position [8674, 0]
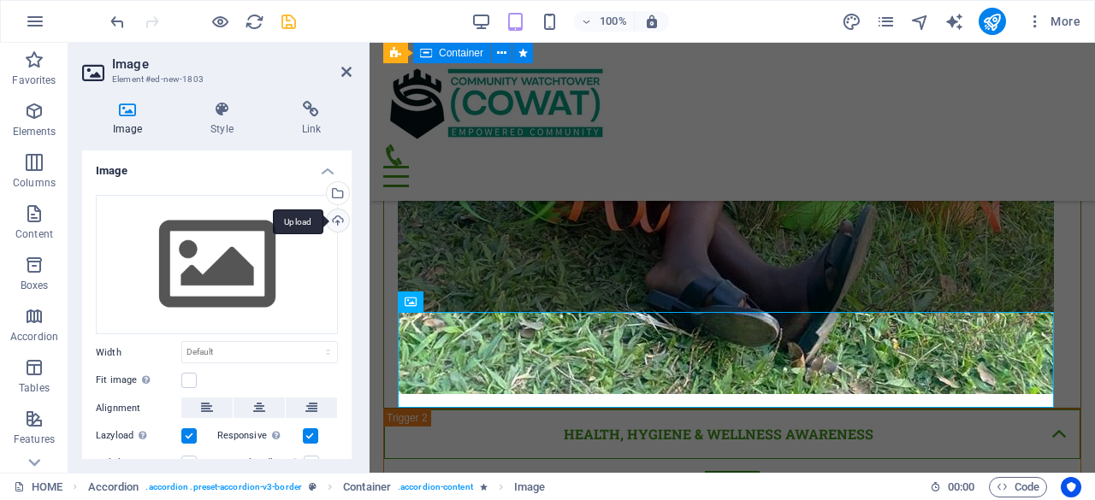
click at [337, 216] on div "Upload" at bounding box center [336, 223] width 26 height 26
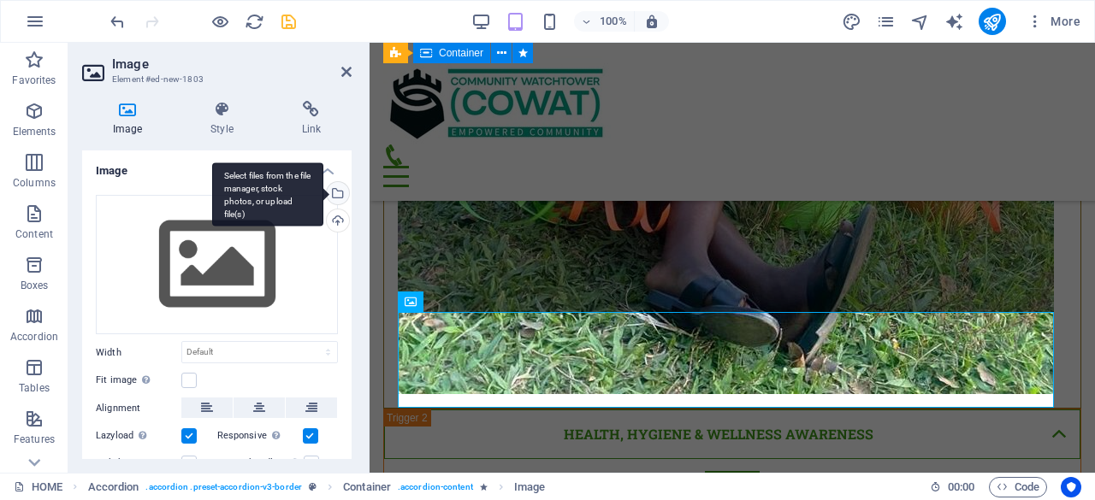
click at [334, 192] on div "Select files from the file manager, stock photos, or upload file(s)" at bounding box center [336, 195] width 26 height 26
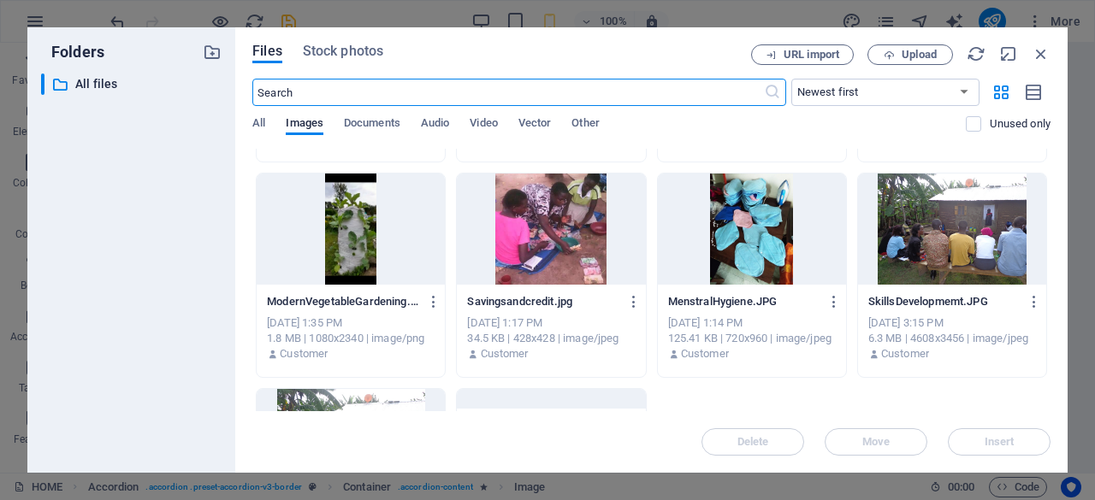
scroll to position [3232, 0]
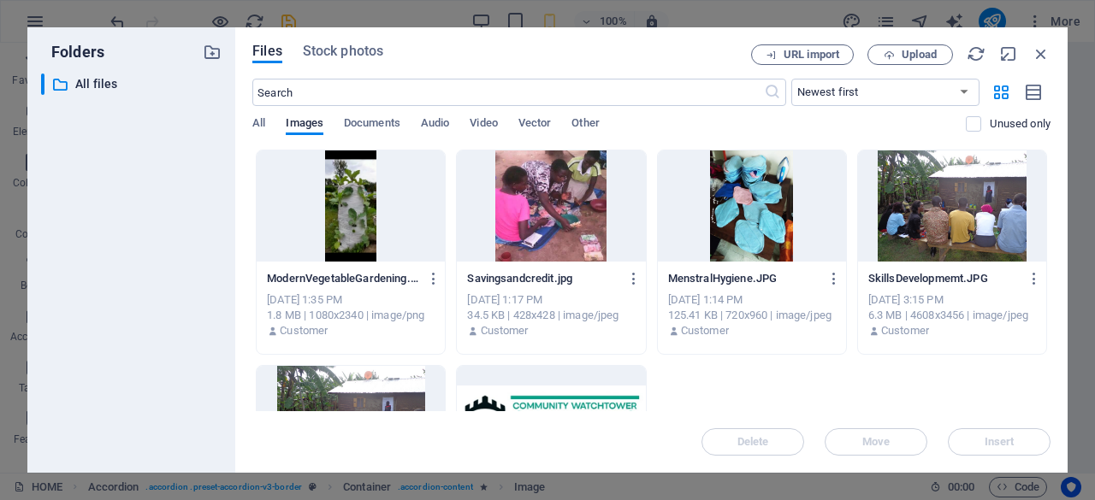
click at [357, 211] on div at bounding box center [351, 206] width 188 height 111
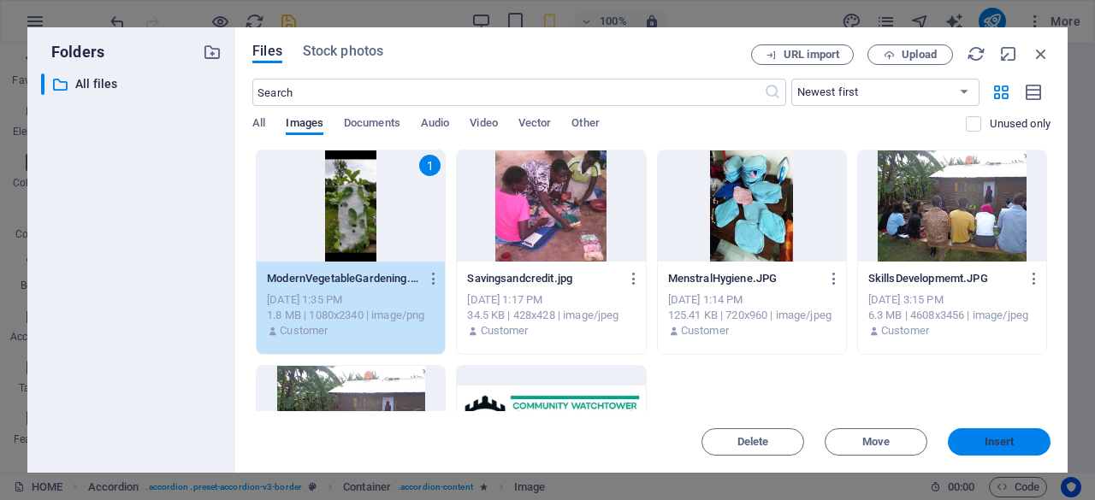
click at [980, 443] on span "Insert" at bounding box center [998, 442] width 89 height 10
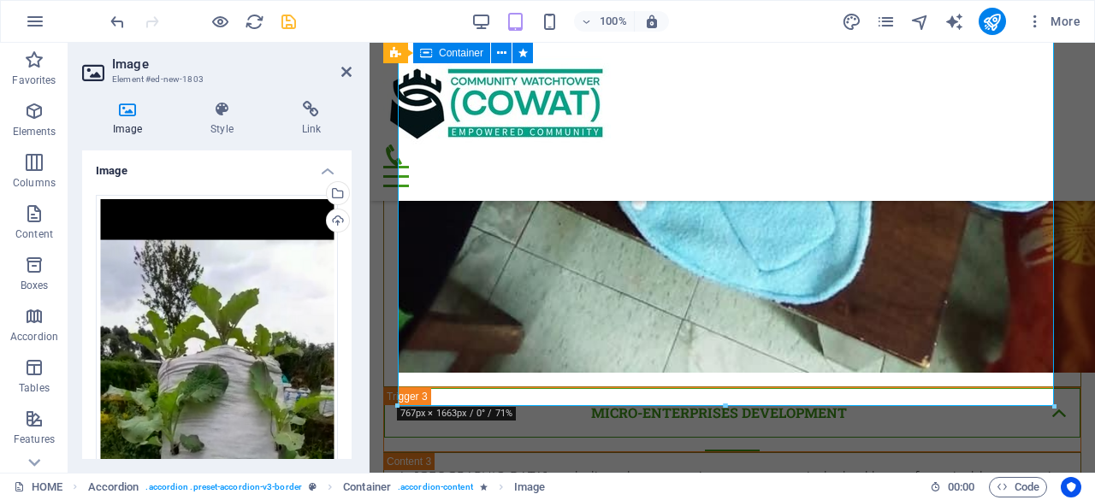
scroll to position [10055, 0]
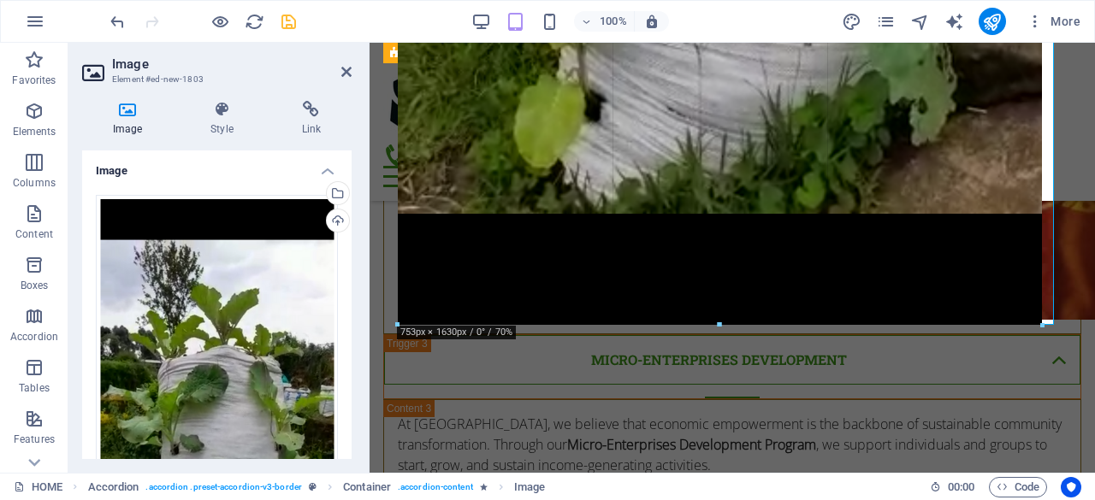
drag, startPoint x: 726, startPoint y: 355, endPoint x: 748, endPoint y: 327, distance: 35.9
type input "754"
select select "px"
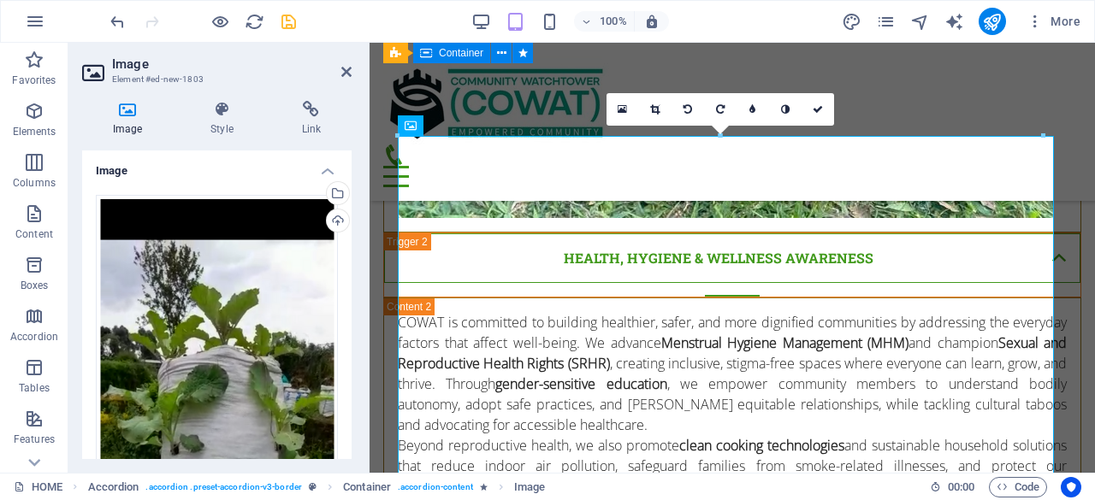
scroll to position [8727, 0]
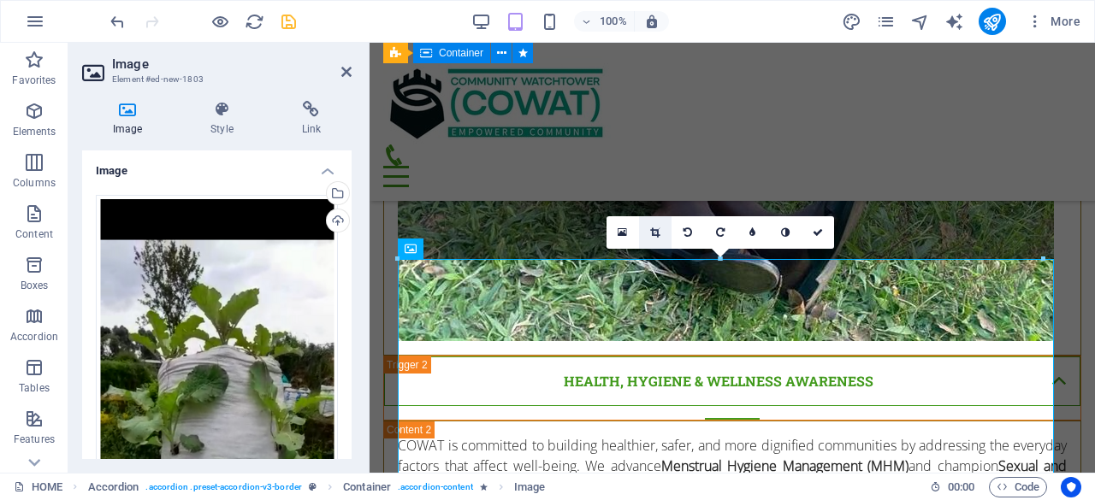
click at [654, 228] on icon at bounding box center [654, 232] width 9 height 10
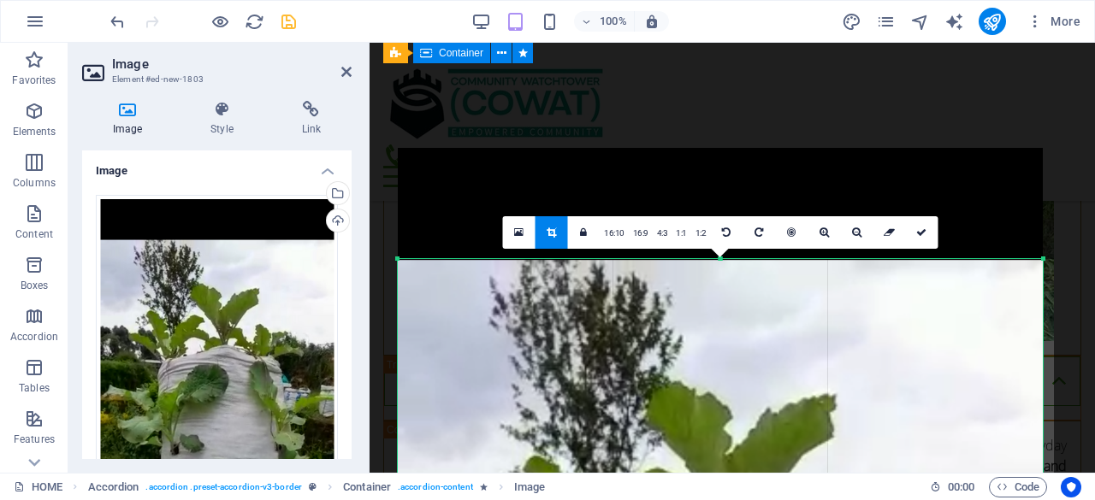
drag, startPoint x: 720, startPoint y: 259, endPoint x: 733, endPoint y: 370, distance: 111.9
click at [287, 21] on icon "save" at bounding box center [289, 22] width 20 height 20
checkbox input "false"
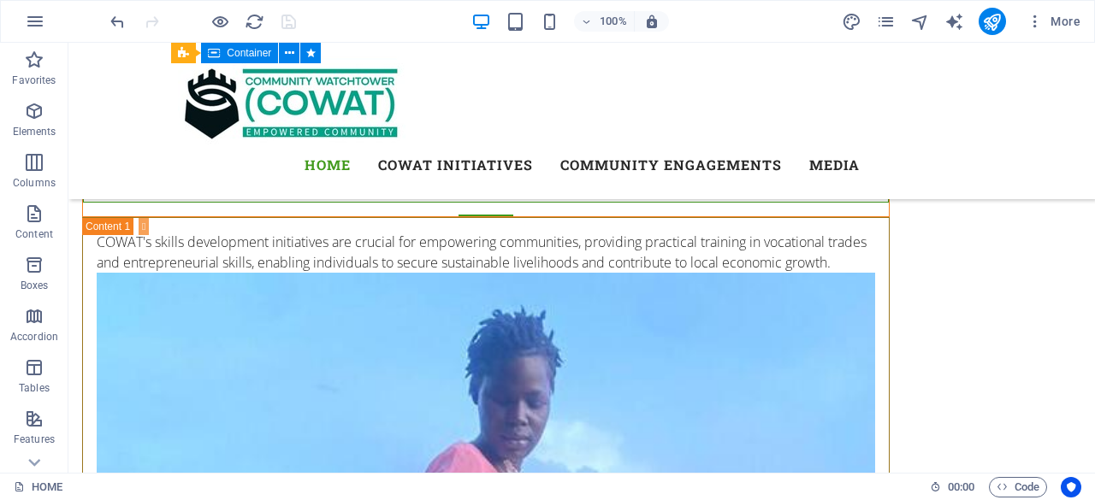
scroll to position [10371, 0]
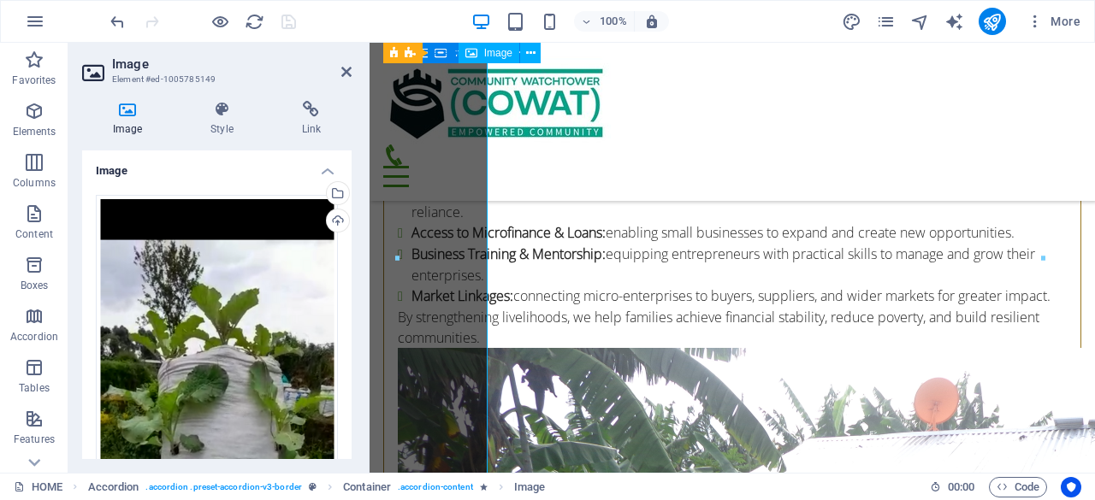
scroll to position [9371, 0]
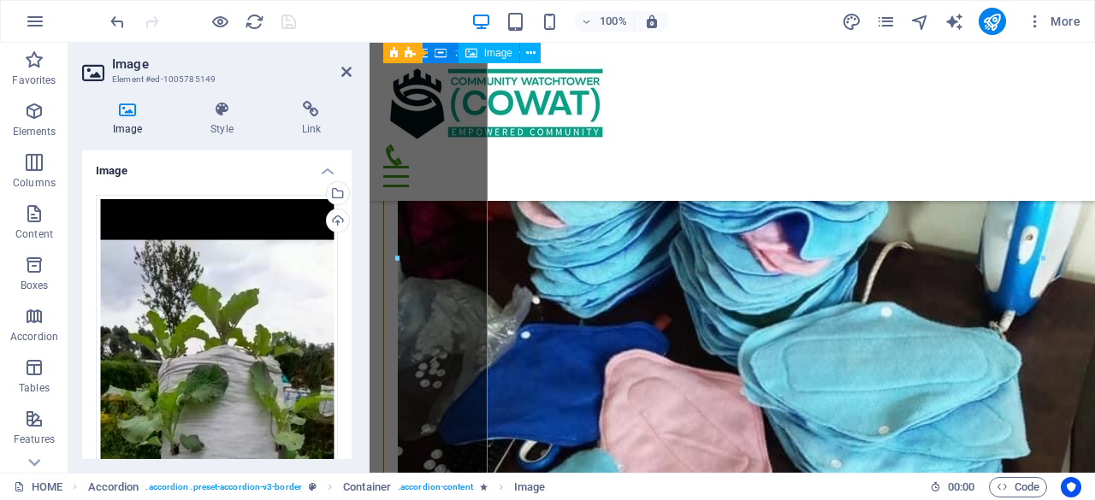
type input "754"
select select "px"
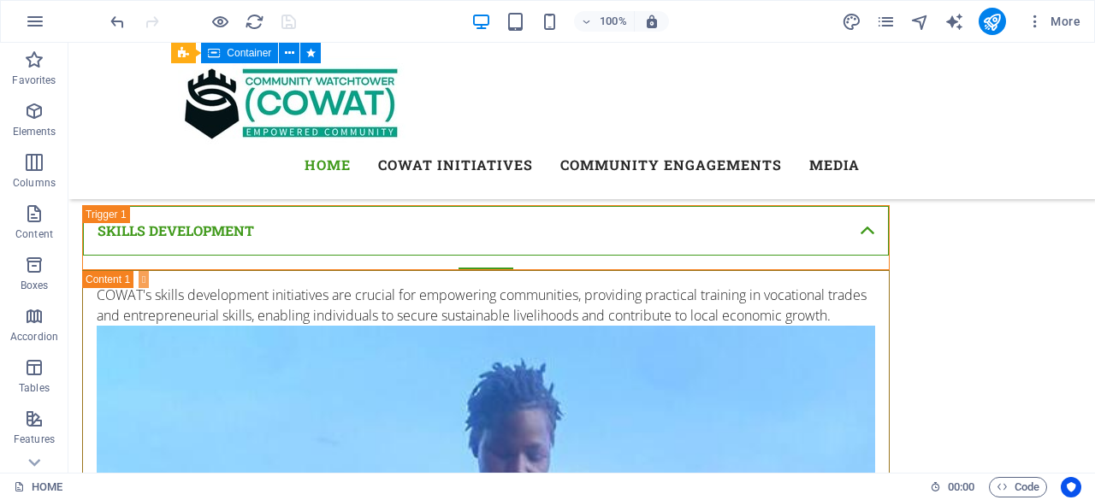
scroll to position [10318, 0]
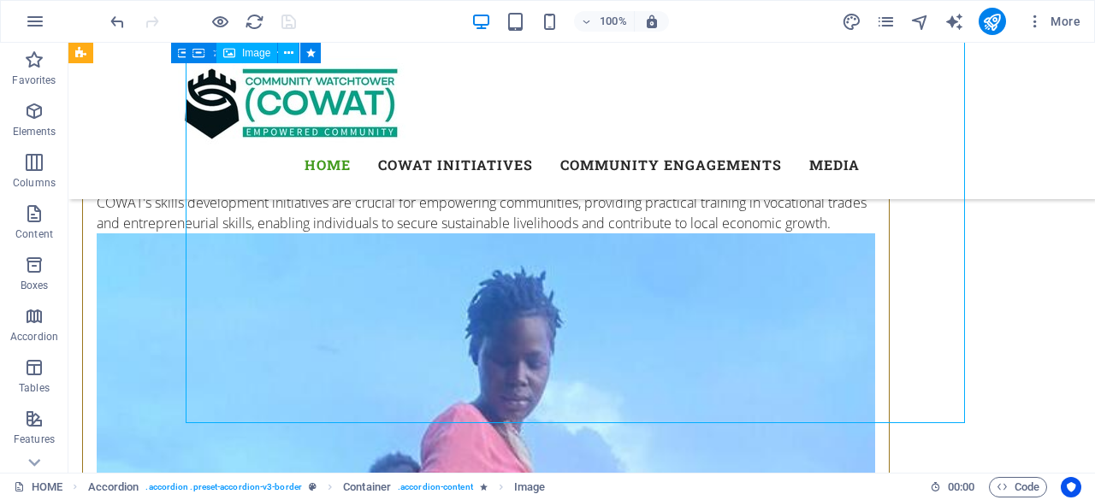
click at [240, 47] on icon at bounding box center [243, 47] width 9 height 18
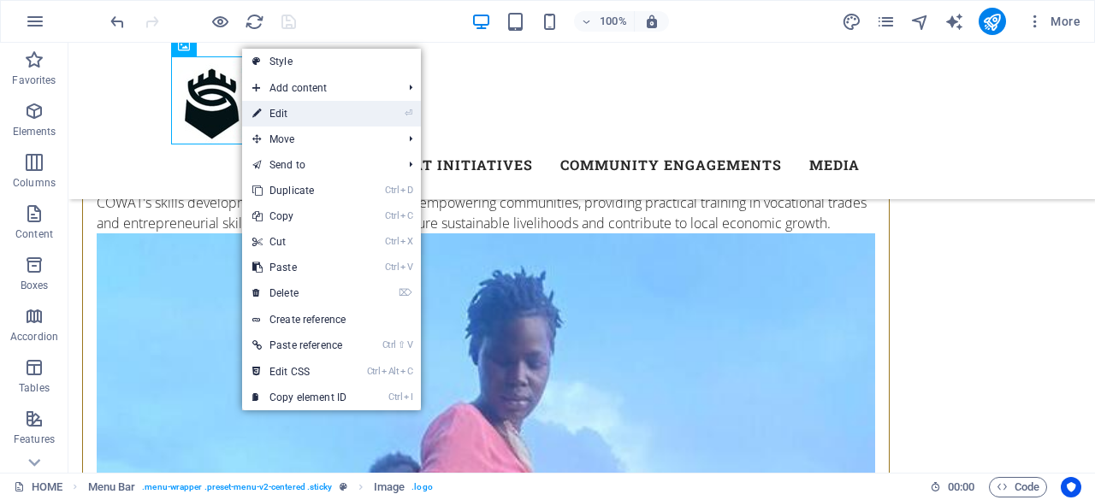
click at [275, 111] on link "⏎ Edit" at bounding box center [299, 114] width 115 height 26
select select "px"
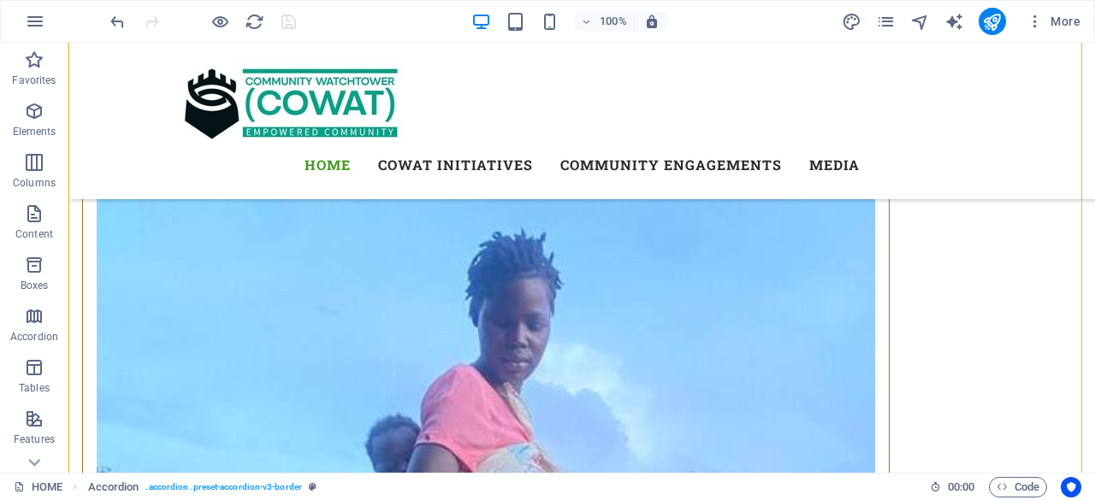
scroll to position [10374, 0]
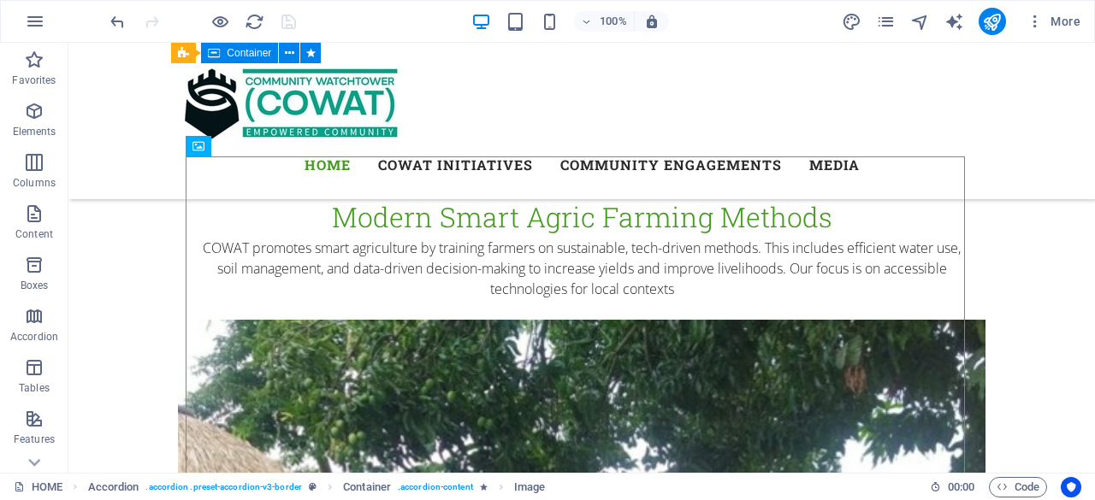
scroll to position [8978, 0]
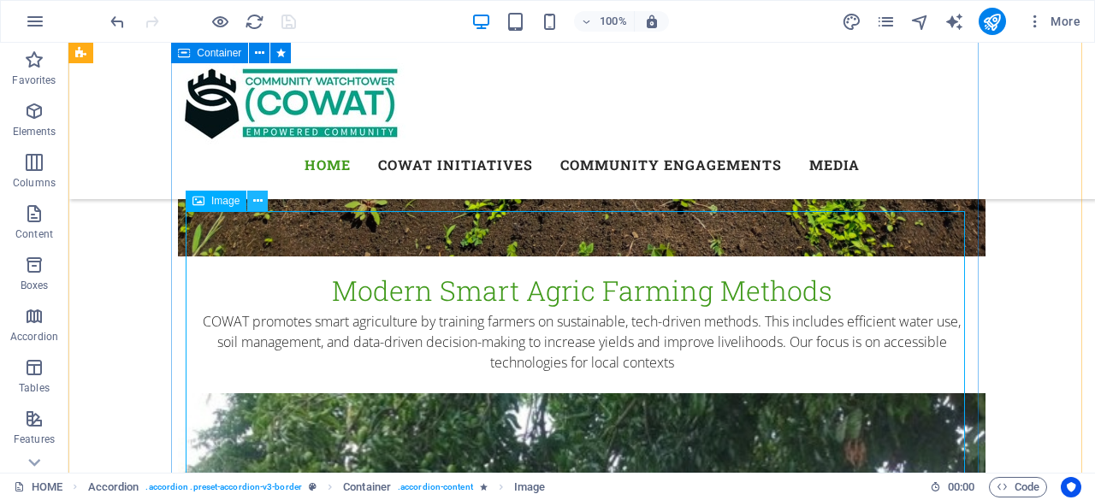
click at [257, 199] on icon at bounding box center [257, 201] width 9 height 18
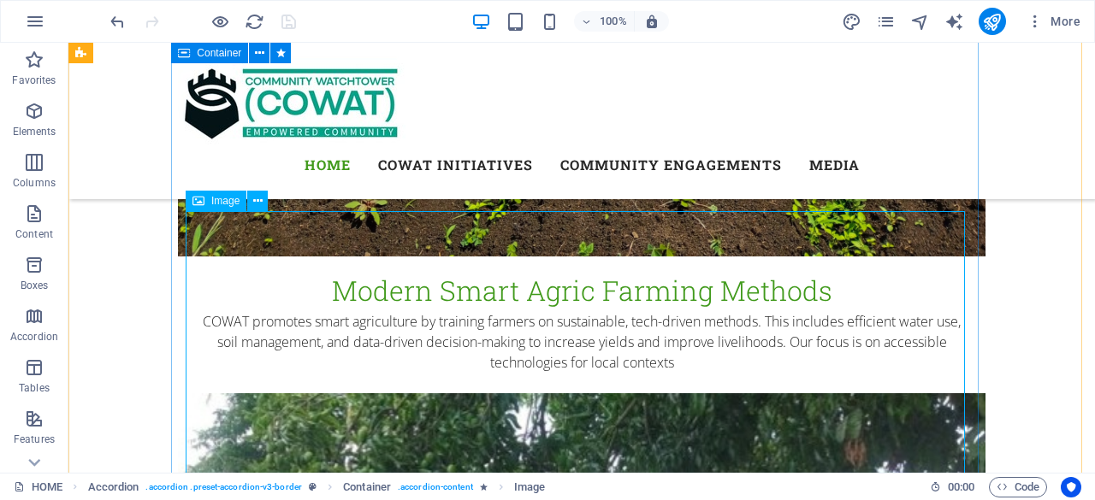
click at [222, 203] on span "Image" at bounding box center [225, 201] width 28 height 10
click at [255, 203] on icon at bounding box center [257, 201] width 9 height 18
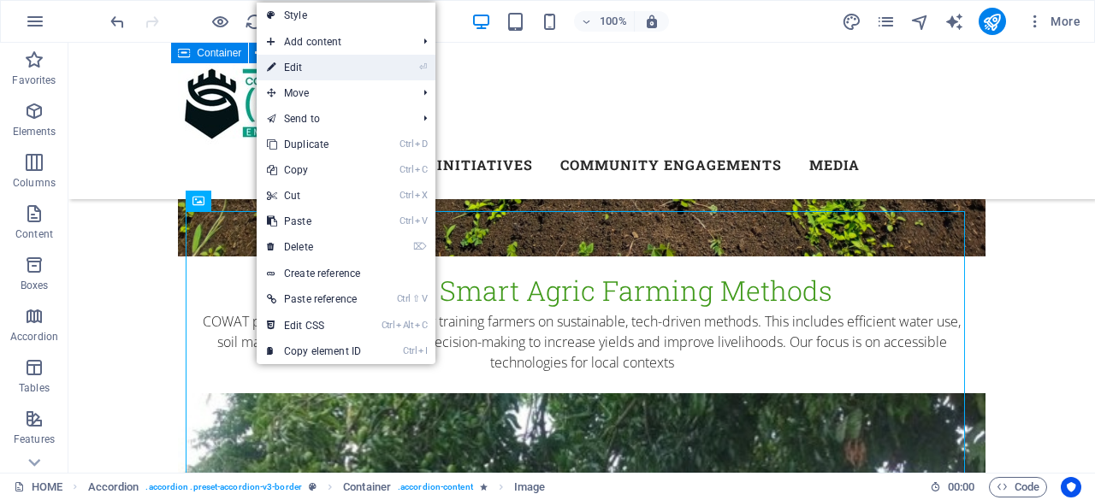
click at [304, 74] on link "⏎ Edit" at bounding box center [314, 68] width 115 height 26
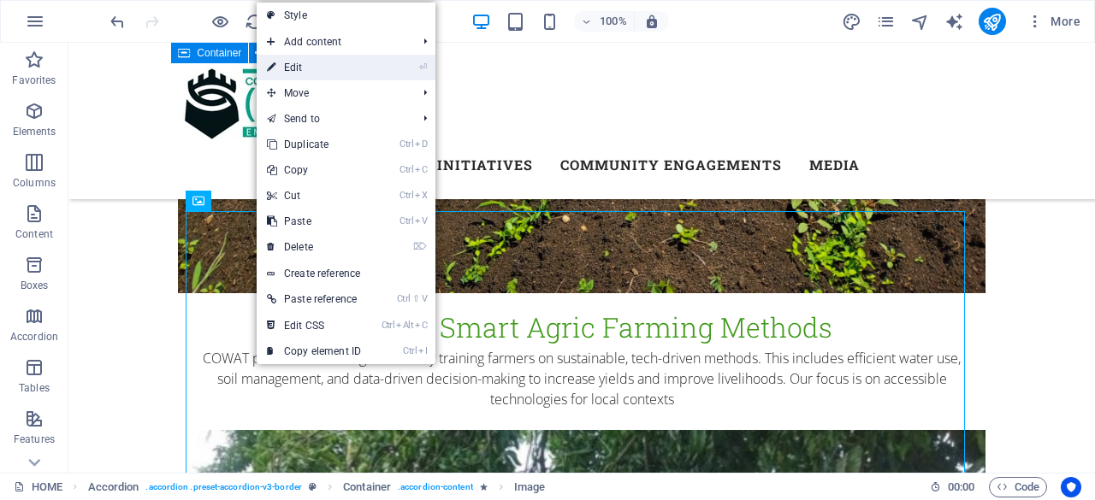
scroll to position [8775, 0]
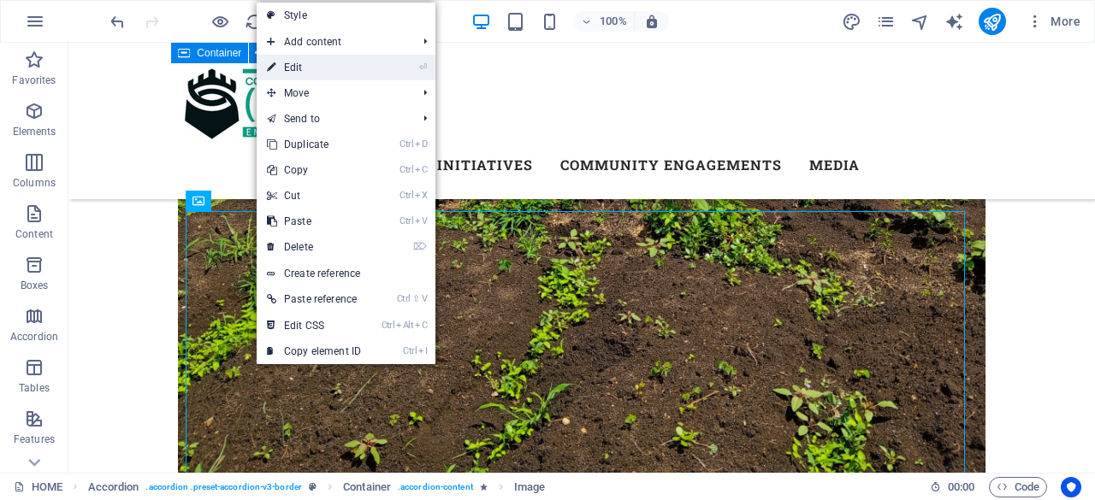
select select "px"
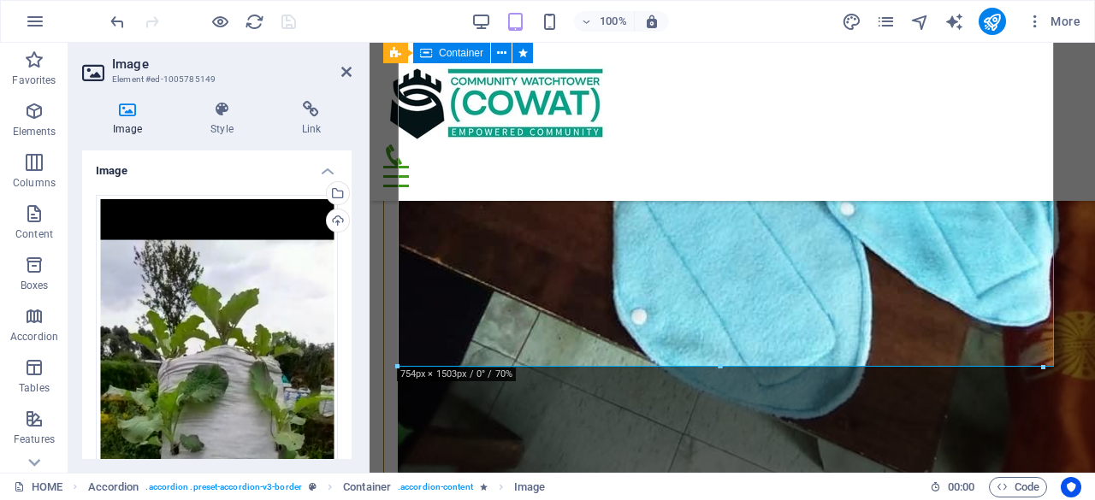
scroll to position [9905, 0]
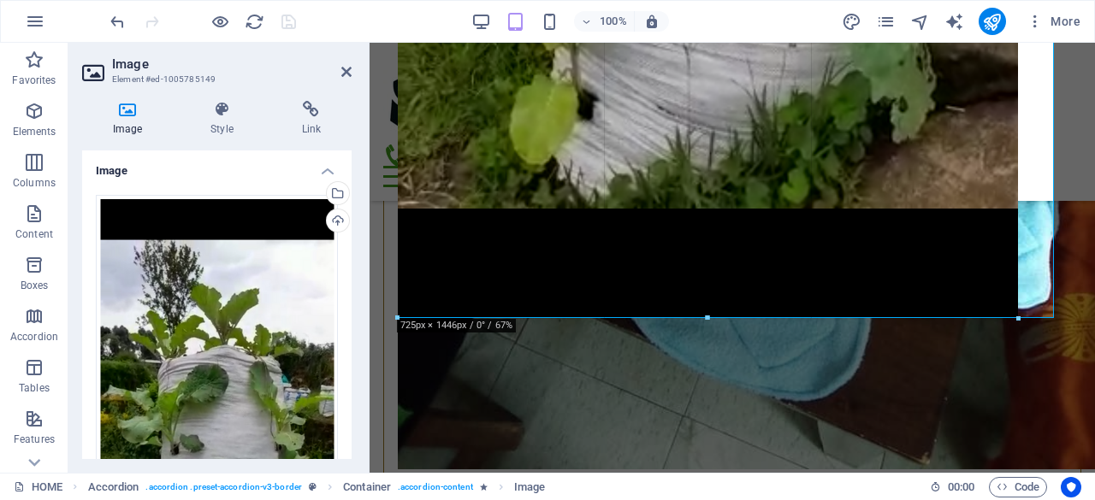
drag, startPoint x: 718, startPoint y: 367, endPoint x: 716, endPoint y: 319, distance: 48.0
type input "725"
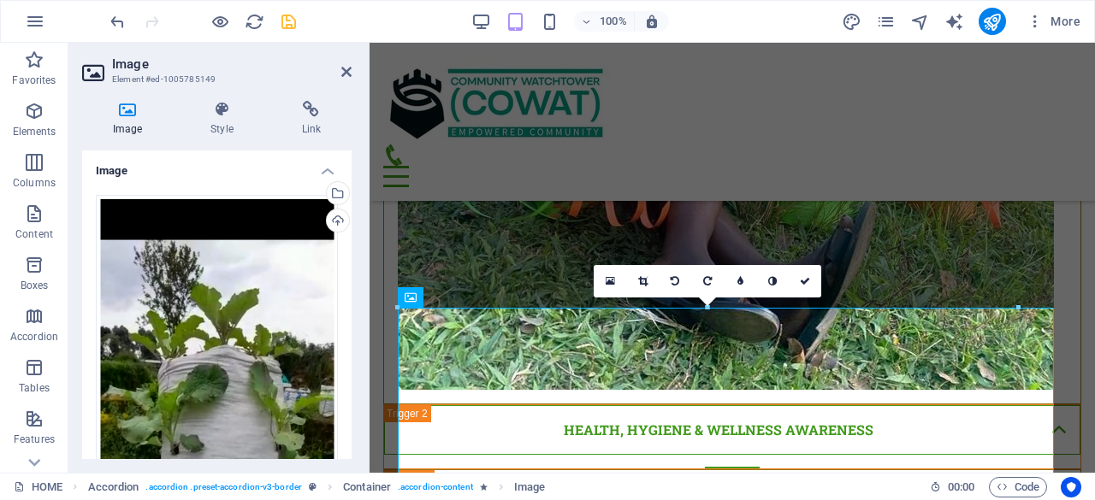
scroll to position [8748, 0]
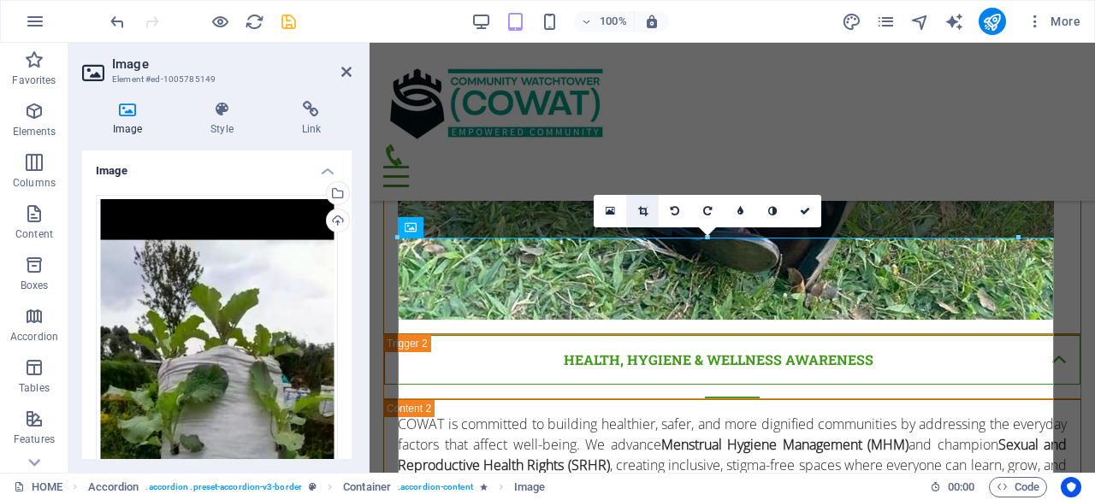
click at [645, 210] on icon at bounding box center [642, 211] width 9 height 10
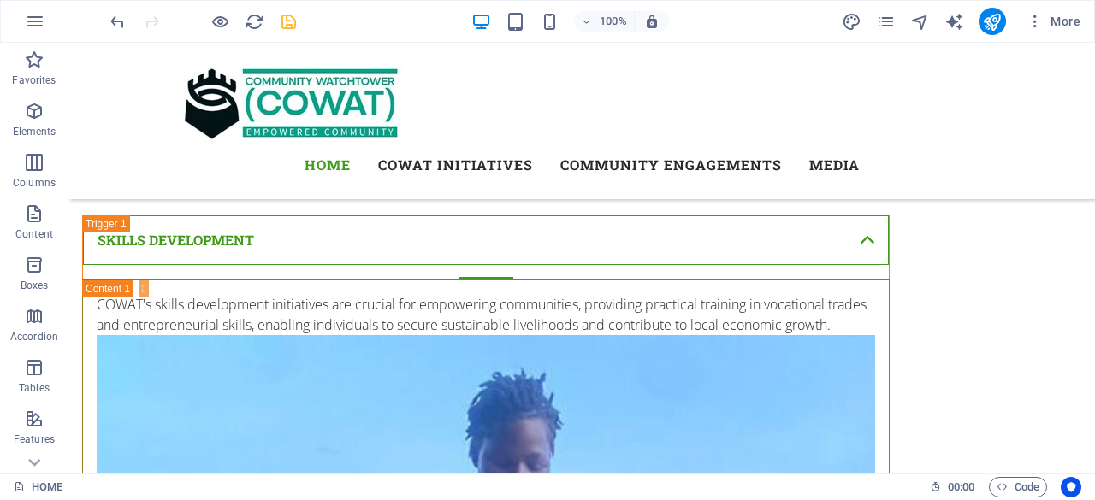
scroll to position [10400, 0]
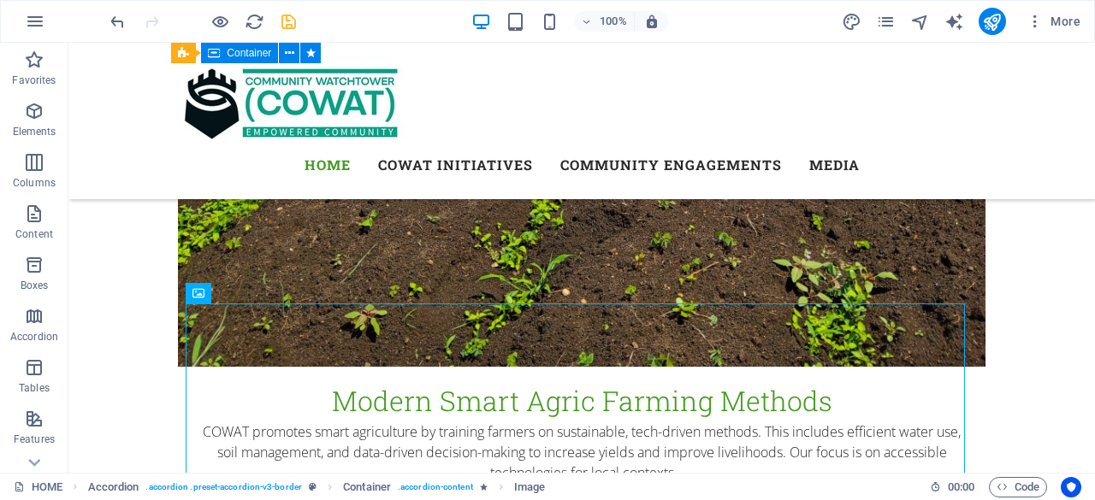
scroll to position [8904, 0]
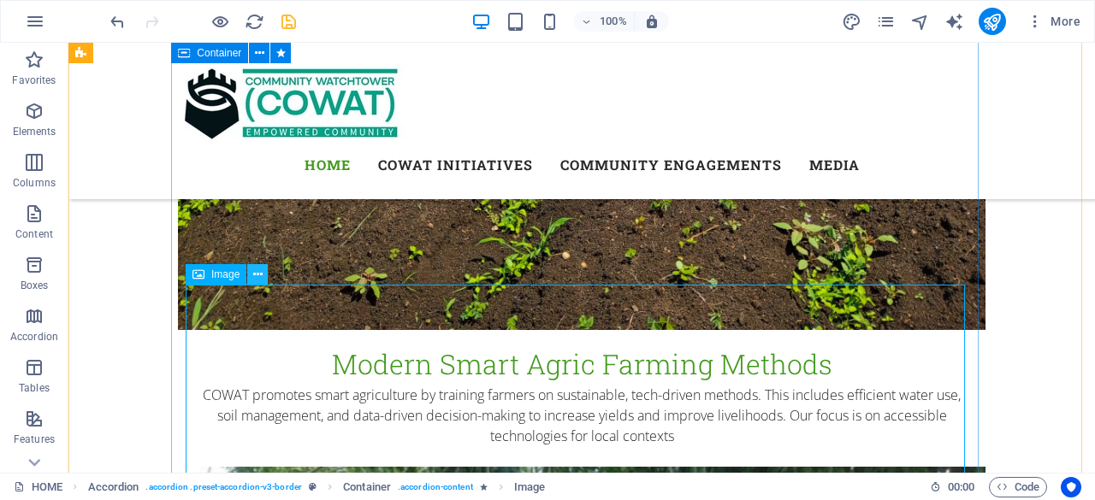
click at [260, 277] on icon at bounding box center [257, 275] width 9 height 18
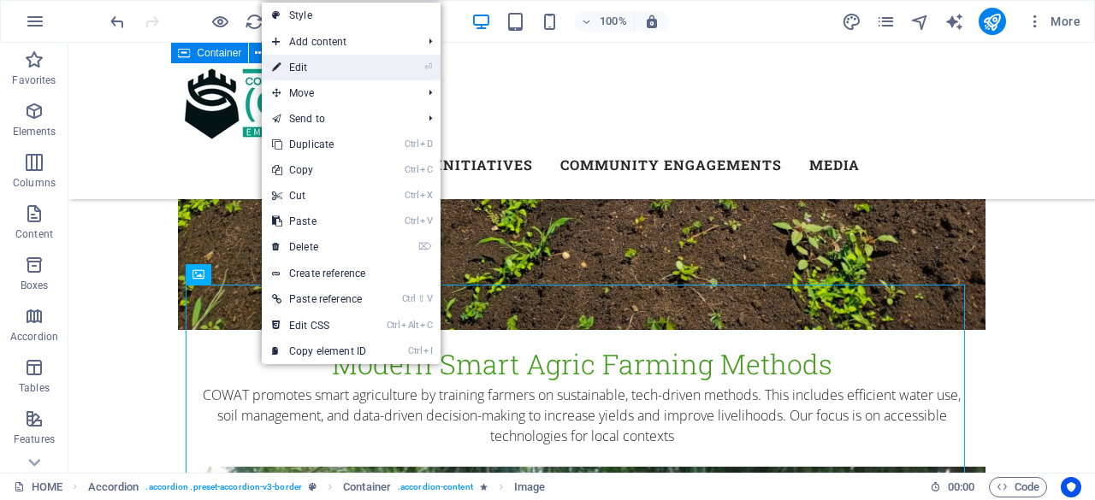
click at [318, 68] on link "⏎ Edit" at bounding box center [319, 68] width 115 height 26
select select "px"
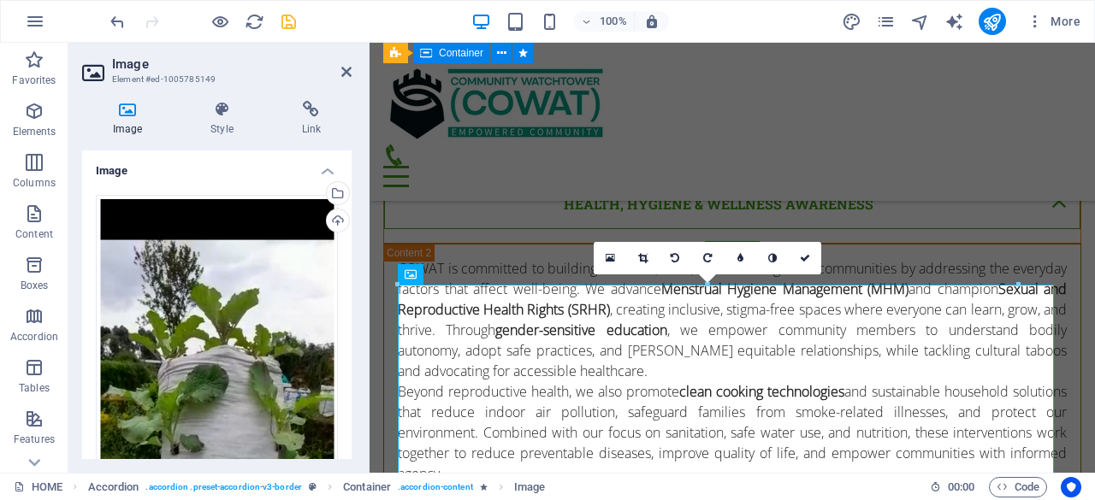
scroll to position [8701, 0]
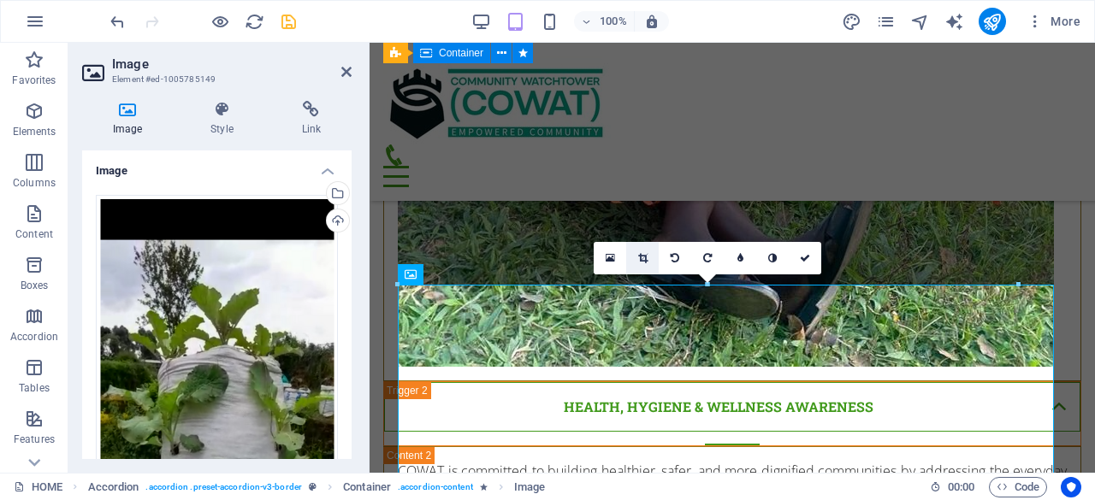
click at [644, 262] on icon at bounding box center [642, 258] width 9 height 10
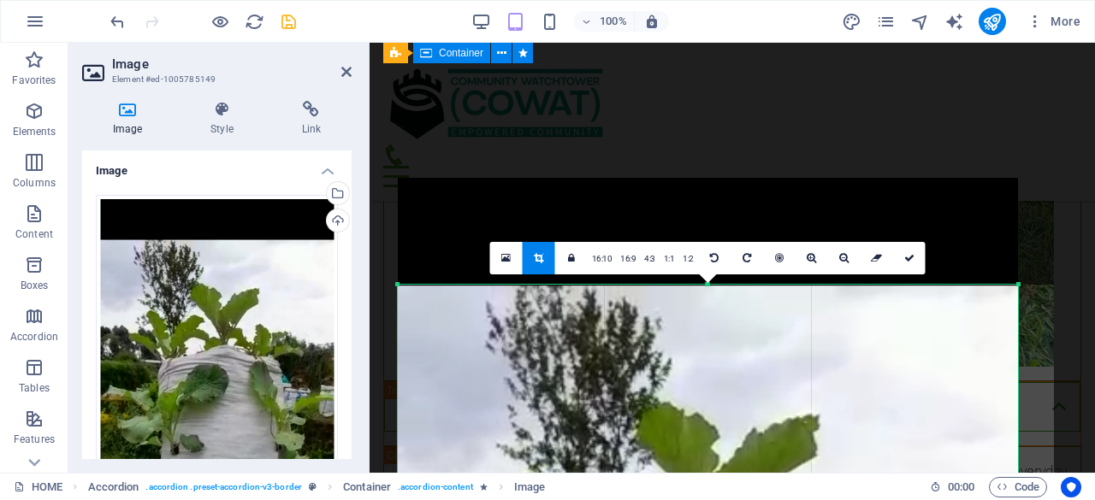
drag, startPoint x: 352, startPoint y: 237, endPoint x: 354, endPoint y: 273, distance: 36.0
click at [354, 273] on div "Image Style Link Image Drag files here, click to choose files or select files f…" at bounding box center [216, 280] width 297 height 386
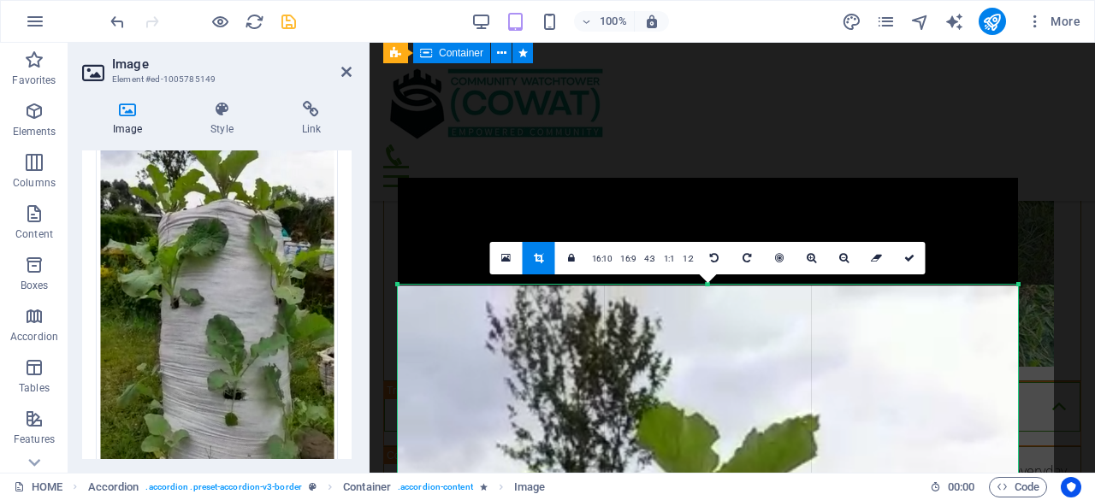
scroll to position [147, 0]
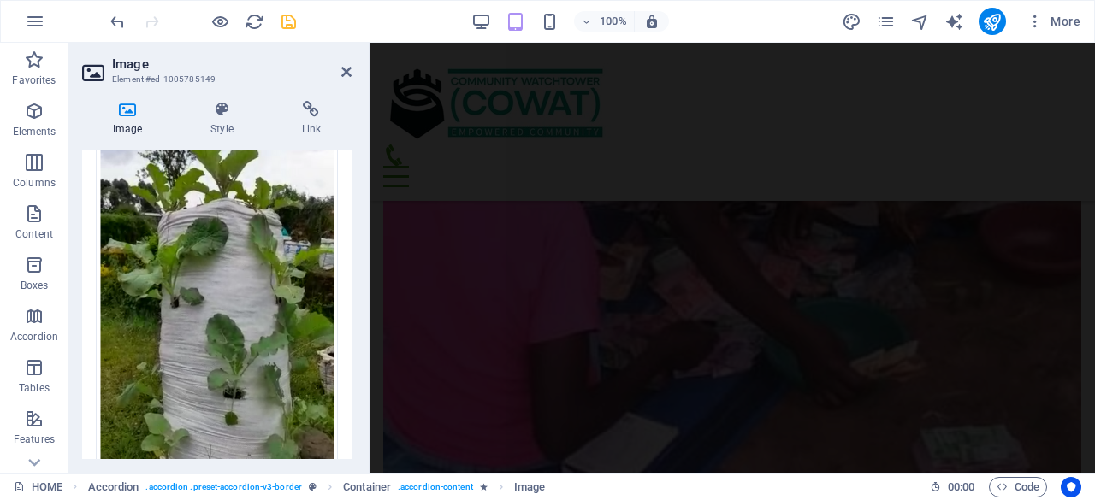
scroll to position [3804, 0]
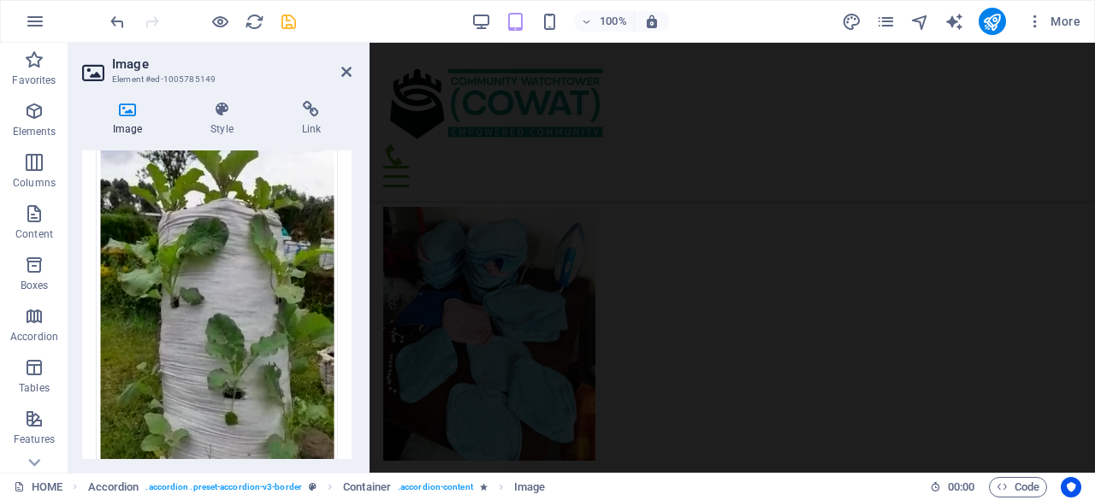
click at [352, 114] on div "Image Style Link Image Drag files here, click to choose files or select files f…" at bounding box center [216, 280] width 297 height 386
click at [287, 13] on icon "save" at bounding box center [289, 22] width 20 height 20
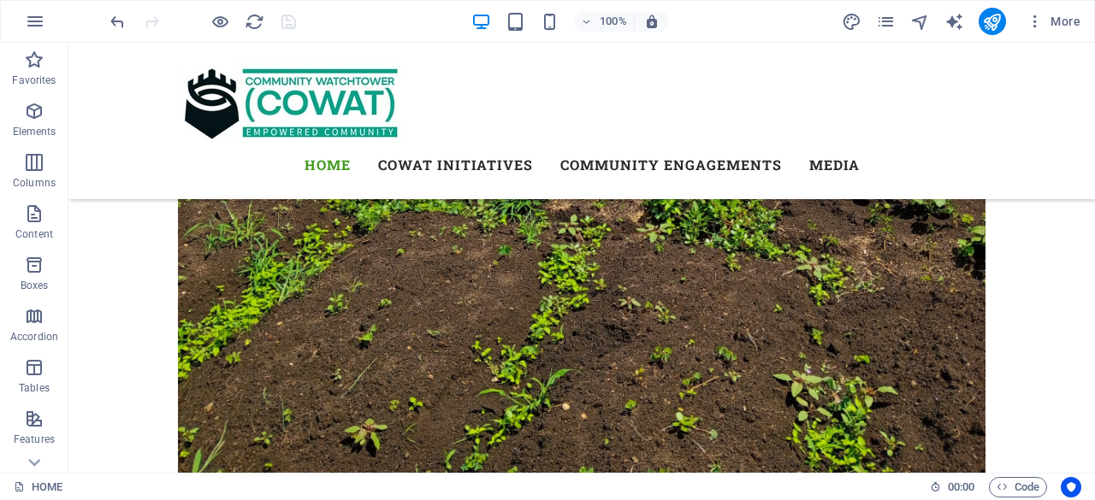
scroll to position [8771, 0]
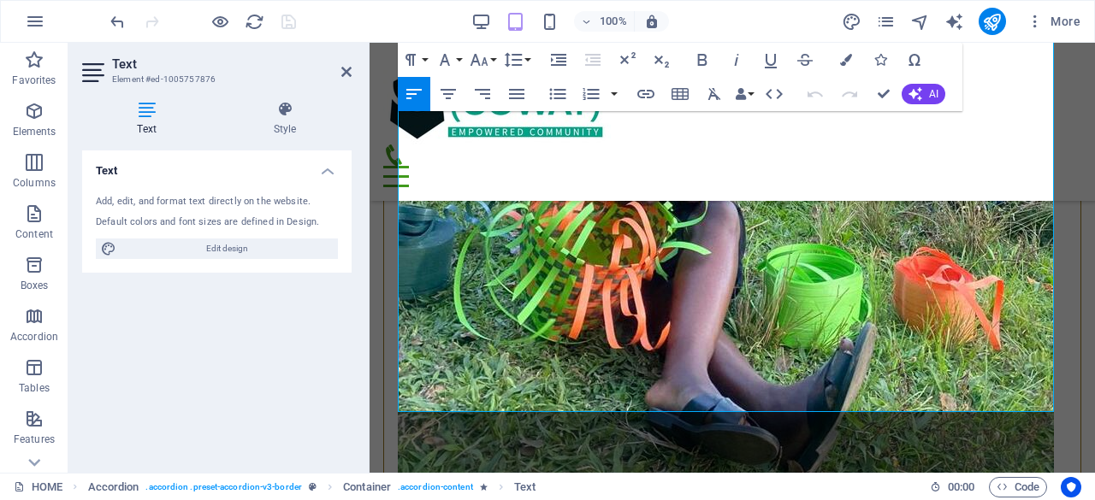
scroll to position [8574, 0]
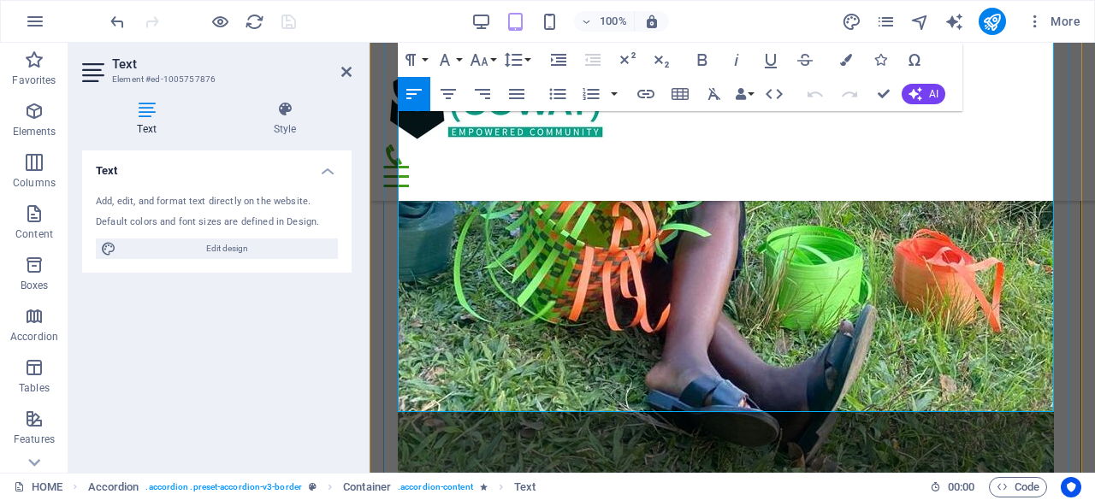
click at [557, 95] on icon "button" at bounding box center [557, 94] width 21 height 21
click at [558, 92] on icon "button" at bounding box center [557, 94] width 21 height 21
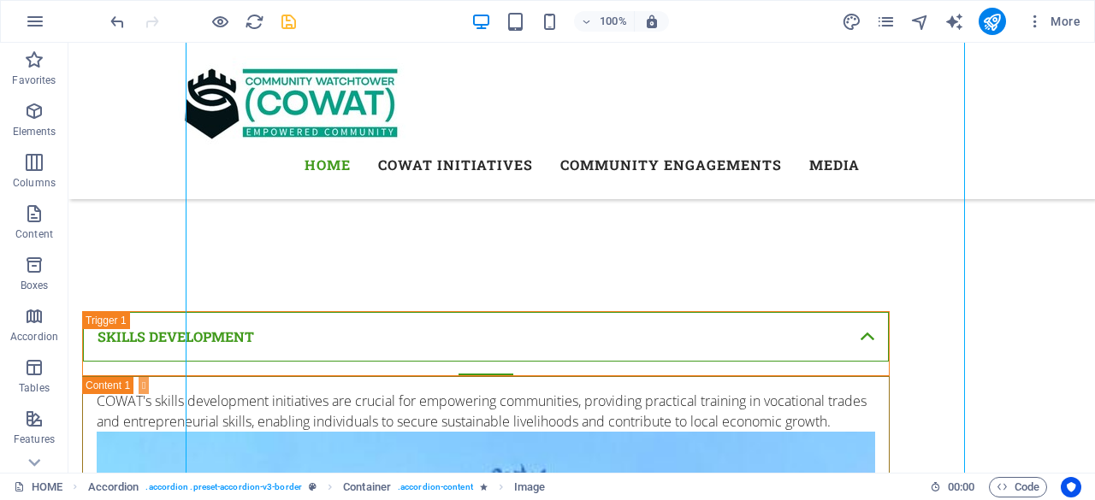
scroll to position [10138, 0]
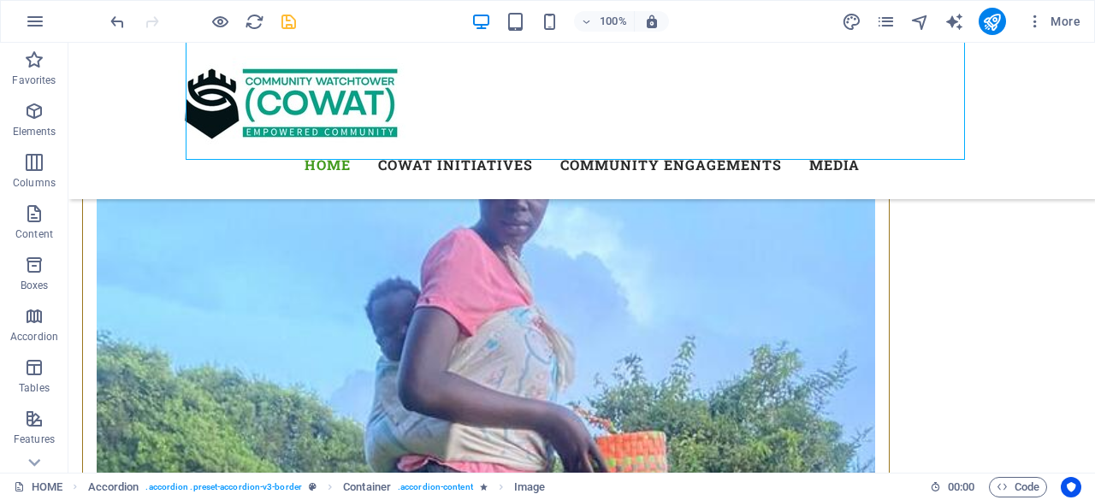
scroll to position [10311, 0]
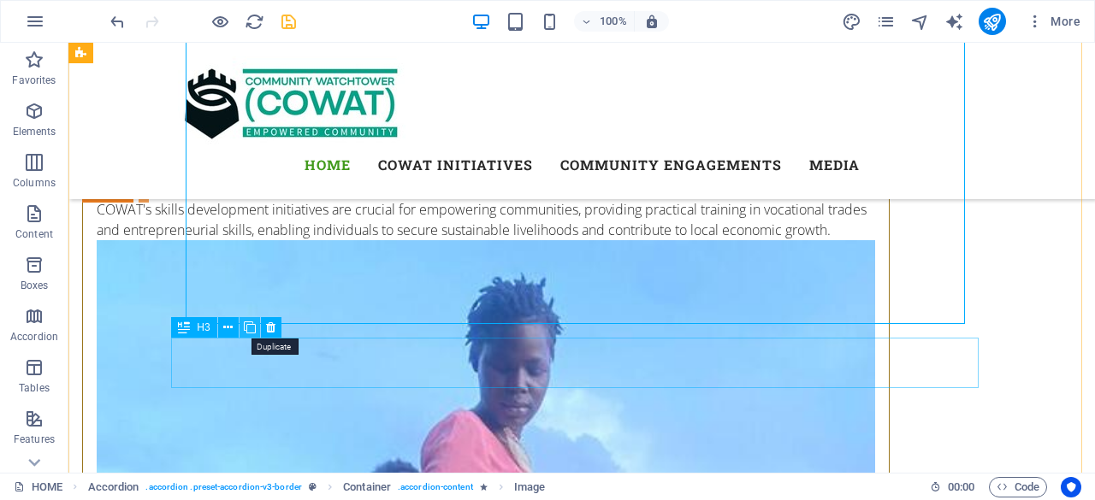
click at [249, 325] on icon at bounding box center [250, 328] width 12 height 18
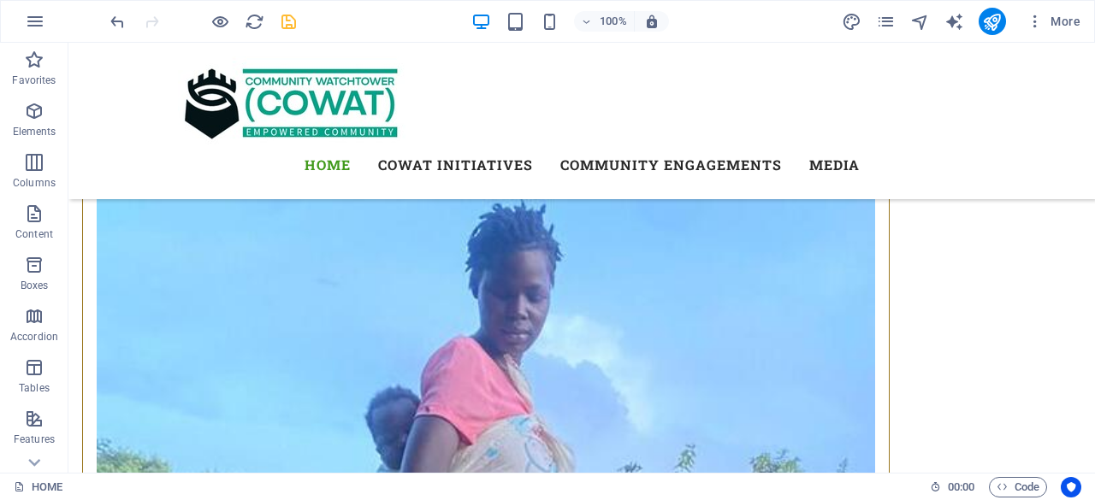
scroll to position [10421, 0]
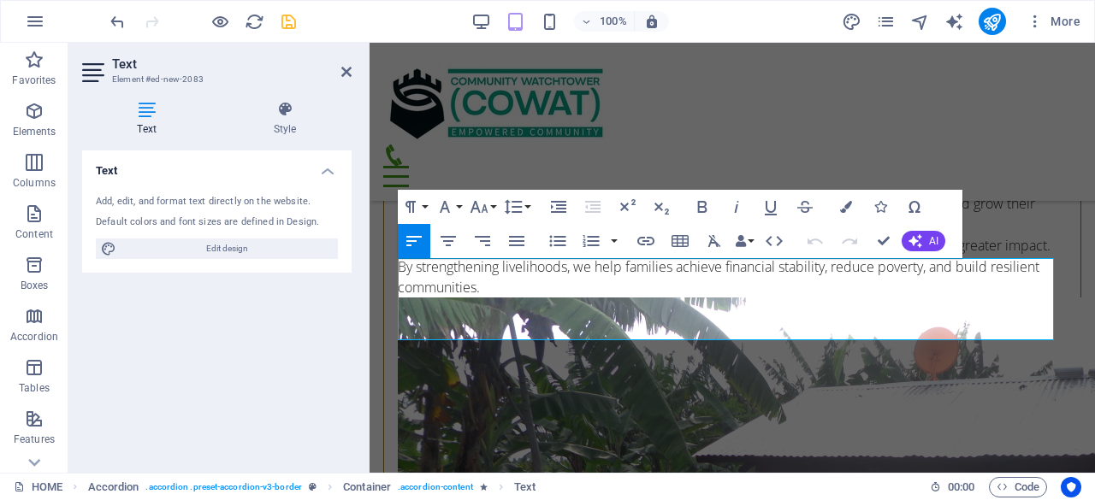
scroll to position [10042, 0]
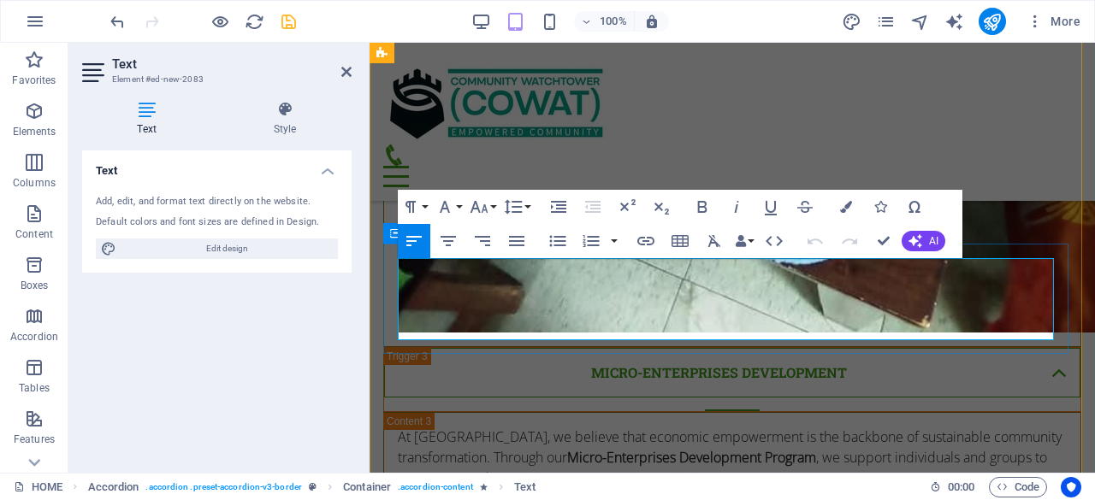
drag, startPoint x: 927, startPoint y: 332, endPoint x: 383, endPoint y: 260, distance: 548.7
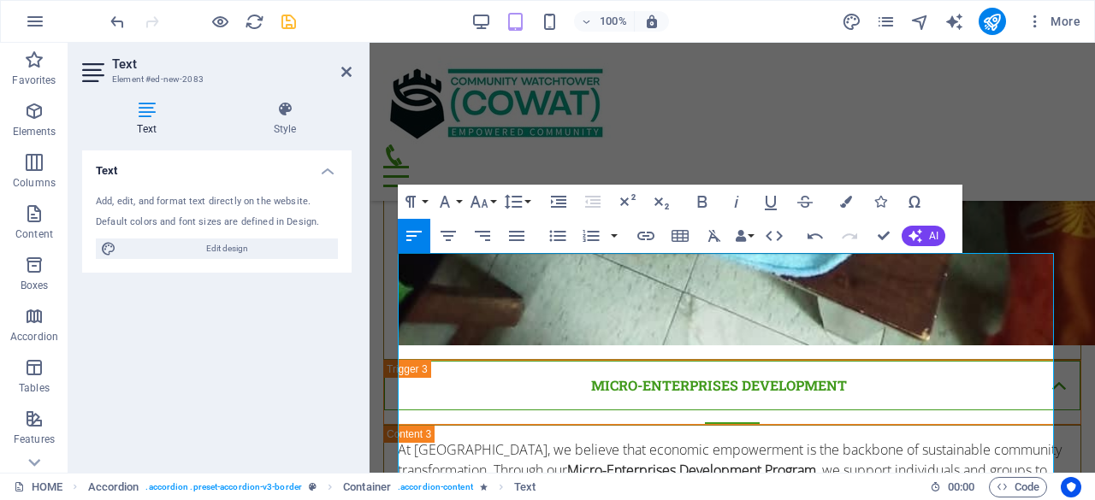
scroll to position [10048, 0]
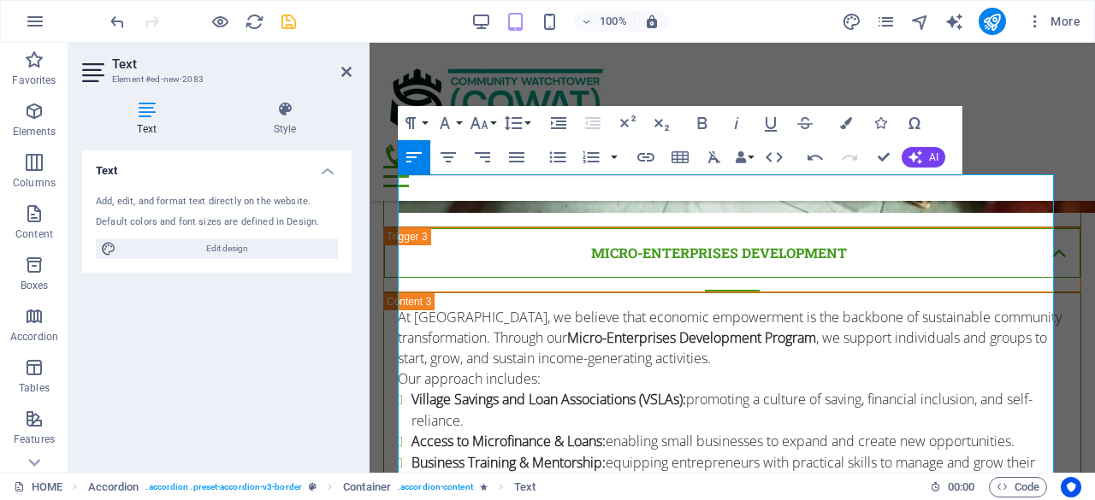
scroll to position [10253, 0]
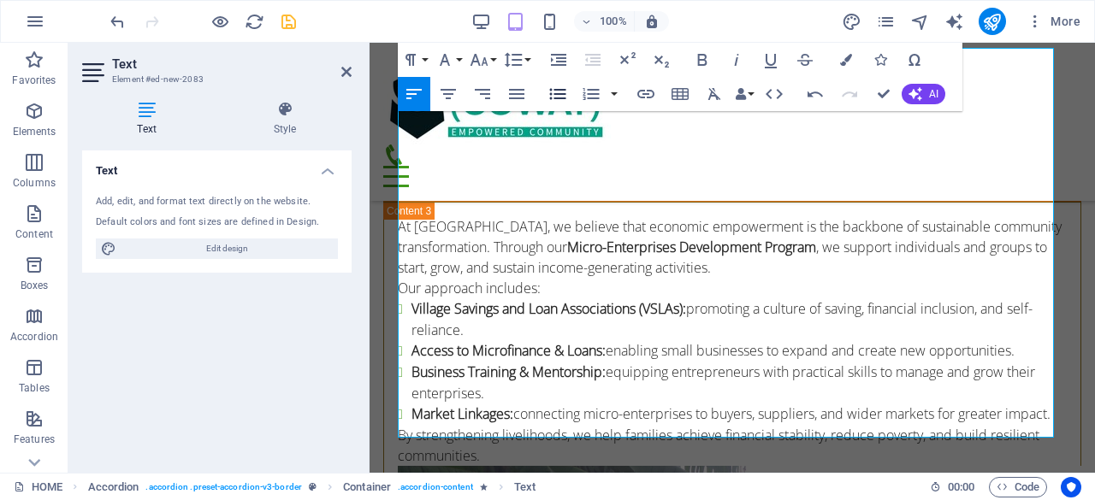
click at [553, 93] on icon "button" at bounding box center [557, 94] width 16 height 11
click at [554, 92] on icon "button" at bounding box center [557, 94] width 21 height 21
click at [551, 93] on icon "button" at bounding box center [557, 94] width 16 height 11
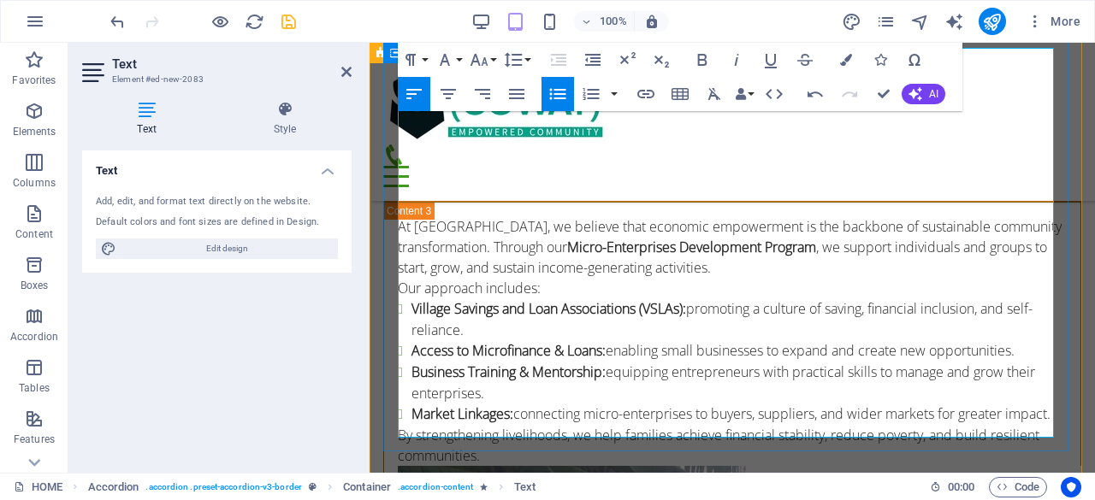
click at [552, 84] on icon "button" at bounding box center [557, 94] width 21 height 21
drag, startPoint x: 1084, startPoint y: 379, endPoint x: 403, endPoint y: 179, distance: 710.4
click at [558, 92] on icon "button" at bounding box center [557, 94] width 21 height 21
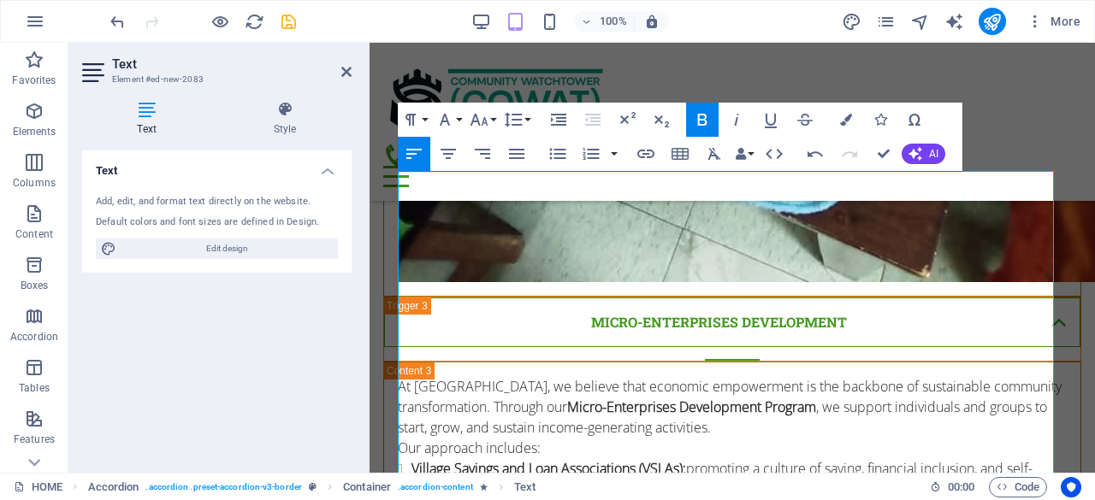
scroll to position [10130, 0]
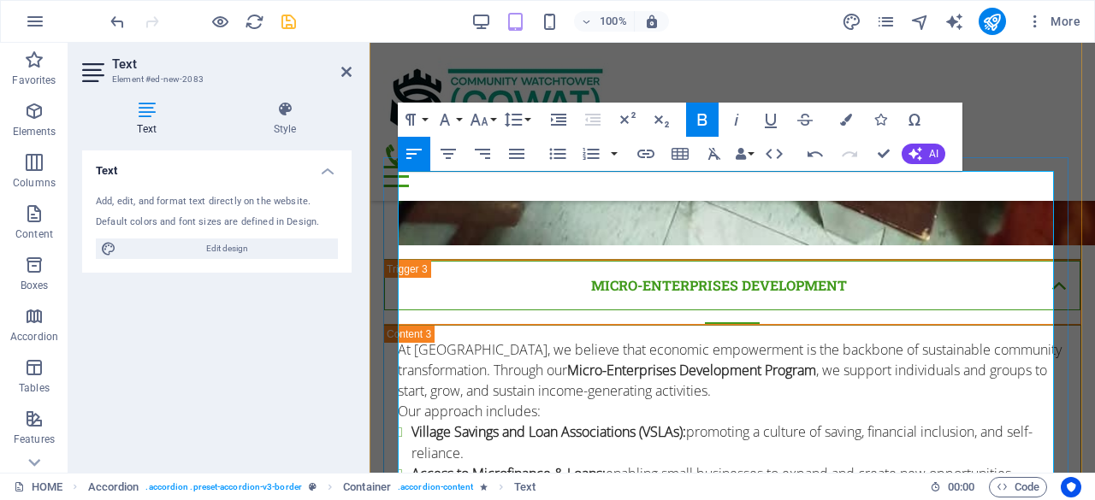
click at [558, 156] on icon "button" at bounding box center [557, 154] width 21 height 21
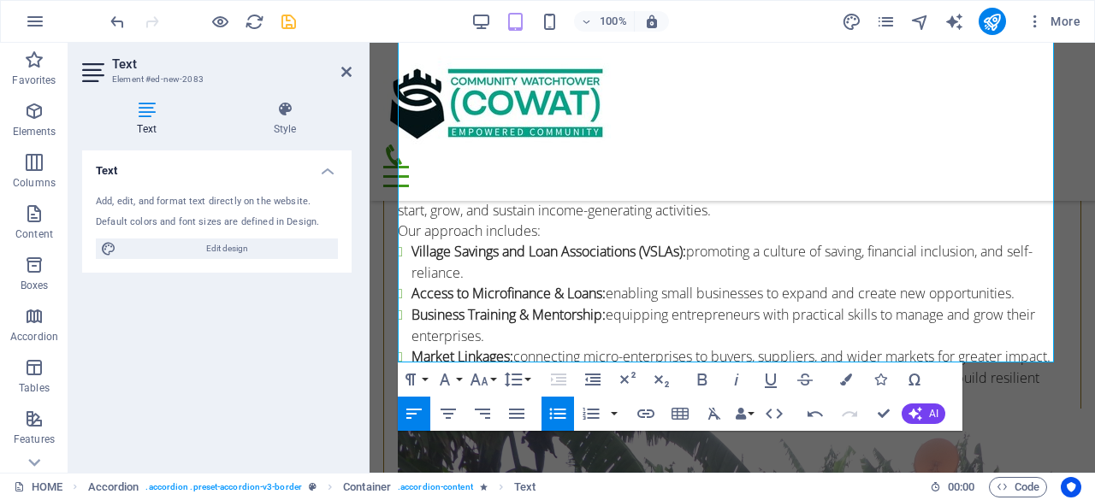
scroll to position [10328, 0]
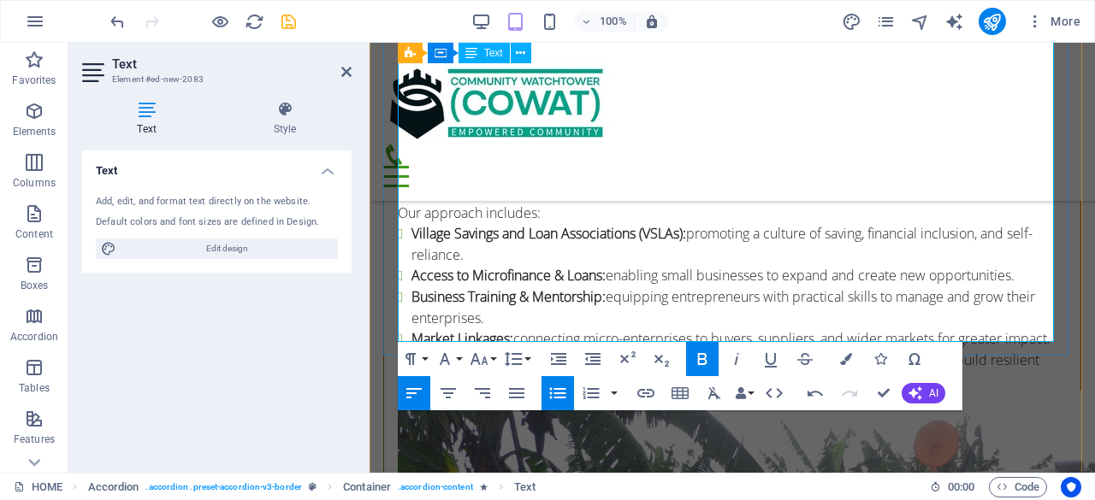
click at [558, 390] on icon "button" at bounding box center [557, 393] width 21 height 21
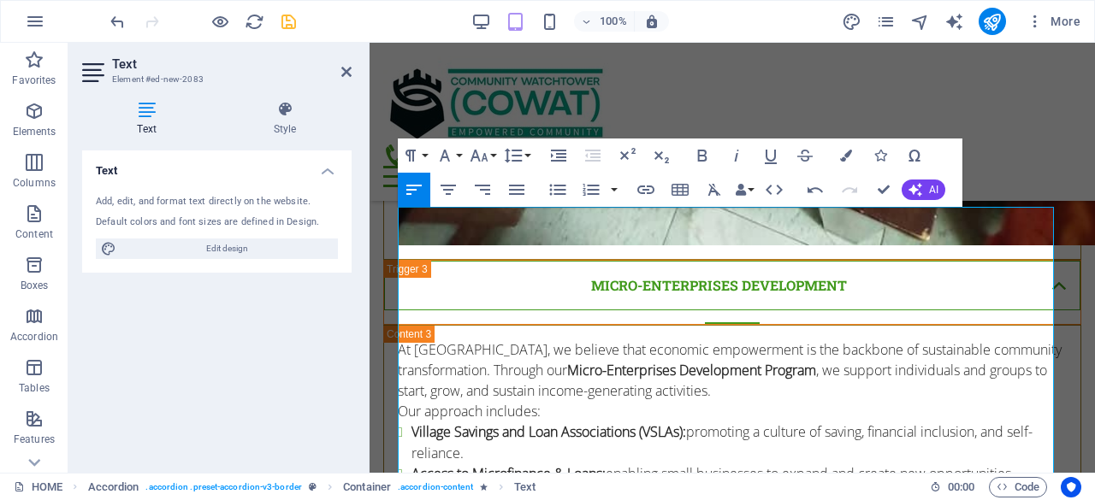
scroll to position [10058, 0]
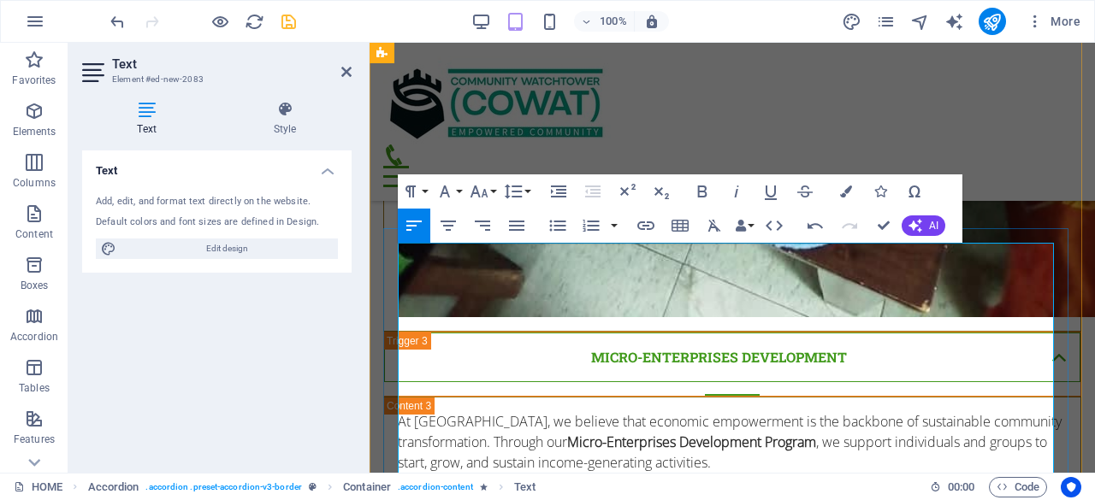
click at [292, 19] on icon "save" at bounding box center [289, 22] width 20 height 20
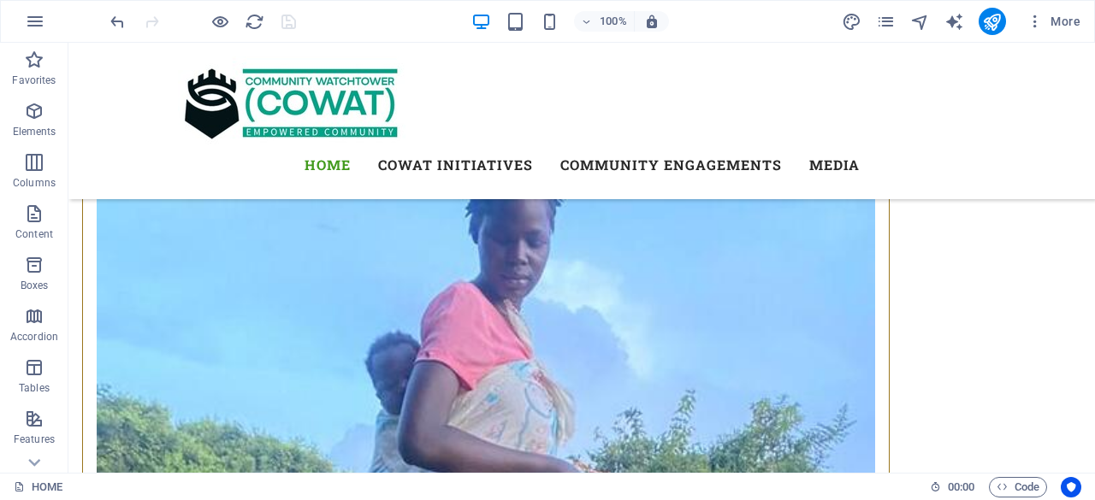
scroll to position [10458, 0]
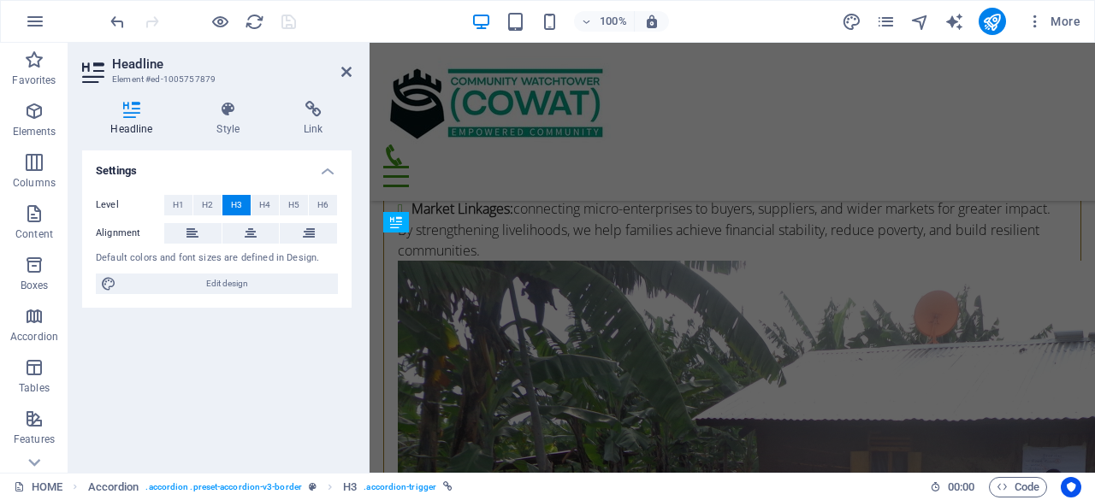
scroll to position [10003, 0]
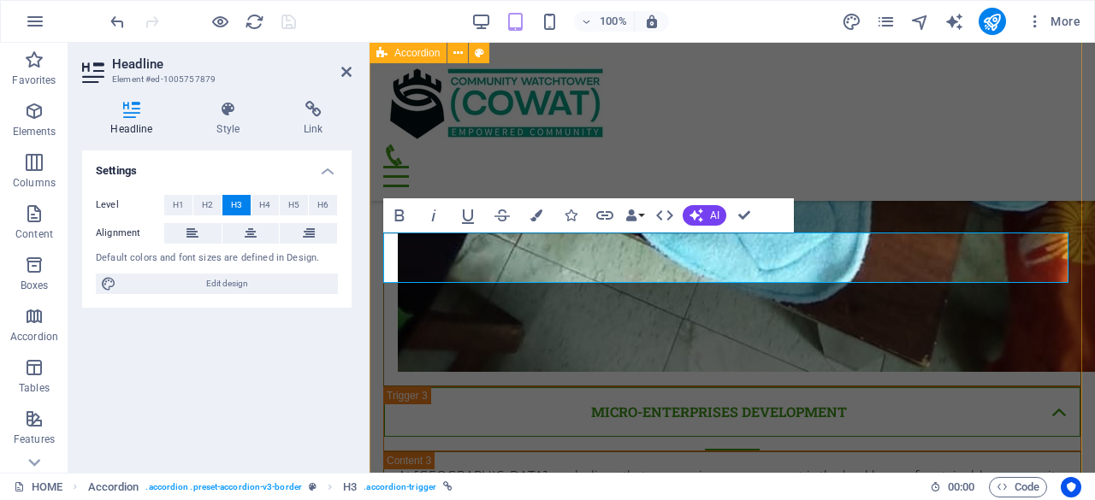
drag, startPoint x: 786, startPoint y: 257, endPoint x: 380, endPoint y: 245, distance: 406.4
click at [208, 199] on span "H2" at bounding box center [207, 205] width 11 height 21
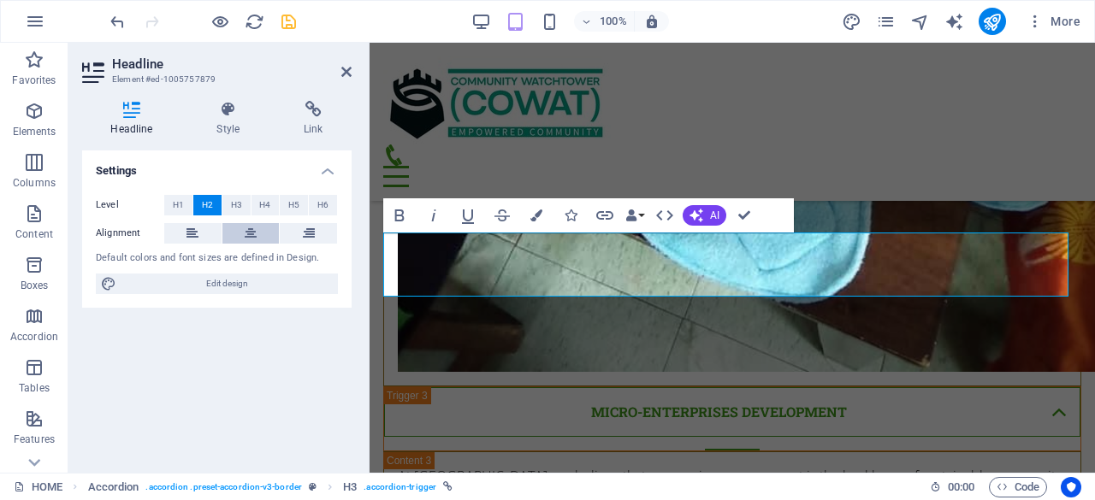
click at [248, 231] on icon at bounding box center [251, 233] width 12 height 21
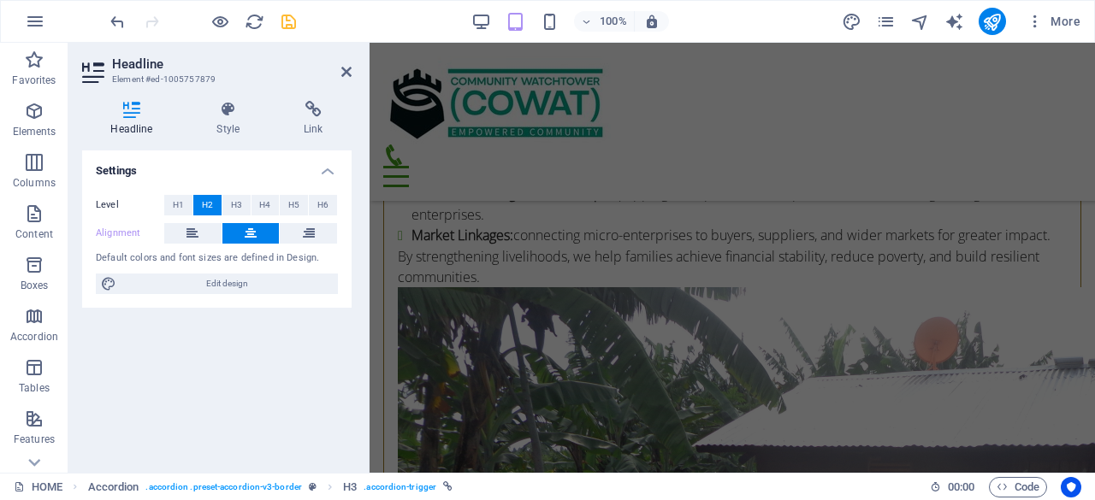
scroll to position [10449, 0]
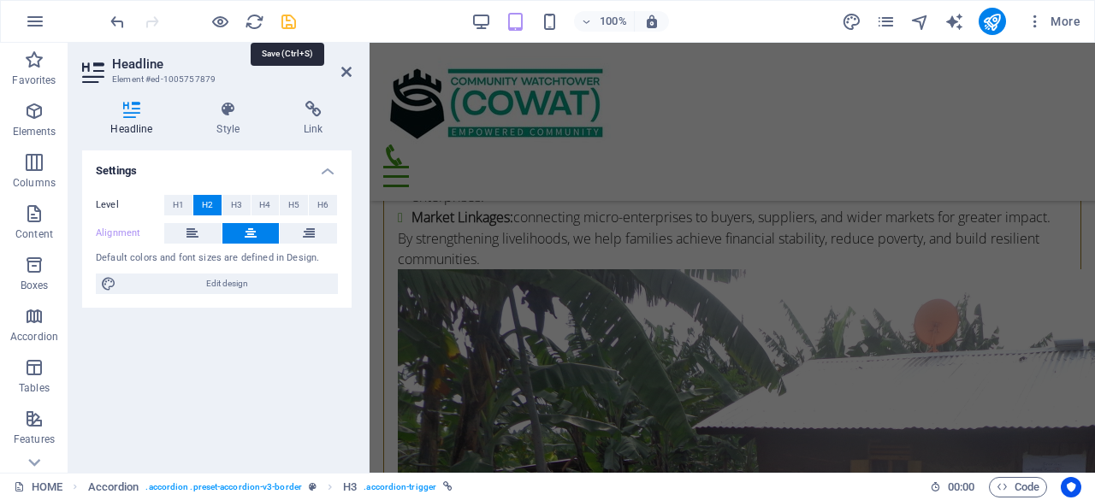
click at [291, 20] on icon "save" at bounding box center [289, 22] width 20 height 20
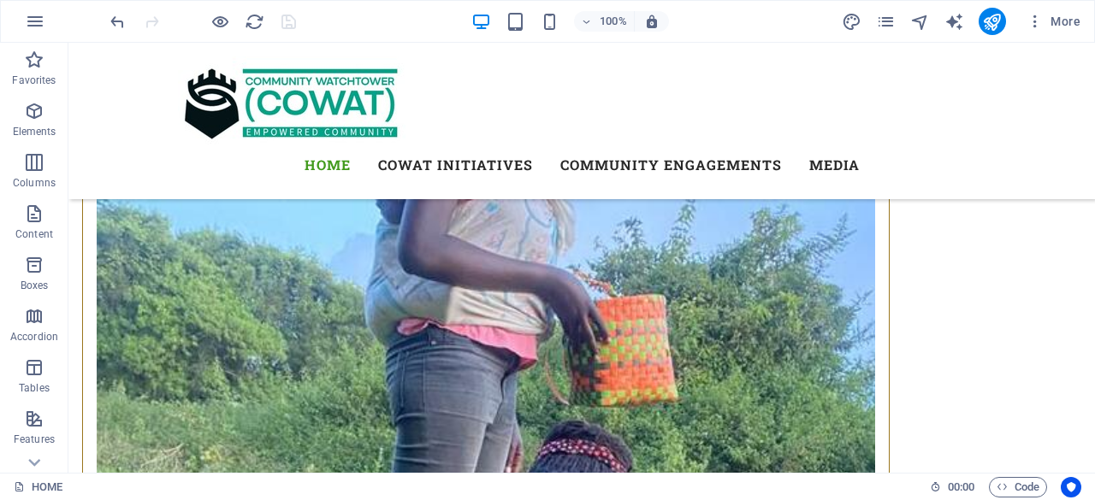
scroll to position [10744, 0]
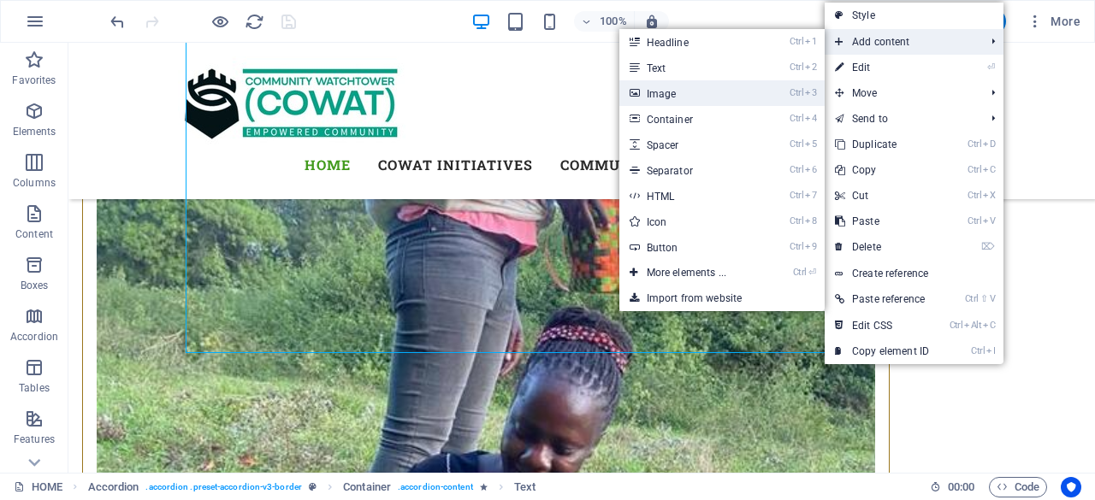
click at [684, 93] on link "Ctrl 3 Image" at bounding box center [689, 93] width 141 height 26
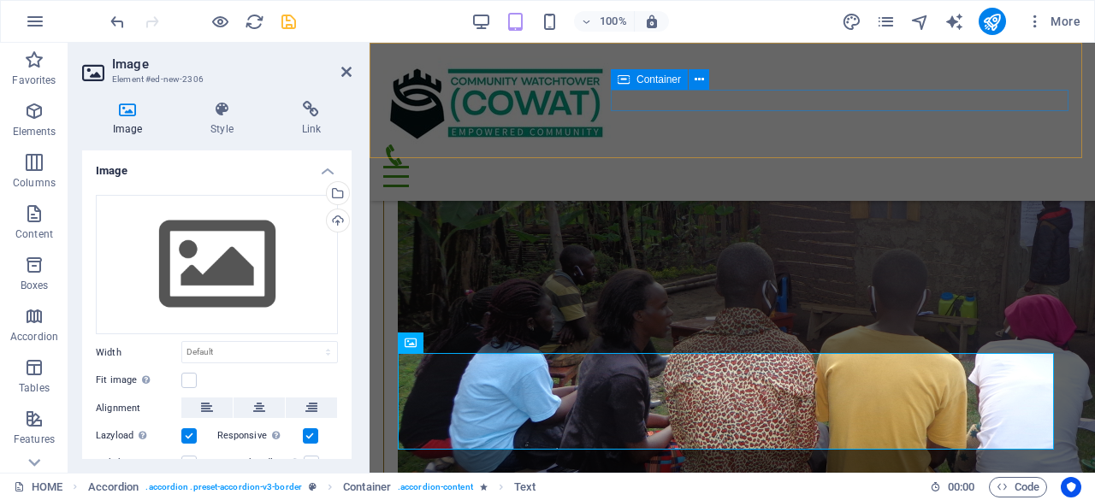
scroll to position [10331, 0]
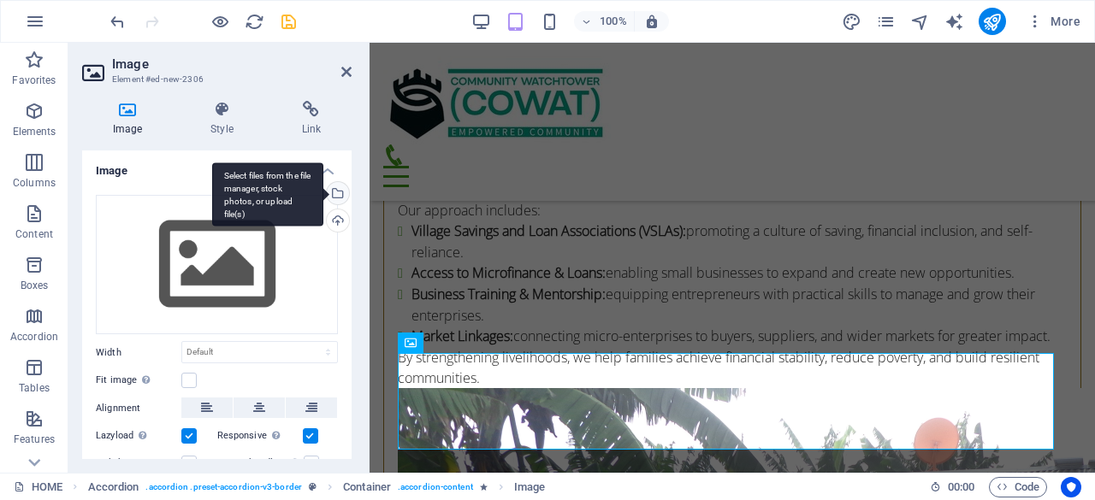
click at [335, 192] on div "Select files from the file manager, stock photos, or upload file(s)" at bounding box center [336, 195] width 26 height 26
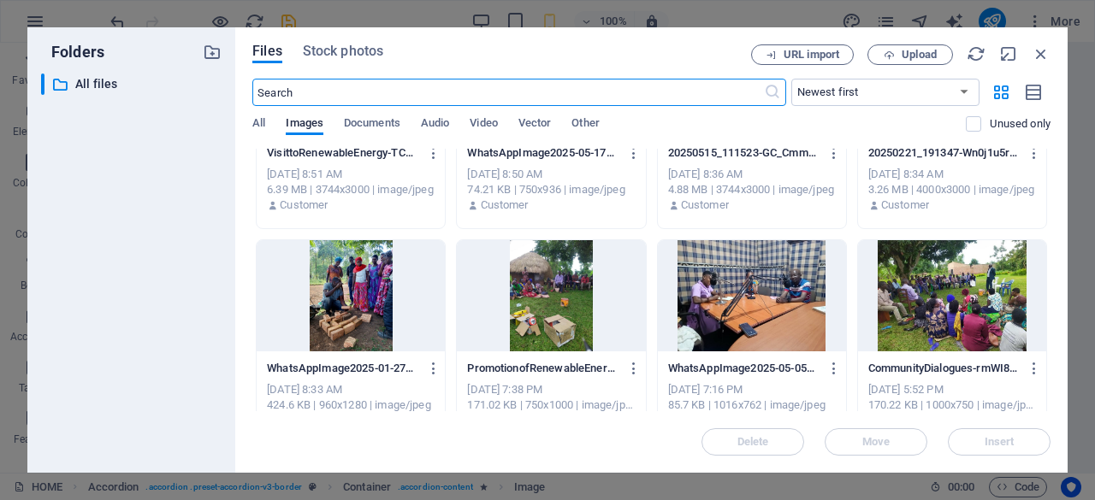
scroll to position [2487, 0]
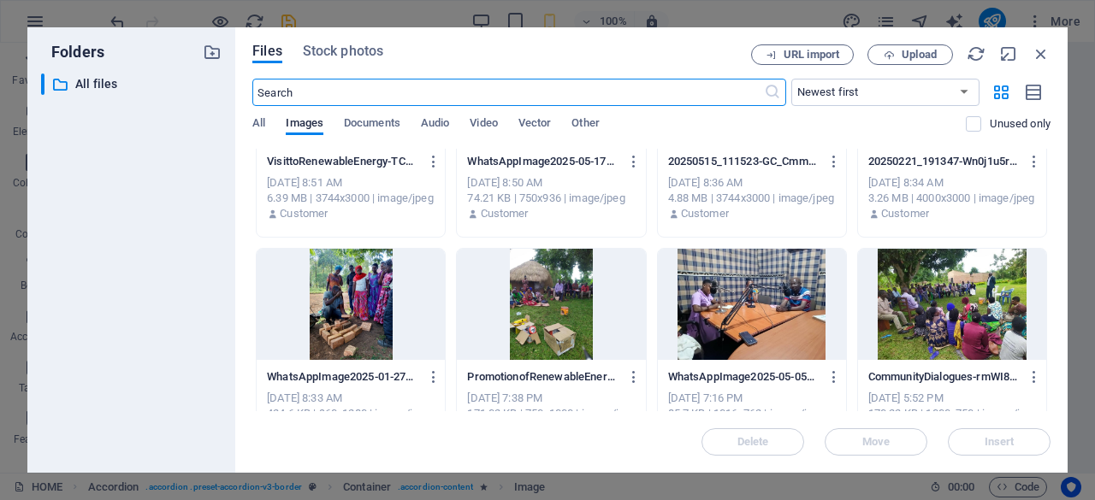
click at [976, 314] on div at bounding box center [952, 304] width 188 height 111
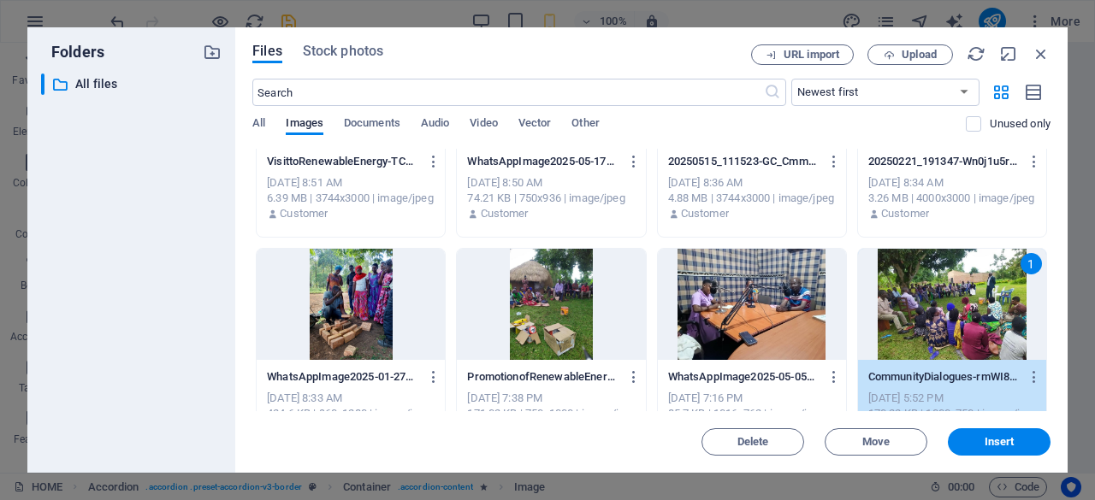
click at [976, 312] on div "1" at bounding box center [952, 304] width 188 height 111
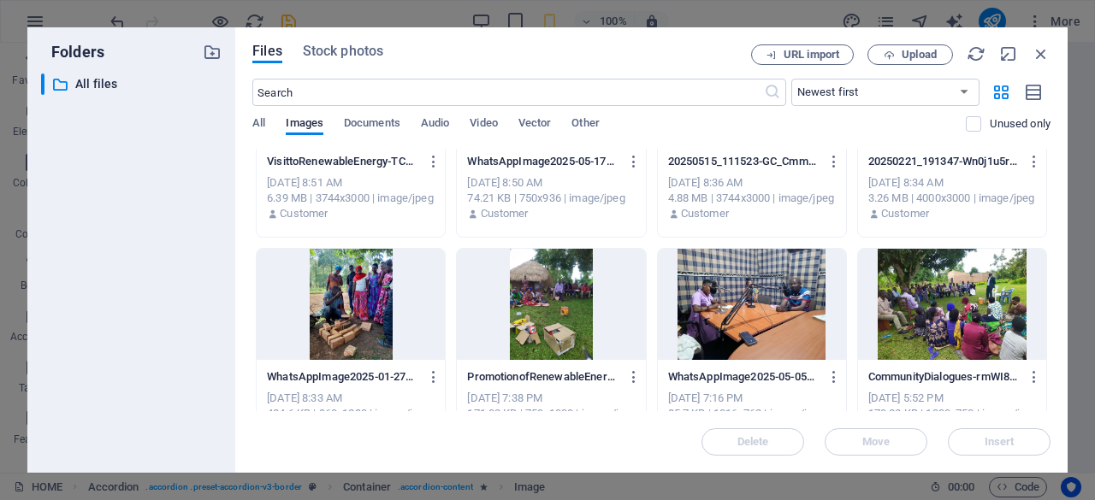
click at [960, 304] on div at bounding box center [952, 304] width 188 height 111
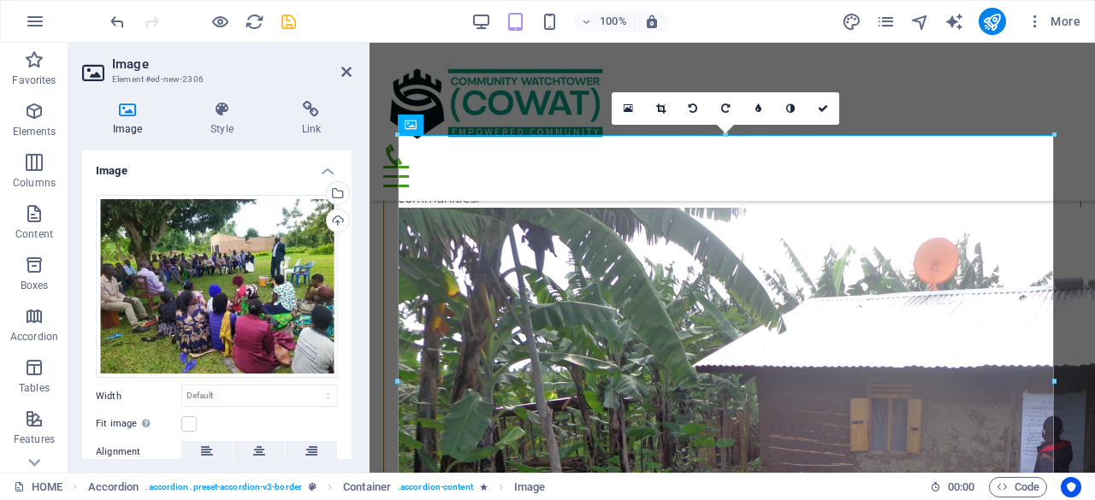
scroll to position [10512, 0]
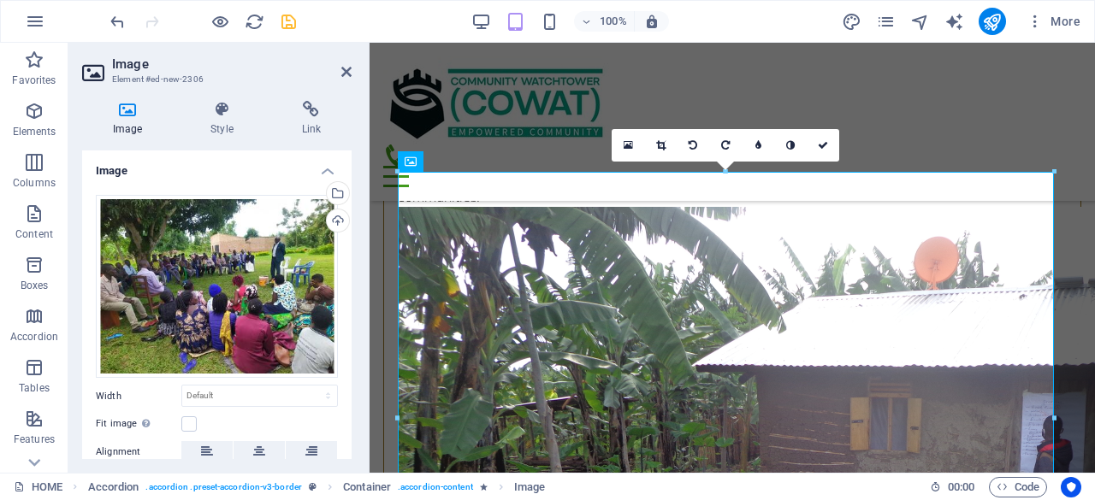
click at [294, 21] on icon "save" at bounding box center [289, 22] width 20 height 20
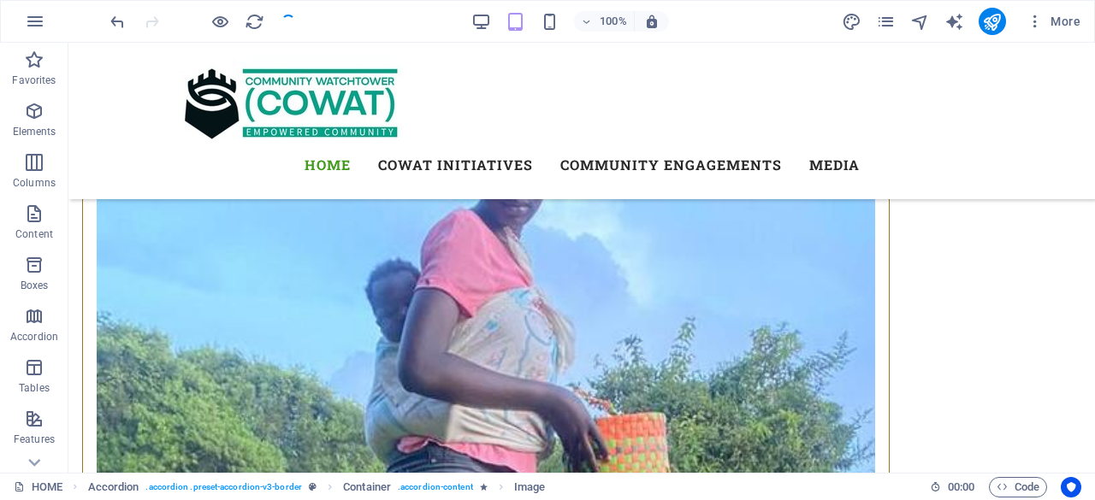
checkbox input "false"
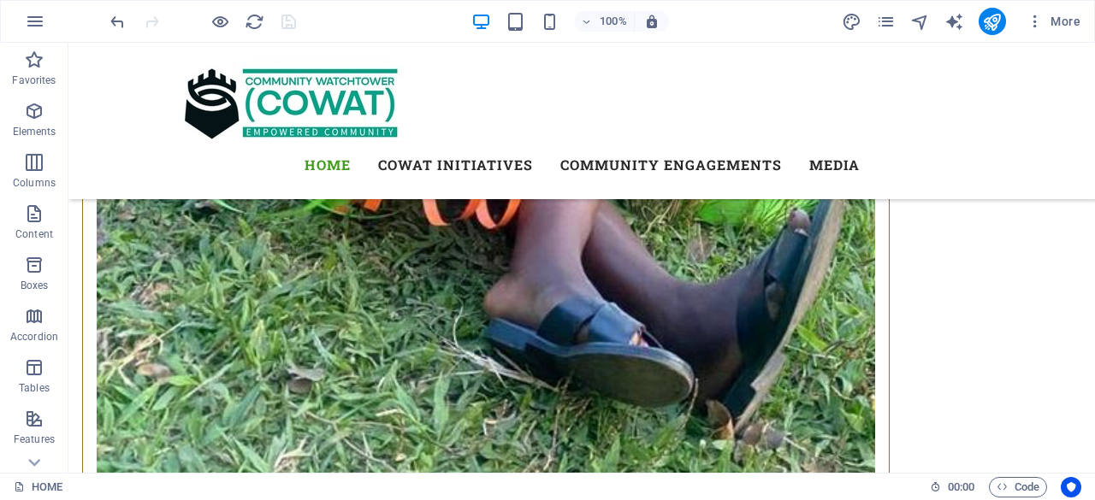
scroll to position [11497, 0]
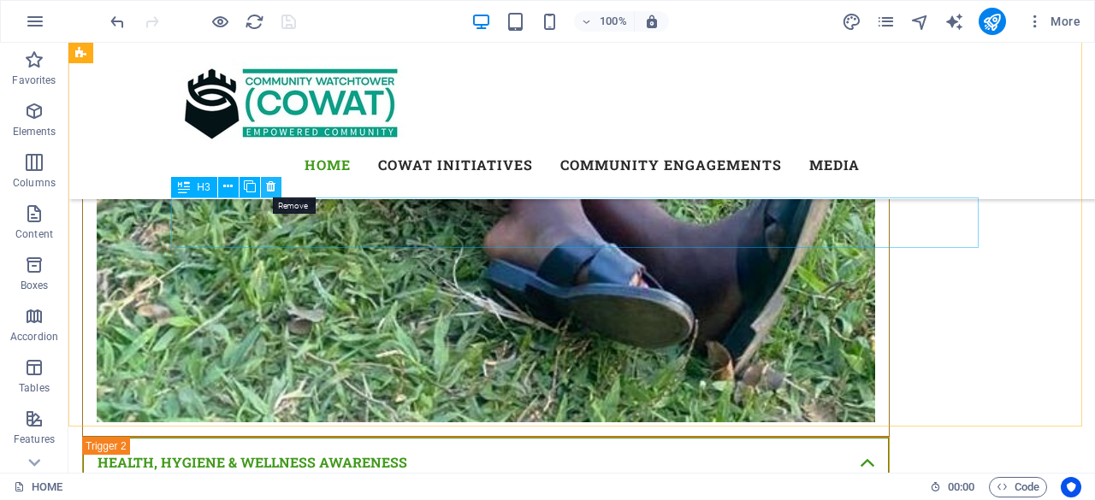
click at [272, 187] on icon at bounding box center [270, 187] width 9 height 18
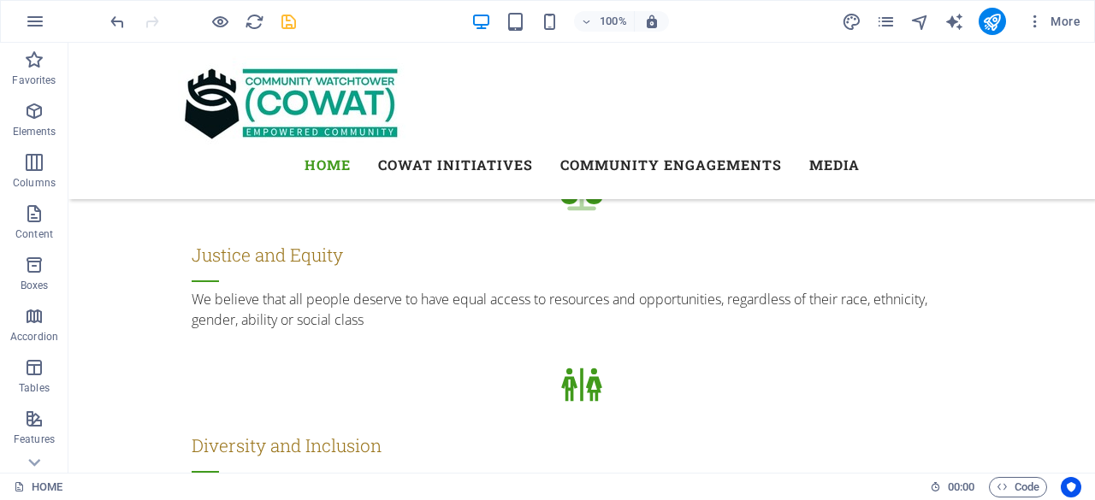
scroll to position [2025, 0]
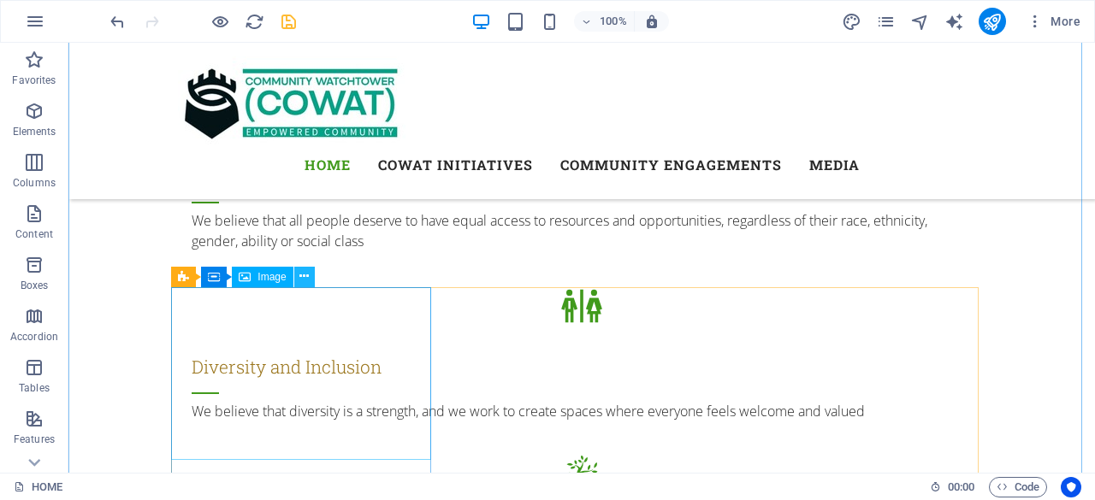
click at [308, 275] on icon at bounding box center [303, 277] width 9 height 18
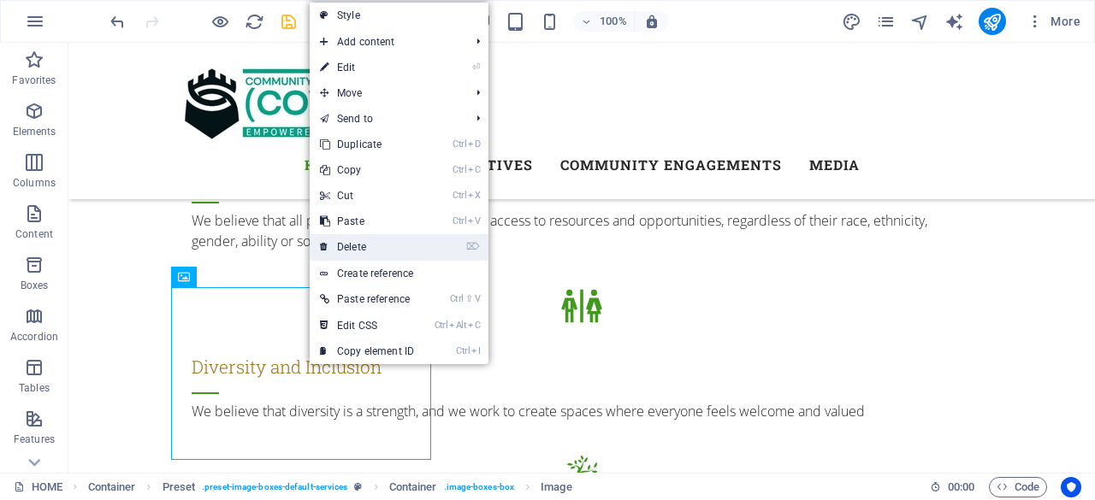
click at [362, 245] on link "⌦ Delete" at bounding box center [367, 247] width 115 height 26
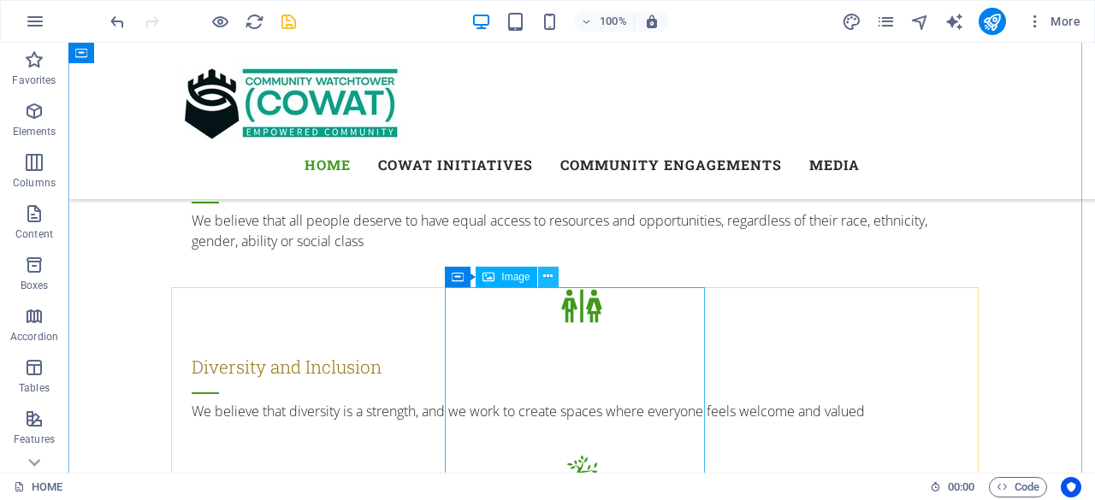
click at [552, 276] on icon at bounding box center [547, 277] width 9 height 18
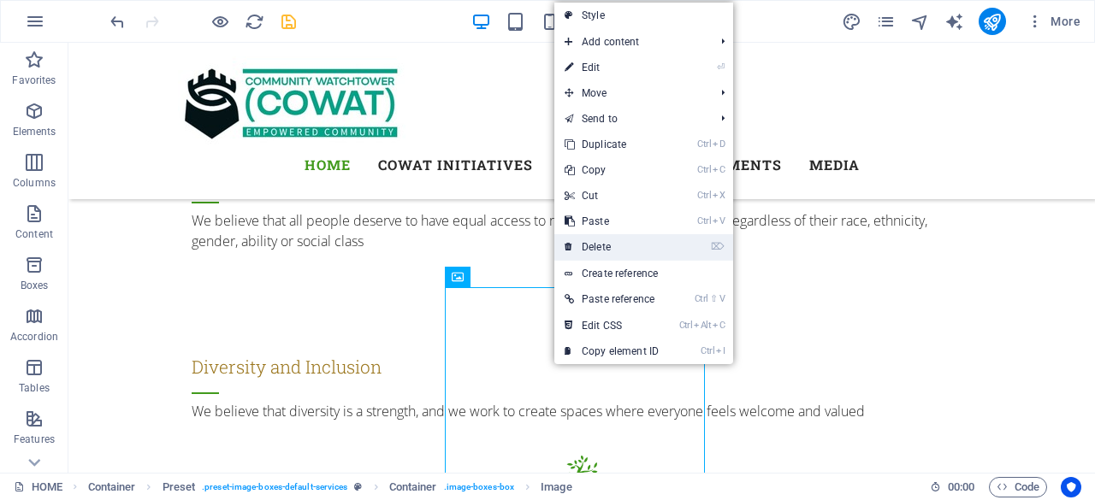
click at [605, 244] on link "⌦ Delete" at bounding box center [611, 247] width 115 height 26
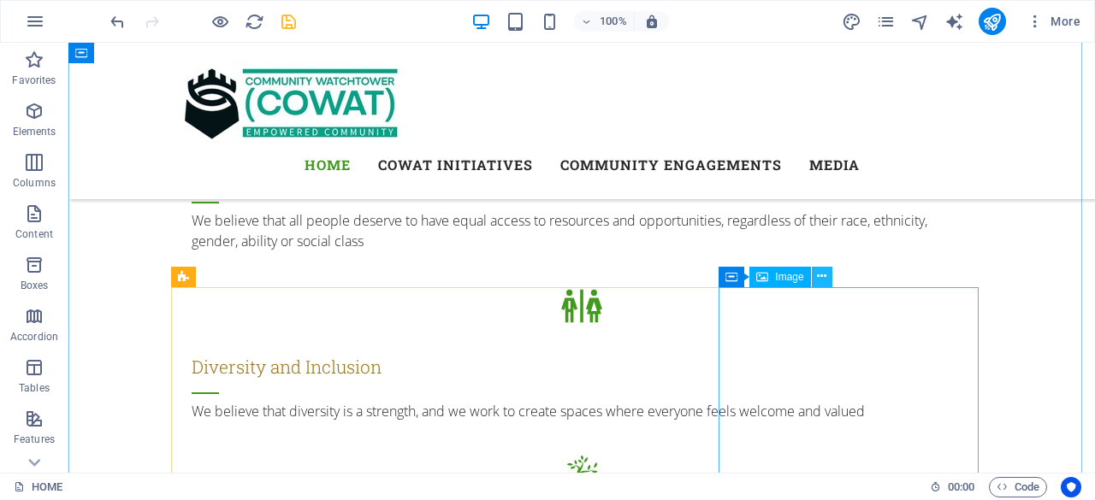
click at [823, 275] on icon at bounding box center [821, 277] width 9 height 18
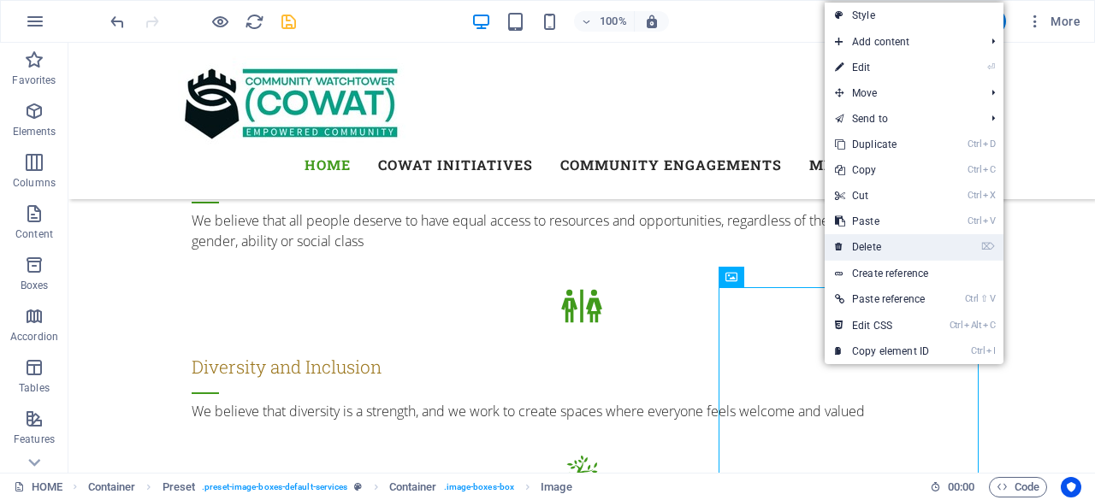
click at [869, 244] on link "⌦ Delete" at bounding box center [881, 247] width 115 height 26
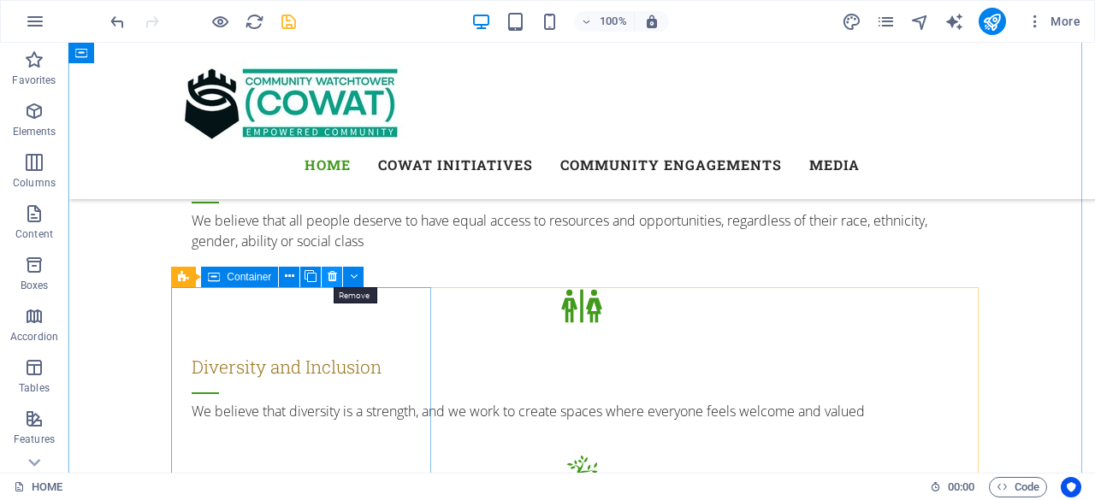
click at [331, 272] on icon at bounding box center [332, 277] width 9 height 18
click at [292, 280] on icon at bounding box center [288, 277] width 9 height 18
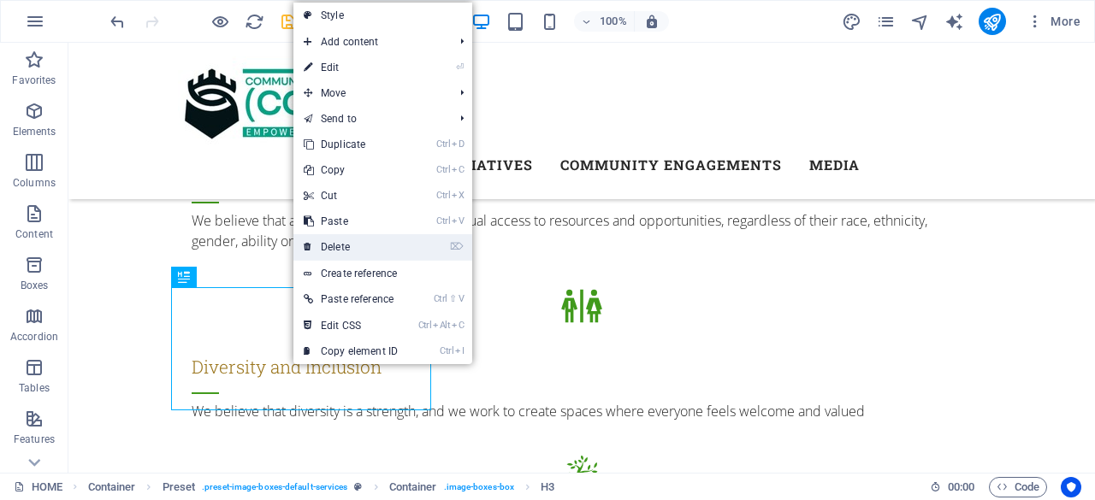
click at [329, 247] on link "⌦ Delete" at bounding box center [350, 247] width 115 height 26
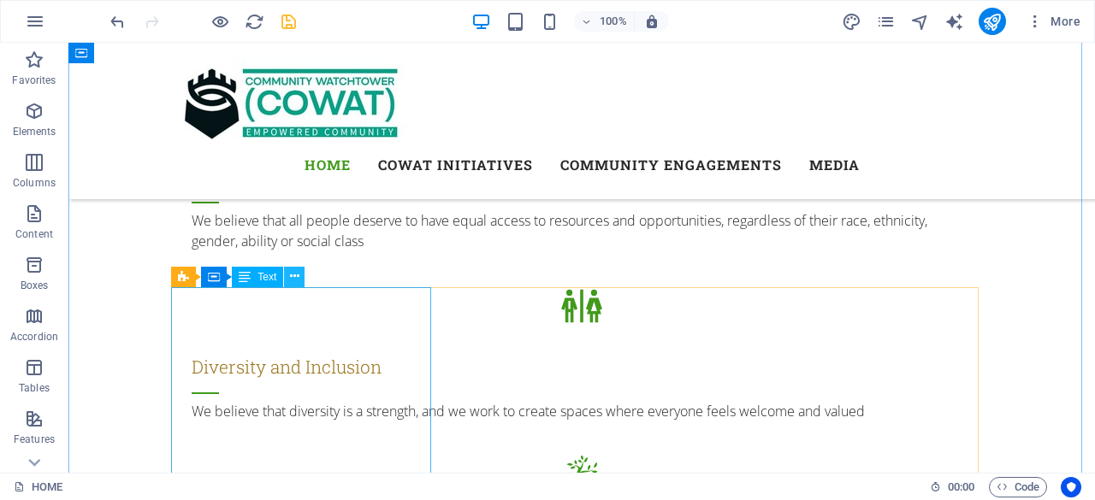
click at [292, 278] on icon at bounding box center [294, 277] width 9 height 18
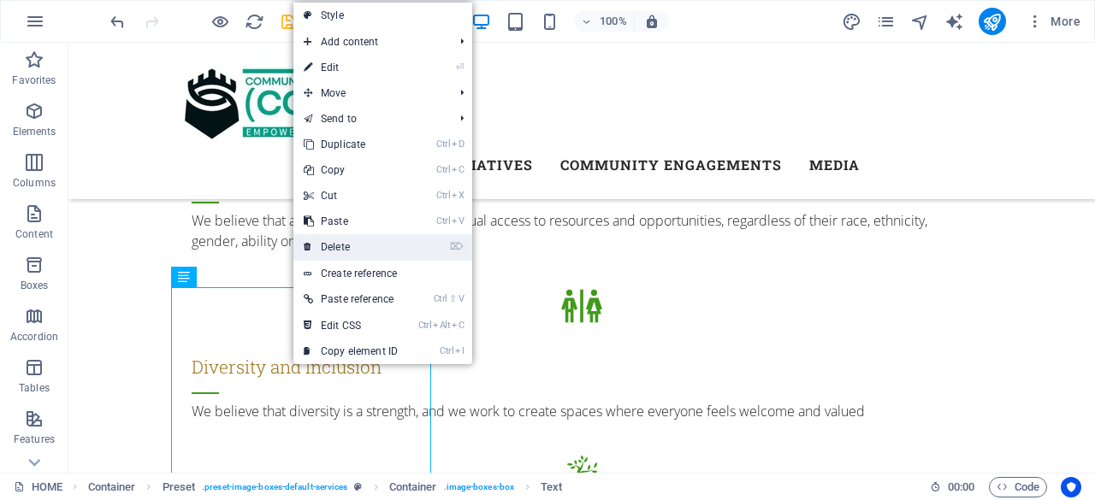
click at [332, 245] on link "⌦ Delete" at bounding box center [350, 247] width 115 height 26
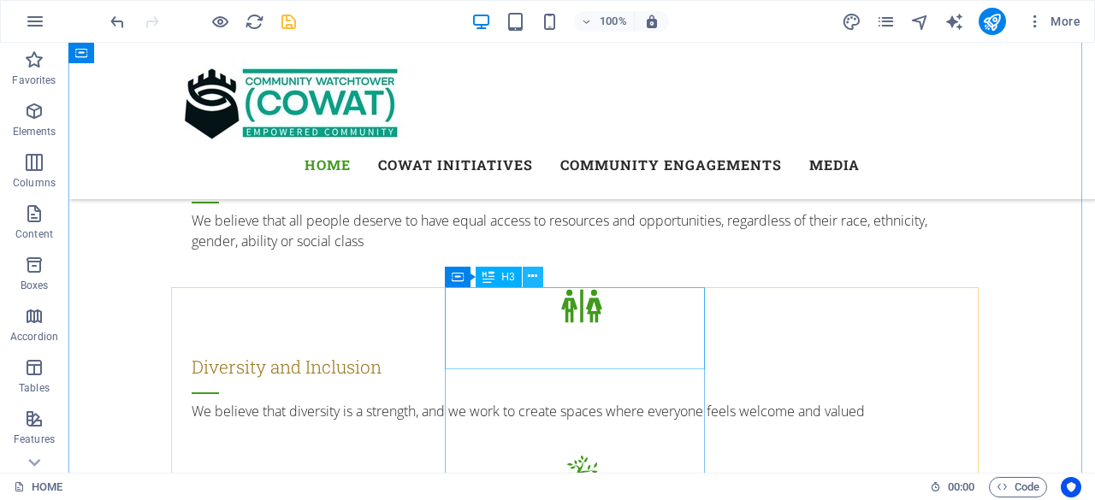
click at [535, 278] on icon at bounding box center [532, 277] width 9 height 18
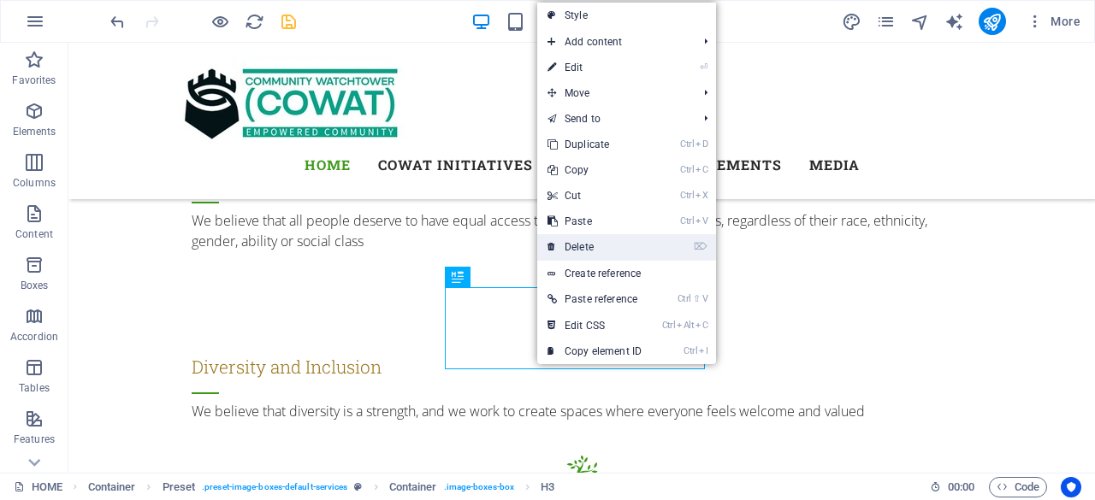
click at [571, 245] on link "⌦ Delete" at bounding box center [594, 247] width 115 height 26
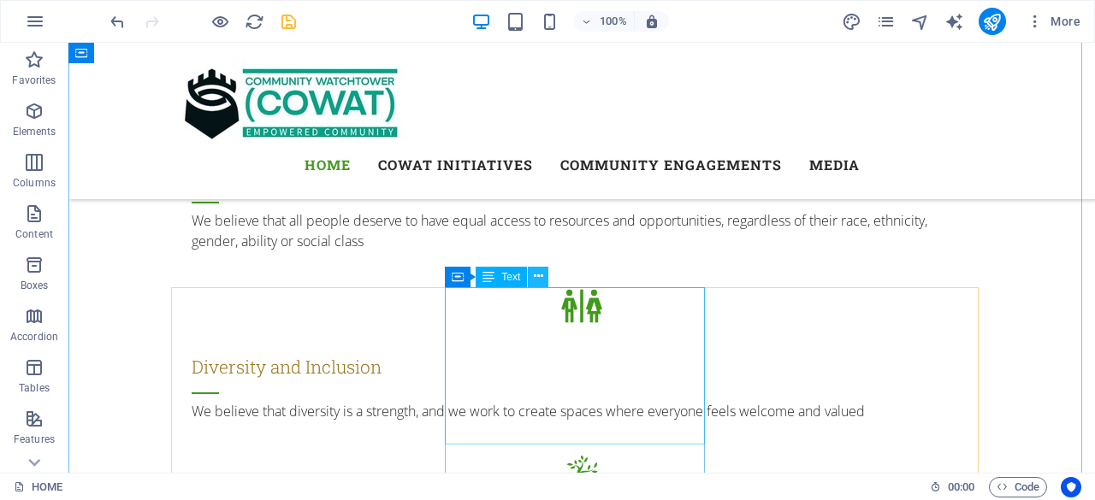
click at [542, 281] on icon at bounding box center [538, 277] width 9 height 18
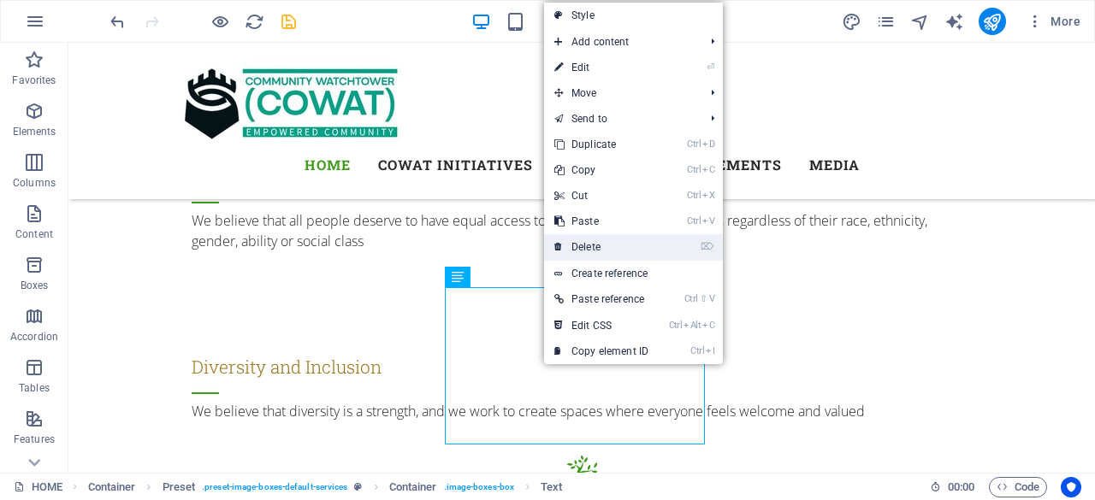
click at [573, 245] on link "⌦ Delete" at bounding box center [601, 247] width 115 height 26
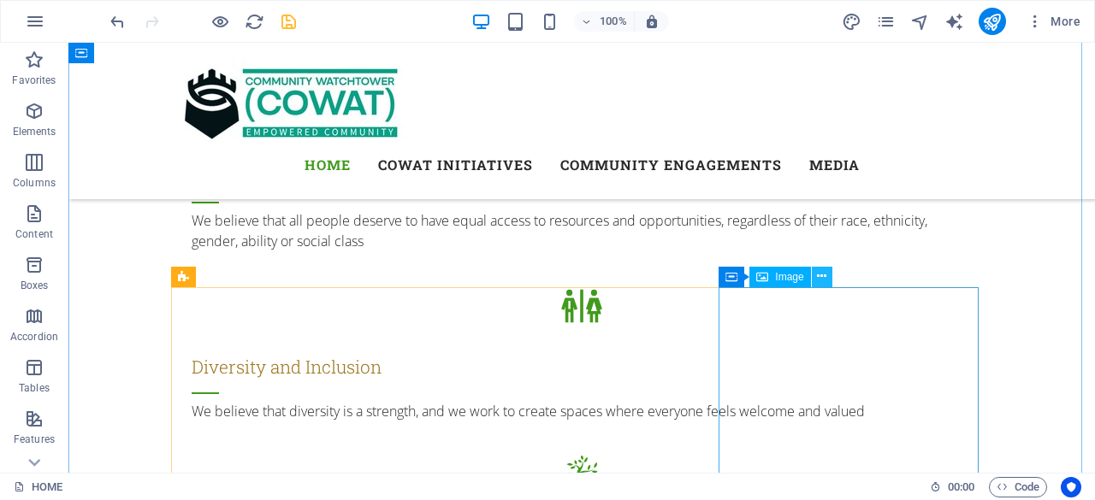
click at [825, 280] on icon at bounding box center [821, 277] width 9 height 18
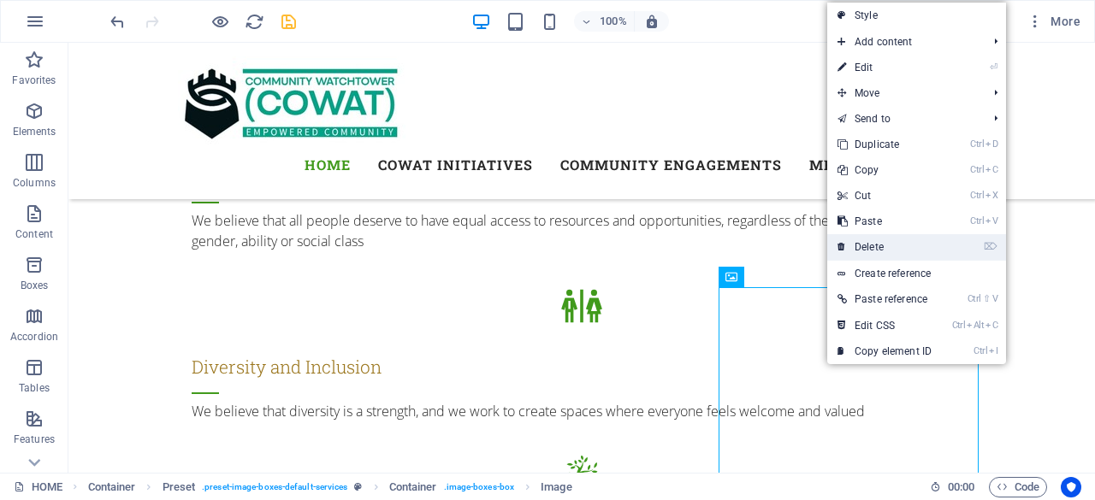
click at [864, 244] on link "⌦ Delete" at bounding box center [884, 247] width 115 height 26
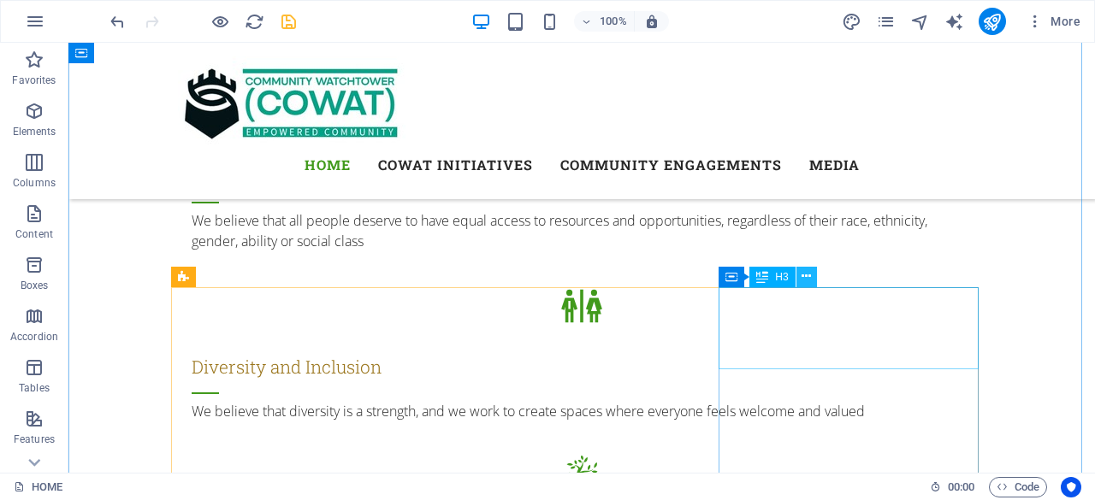
click at [809, 274] on icon at bounding box center [805, 277] width 9 height 18
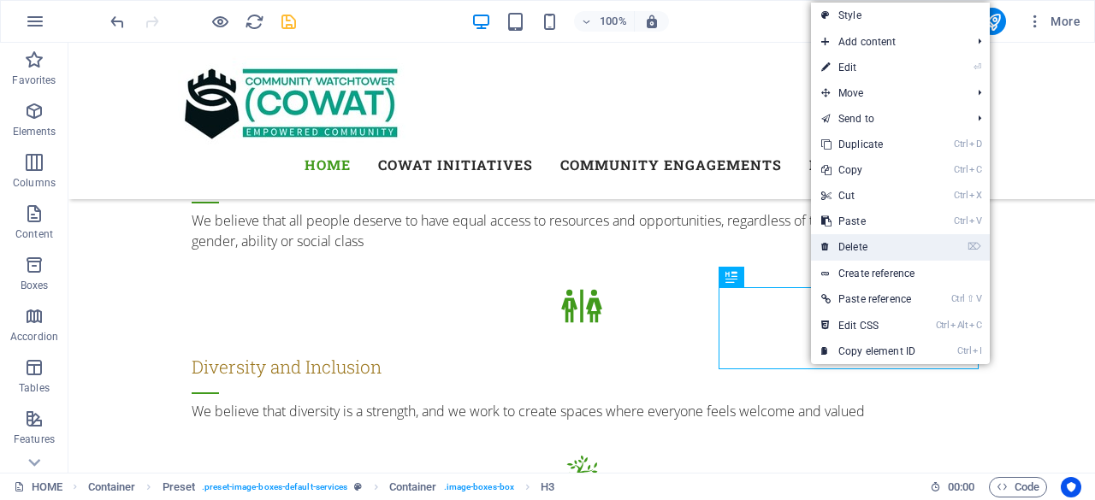
click at [845, 242] on link "⌦ Delete" at bounding box center [868, 247] width 115 height 26
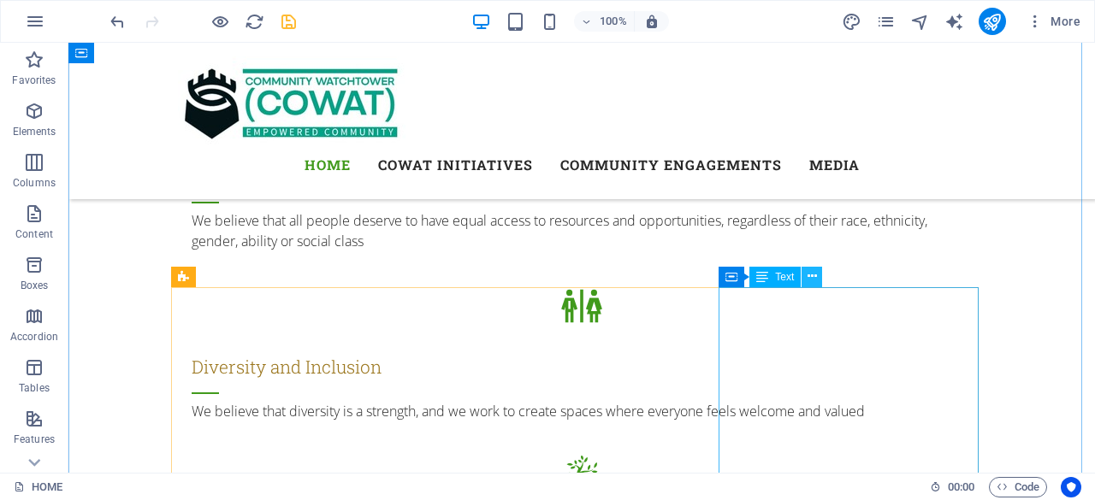
click at [816, 279] on icon at bounding box center [811, 277] width 9 height 18
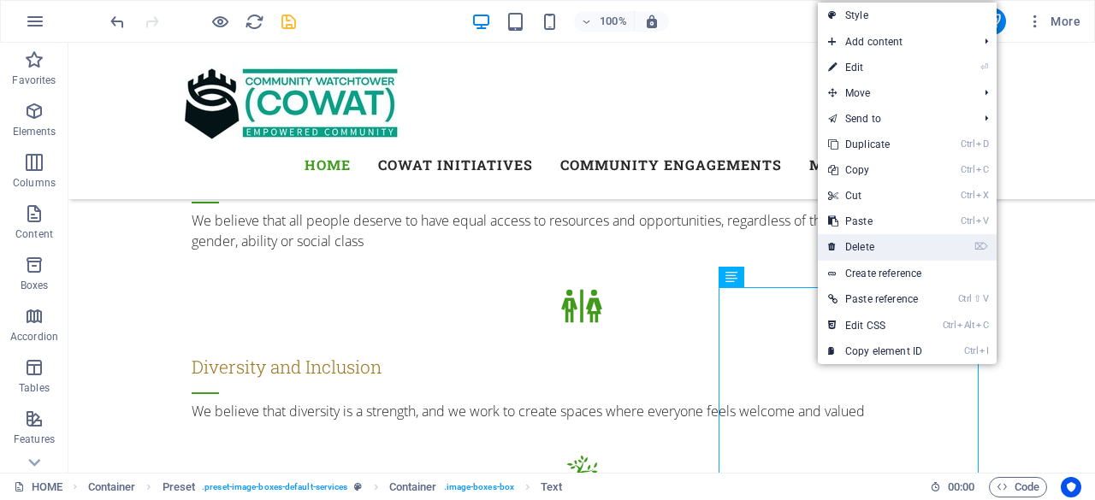
click at [844, 245] on link "⌦ Delete" at bounding box center [875, 247] width 115 height 26
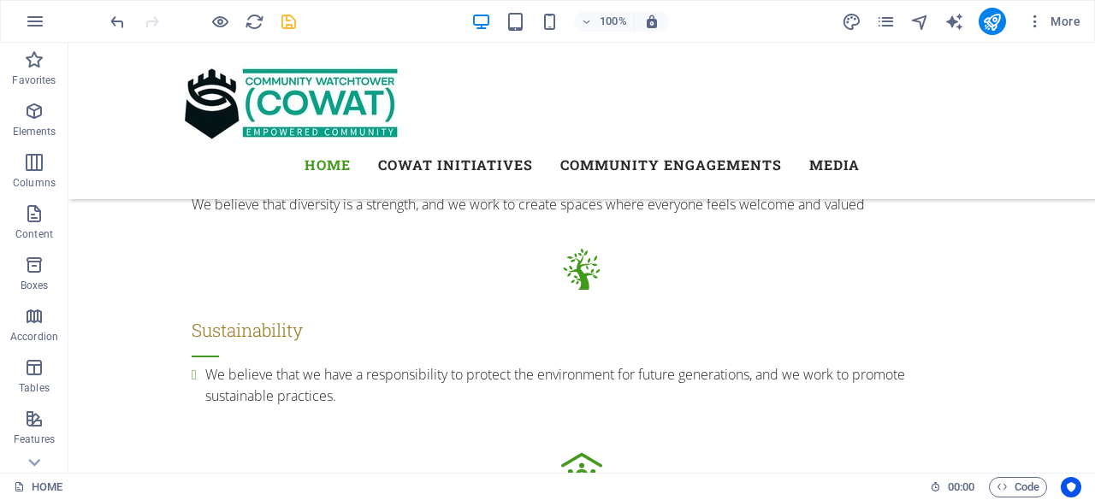
scroll to position [2215, 0]
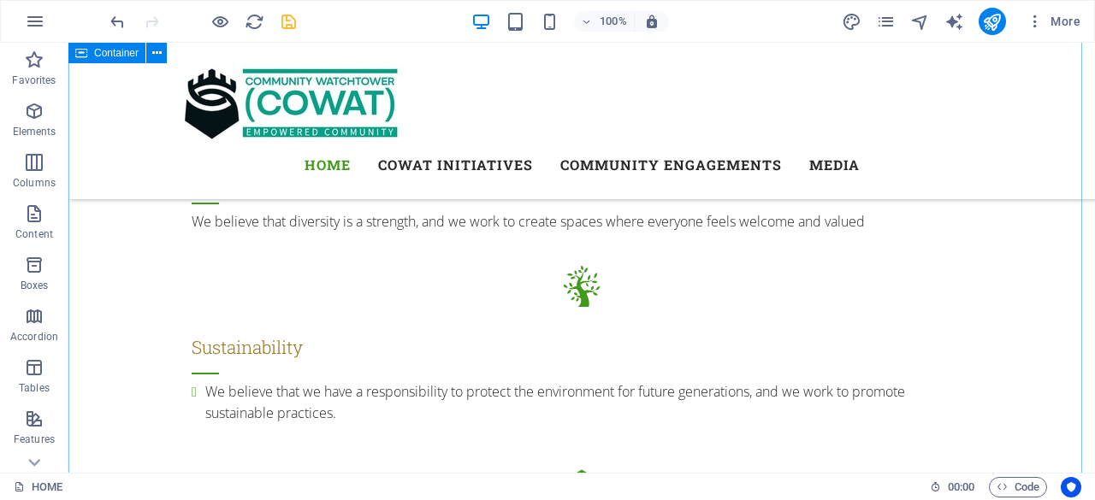
drag, startPoint x: 1013, startPoint y: 340, endPoint x: 1043, endPoint y: 295, distance: 54.3
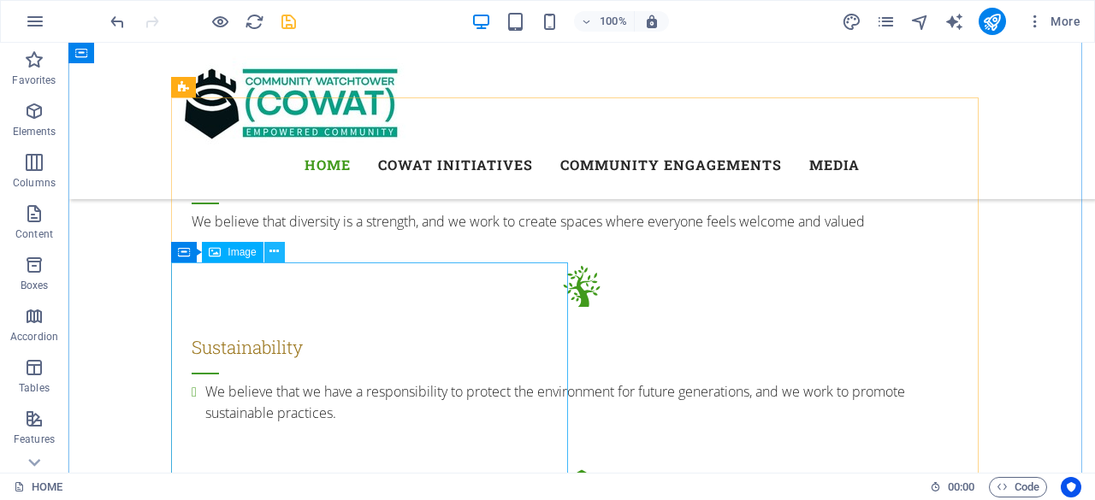
click at [277, 252] on icon at bounding box center [273, 252] width 9 height 18
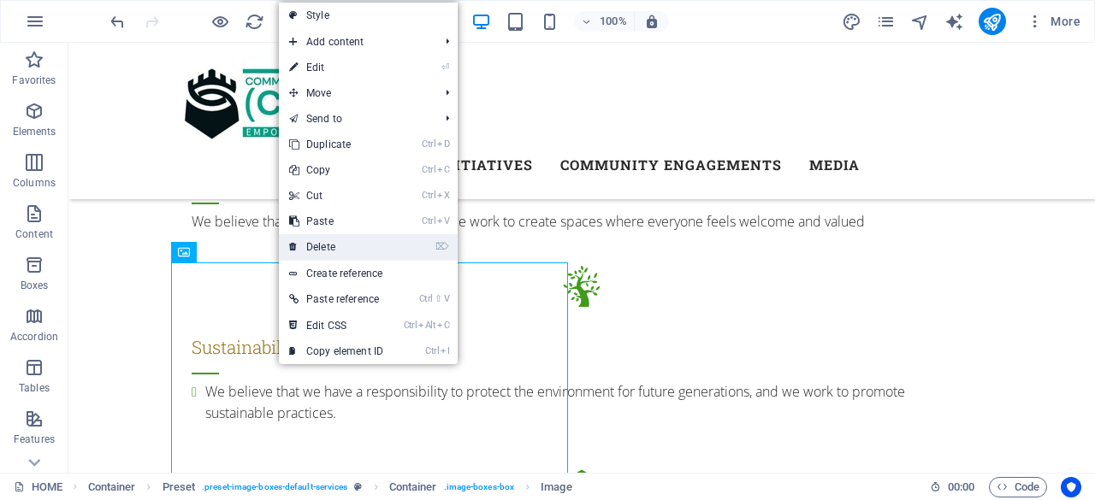
click at [327, 242] on link "⌦ Delete" at bounding box center [336, 247] width 115 height 26
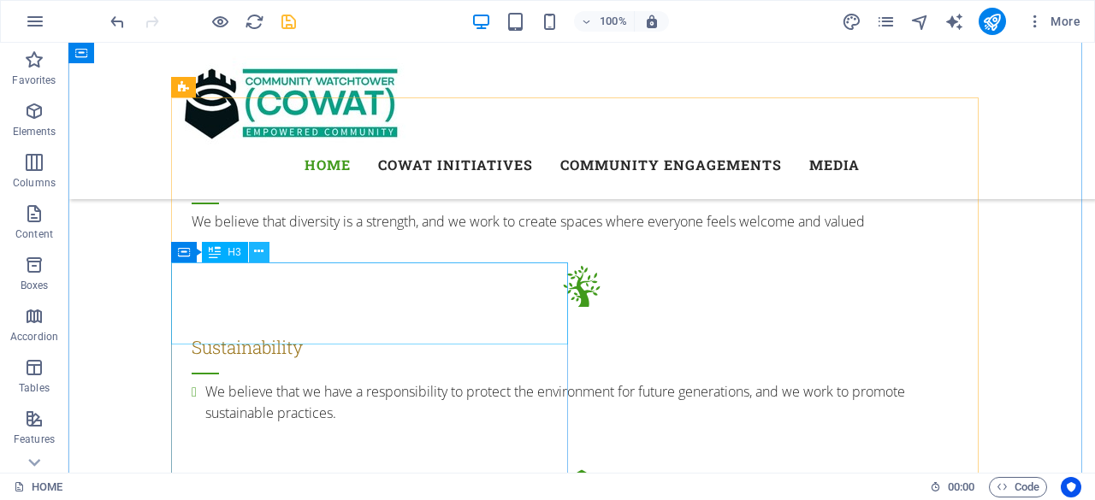
click at [262, 252] on icon at bounding box center [258, 252] width 9 height 18
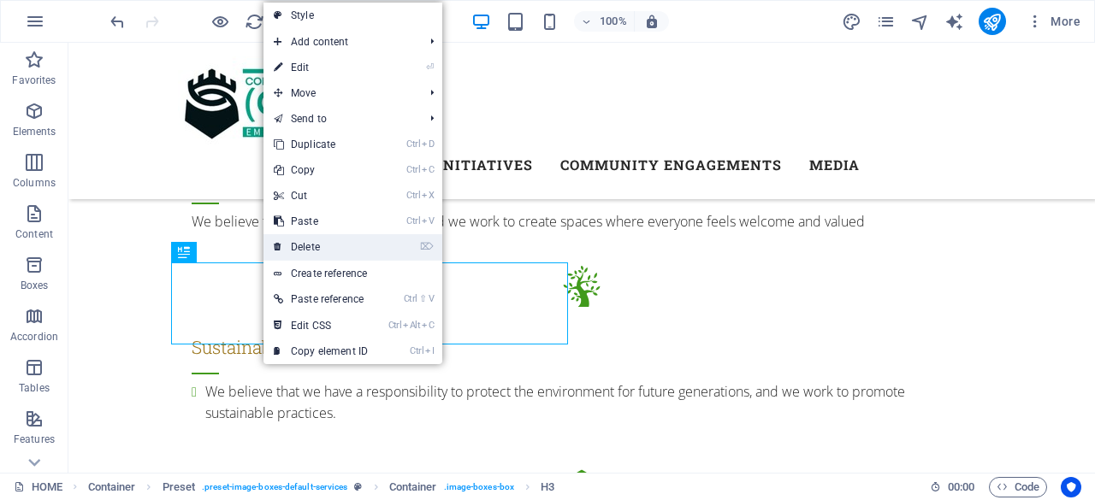
click at [306, 239] on link "⌦ Delete" at bounding box center [320, 247] width 115 height 26
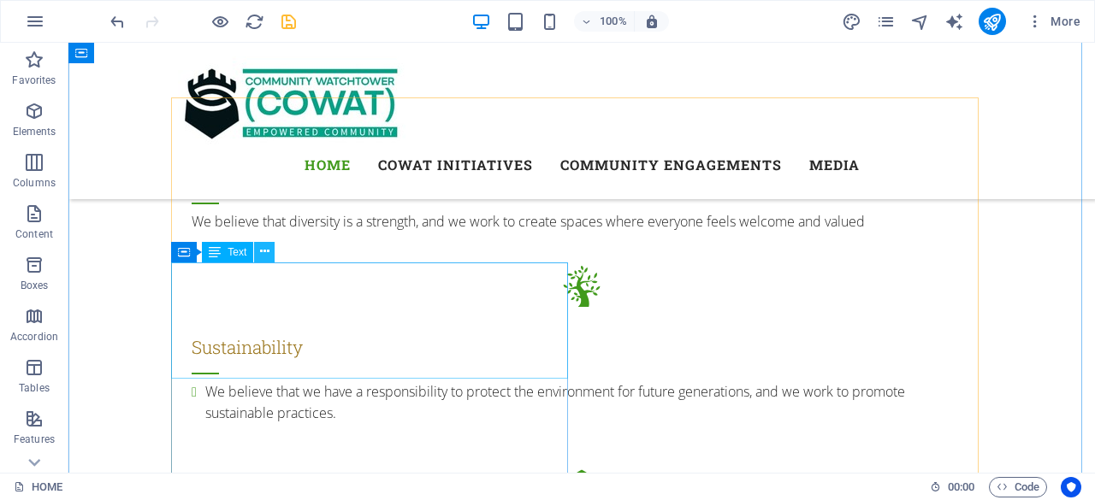
click at [265, 251] on icon at bounding box center [264, 252] width 9 height 18
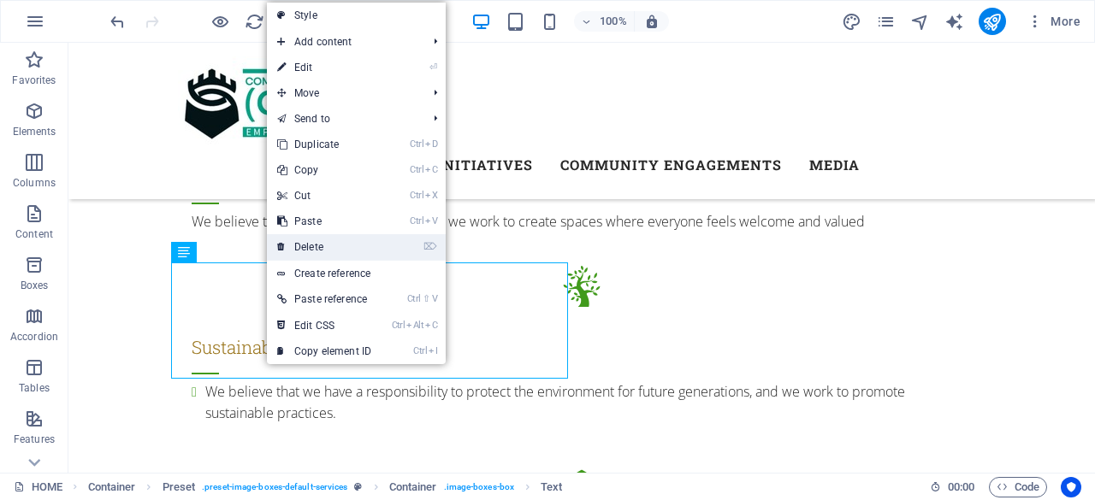
click at [300, 248] on link "⌦ Delete" at bounding box center [324, 247] width 115 height 26
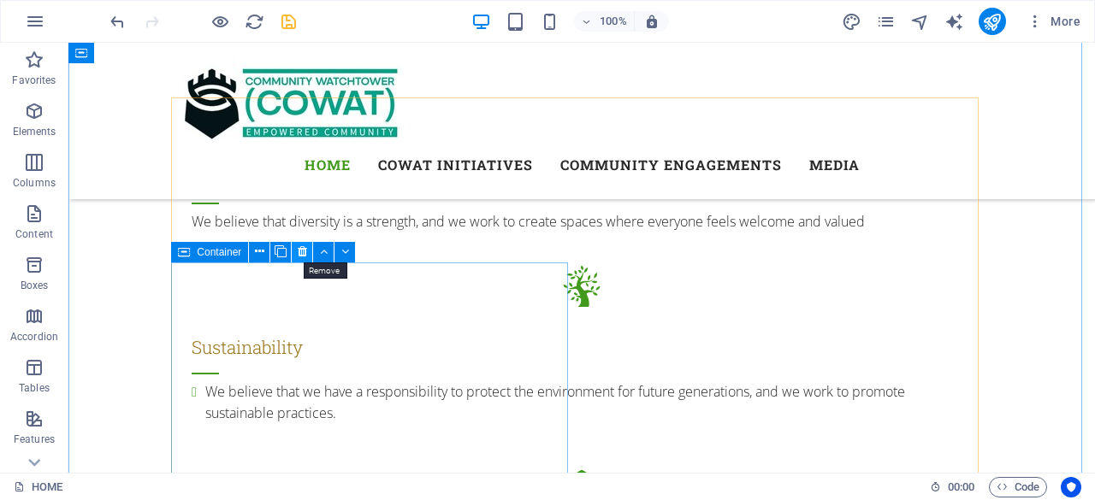
click at [308, 253] on button at bounding box center [302, 252] width 21 height 21
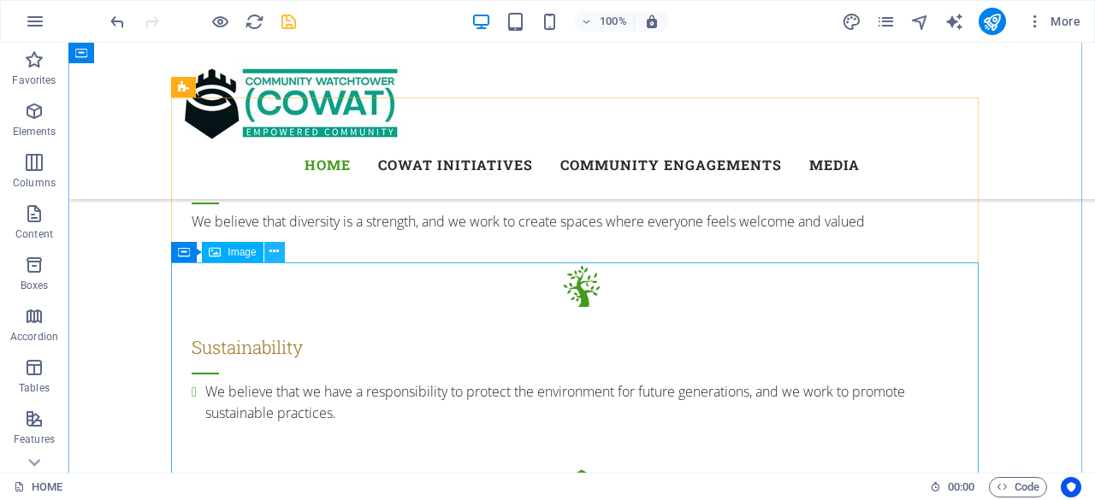
click at [273, 252] on icon at bounding box center [273, 252] width 9 height 18
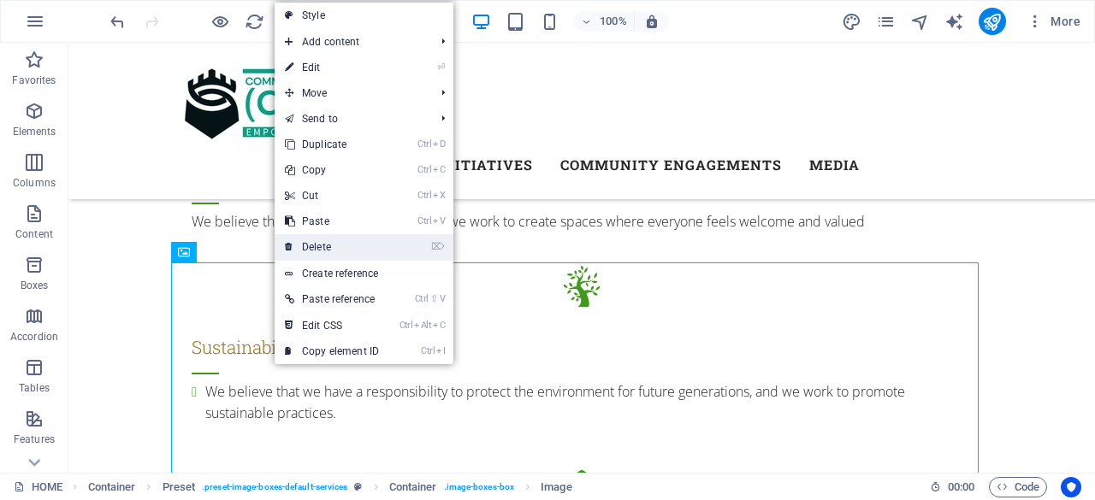
click at [306, 248] on link "⌦ Delete" at bounding box center [332, 247] width 115 height 26
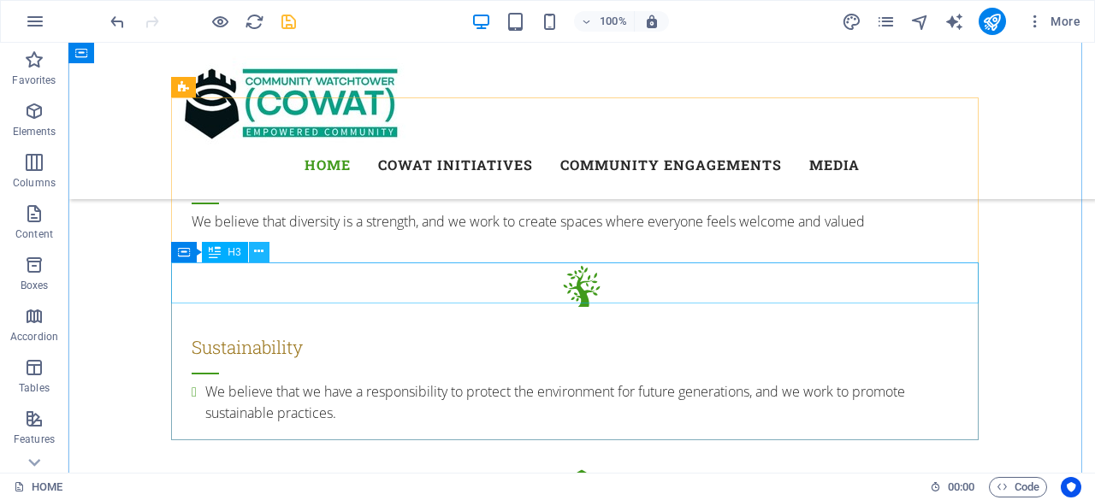
click at [262, 251] on icon at bounding box center [258, 252] width 9 height 18
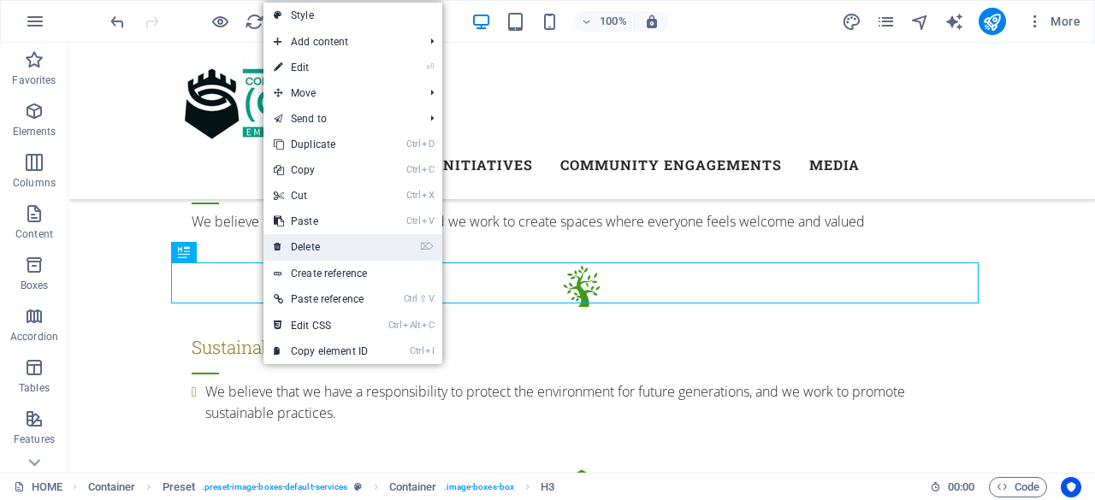
click at [301, 247] on link "⌦ Delete" at bounding box center [320, 247] width 115 height 26
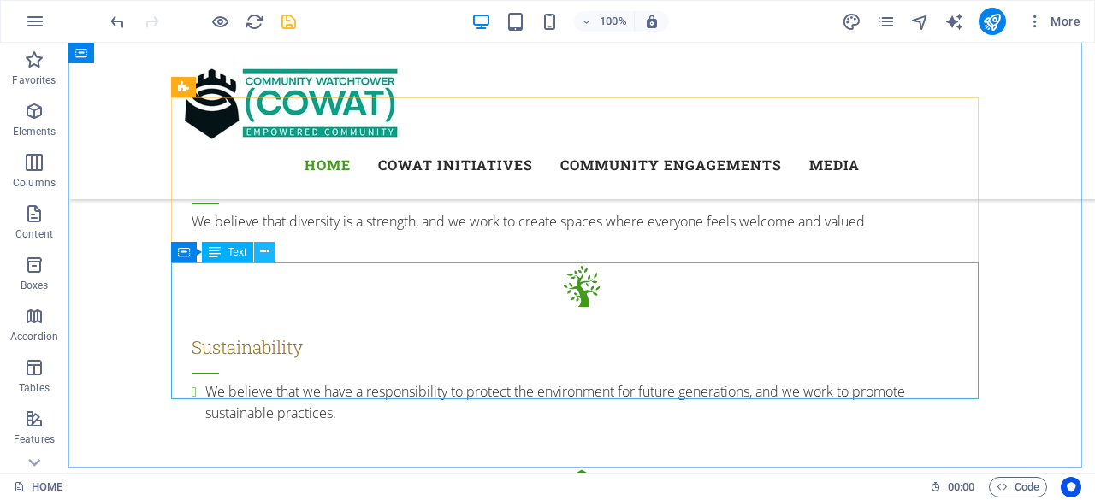
click at [267, 253] on icon at bounding box center [264, 252] width 9 height 18
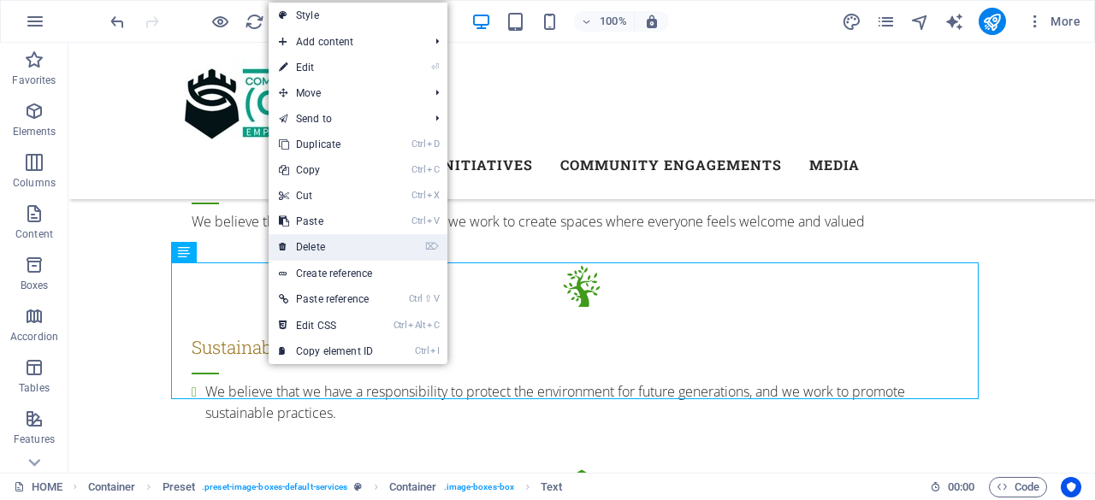
click at [297, 248] on link "⌦ Delete" at bounding box center [326, 247] width 115 height 26
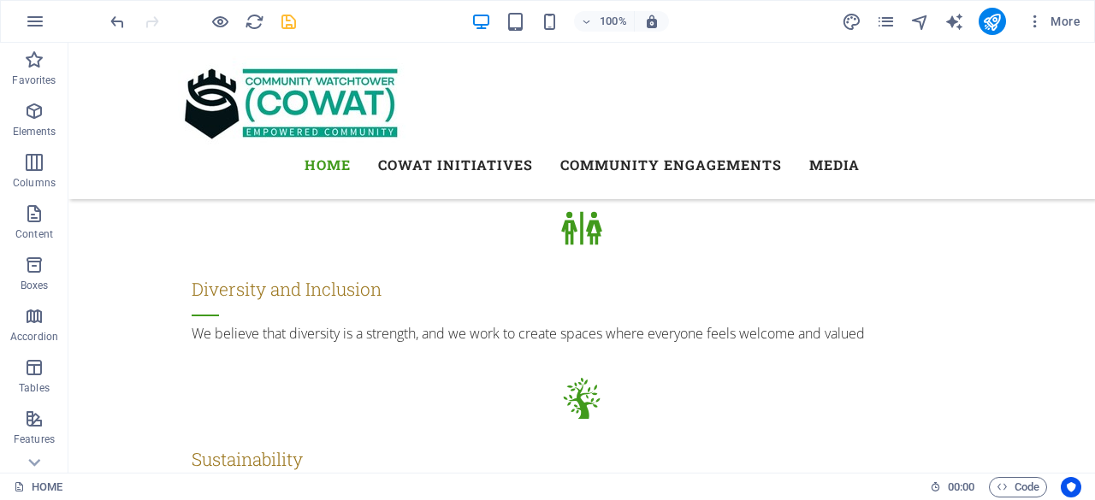
scroll to position [2035, 0]
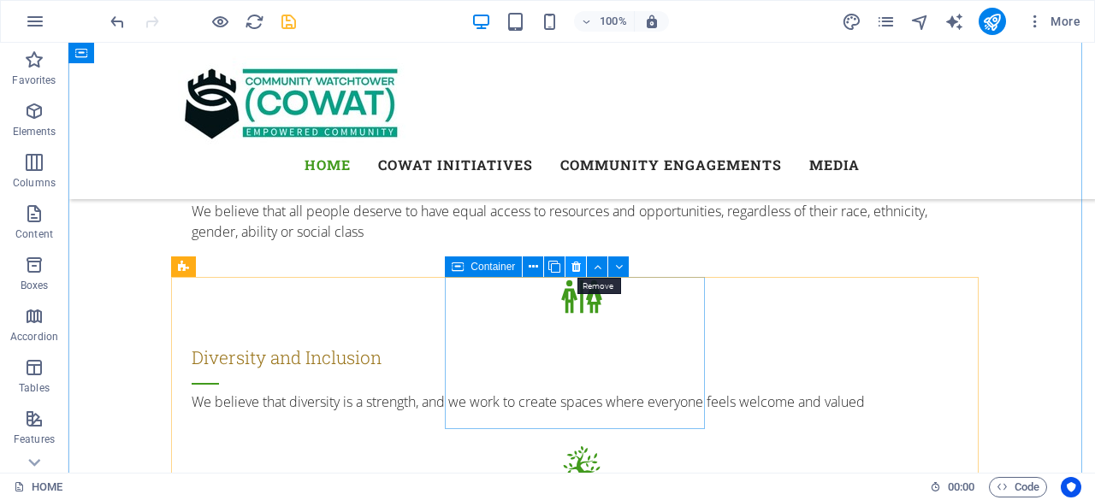
click at [576, 268] on icon at bounding box center [575, 267] width 9 height 18
click at [575, 269] on icon at bounding box center [575, 267] width 9 height 18
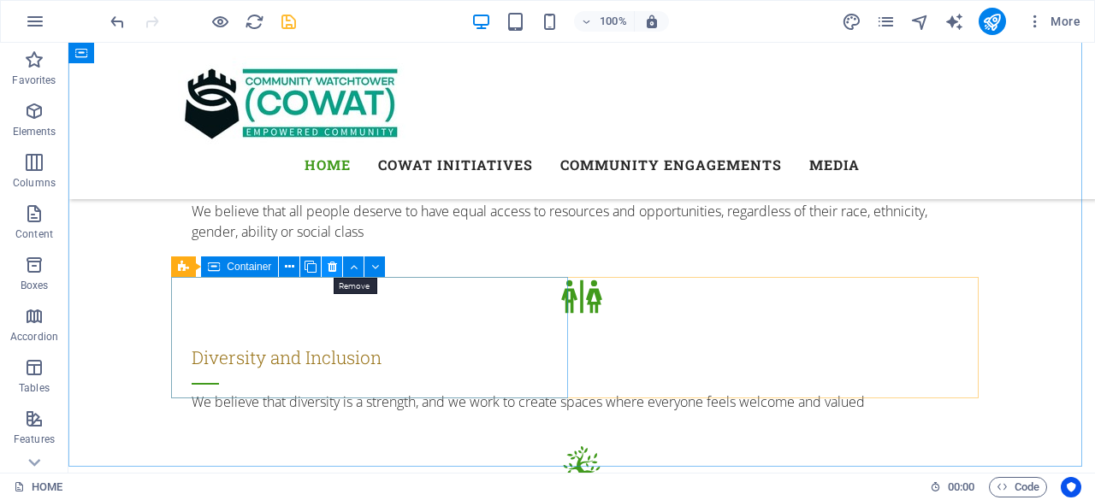
click at [333, 264] on icon at bounding box center [332, 267] width 9 height 18
click at [333, 268] on icon at bounding box center [332, 267] width 9 height 18
drag, startPoint x: 401, startPoint y: 310, endPoint x: 309, endPoint y: 297, distance: 93.4
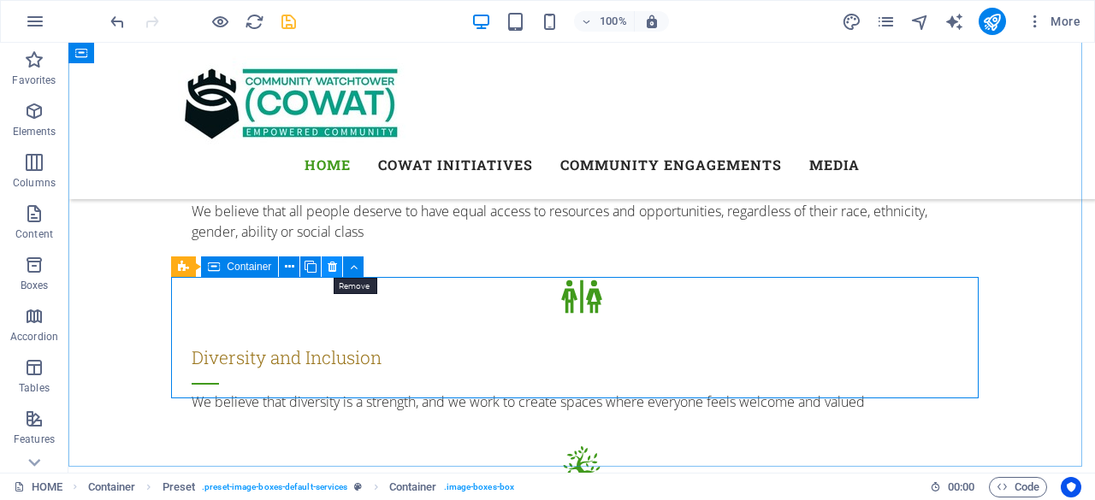
click at [330, 272] on icon at bounding box center [332, 267] width 9 height 18
click at [334, 268] on icon at bounding box center [332, 267] width 9 height 18
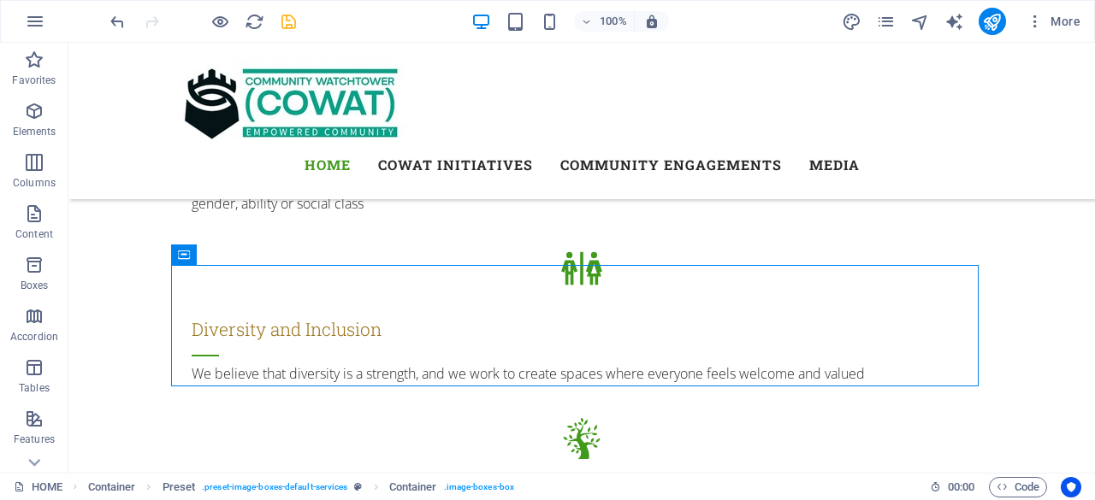
scroll to position [2047, 0]
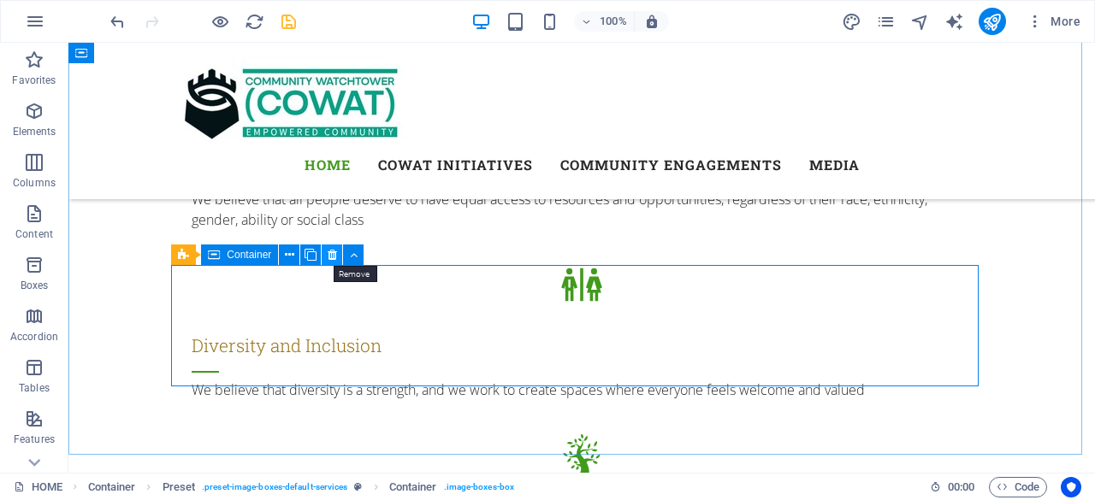
click at [335, 256] on icon at bounding box center [332, 255] width 9 height 18
click at [356, 252] on icon at bounding box center [354, 255] width 8 height 18
click at [334, 252] on icon at bounding box center [332, 255] width 9 height 18
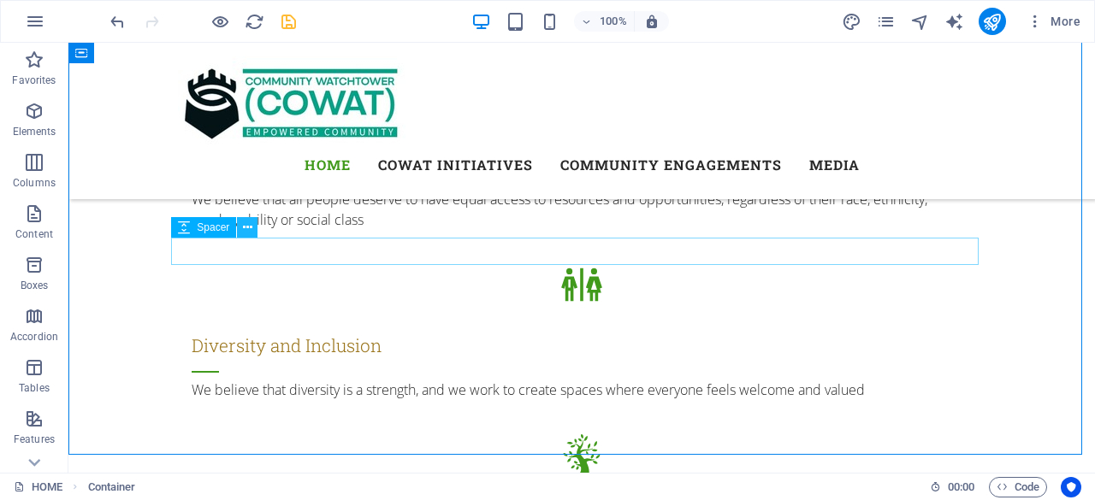
click at [251, 227] on icon at bounding box center [247, 228] width 9 height 18
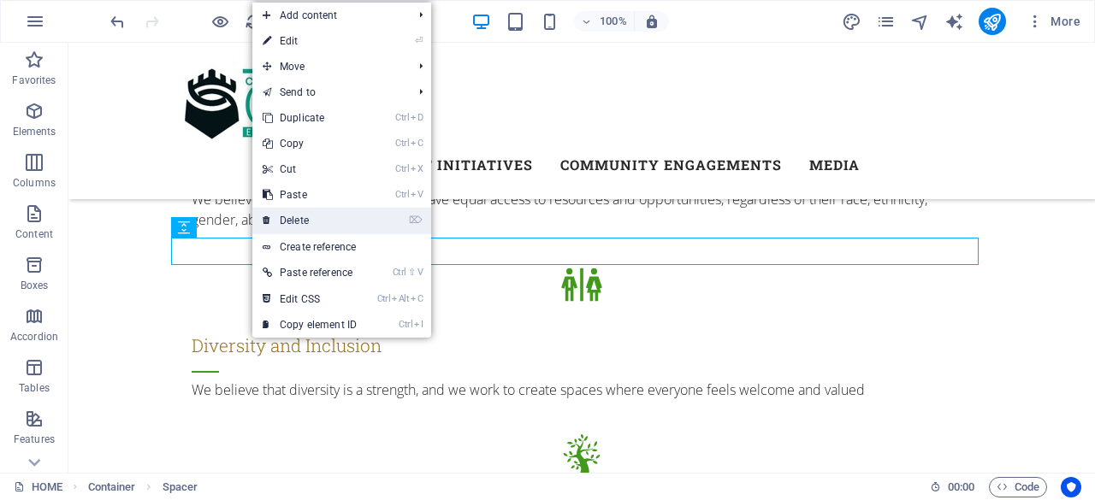
click at [292, 215] on link "⌦ Delete" at bounding box center [309, 221] width 115 height 26
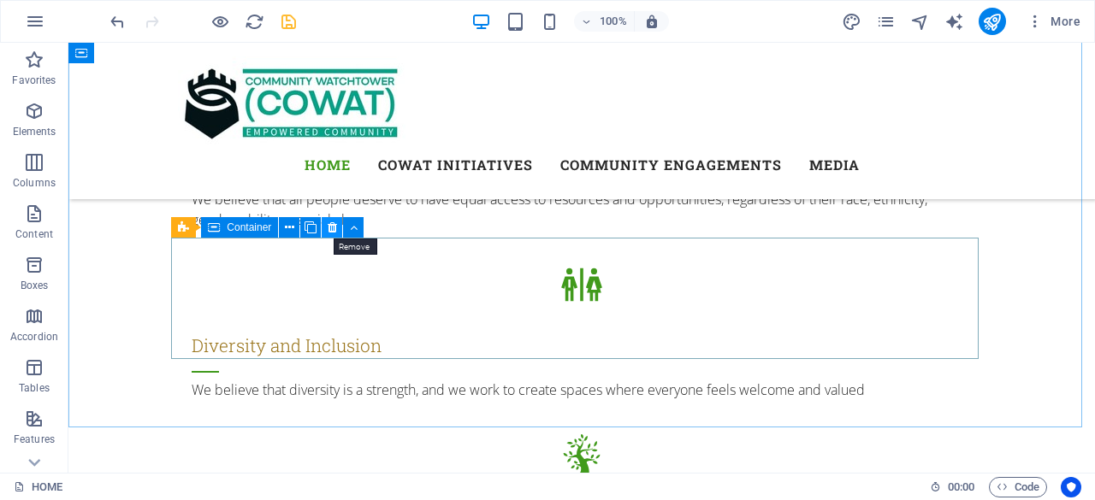
click at [325, 227] on button at bounding box center [332, 227] width 21 height 21
click at [333, 227] on icon at bounding box center [332, 228] width 9 height 18
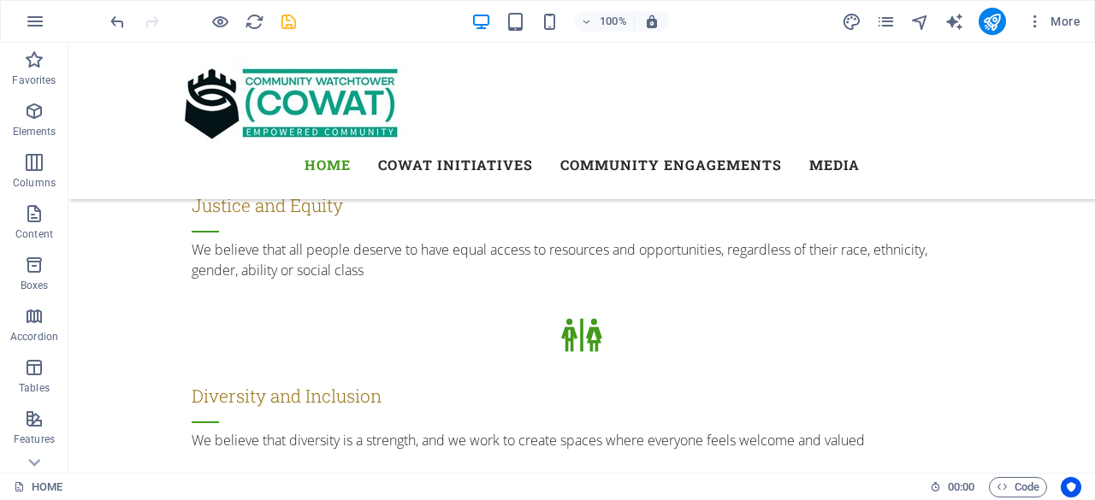
scroll to position [2012, 0]
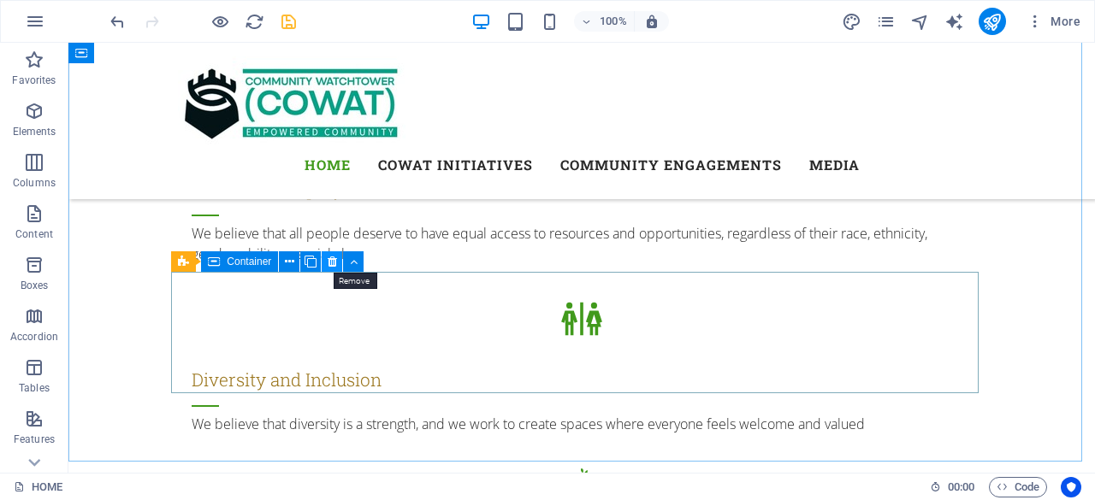
click at [330, 259] on icon at bounding box center [332, 262] width 9 height 18
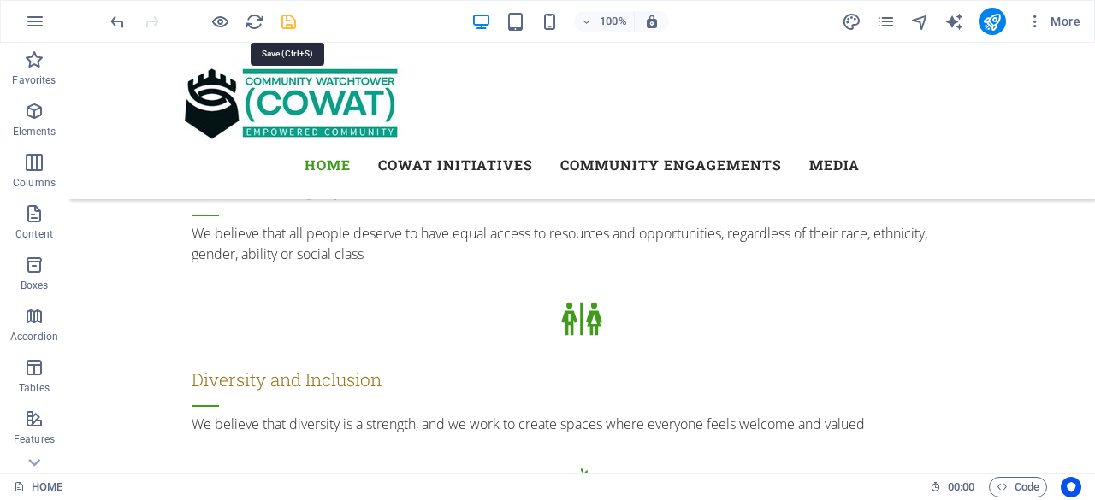
click at [290, 20] on icon "save" at bounding box center [289, 22] width 20 height 20
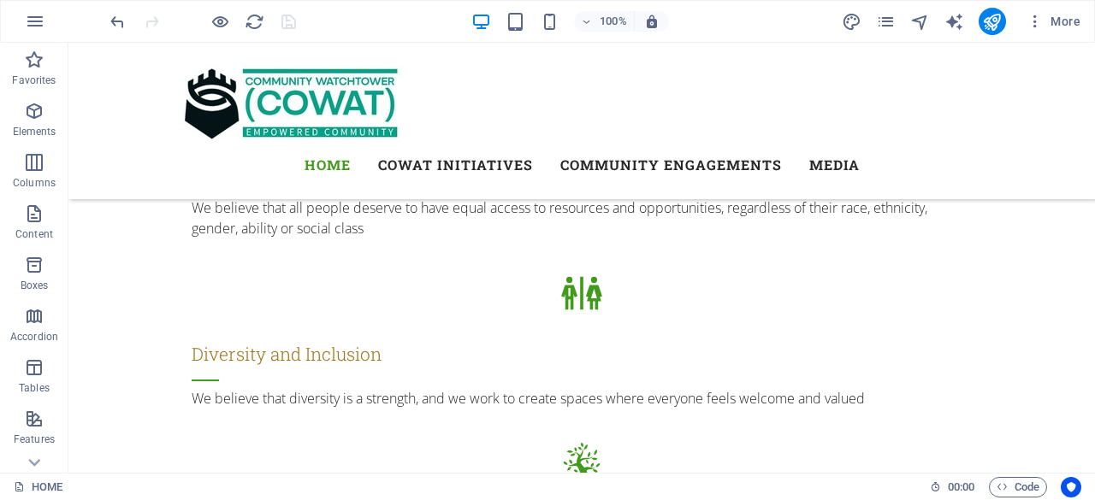
scroll to position [2021, 0]
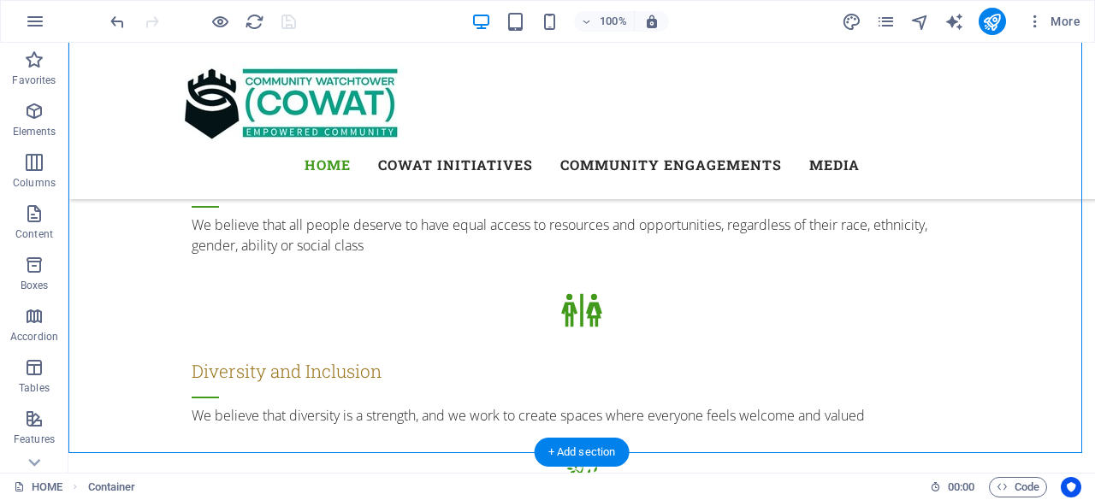
drag, startPoint x: 298, startPoint y: 292, endPoint x: 238, endPoint y: 281, distance: 61.7
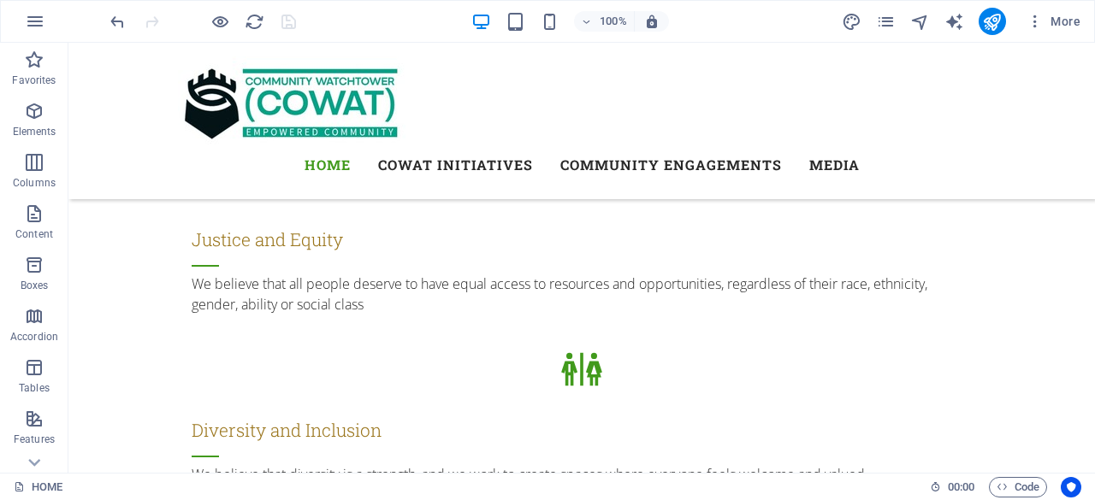
scroll to position [1979, 0]
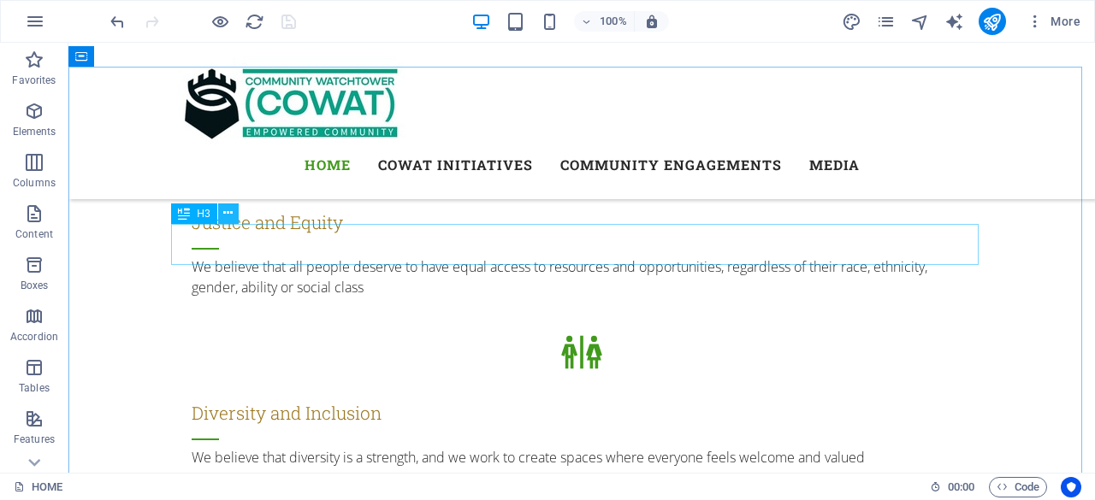
click at [233, 210] on icon at bounding box center [227, 213] width 9 height 18
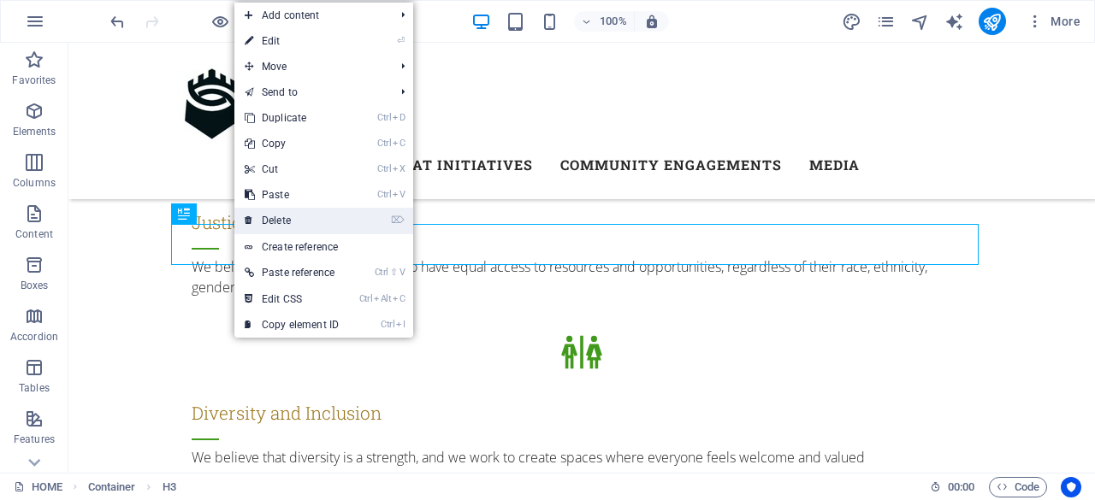
click at [272, 217] on link "⌦ Delete" at bounding box center [291, 221] width 115 height 26
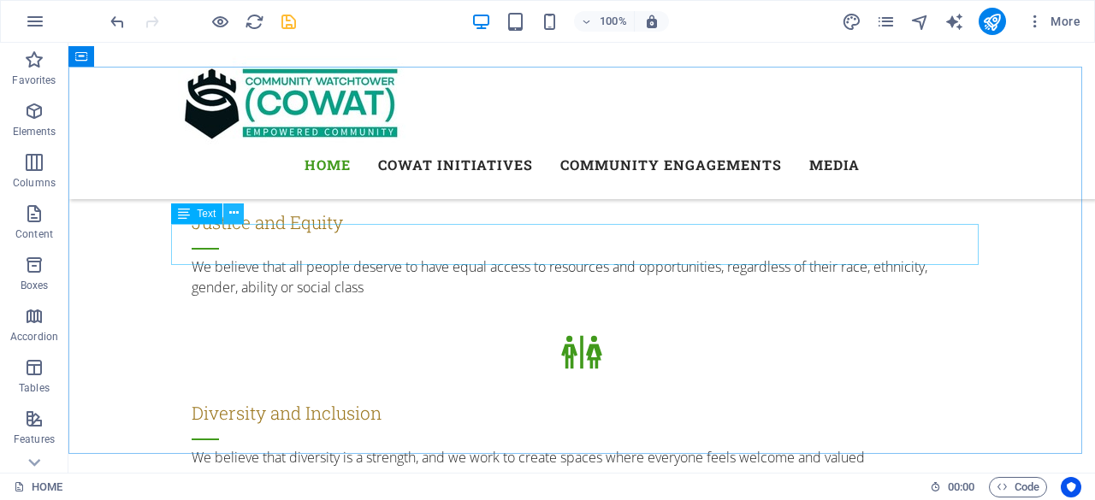
click at [237, 212] on icon at bounding box center [233, 213] width 9 height 18
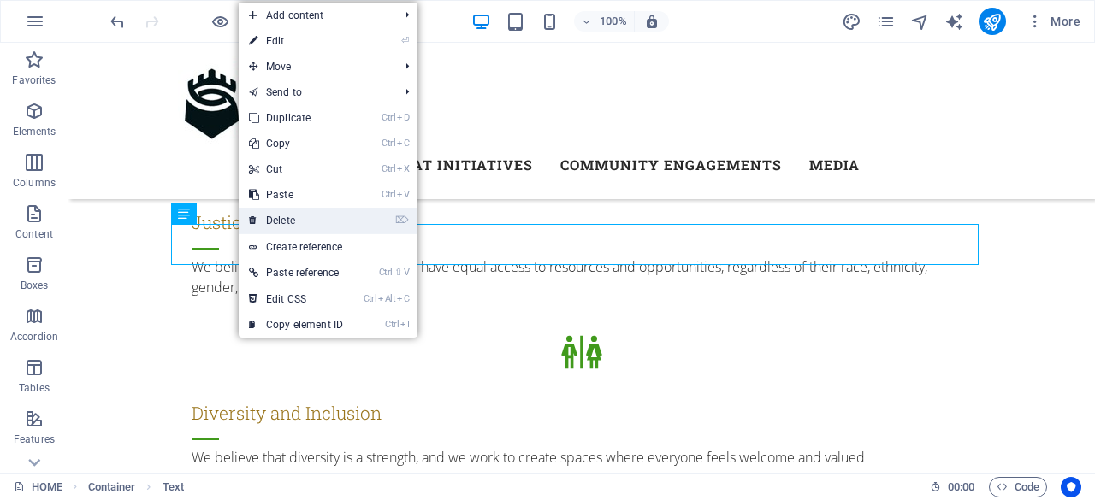
click at [279, 220] on link "⌦ Delete" at bounding box center [296, 221] width 115 height 26
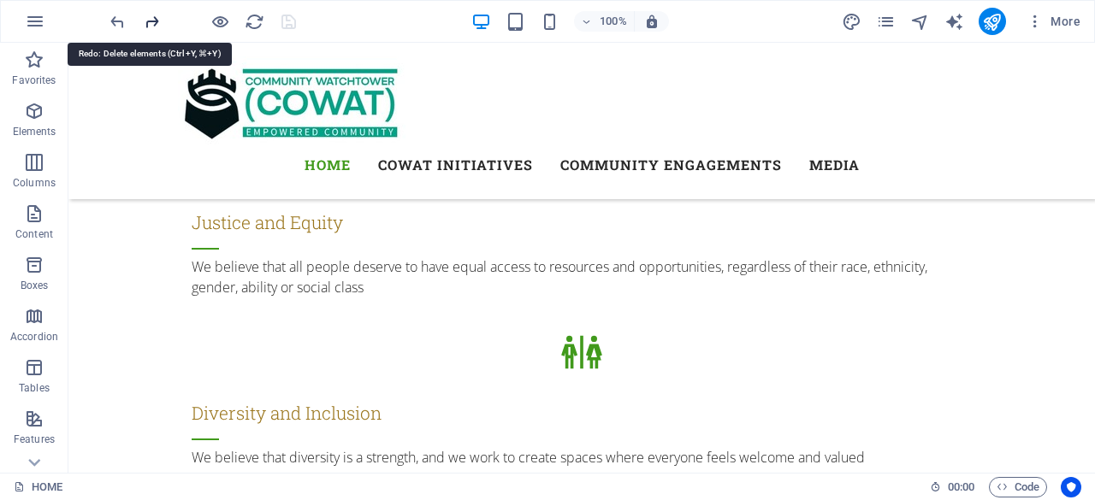
click at [152, 19] on icon "redo" at bounding box center [152, 22] width 20 height 20
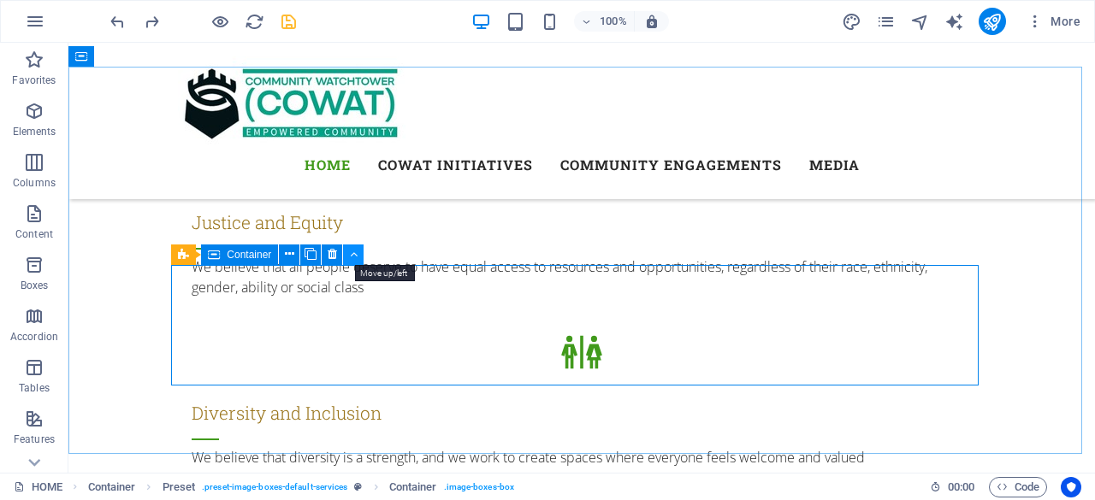
click at [352, 258] on icon at bounding box center [354, 254] width 8 height 18
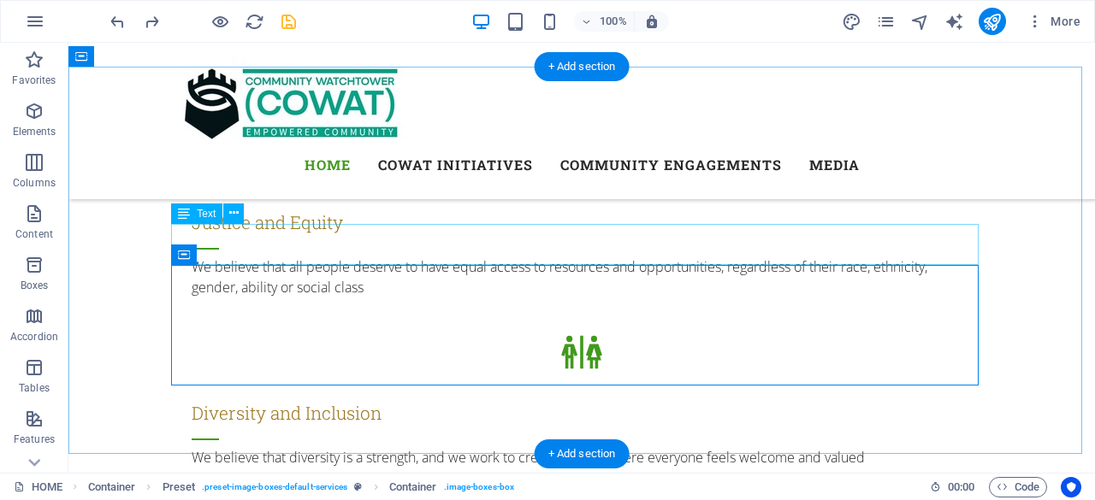
drag, startPoint x: 421, startPoint y: 301, endPoint x: 599, endPoint y: 316, distance: 178.5
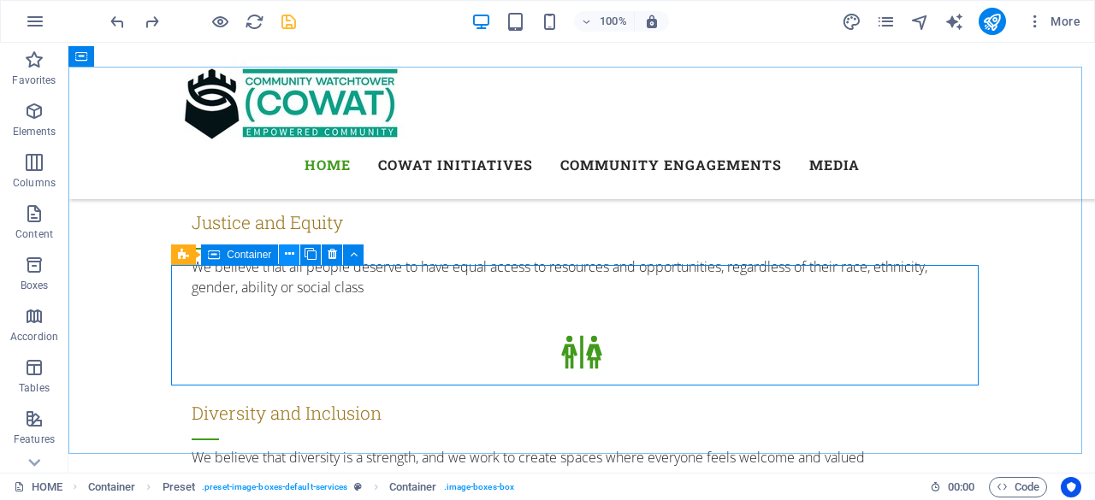
click at [290, 253] on icon at bounding box center [289, 254] width 9 height 18
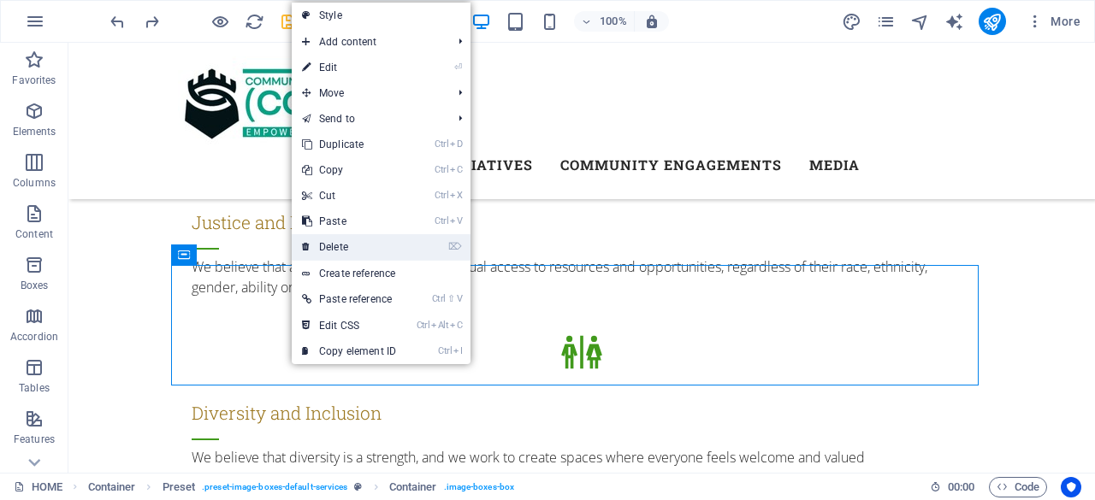
click at [322, 245] on link "⌦ Delete" at bounding box center [349, 247] width 115 height 26
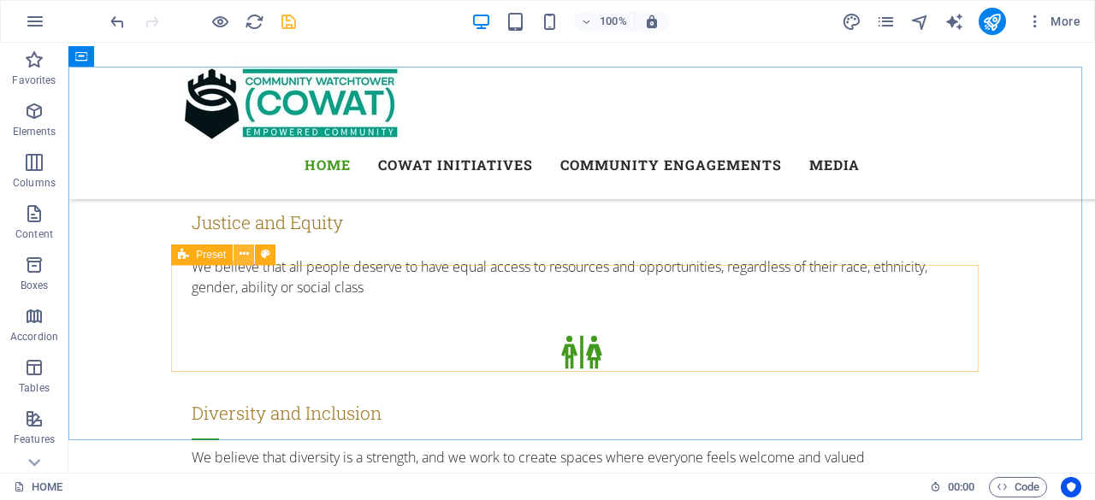
click at [245, 256] on icon at bounding box center [243, 254] width 9 height 18
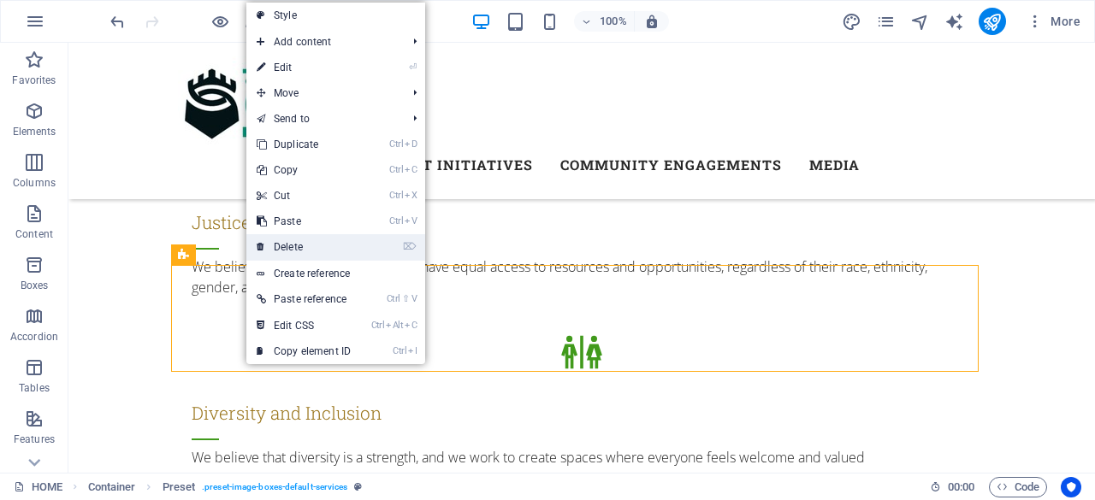
click at [277, 247] on link "⌦ Delete" at bounding box center [303, 247] width 115 height 26
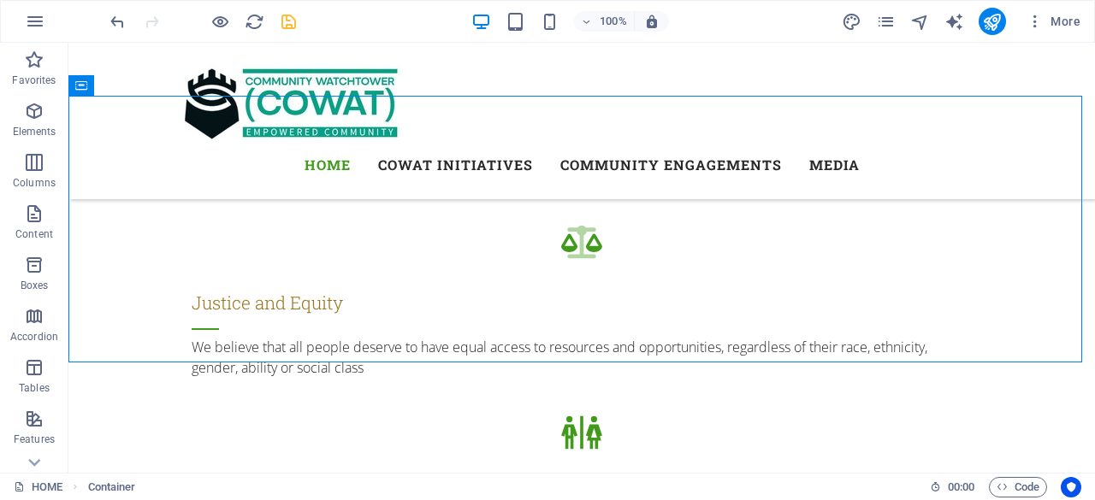
scroll to position [1949, 0]
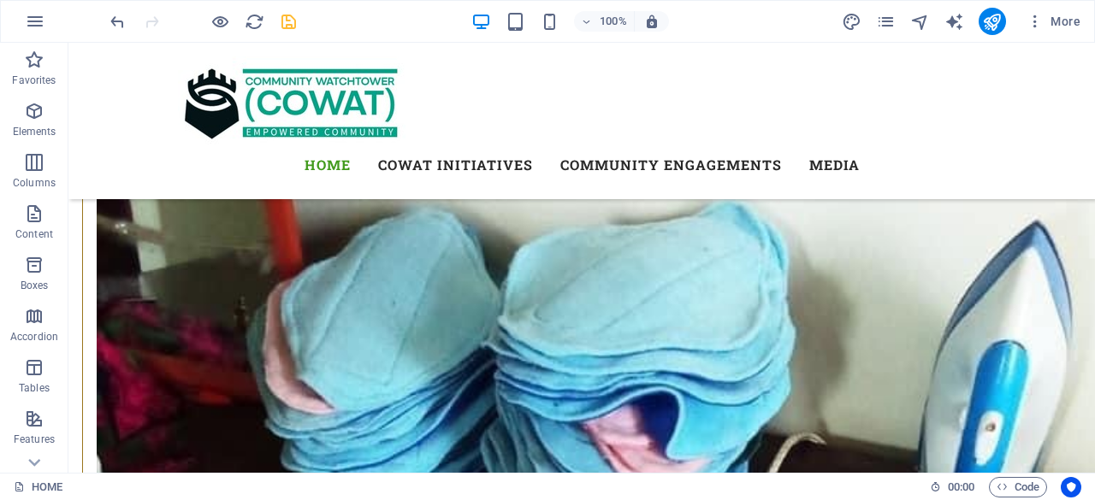
scroll to position [5338, 0]
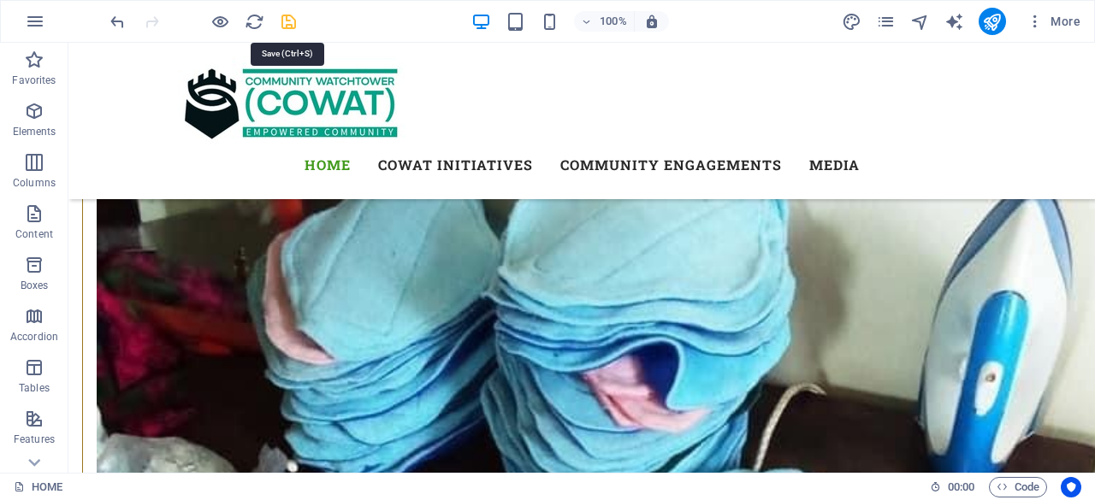
click at [292, 21] on icon "save" at bounding box center [289, 22] width 20 height 20
checkbox input "false"
click at [991, 16] on icon "publish" at bounding box center [992, 22] width 20 height 20
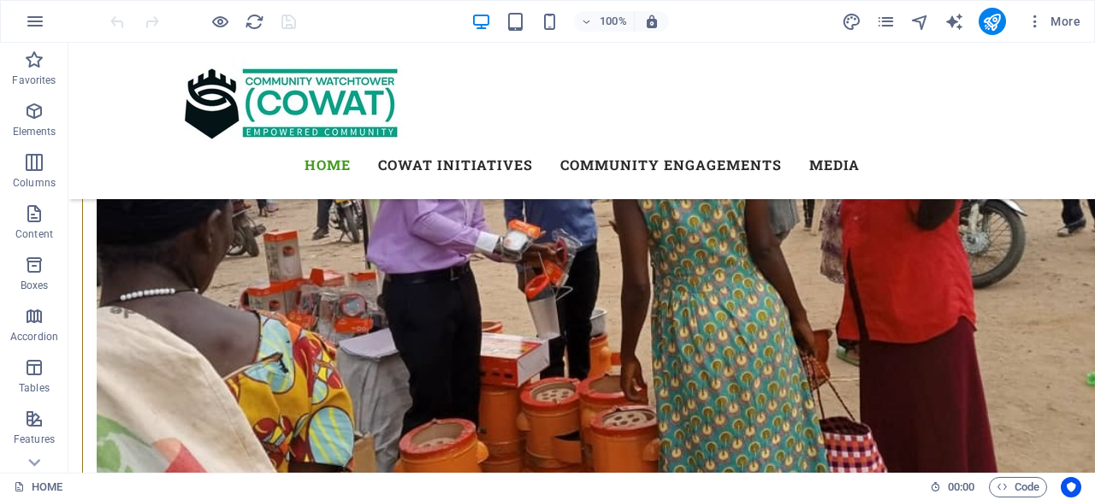
scroll to position [8311, 0]
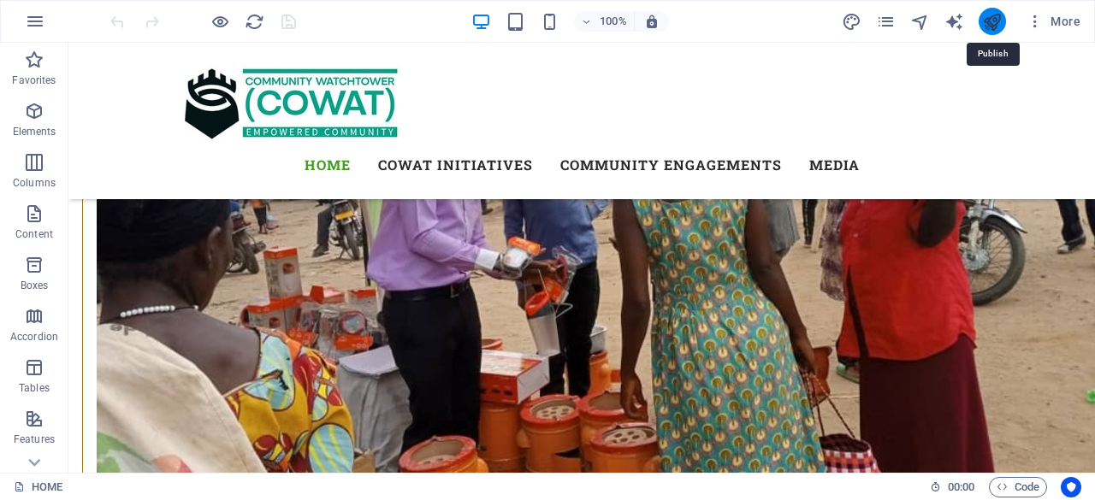
click at [992, 21] on icon "publish" at bounding box center [992, 22] width 20 height 20
